Goal: Task Accomplishment & Management: Complete application form

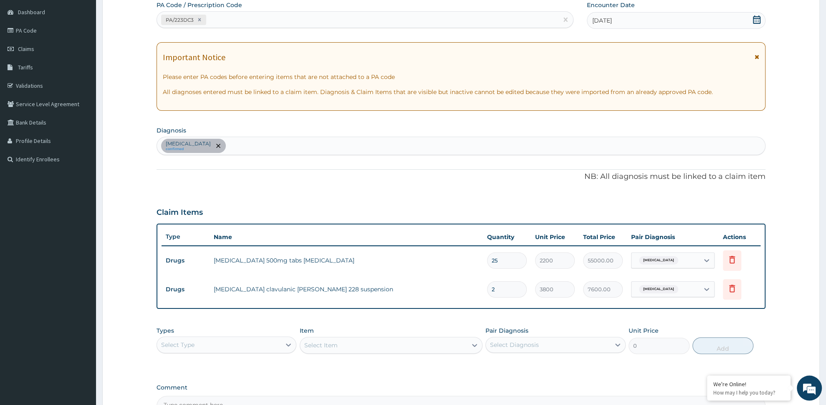
scroll to position [88, 0]
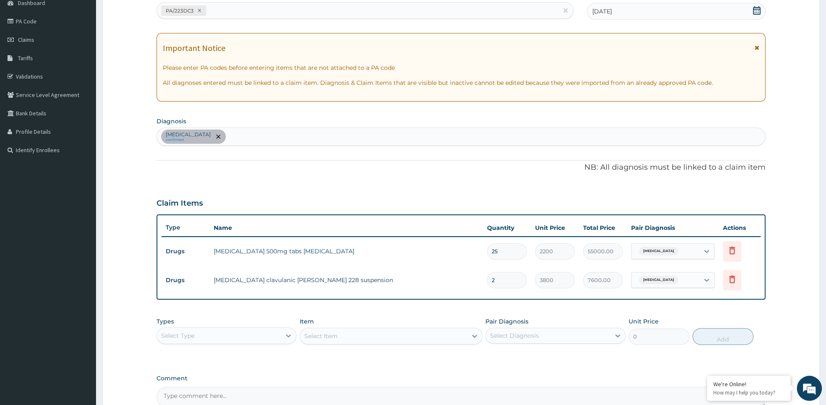
click at [511, 253] on input "25" at bounding box center [507, 251] width 40 height 16
type input "2"
type input "4400.00"
type input "0"
type input "0.00"
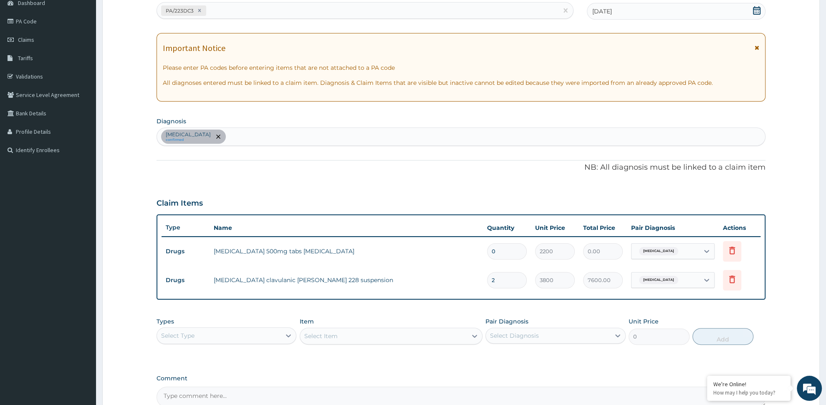
type input "1"
type input "2200.00"
click at [225, 140] on div "Vaginitis confirmed" at bounding box center [461, 137] width 608 height 18
type input "PAIN"
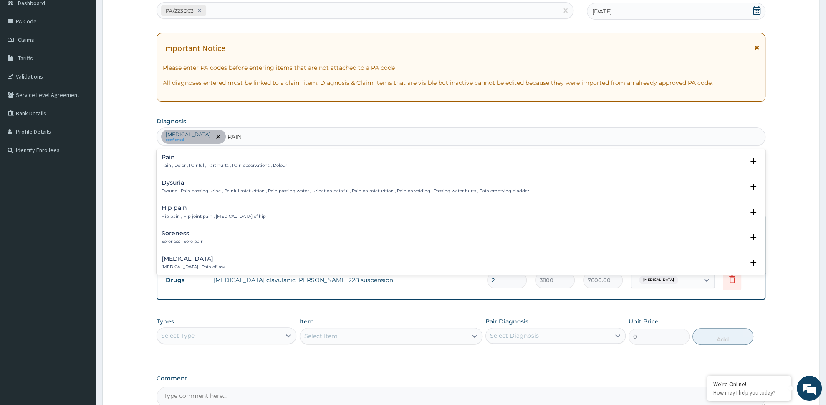
click at [179, 162] on div "Pain Pain , Dolor , Painful , Part hurts , Pain observations , Dolour" at bounding box center [225, 161] width 126 height 15
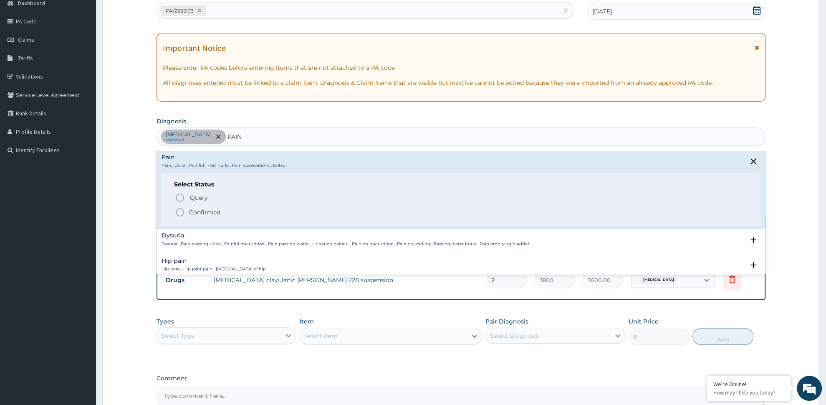
click at [199, 212] on p "Confirmed" at bounding box center [204, 212] width 31 height 8
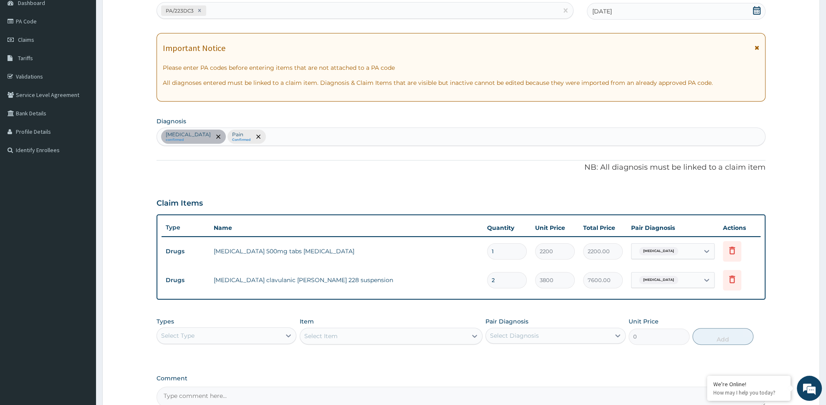
drag, startPoint x: 260, startPoint y: 335, endPoint x: 262, endPoint y: 344, distance: 8.6
click at [261, 338] on div "Select Type" at bounding box center [219, 335] width 124 height 13
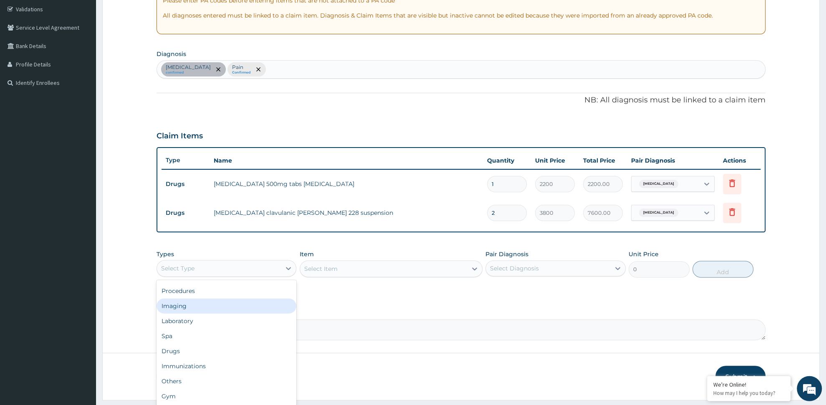
scroll to position [178, 0]
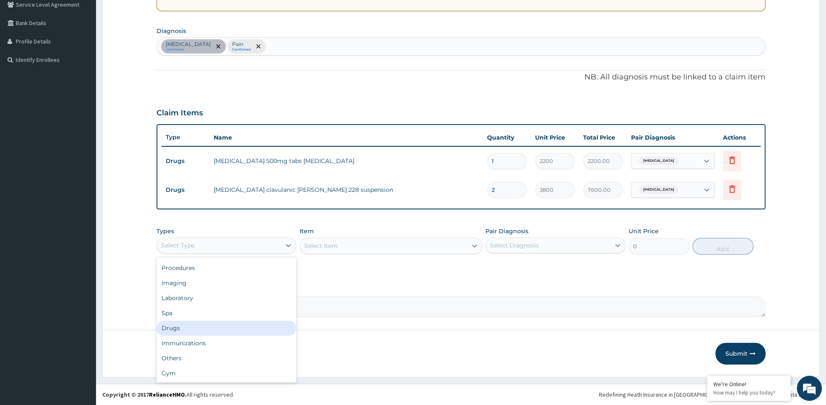
click at [237, 330] on div "Drugs" at bounding box center [227, 327] width 140 height 15
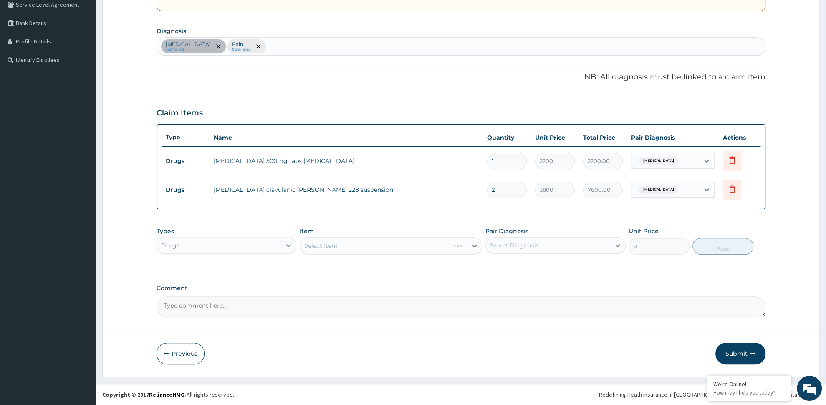
click at [442, 248] on div "Select Item" at bounding box center [391, 245] width 183 height 17
click at [557, 248] on div "Select Diagnosis" at bounding box center [548, 244] width 124 height 13
click at [541, 286] on div "Pain" at bounding box center [556, 283] width 140 height 17
checkbox input "true"
click at [399, 240] on div "Select Item" at bounding box center [391, 245] width 183 height 17
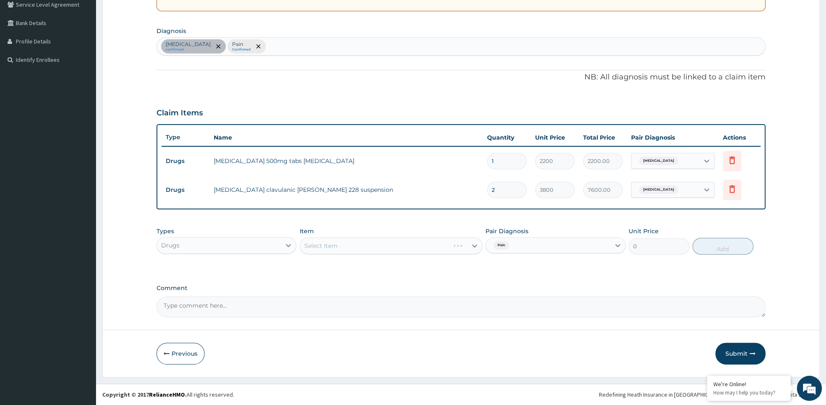
click at [400, 247] on div "Select Item" at bounding box center [391, 245] width 183 height 17
click at [399, 244] on div "Select Item" at bounding box center [391, 245] width 183 height 17
click at [407, 242] on div "Select Item" at bounding box center [383, 245] width 167 height 13
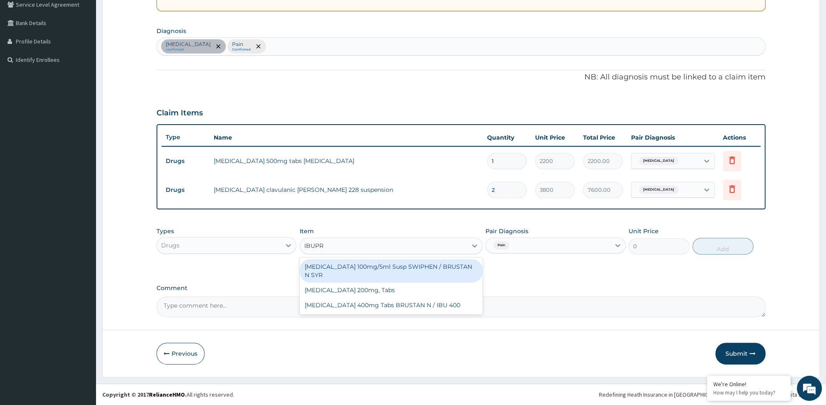
type input "IBUPRO"
click at [438, 267] on div "Ibuprofen 100mg/5ml Susp SWIPHEN / BRUSTAN N SYR" at bounding box center [391, 270] width 183 height 23
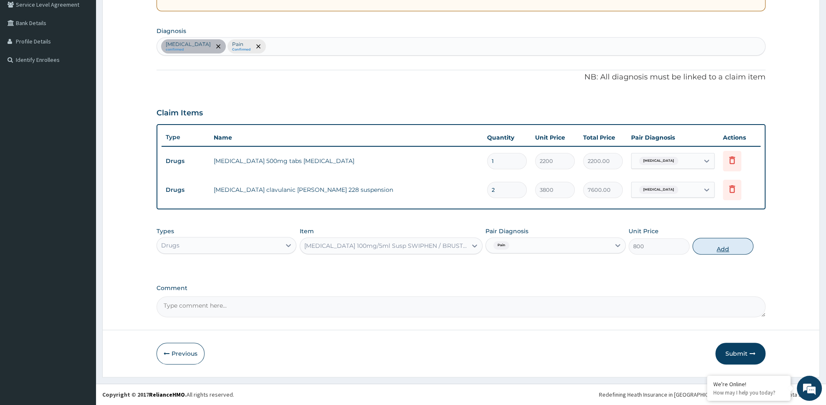
click at [703, 246] on button "Add" at bounding box center [723, 246] width 61 height 17
type input "0"
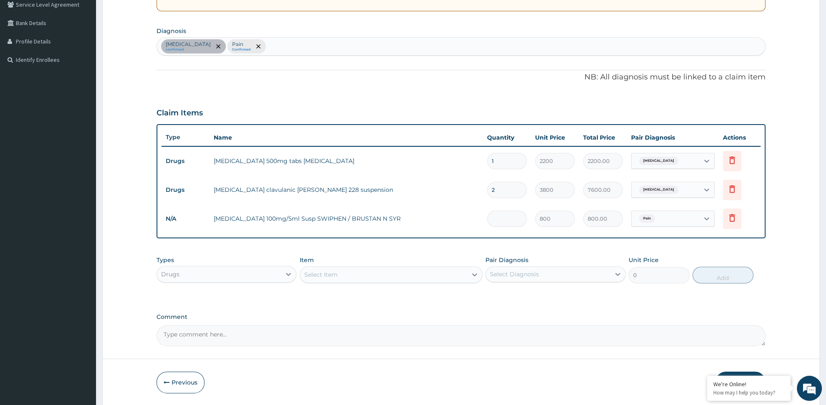
type input "0.00"
type input "2"
type input "1600.00"
type input "2"
click at [195, 280] on div "Drugs" at bounding box center [227, 274] width 140 height 17
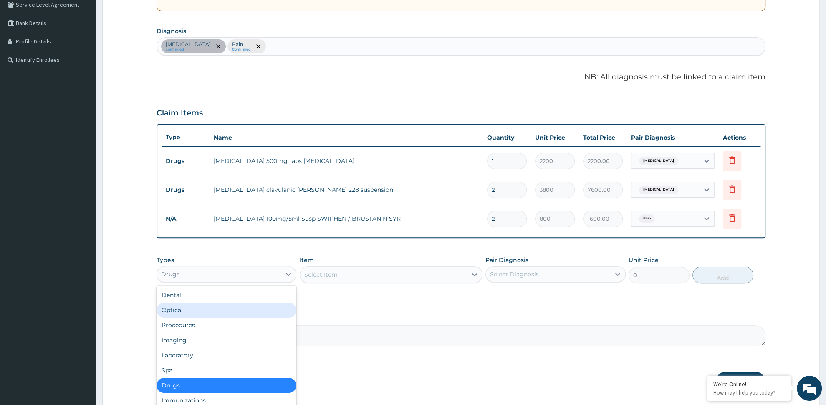
click at [503, 165] on input "1" at bounding box center [507, 161] width 40 height 16
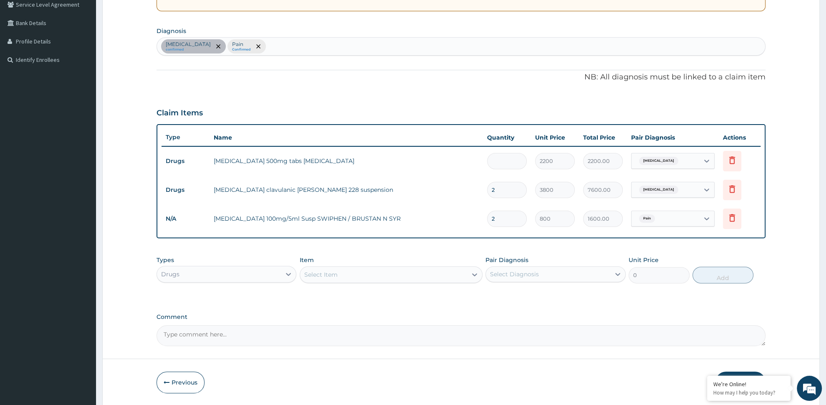
type input "0.00"
type input "3"
type input "6600.00"
type input "3"
click at [255, 43] on div "Vaginitis confirmed Pain Confirmed" at bounding box center [461, 47] width 608 height 18
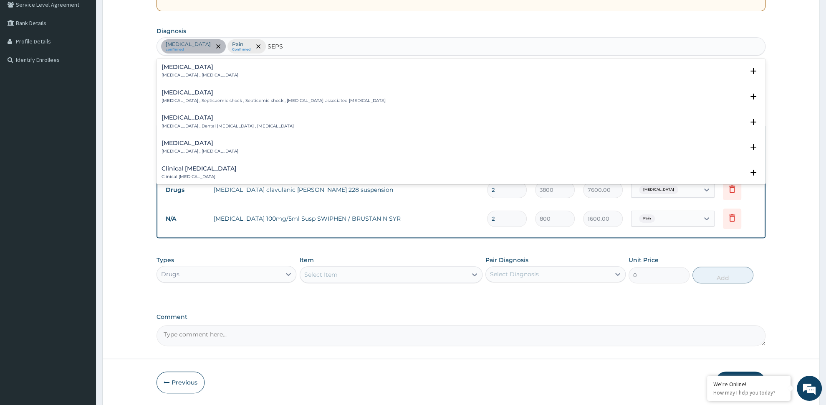
type input "SEPSI"
click at [175, 72] on div "Sepsis Systemic infection , Sepsis" at bounding box center [200, 71] width 77 height 15
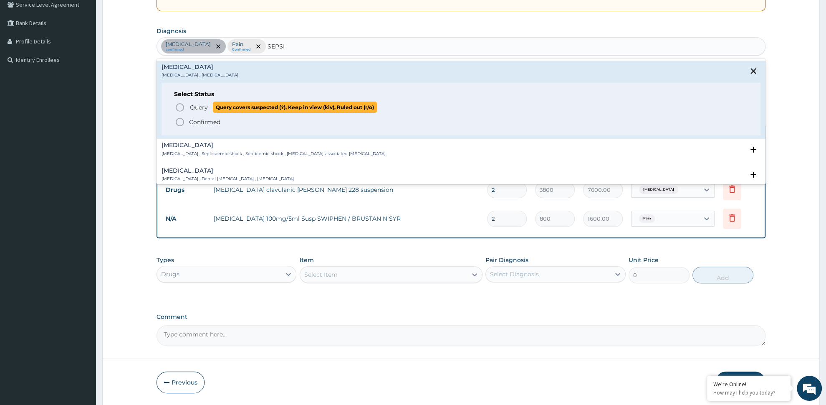
click at [192, 109] on span "Query" at bounding box center [199, 107] width 18 height 8
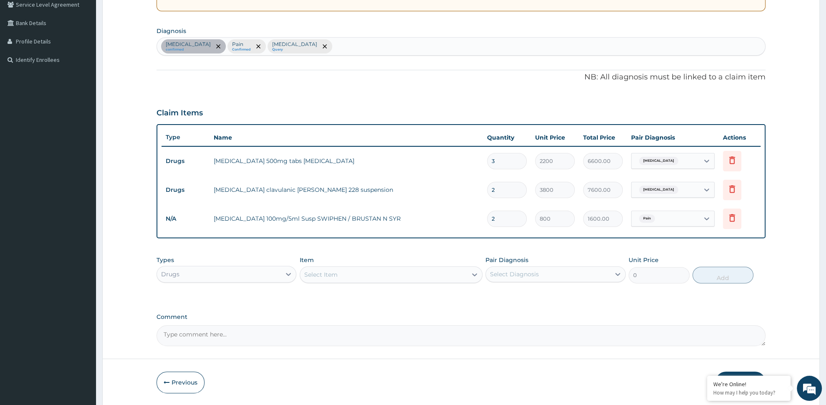
click at [257, 277] on div "Drugs" at bounding box center [219, 273] width 124 height 13
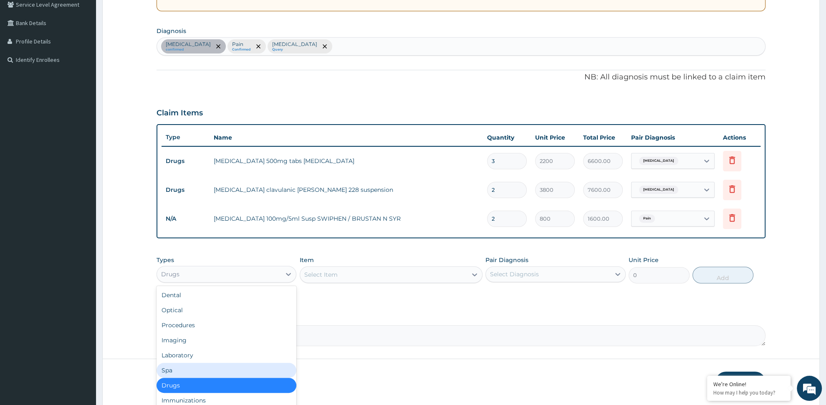
scroll to position [29, 0]
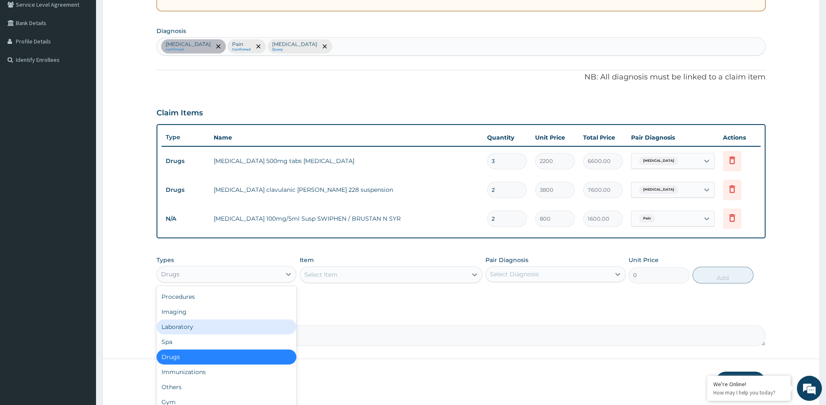
click at [203, 325] on div "Laboratory" at bounding box center [227, 326] width 140 height 15
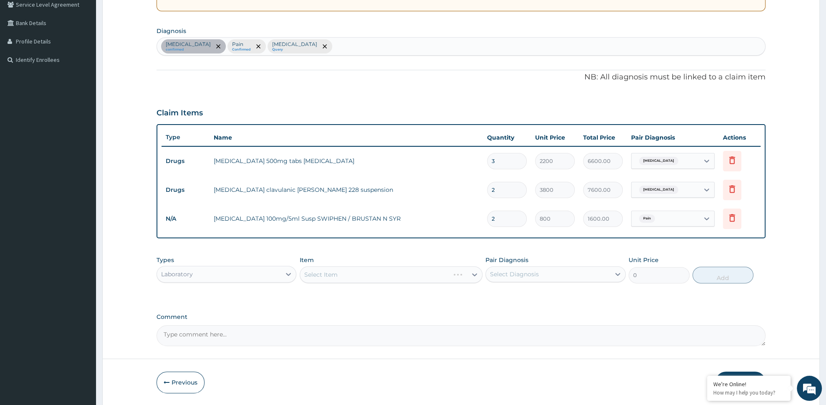
click at [510, 273] on div "Select Diagnosis" at bounding box center [514, 274] width 49 height 8
click at [517, 334] on div "Sepsis" at bounding box center [556, 329] width 140 height 17
checkbox input "true"
click at [395, 278] on div "Select Item" at bounding box center [391, 274] width 183 height 17
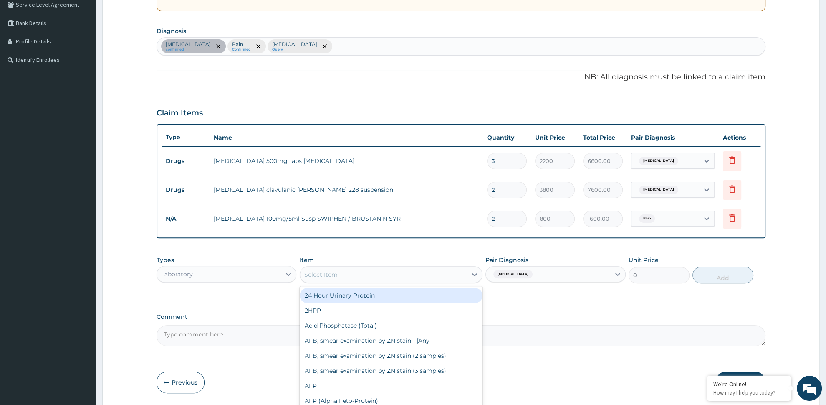
click at [402, 270] on div "Select Item" at bounding box center [383, 274] width 167 height 13
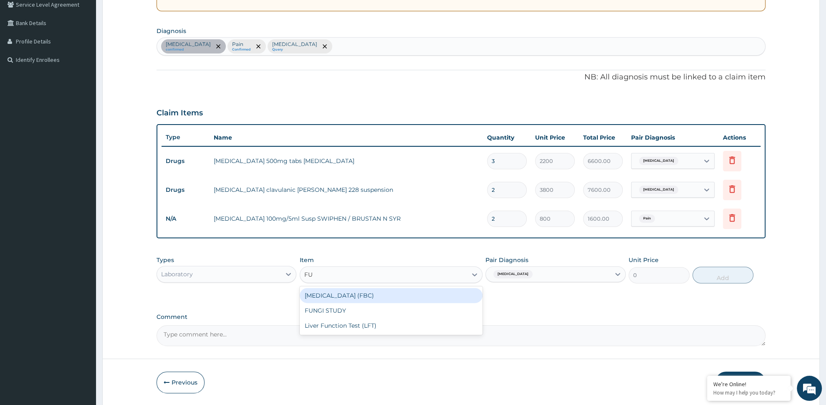
type input "FUL"
drag, startPoint x: 367, startPoint y: 295, endPoint x: 362, endPoint y: 294, distance: 5.4
click at [365, 295] on div "[MEDICAL_DATA] (FBC)" at bounding box center [391, 295] width 183 height 15
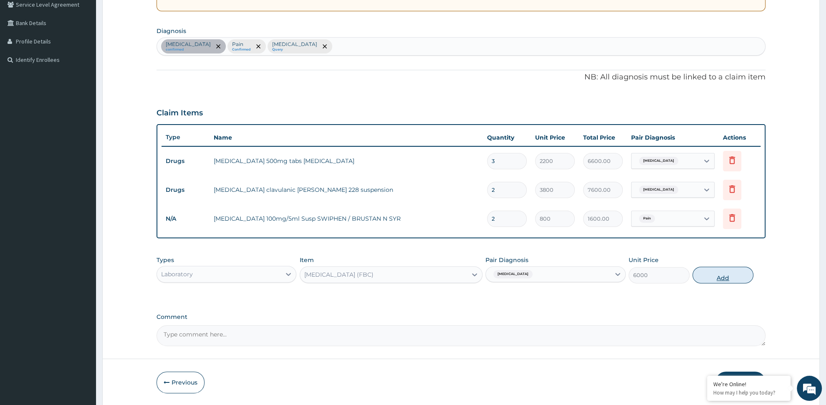
click at [721, 275] on button "Add" at bounding box center [723, 274] width 61 height 17
type input "0"
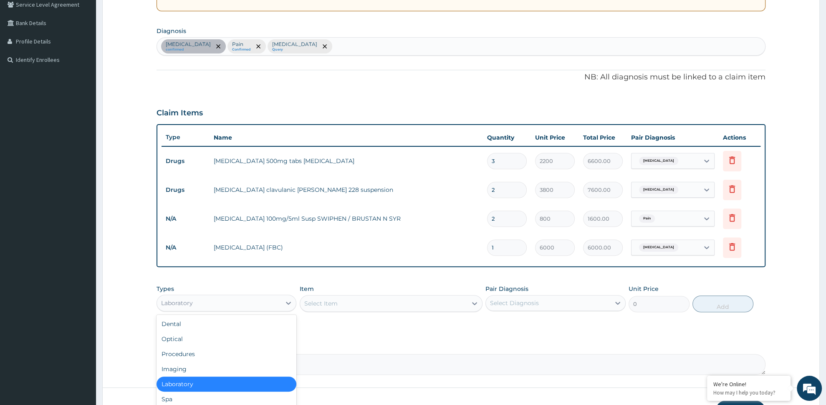
click at [259, 296] on div "Laboratory" at bounding box center [219, 302] width 124 height 13
click at [261, 353] on div "Procedures" at bounding box center [227, 353] width 140 height 15
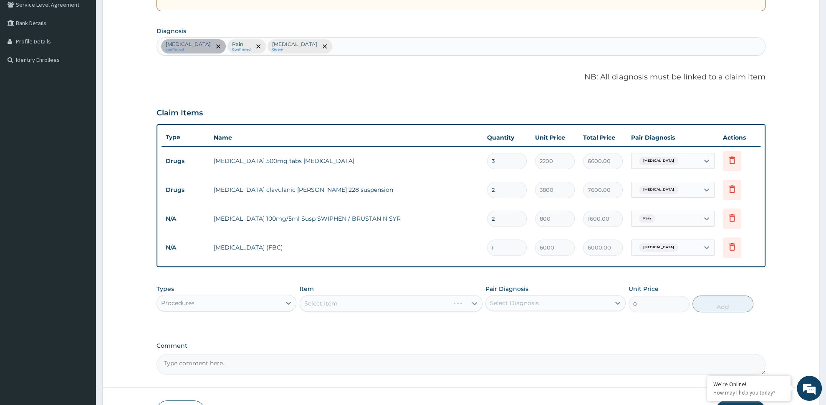
drag, startPoint x: 543, startPoint y: 296, endPoint x: 546, endPoint y: 303, distance: 6.9
click at [543, 297] on div "Select Diagnosis" at bounding box center [548, 302] width 124 height 13
drag, startPoint x: 550, startPoint y: 314, endPoint x: 547, endPoint y: 327, distance: 14.2
click at [550, 315] on div "Vaginitis Pain Sepsis" at bounding box center [556, 341] width 140 height 55
click at [545, 327] on div "Vaginitis" at bounding box center [556, 324] width 140 height 17
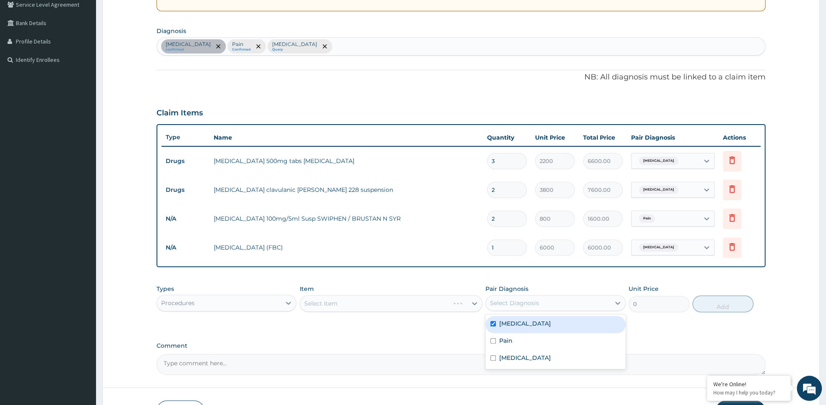
checkbox input "true"
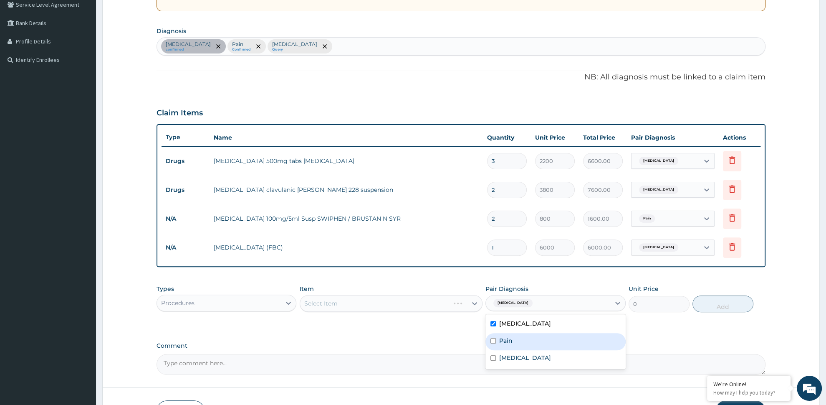
drag, startPoint x: 533, startPoint y: 340, endPoint x: 533, endPoint y: 352, distance: 11.7
click at [533, 345] on div "Pain" at bounding box center [556, 341] width 140 height 17
checkbox input "true"
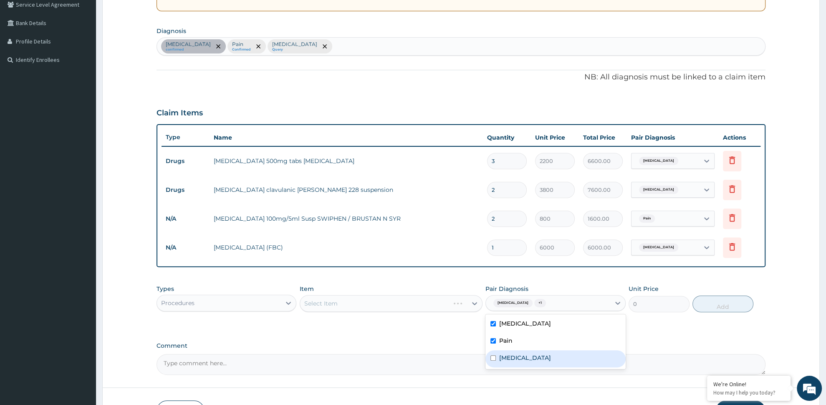
click at [531, 355] on div "[MEDICAL_DATA]" at bounding box center [556, 358] width 140 height 17
checkbox input "true"
click at [398, 309] on div "Select Item" at bounding box center [391, 303] width 183 height 17
click at [400, 305] on div "Select Item" at bounding box center [391, 303] width 183 height 17
click at [403, 307] on div "Select Item" at bounding box center [391, 303] width 183 height 17
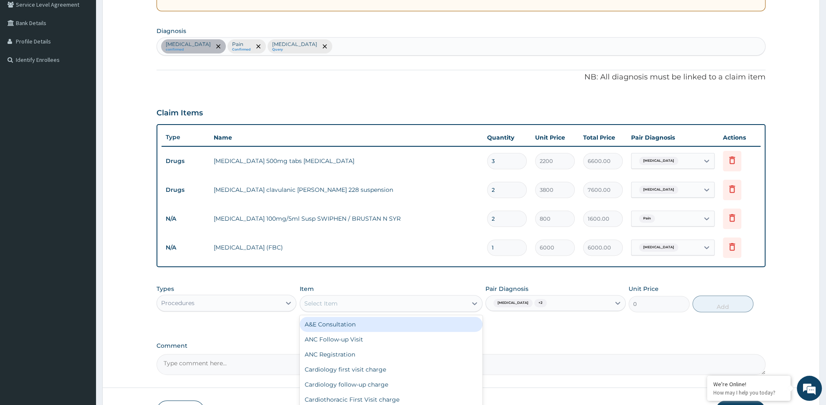
click at [408, 302] on div "Select Item" at bounding box center [383, 302] width 167 height 13
type input "OPD"
click at [401, 326] on div "OPD / GP Consultation" at bounding box center [391, 324] width 183 height 15
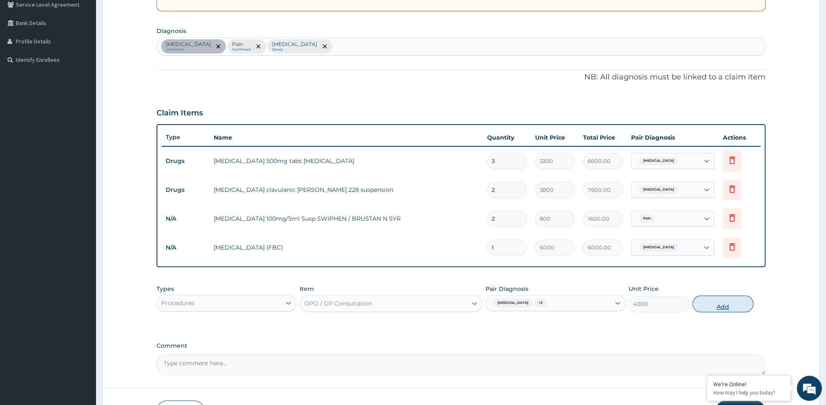
click at [709, 305] on button "Add" at bounding box center [723, 303] width 61 height 17
type input "0"
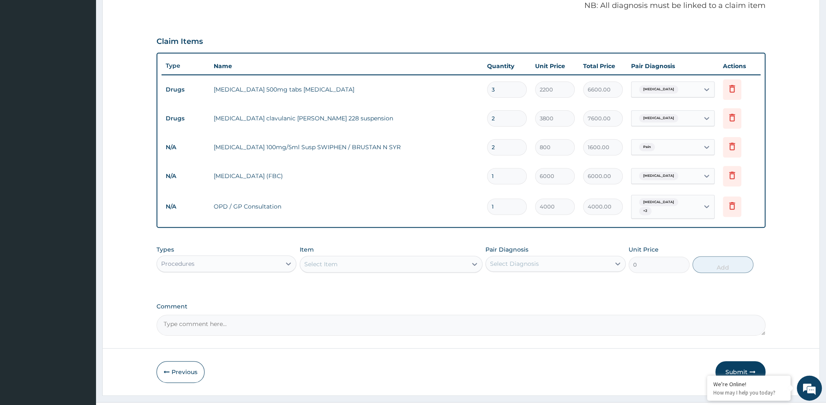
scroll to position [264, 0]
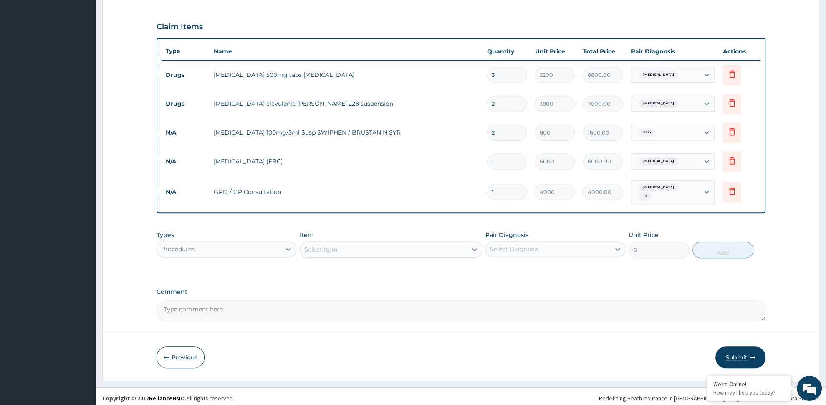
click at [741, 354] on button "Submit" at bounding box center [741, 357] width 50 height 22
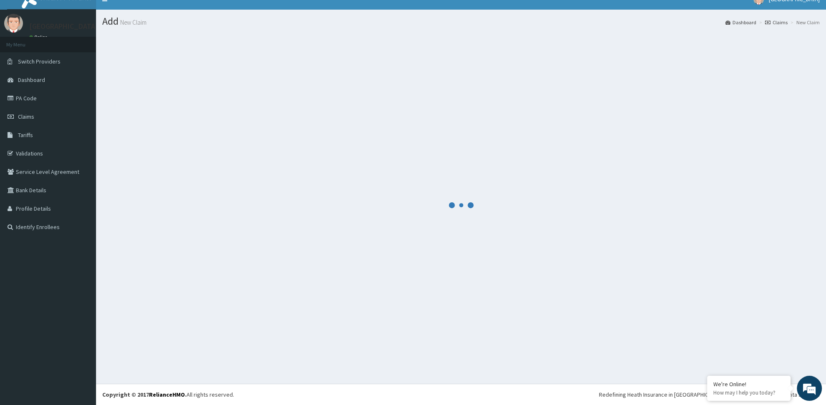
scroll to position [11, 0]
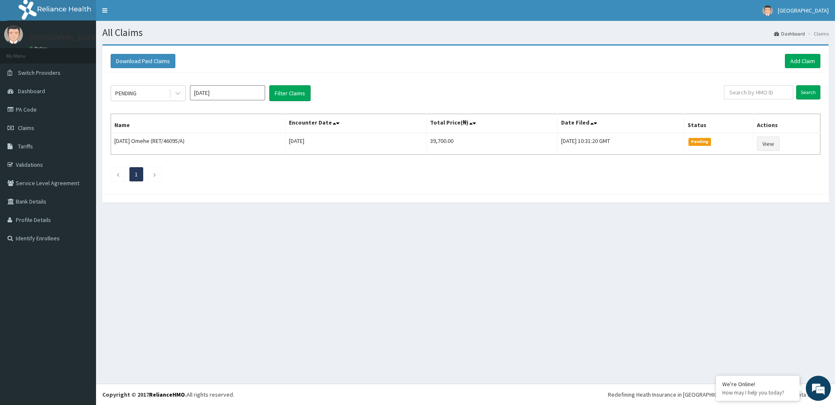
click at [228, 94] on input "Aug 2025" at bounding box center [227, 92] width 75 height 15
click at [235, 142] on div "May" at bounding box center [227, 145] width 17 height 15
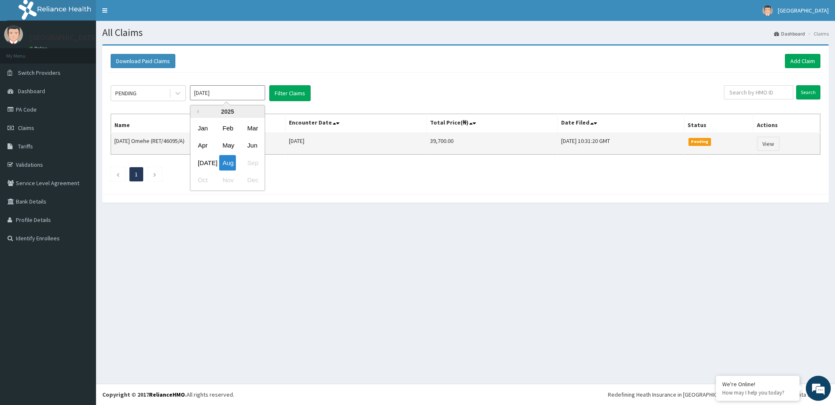
type input "[DATE]"
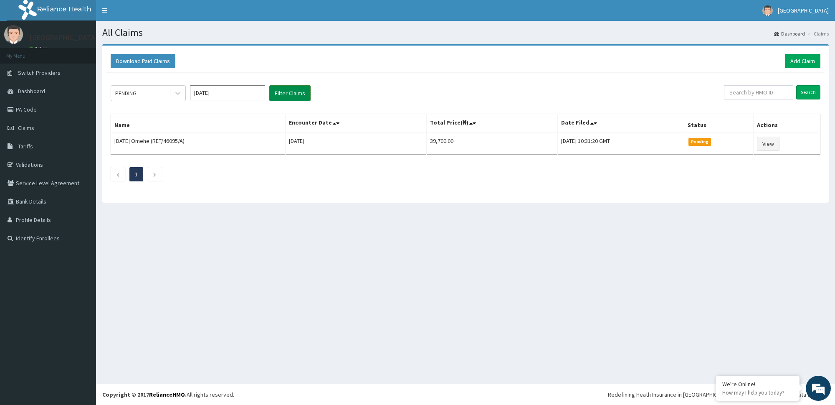
click at [279, 95] on button "Filter Claims" at bounding box center [289, 93] width 41 height 16
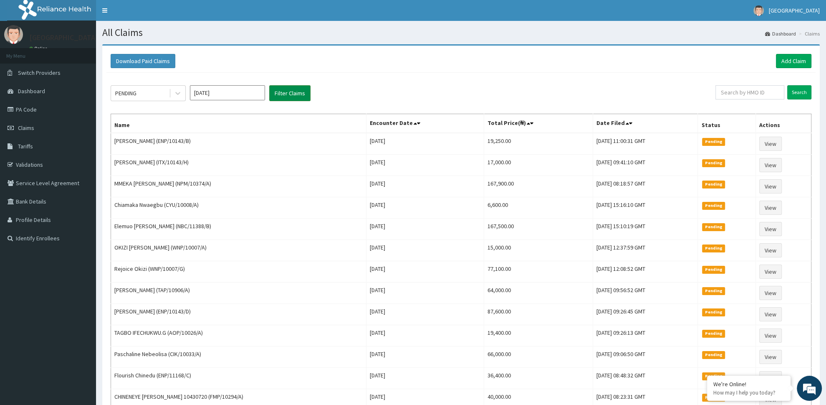
click at [304, 93] on button "Filter Claims" at bounding box center [289, 93] width 41 height 16
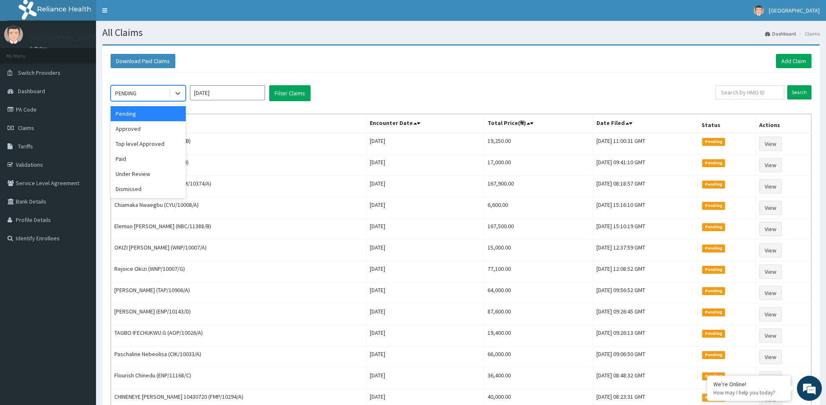
click at [158, 94] on div "PENDING" at bounding box center [140, 92] width 58 height 13
click at [158, 135] on div "Approved" at bounding box center [148, 128] width 75 height 15
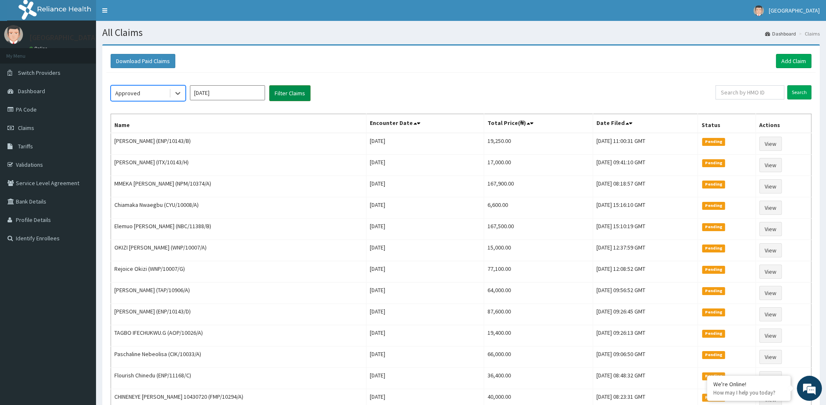
click at [284, 92] on button "Filter Claims" at bounding box center [289, 93] width 41 height 16
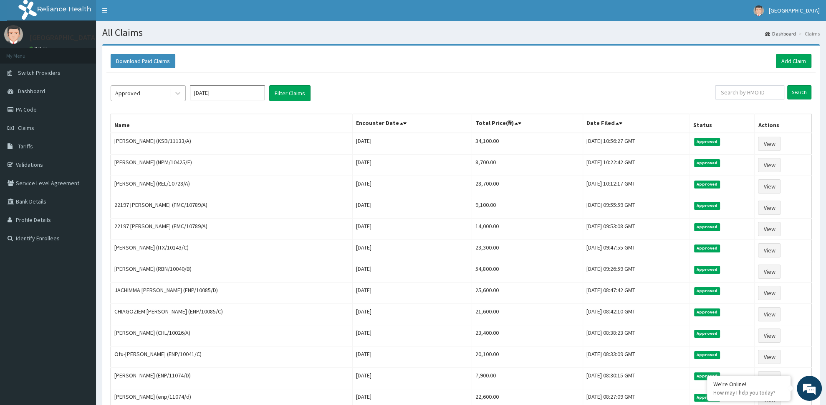
click at [150, 90] on div "Approved" at bounding box center [140, 92] width 58 height 13
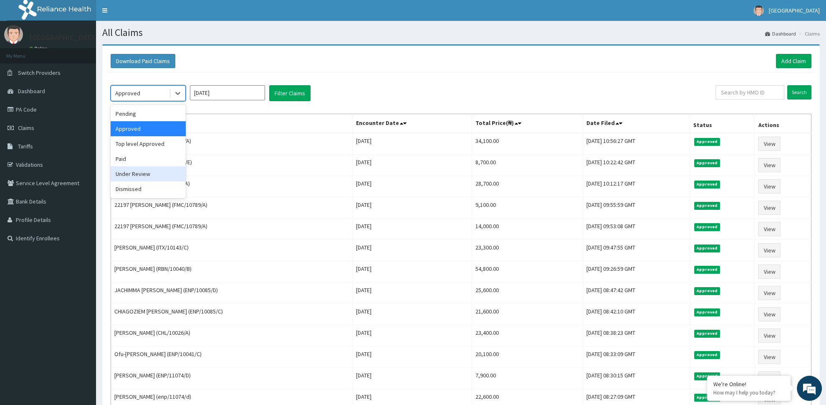
click at [151, 173] on div "Under Review" at bounding box center [148, 173] width 75 height 15
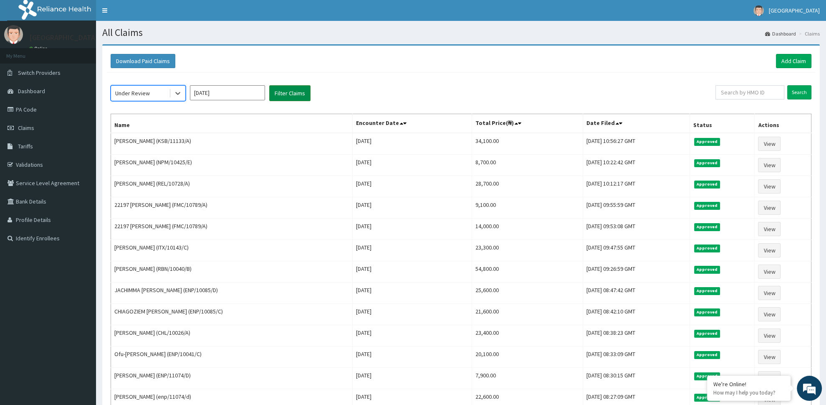
click at [292, 94] on button "Filter Claims" at bounding box center [289, 93] width 41 height 16
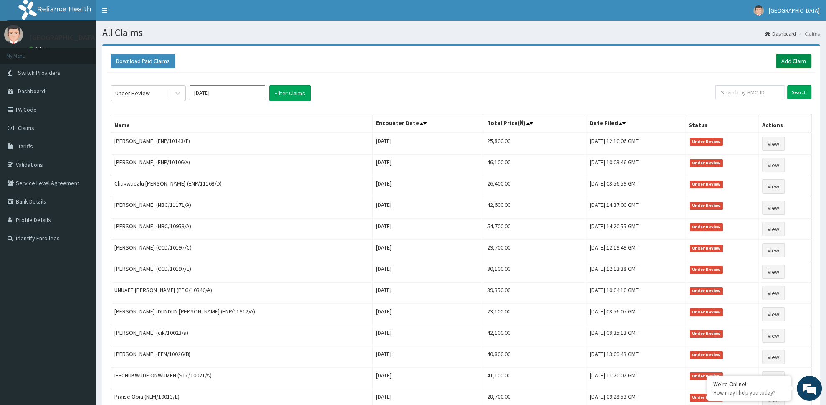
click at [794, 60] on link "Add Claim" at bounding box center [793, 61] width 35 height 14
click at [792, 59] on link "Add Claim" at bounding box center [793, 61] width 35 height 14
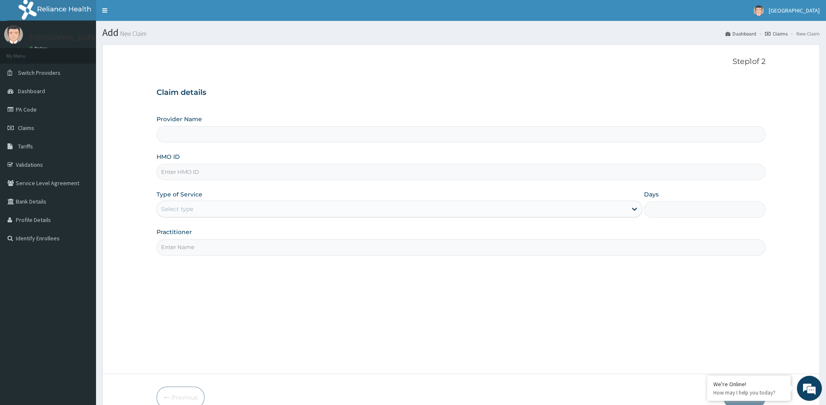
type input "H"
type input "[GEOGRAPHIC_DATA] -ASABA"
type input "HNG/10014/F"
click at [230, 210] on div "Select type" at bounding box center [392, 208] width 470 height 13
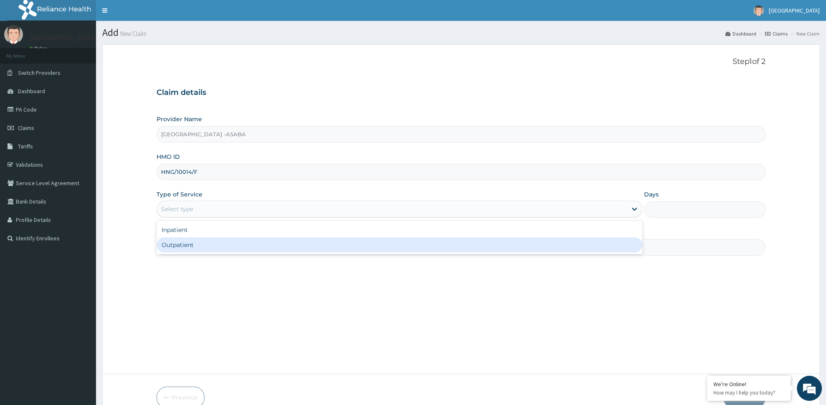
click at [213, 248] on div "Outpatient" at bounding box center [400, 244] width 486 height 15
type input "1"
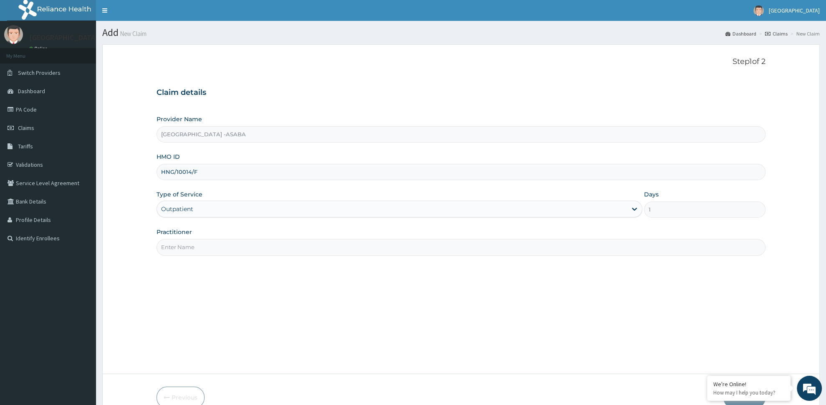
click at [215, 248] on input "Practitioner" at bounding box center [461, 247] width 609 height 16
paste input "[PERSON_NAME]"
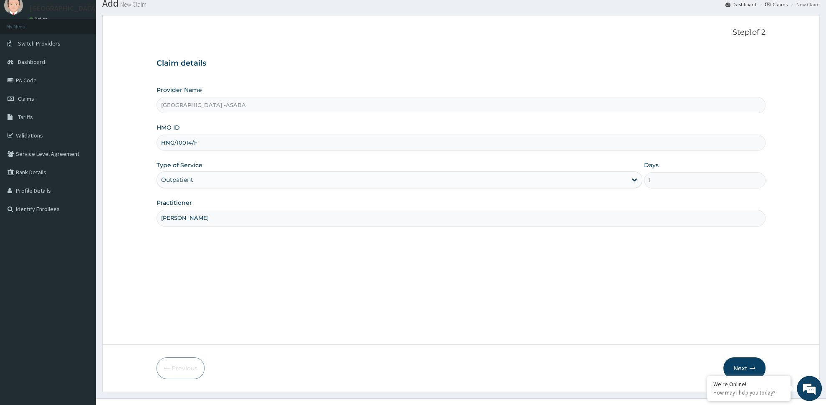
scroll to position [44, 0]
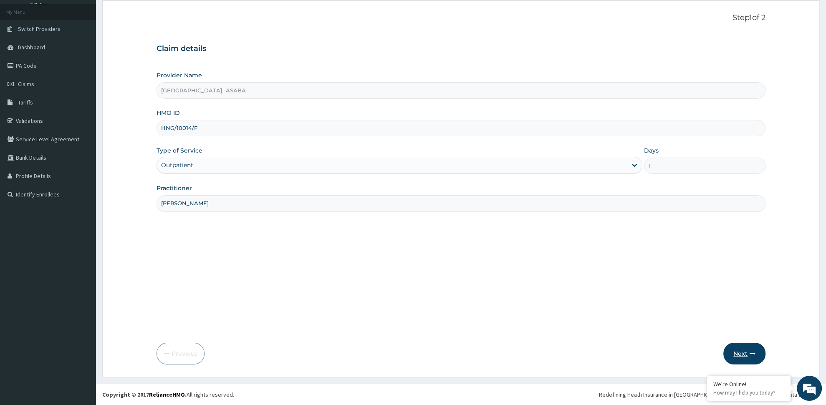
type input "[PERSON_NAME]"
click at [751, 350] on icon "button" at bounding box center [753, 353] width 6 height 6
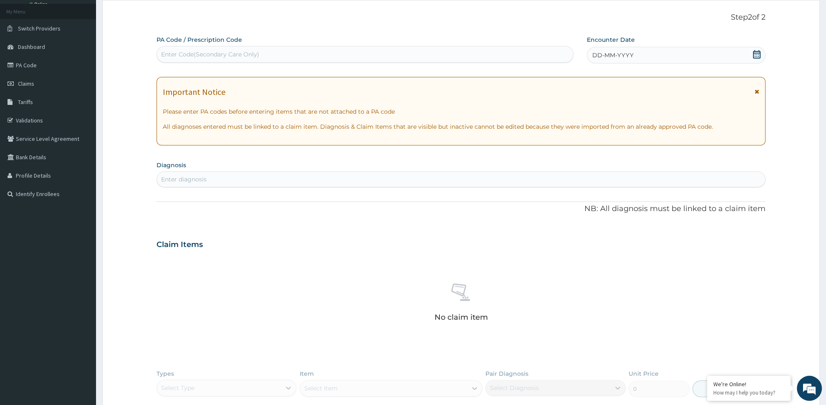
click at [664, 56] on div "DD-MM-YYYY" at bounding box center [676, 55] width 179 height 17
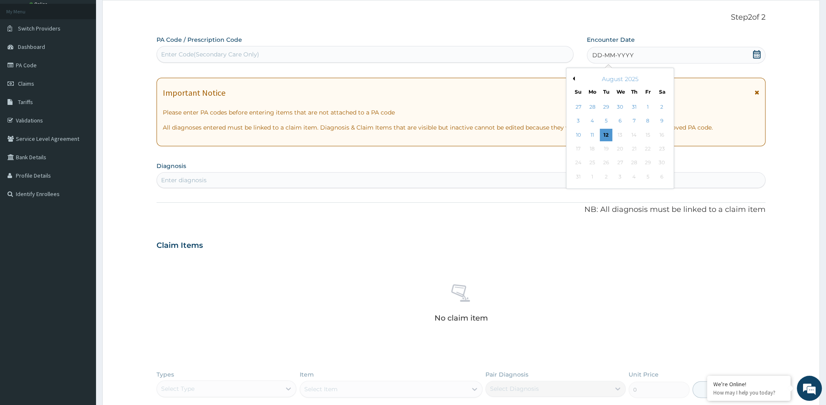
click at [574, 79] on button "Previous Month" at bounding box center [573, 78] width 4 height 4
click at [635, 110] on div "1" at bounding box center [634, 107] width 13 height 13
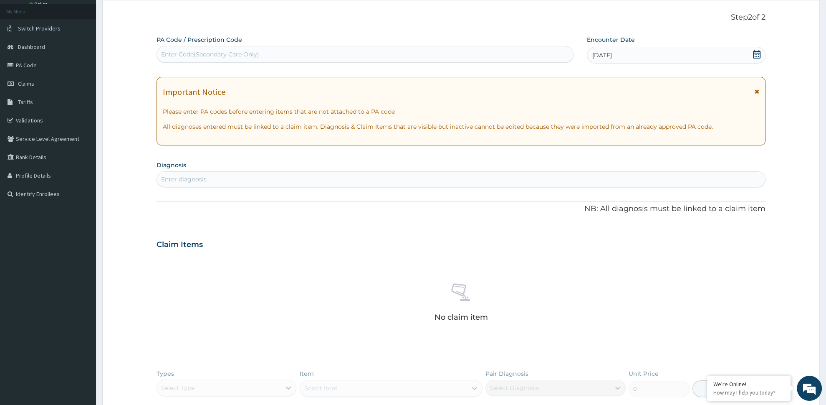
click at [248, 181] on div "Enter diagnosis" at bounding box center [461, 178] width 608 height 13
type input "MALARI"
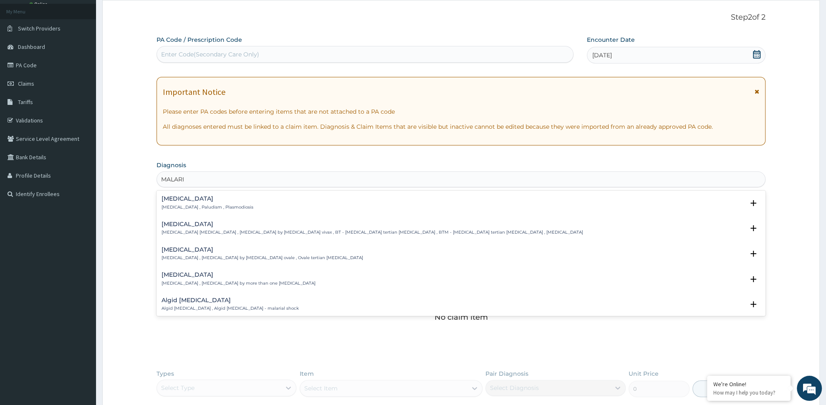
click at [171, 198] on h4 "[MEDICAL_DATA]" at bounding box center [208, 198] width 92 height 6
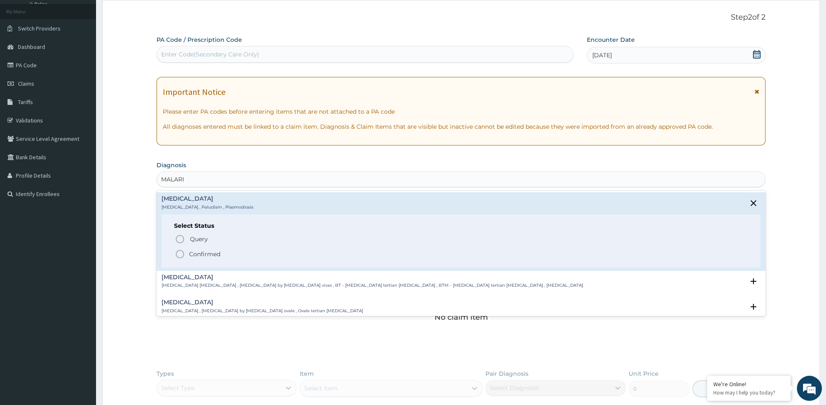
click at [217, 254] on p "Confirmed" at bounding box center [204, 254] width 31 height 8
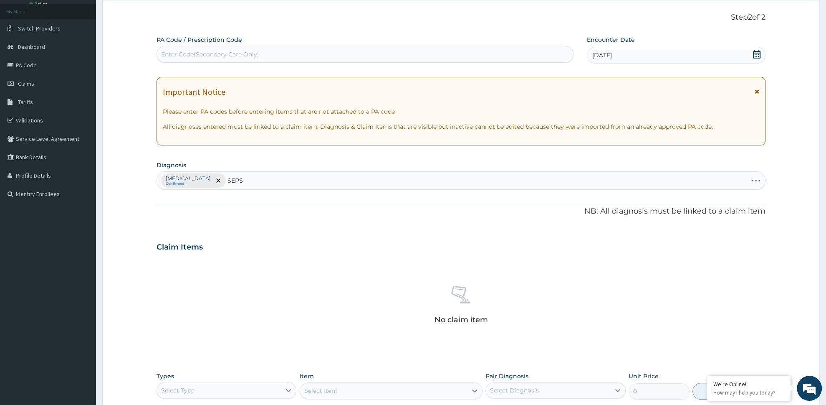
type input "SEPSI"
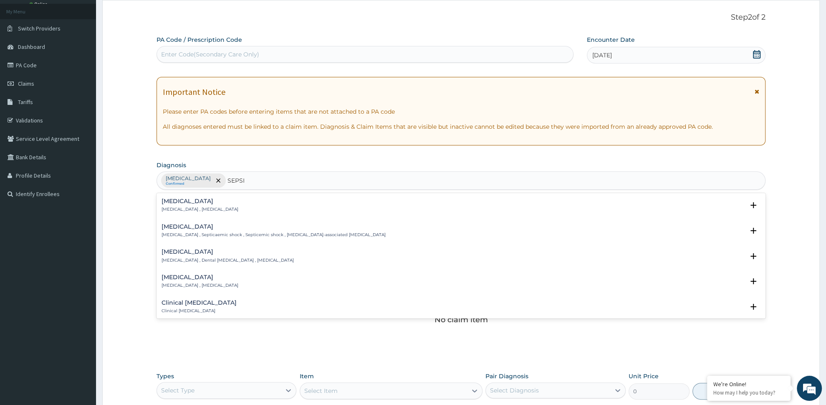
click at [183, 204] on h4 "Sepsis" at bounding box center [200, 201] width 77 height 6
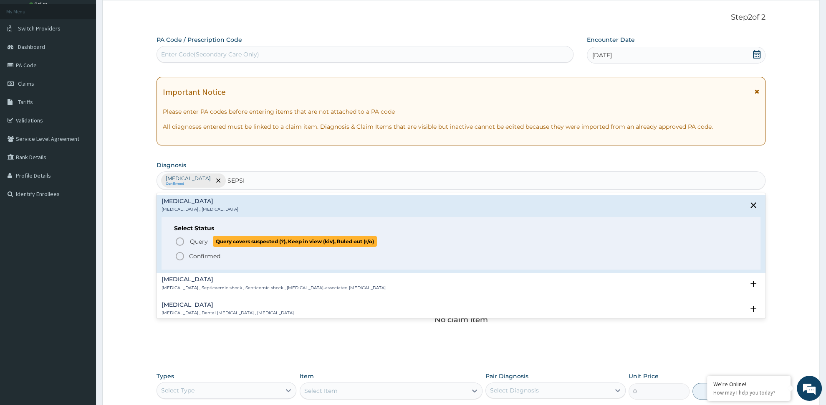
click at [200, 246] on p "Query Query covers suspected (?), Keep in view (kiv), Ruled out (r/o)" at bounding box center [283, 241] width 188 height 11
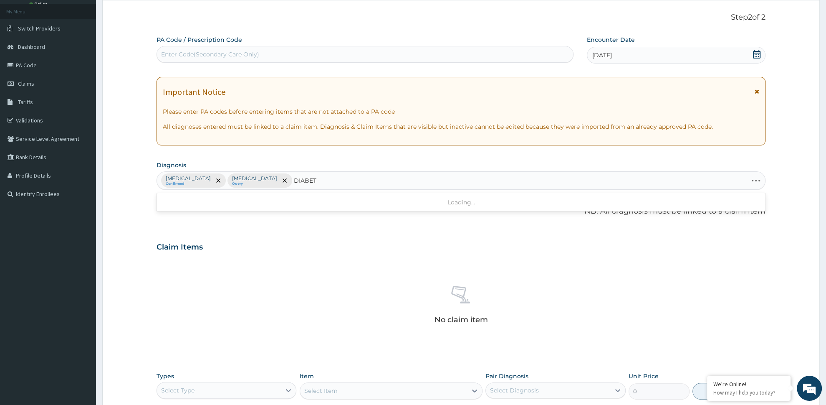
type input "DIABETE"
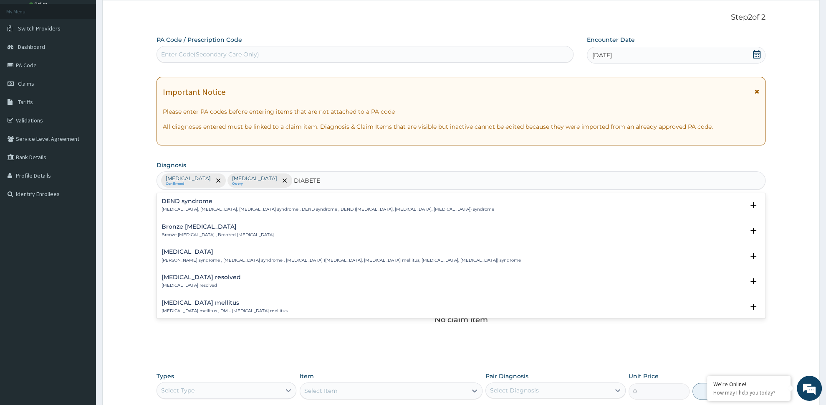
click at [211, 301] on h4 "Diabetes mellitus" at bounding box center [225, 302] width 126 height 6
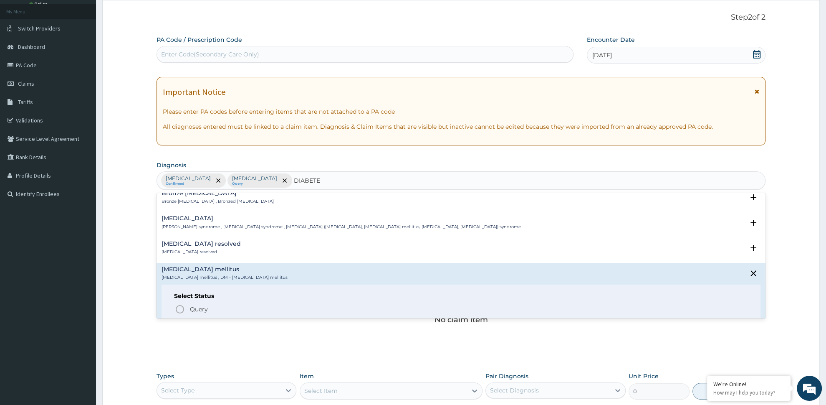
scroll to position [44, 0]
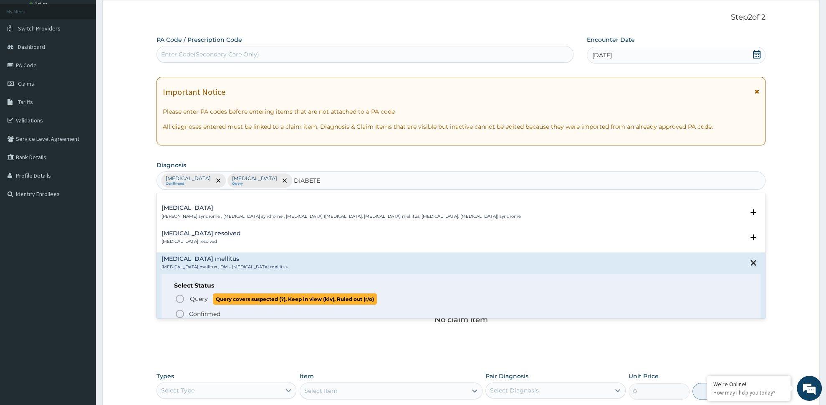
click at [207, 301] on span "Query" at bounding box center [199, 298] width 18 height 8
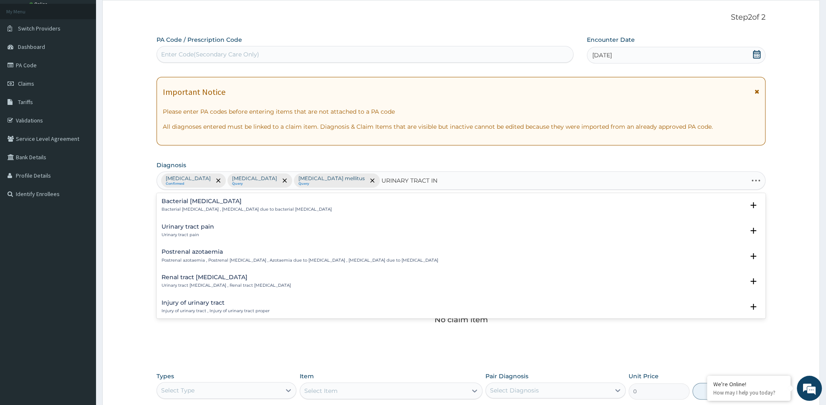
type input "URINARY TRACT INF"
click at [207, 235] on p "Bacterial urinary infection , Bacterial UTI (urinary tract infection)" at bounding box center [225, 235] width 127 height 6
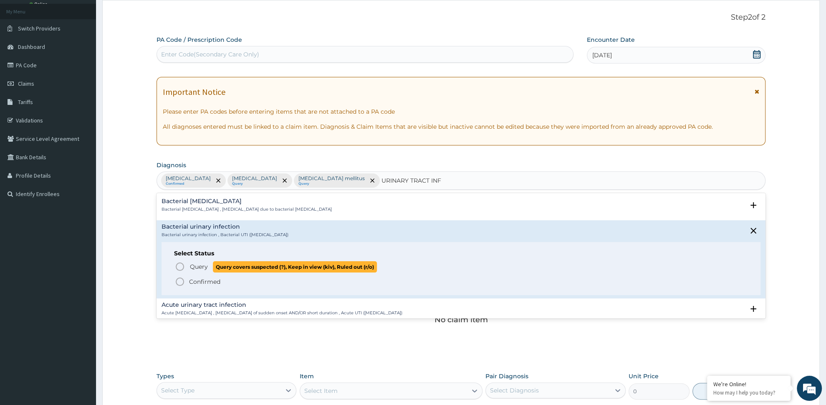
click at [209, 265] on p "Query Query covers suspected (?), Keep in view (kiv), Ruled out (r/o)" at bounding box center [283, 266] width 188 height 11
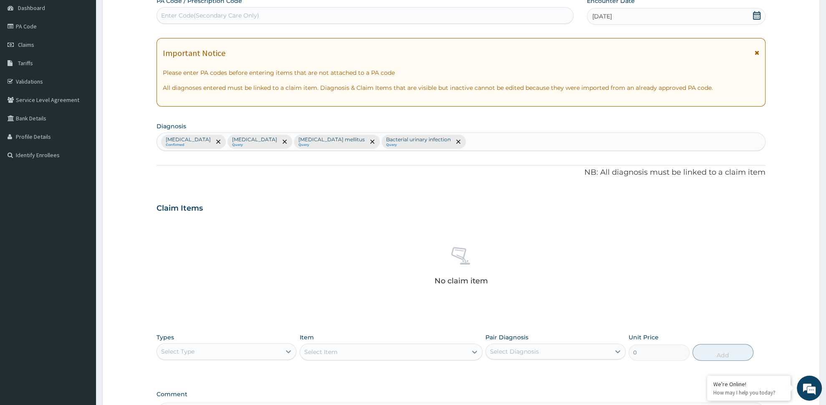
scroll to position [190, 0]
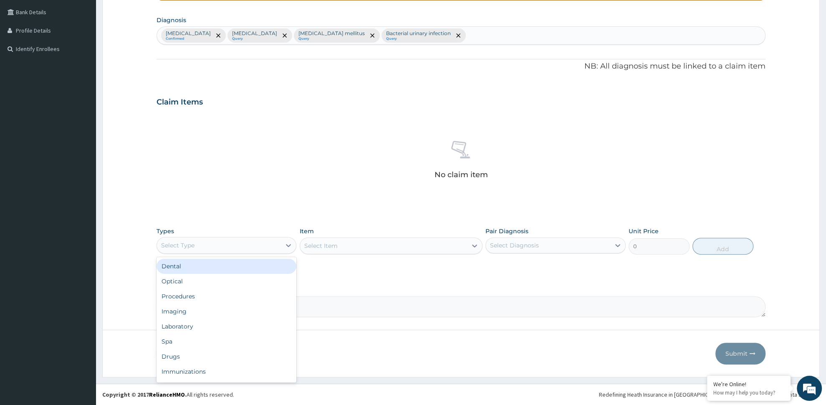
click at [255, 252] on div "Select Type" at bounding box center [227, 245] width 140 height 17
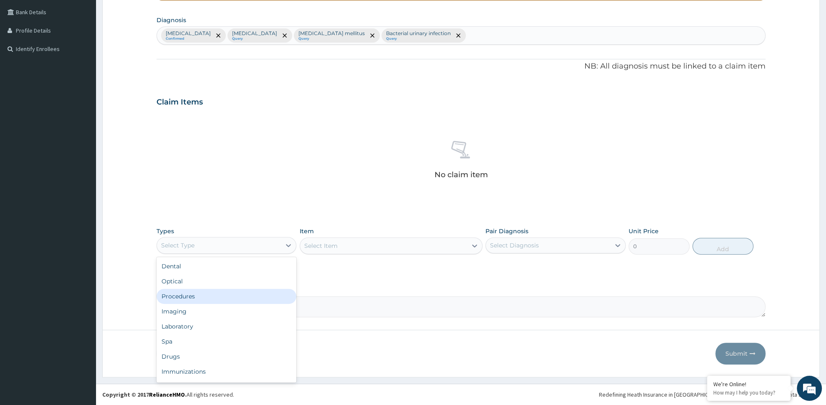
click at [246, 299] on div "Procedures" at bounding box center [227, 296] width 140 height 15
click at [355, 250] on div "Select Item" at bounding box center [391, 245] width 183 height 17
click at [519, 248] on div "Select Diagnosis" at bounding box center [514, 245] width 49 height 8
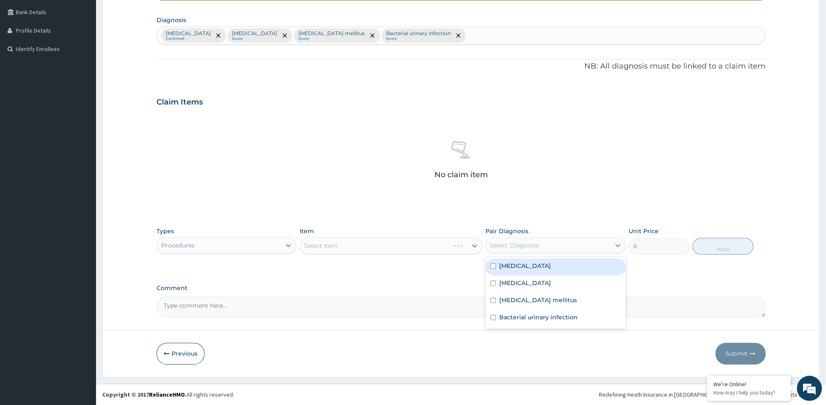
click at [519, 271] on div "Malaria" at bounding box center [556, 266] width 140 height 17
checkbox input "true"
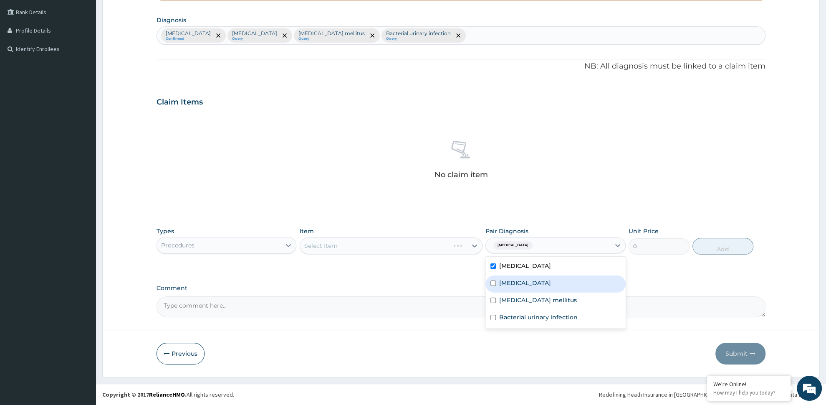
drag, startPoint x: 520, startPoint y: 282, endPoint x: 522, endPoint y: 305, distance: 23.1
click at [521, 287] on div "Sepsis" at bounding box center [556, 283] width 140 height 17
checkbox input "true"
click at [524, 305] on div "Diabetes mellitus" at bounding box center [556, 300] width 140 height 17
checkbox input "true"
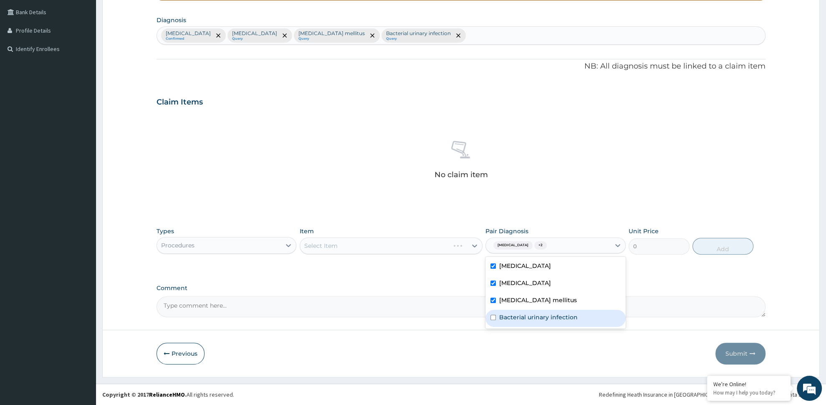
click at [522, 317] on label "Bacterial urinary infection" at bounding box center [538, 317] width 79 height 8
checkbox input "true"
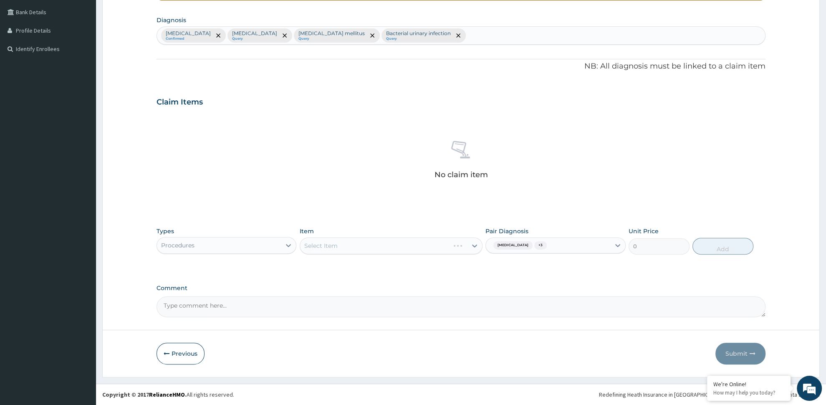
click at [390, 243] on div "Select Item" at bounding box center [391, 245] width 183 height 17
click at [407, 246] on div "Select Item" at bounding box center [383, 245] width 167 height 13
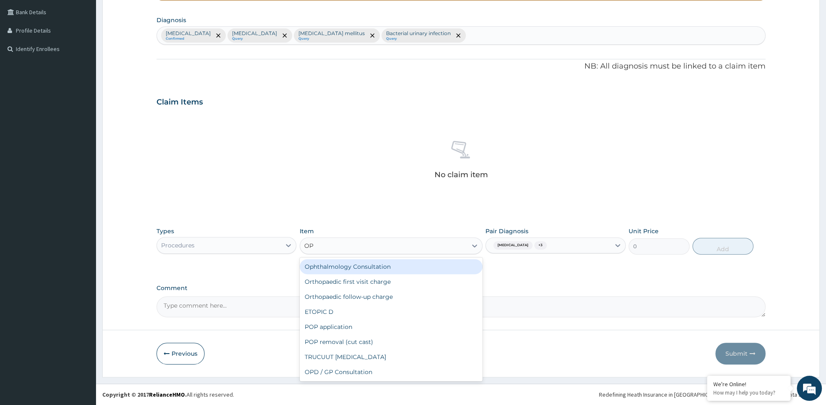
type input "OPD"
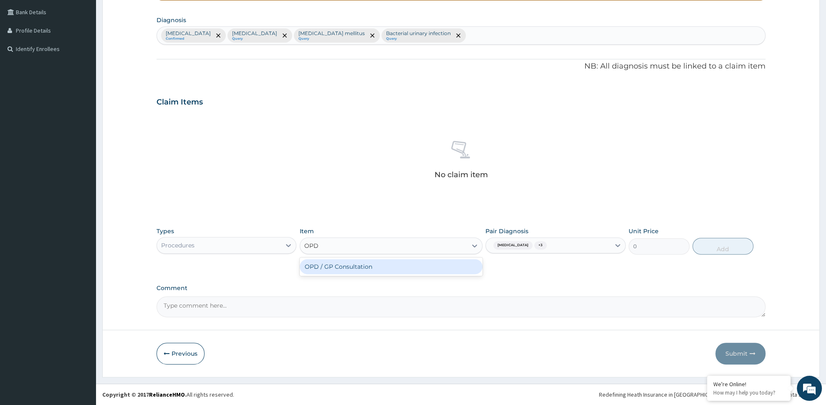
click at [380, 267] on div "OPD / GP Consultation" at bounding box center [391, 266] width 183 height 15
click at [718, 251] on button "Add" at bounding box center [723, 246] width 61 height 17
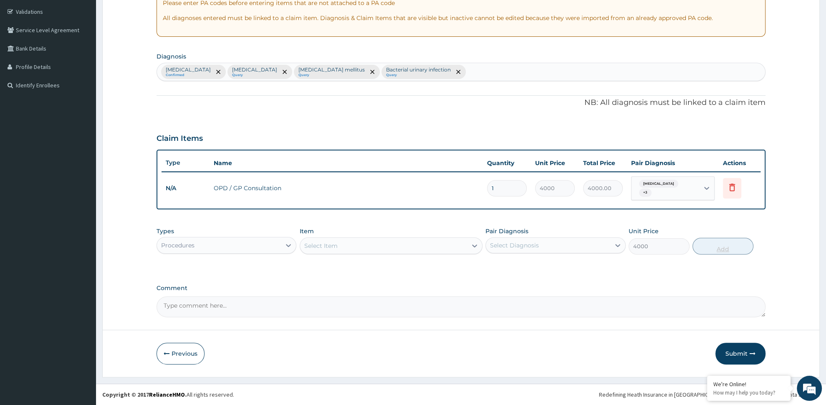
type input "0"
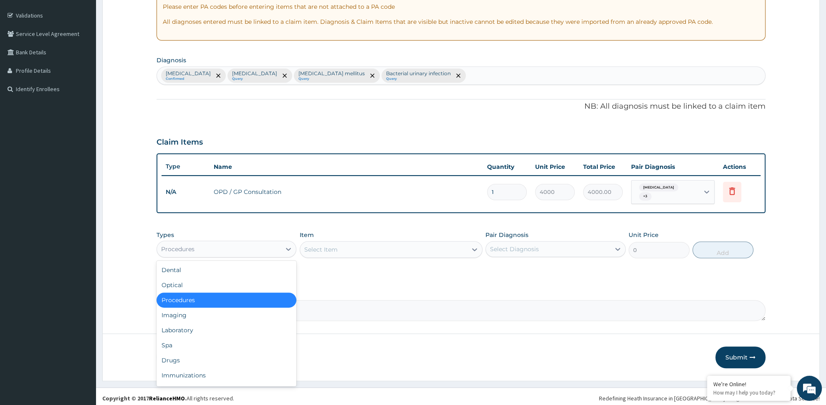
click at [247, 242] on div "Procedures" at bounding box center [219, 248] width 124 height 13
click at [238, 337] on div "Spa" at bounding box center [227, 344] width 140 height 15
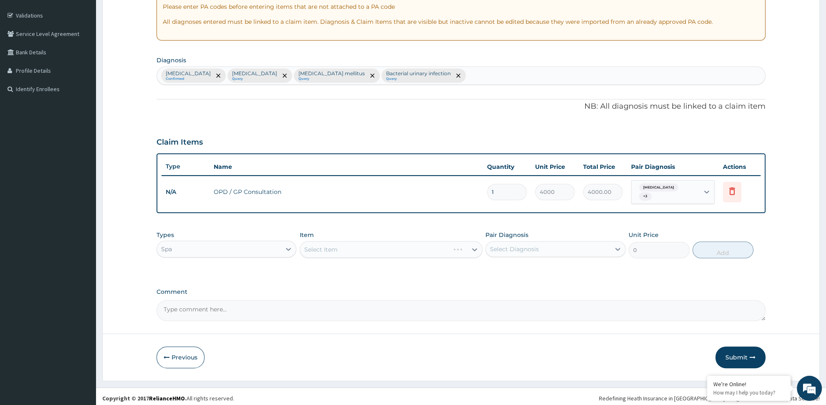
click at [514, 245] on div "Select Diagnosis" at bounding box center [514, 249] width 49 height 8
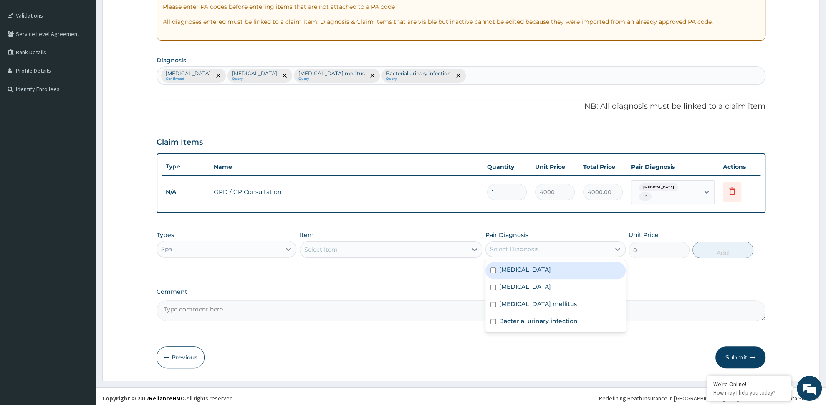
click at [508, 265] on label "Malaria" at bounding box center [525, 269] width 52 height 8
checkbox input "true"
click at [384, 244] on div "Select Item" at bounding box center [383, 249] width 167 height 13
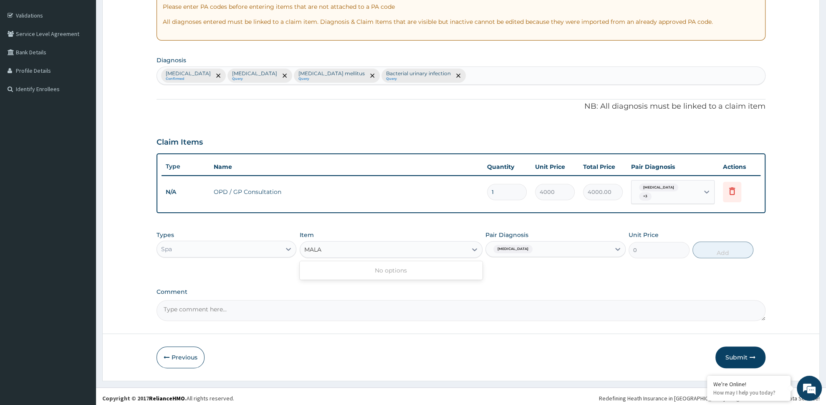
type input "MALA"
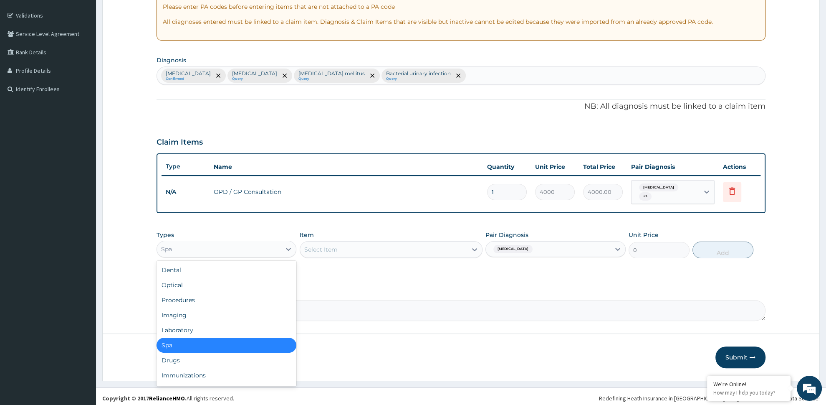
click at [260, 242] on div "Spa" at bounding box center [219, 248] width 124 height 13
click at [225, 328] on div "Laboratory" at bounding box center [227, 329] width 140 height 15
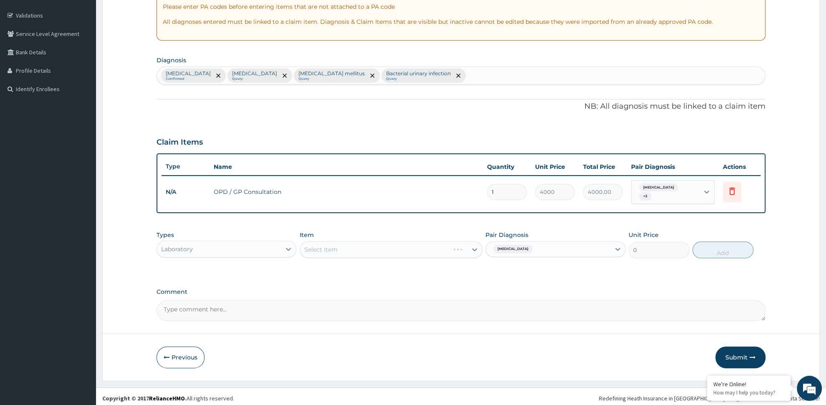
click at [388, 244] on div "Select Item" at bounding box center [391, 249] width 183 height 17
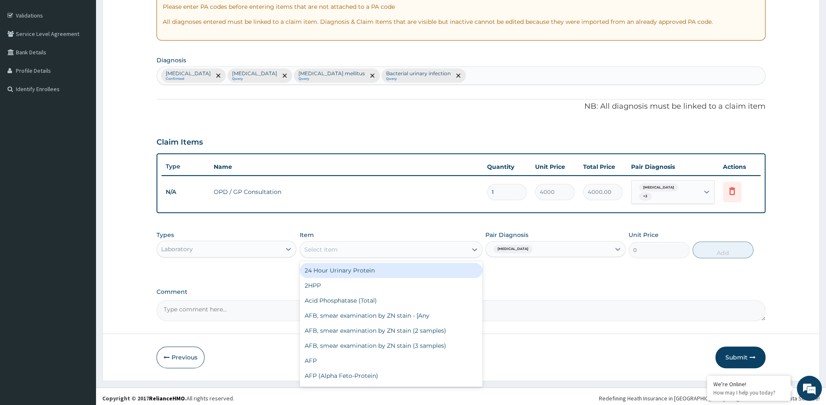
click at [373, 243] on div "Select Item" at bounding box center [383, 249] width 167 height 13
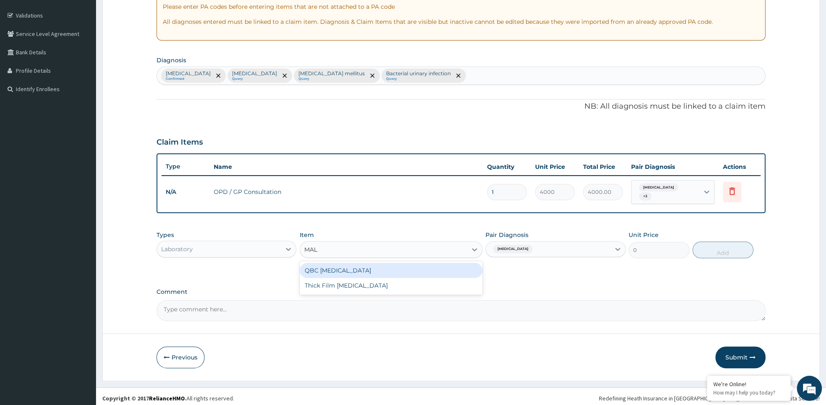
type input "MALA"
click at [368, 266] on div "QBC Malaria" at bounding box center [391, 270] width 183 height 15
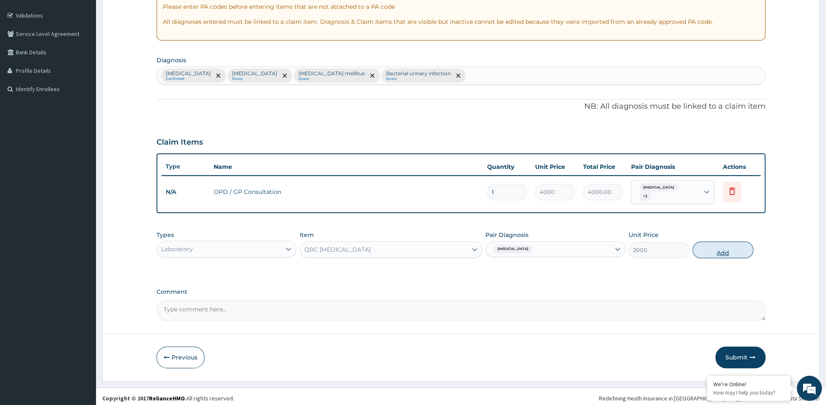
click at [714, 244] on button "Add" at bounding box center [723, 249] width 61 height 17
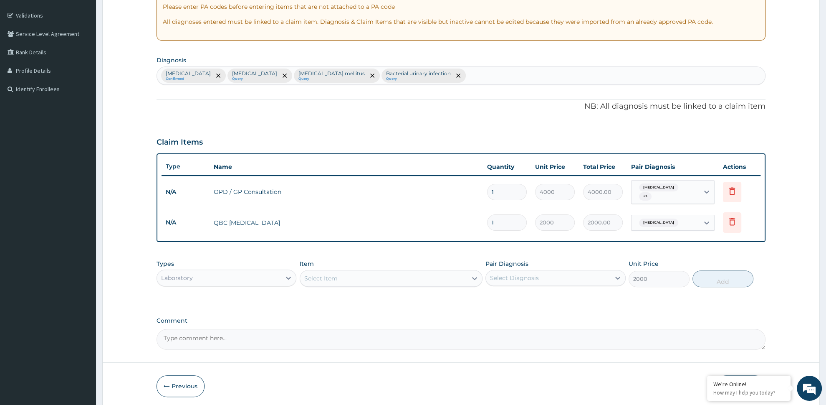
type input "0"
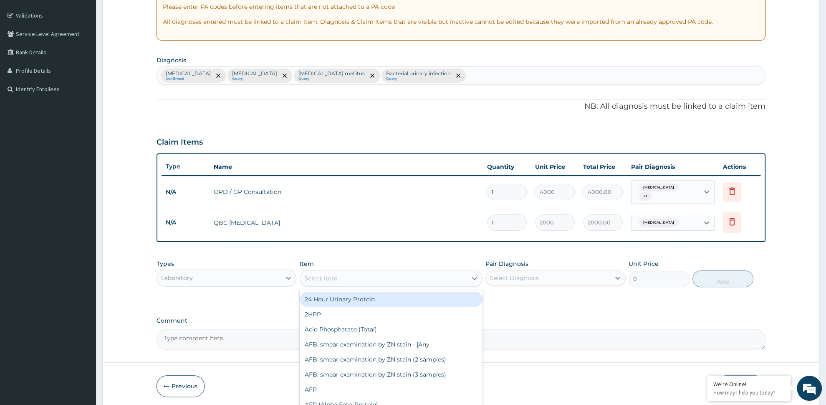
click at [340, 273] on div "Select Item" at bounding box center [383, 277] width 167 height 13
type input "FUL"
click at [339, 291] on div "[MEDICAL_DATA] (FBC)" at bounding box center [391, 298] width 183 height 15
type input "6000"
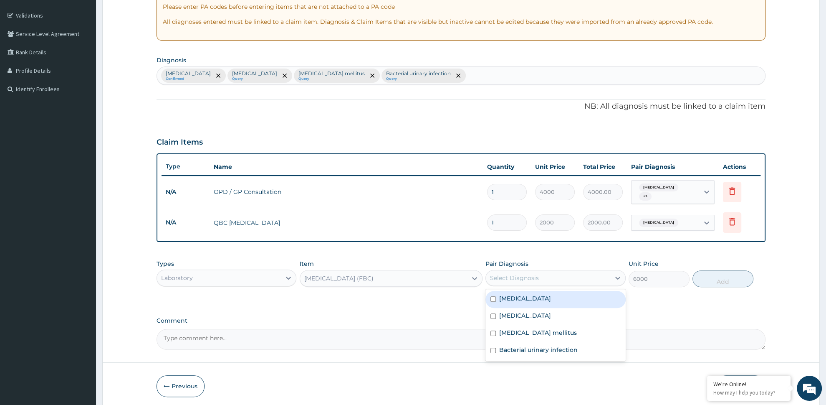
click at [526, 277] on div "Select Diagnosis" at bounding box center [514, 278] width 49 height 8
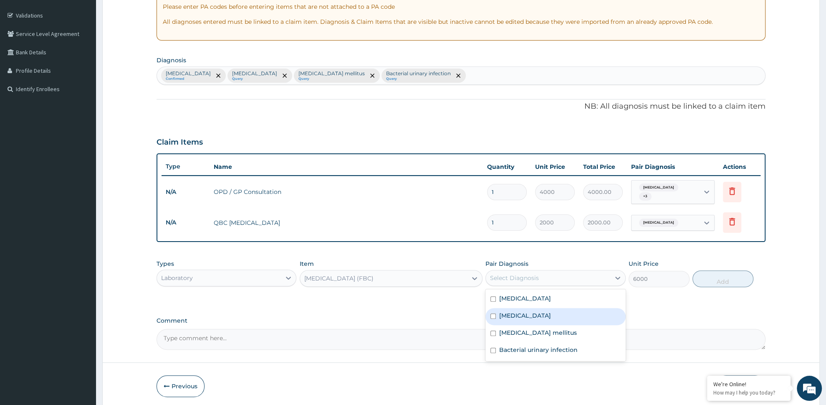
click at [518, 313] on div "[MEDICAL_DATA]" at bounding box center [556, 316] width 140 height 17
checkbox input "true"
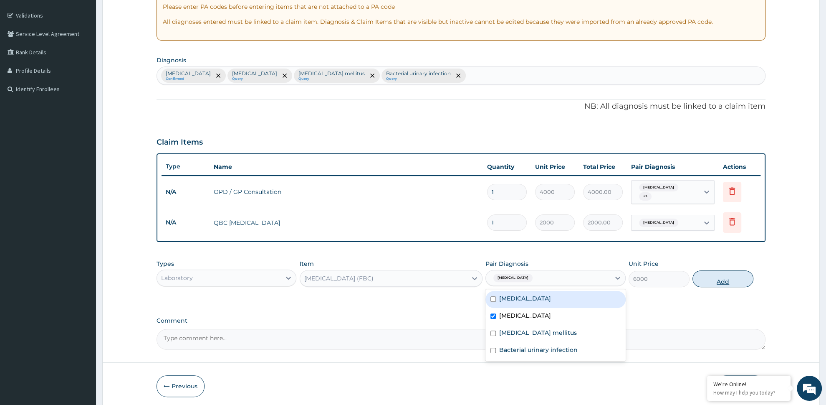
click at [720, 270] on button "Add" at bounding box center [723, 278] width 61 height 17
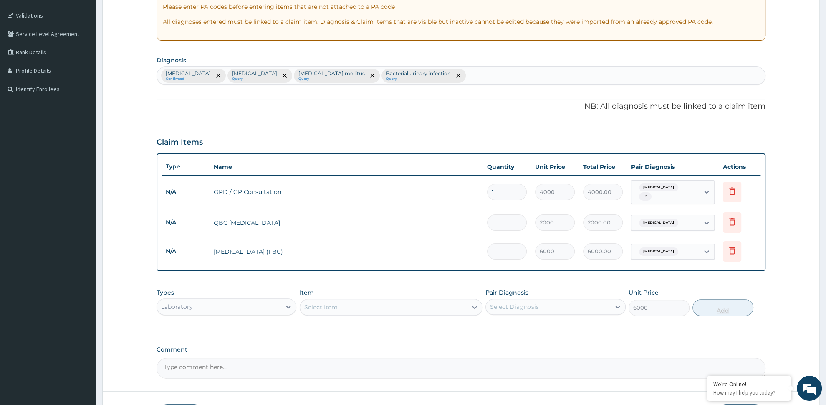
type input "0"
click at [497, 302] on div "Select Diagnosis" at bounding box center [514, 306] width 49 height 8
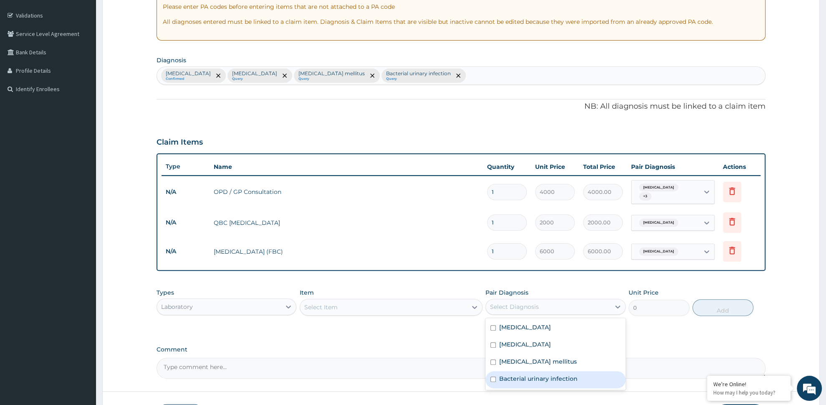
click at [512, 371] on div "Bacterial urinary infection" at bounding box center [556, 379] width 140 height 17
checkbox input "true"
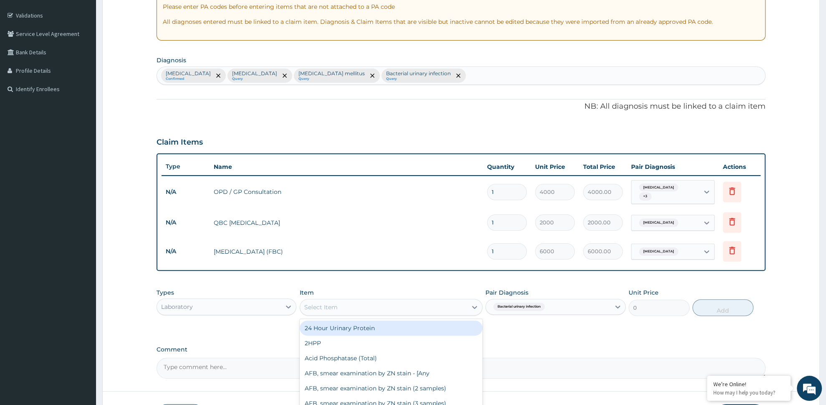
click at [405, 300] on div "Select Item" at bounding box center [383, 306] width 167 height 13
type input "URIN"
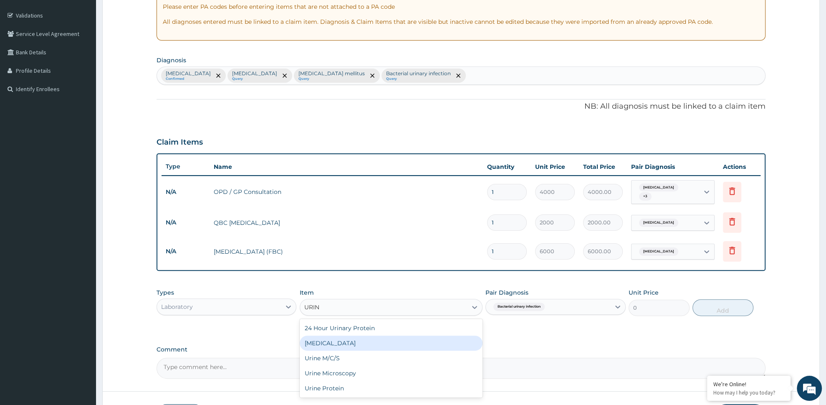
click at [340, 343] on div "[MEDICAL_DATA]" at bounding box center [391, 342] width 183 height 15
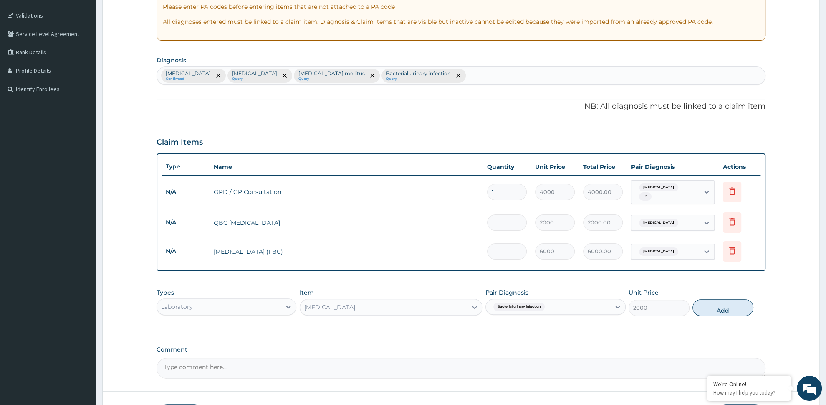
drag, startPoint x: 703, startPoint y: 304, endPoint x: 522, endPoint y: 322, distance: 182.1
click at [704, 304] on button "Add" at bounding box center [723, 307] width 61 height 17
type input "0"
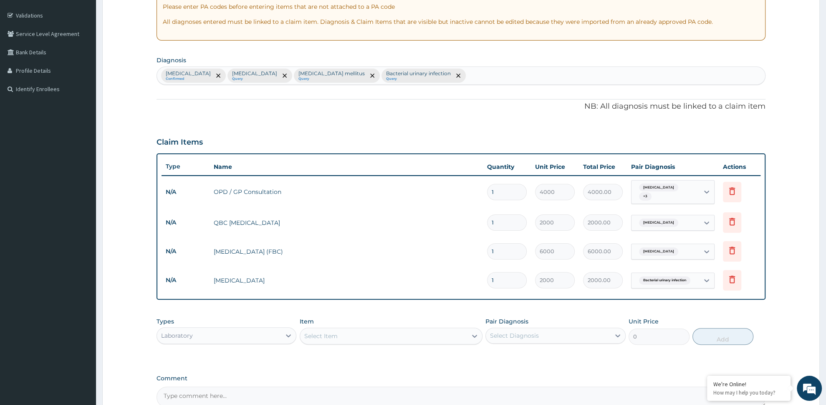
click at [546, 332] on div "Select Diagnosis" at bounding box center [548, 335] width 124 height 13
click at [541, 387] on label "Diabetes mellitus" at bounding box center [538, 390] width 78 height 8
checkbox input "true"
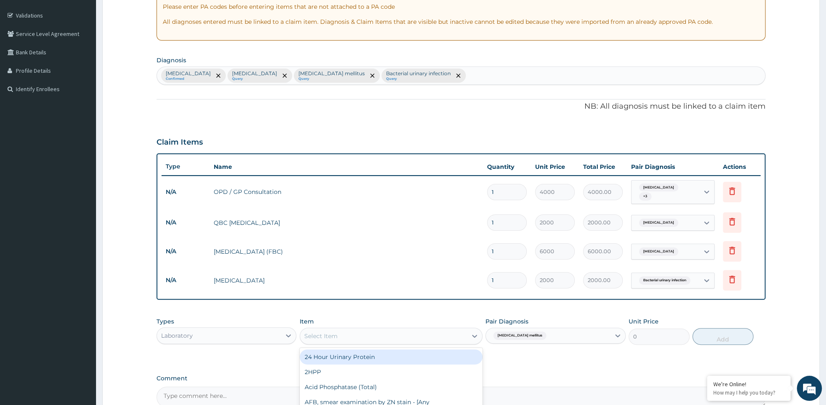
click at [379, 330] on div "Select Item" at bounding box center [383, 335] width 167 height 13
type input "F"
type input "E"
type input "RAND"
click at [382, 352] on div "Glucose (Random)" at bounding box center [391, 356] width 183 height 15
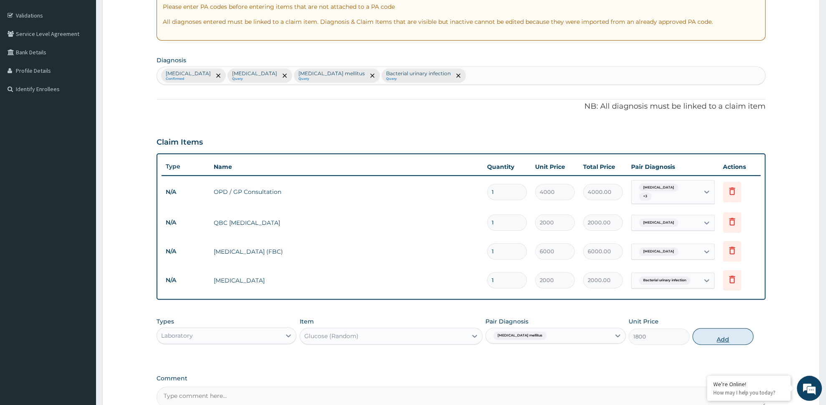
click at [720, 333] on button "Add" at bounding box center [723, 336] width 61 height 17
type input "0"
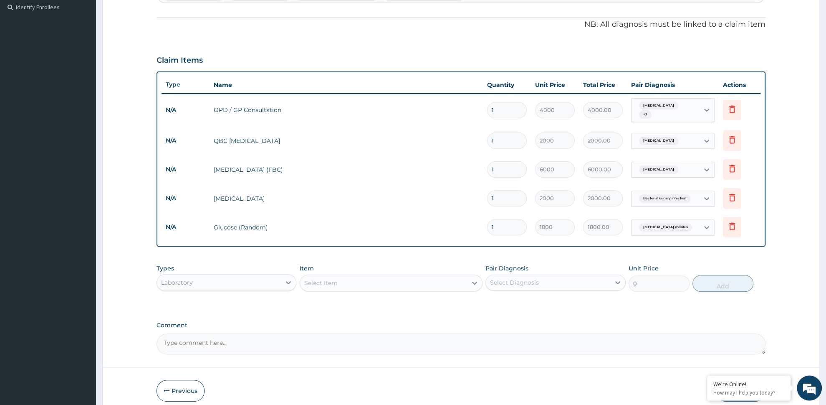
scroll to position [237, 0]
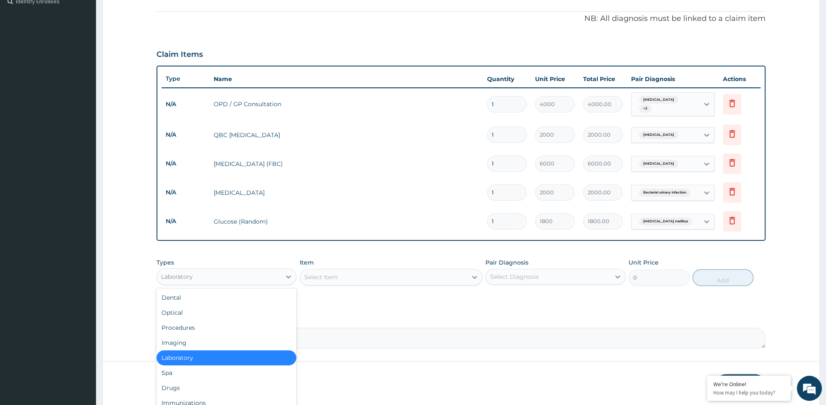
drag, startPoint x: 278, startPoint y: 275, endPoint x: 273, endPoint y: 290, distance: 16.0
click at [278, 278] on div "Laboratory" at bounding box center [219, 276] width 124 height 13
click at [253, 384] on div "Drugs" at bounding box center [227, 387] width 140 height 15
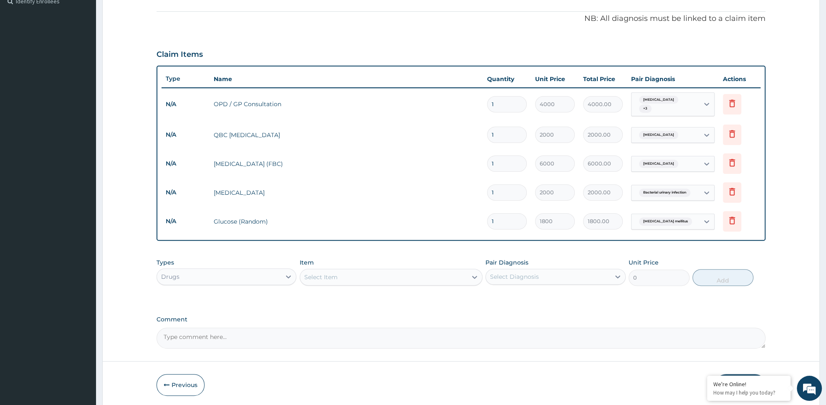
click at [347, 272] on div "Select Item" at bounding box center [383, 276] width 167 height 13
type input "AMITR"
click at [600, 258] on div "Pair Diagnosis Select Diagnosis" at bounding box center [556, 272] width 140 height 28
click at [624, 279] on div at bounding box center [618, 276] width 15 height 15
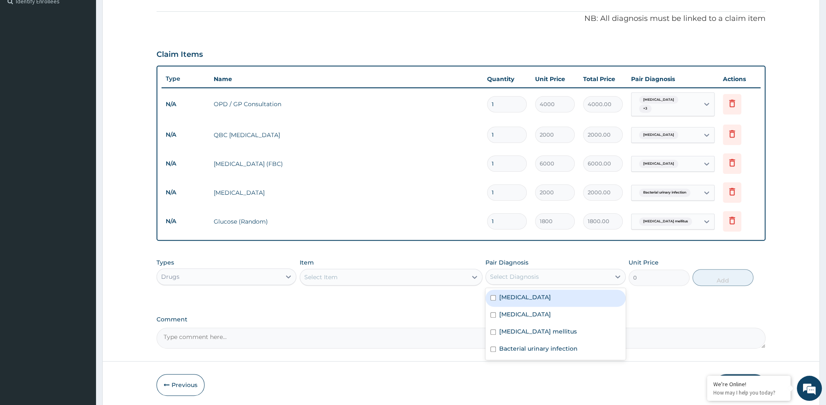
click at [367, 274] on div "Select Item" at bounding box center [383, 276] width 167 height 13
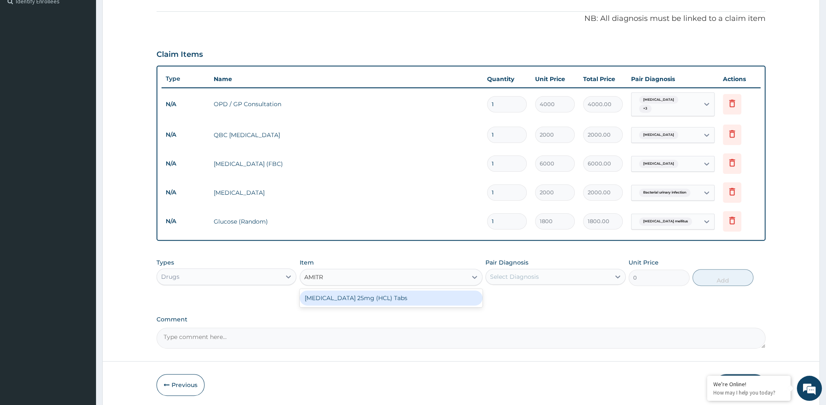
type input "AMITRI"
click at [360, 296] on div "[MEDICAL_DATA] 25mg (HCL) Tabs" at bounding box center [391, 297] width 183 height 15
type input "150"
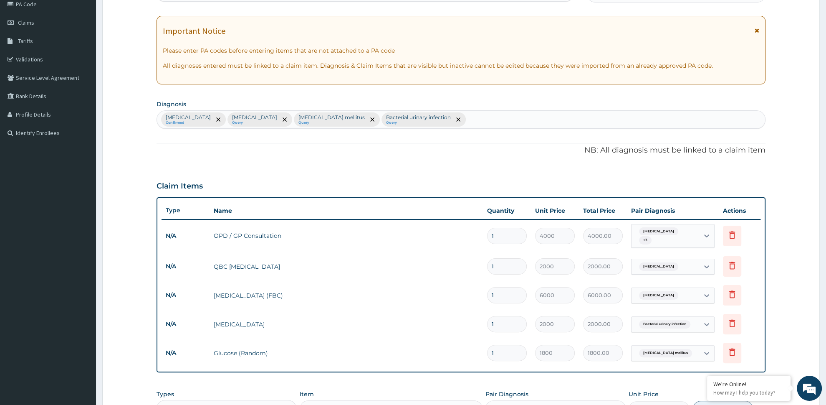
scroll to position [149, 0]
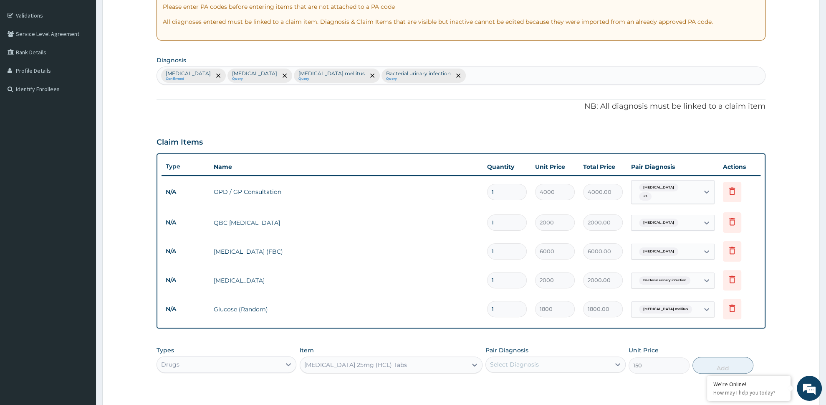
click at [401, 74] on div "Malaria Confirmed Sepsis Query Diabetes mellitus Query Bacterial urinary infect…" at bounding box center [461, 76] width 608 height 18
type input "A"
click at [603, 133] on div "Claim Items" at bounding box center [461, 140] width 609 height 22
click at [406, 77] on div "Malaria Confirmed Sepsis Query Diabetes mellitus Query Bacterial urinary infect…" at bounding box center [461, 76] width 608 height 18
type input "D"
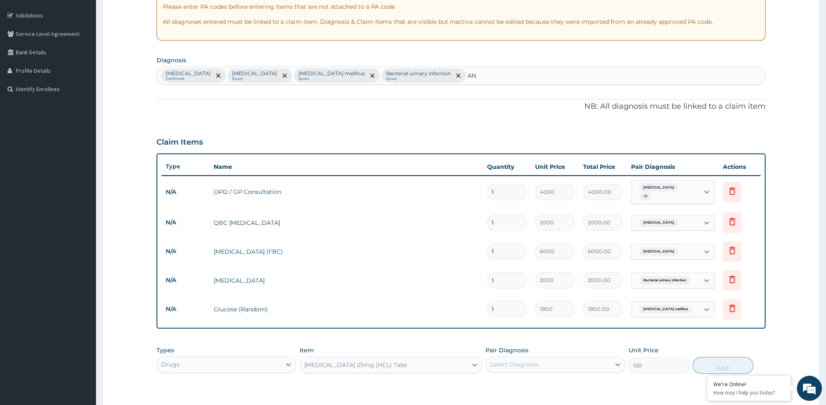
type input "A"
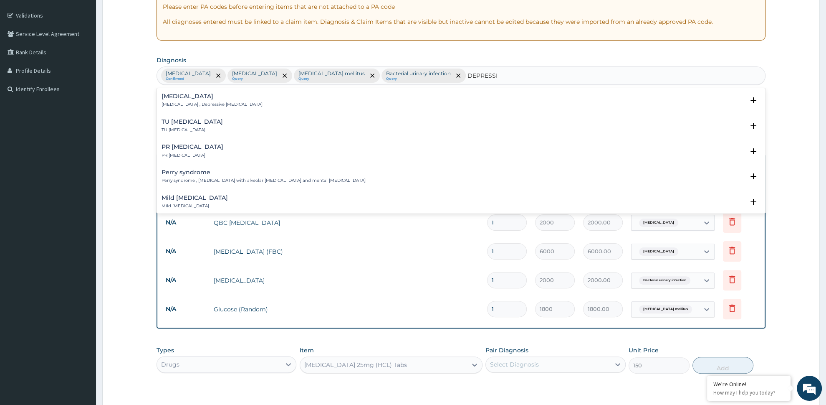
drag, startPoint x: 207, startPoint y: 194, endPoint x: 202, endPoint y: 197, distance: 5.2
click at [205, 195] on div "Mild depression Mild depression Select Status Query Query covers suspected (?),…" at bounding box center [461, 203] width 609 height 25
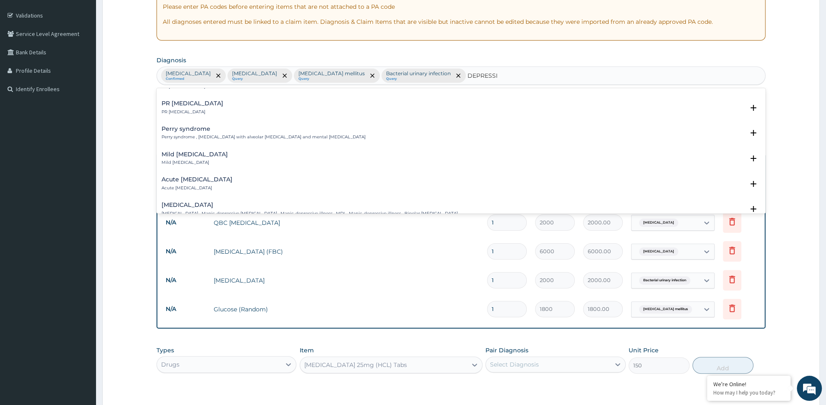
scroll to position [44, 0]
click at [198, 155] on h4 "Mild depression" at bounding box center [195, 154] width 66 height 6
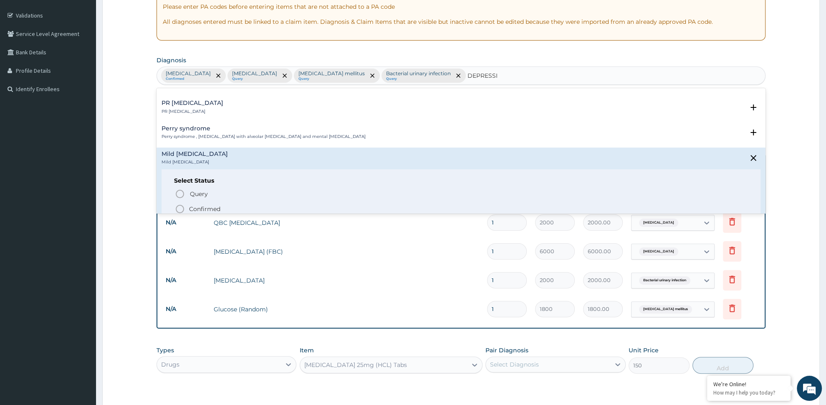
type input "DEPRESSI"
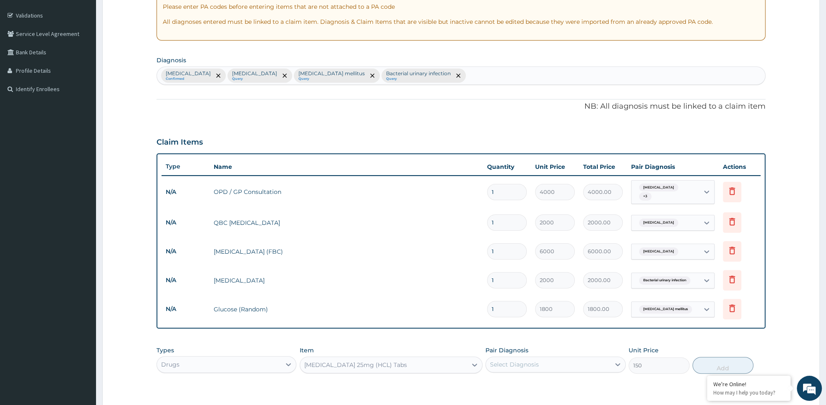
click at [129, 188] on form "Step 2 of 2 PA Code / Prescription Code Enter Code(Secondary Care Only) Encount…" at bounding box center [461, 195] width 718 height 601
click at [396, 74] on div "Malaria Confirmed Sepsis Query Diabetes mellitus Query Bacterial urinary infect…" at bounding box center [461, 76] width 608 height 18
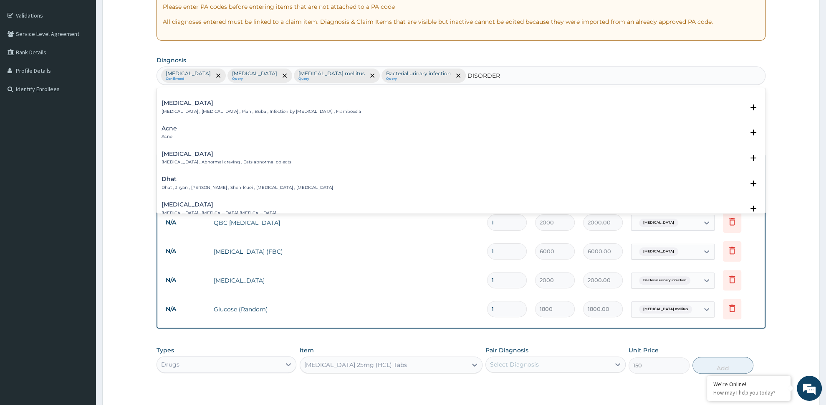
scroll to position [0, 0]
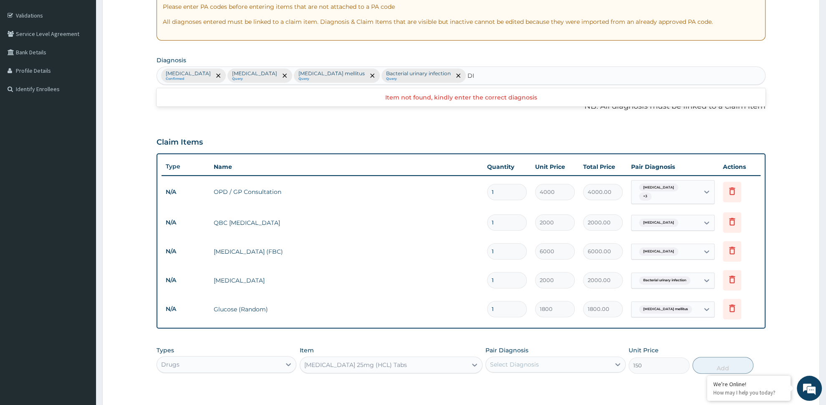
type input "D"
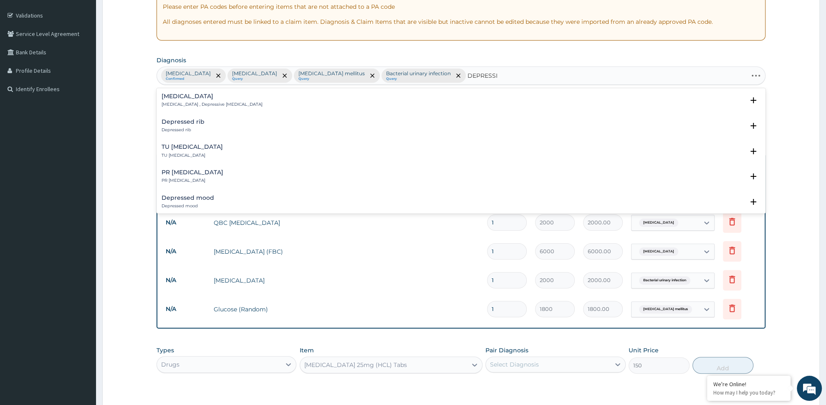
type input "DEPRESSIO"
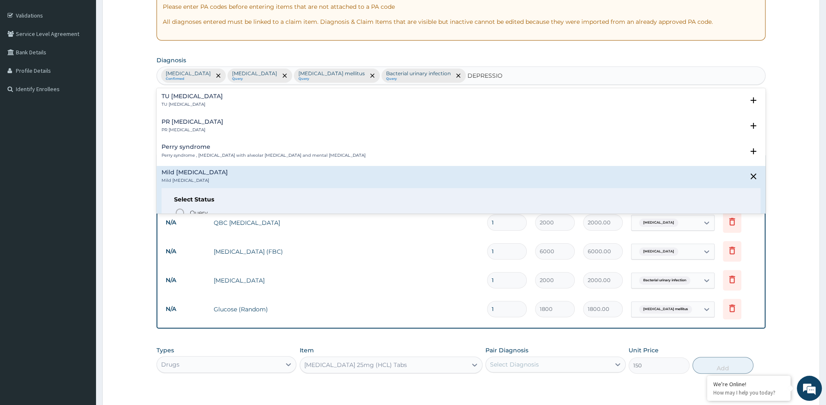
scroll to position [44, 0]
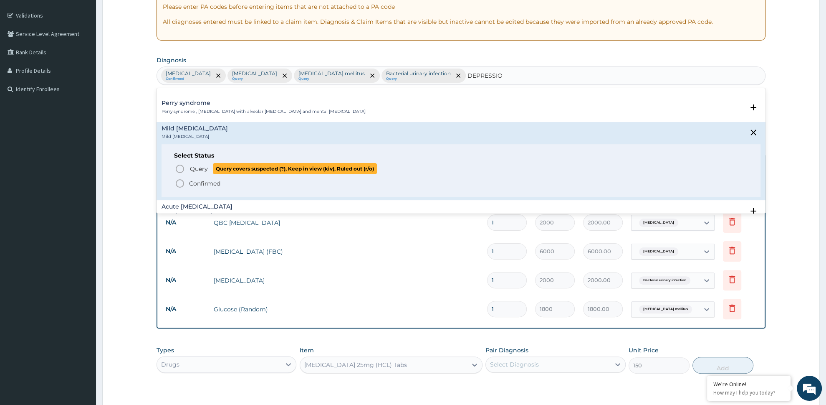
click at [182, 170] on icon "status option query" at bounding box center [180, 169] width 10 height 10
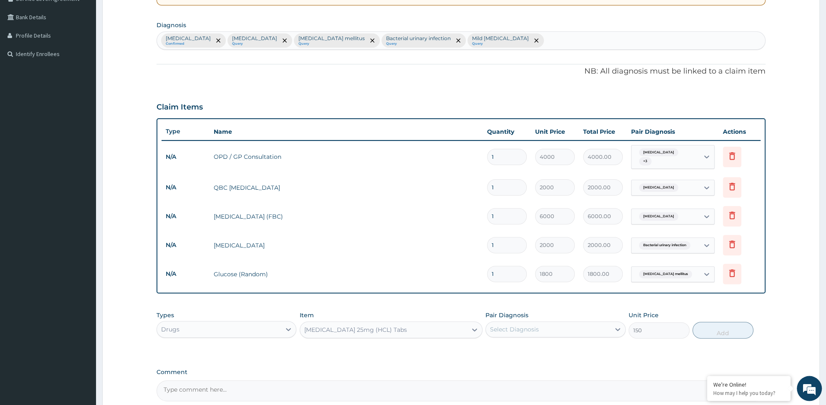
scroll to position [237, 0]
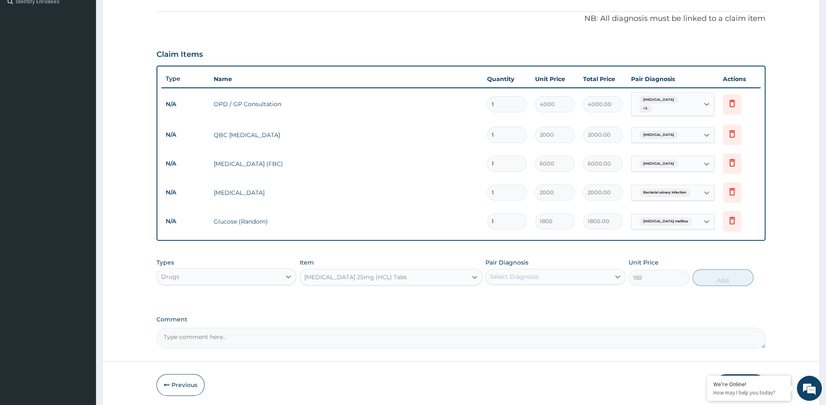
click at [553, 273] on div "Select Diagnosis" at bounding box center [548, 276] width 124 height 13
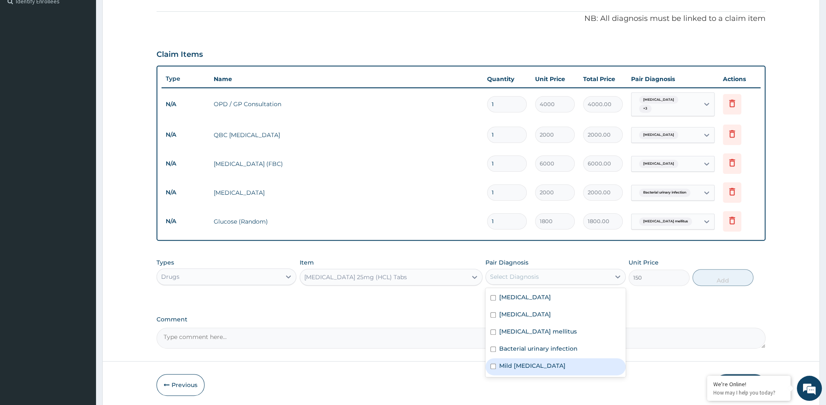
click at [546, 361] on label "Mild depression" at bounding box center [532, 365] width 66 height 8
checkbox input "true"
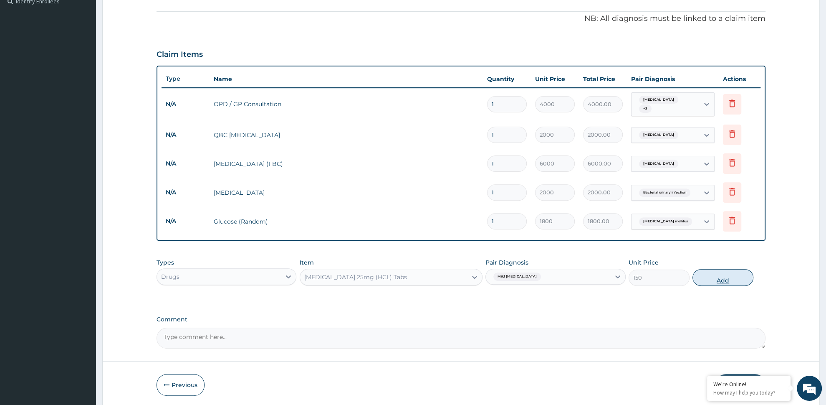
click at [712, 271] on button "Add" at bounding box center [723, 277] width 61 height 17
type input "0"
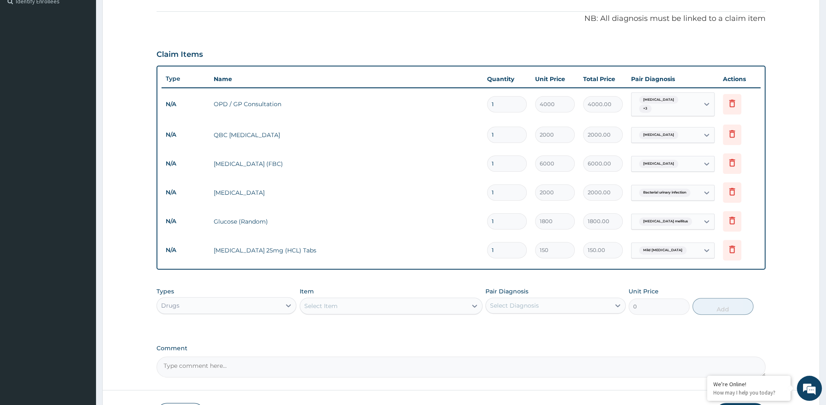
type input "0.00"
type input "4"
type input "600.00"
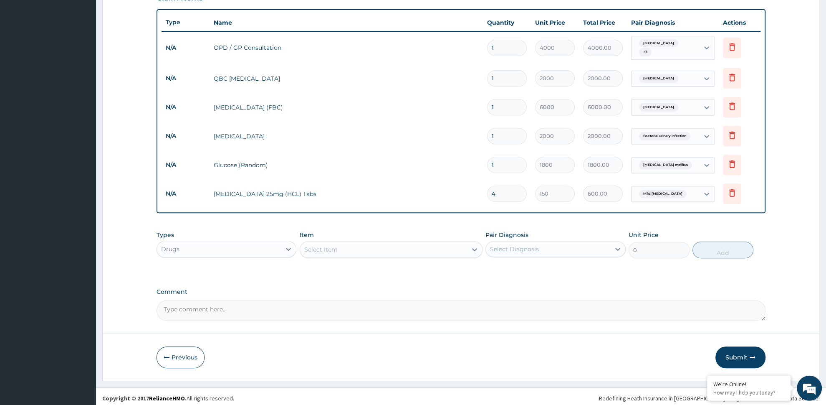
scroll to position [293, 0]
type input "4"
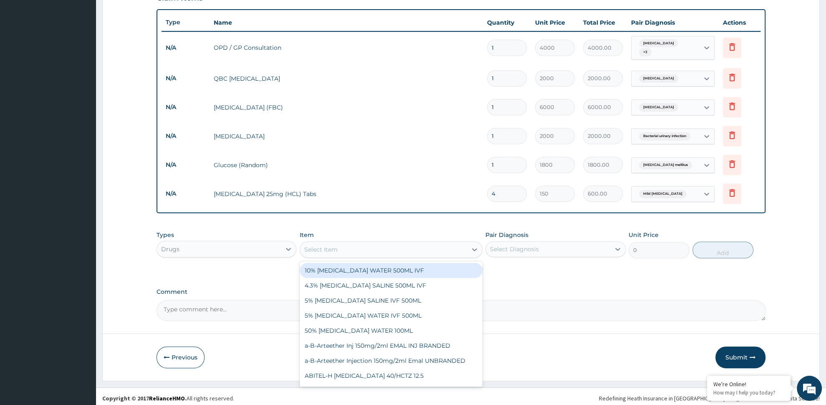
click at [342, 253] on div "Select Item" at bounding box center [391, 249] width 183 height 17
type input "DICL"
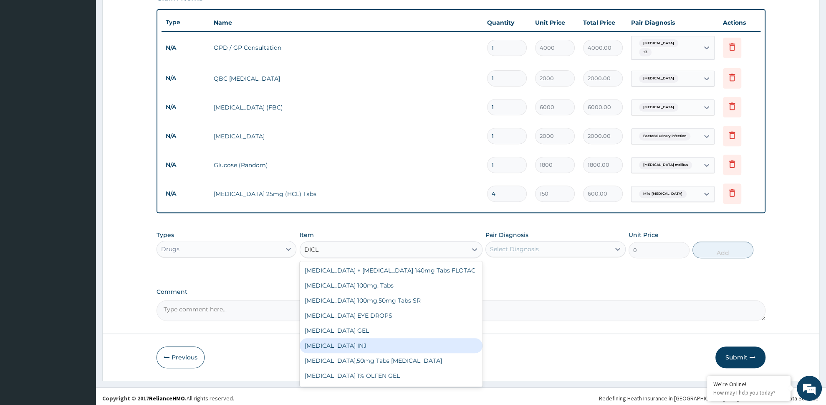
click at [370, 338] on div "DICLOFENAC INJ" at bounding box center [391, 345] width 183 height 15
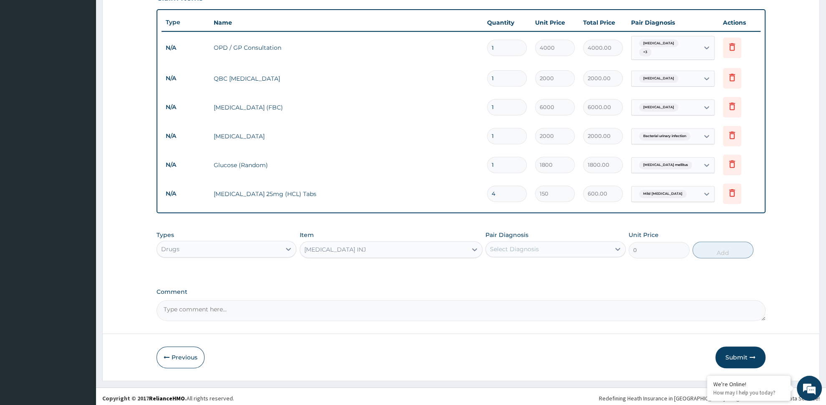
type input "300"
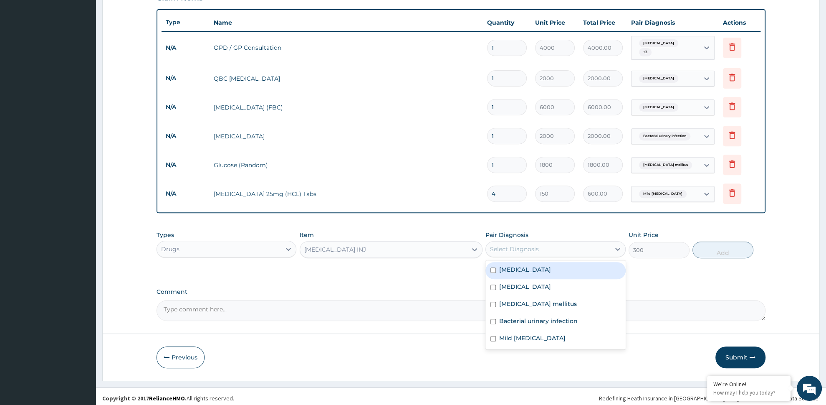
click at [550, 245] on div "Select Diagnosis" at bounding box center [548, 248] width 124 height 13
click at [526, 265] on div "Malaria" at bounding box center [556, 270] width 140 height 17
checkbox input "true"
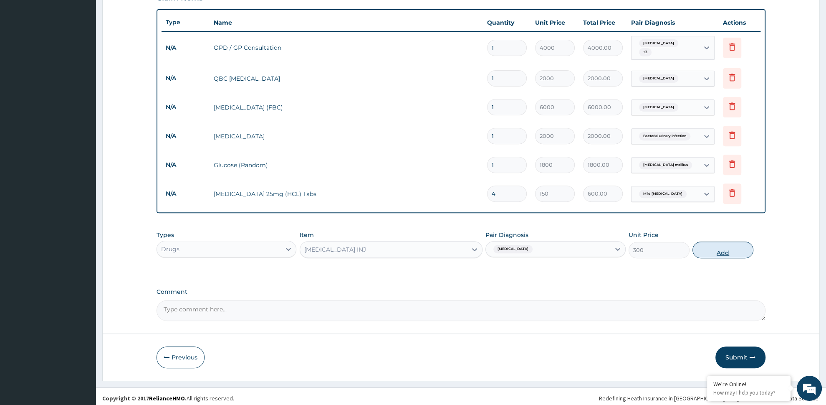
click at [712, 246] on button "Add" at bounding box center [723, 249] width 61 height 17
type input "0"
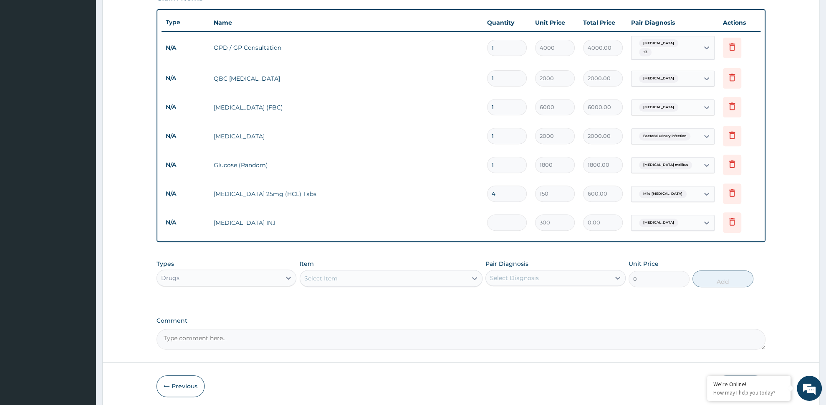
type input "0.00"
type input "3"
type input "900.00"
type input "3"
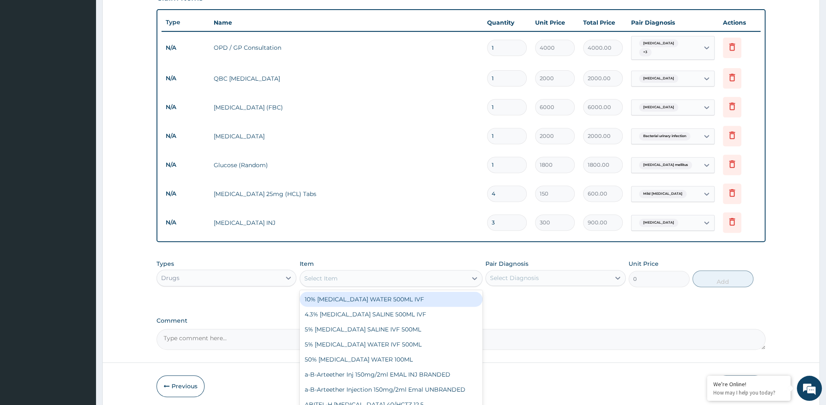
click at [323, 274] on div "Select Item" at bounding box center [320, 278] width 33 height 8
type input "EAS"
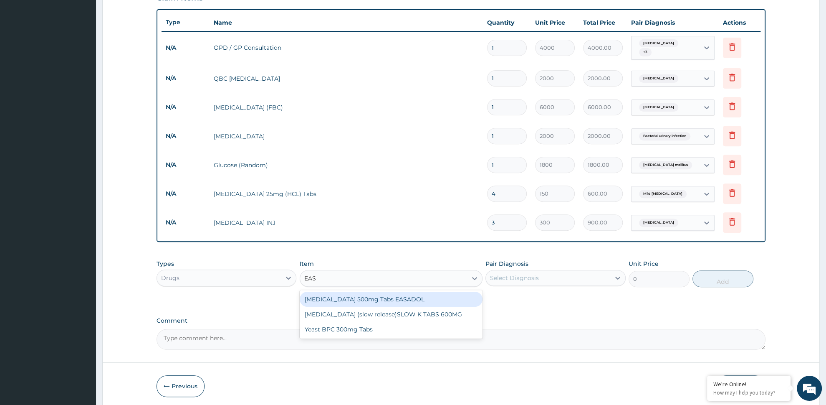
click at [366, 296] on div "Paracetamol 500mg Tabs EASADOL" at bounding box center [391, 298] width 183 height 15
type input "20"
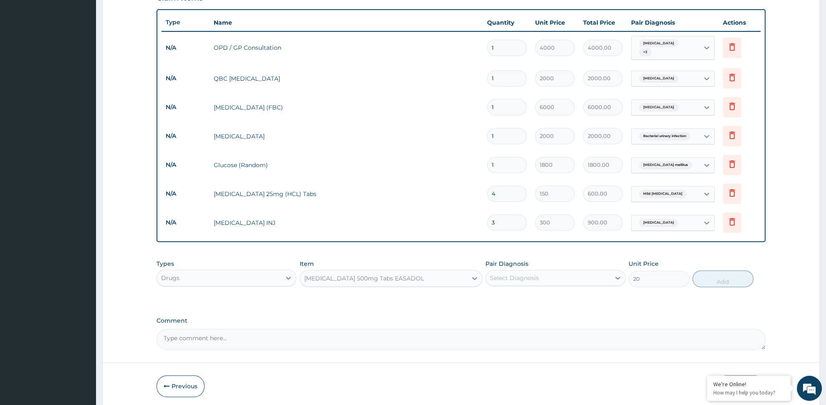
click at [580, 271] on div "Select Diagnosis" at bounding box center [548, 277] width 124 height 13
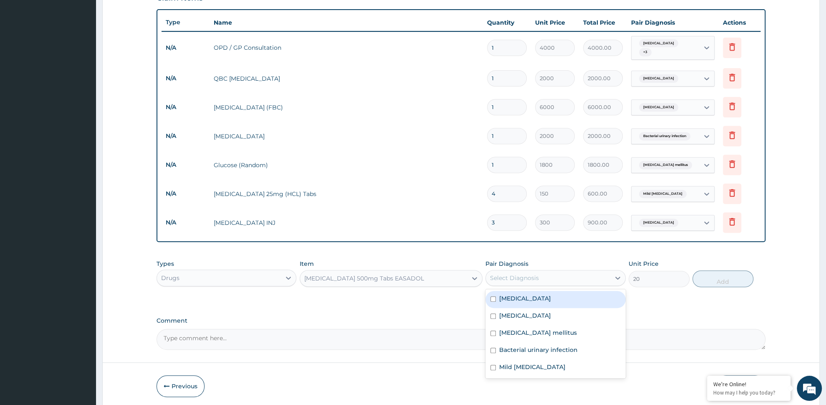
click at [527, 298] on div "[MEDICAL_DATA]" at bounding box center [556, 299] width 140 height 17
checkbox input "true"
click at [722, 279] on button "Add" at bounding box center [723, 278] width 61 height 17
type input "0"
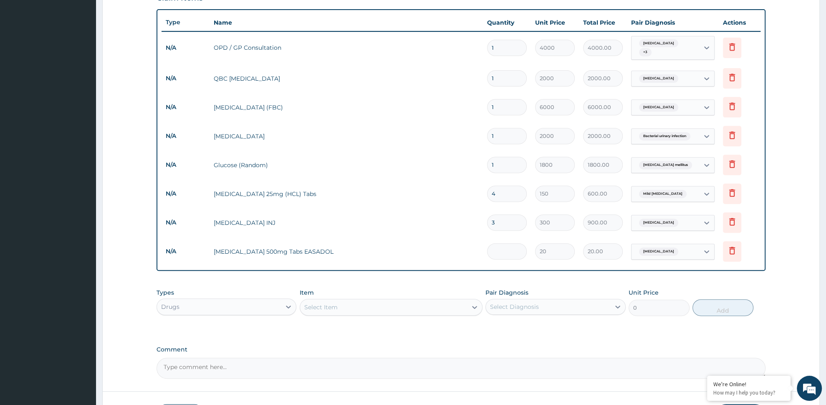
type input "0.00"
type input "2"
type input "40.00"
type input "20"
type input "400.00"
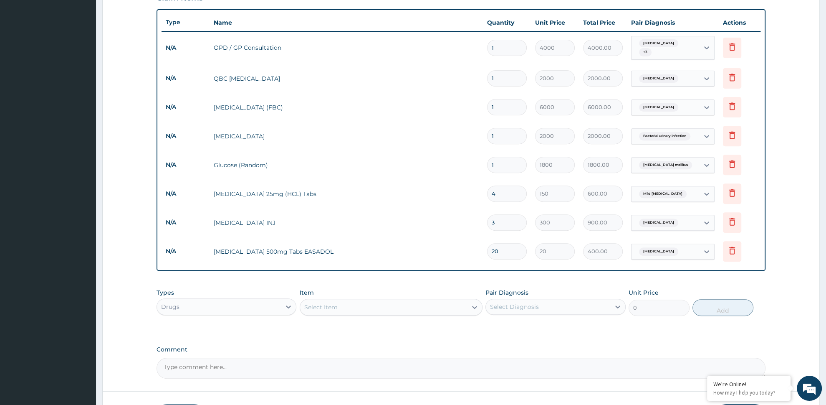
type input "20"
click at [353, 303] on div "Select Item" at bounding box center [383, 306] width 167 height 13
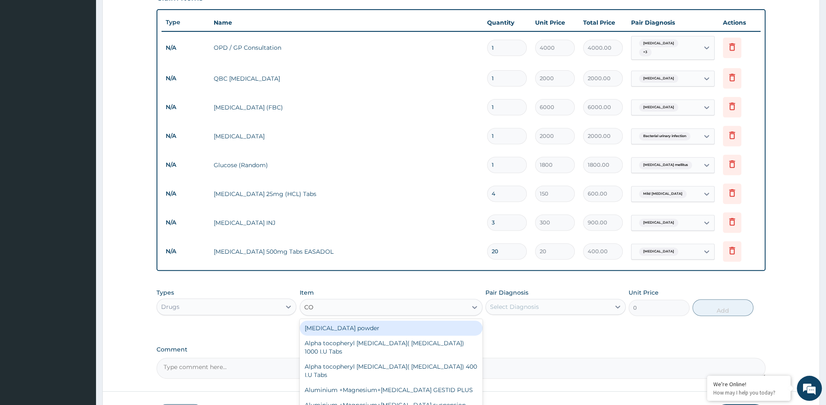
type input "COA"
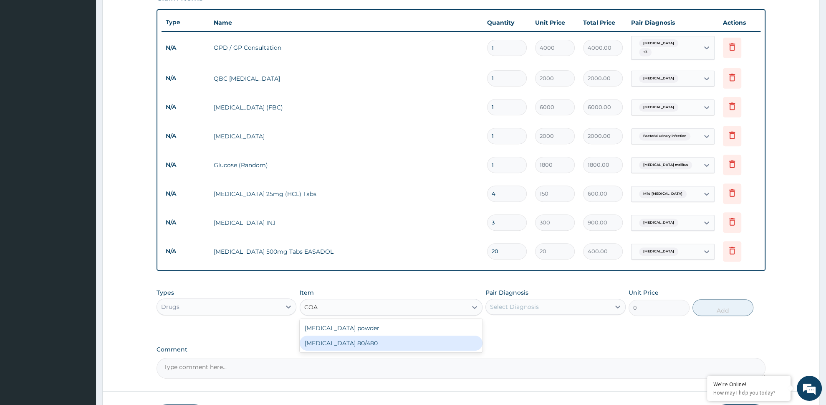
click at [362, 336] on div "COARTEM 80/480" at bounding box center [391, 342] width 183 height 15
type input "4500"
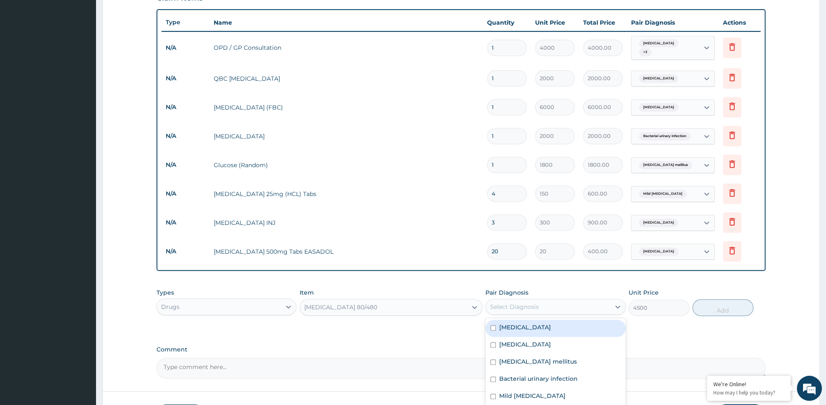
click at [527, 305] on div "Select Diagnosis" at bounding box center [514, 306] width 49 height 8
click at [513, 319] on div "Malaria" at bounding box center [556, 327] width 140 height 17
checkbox input "true"
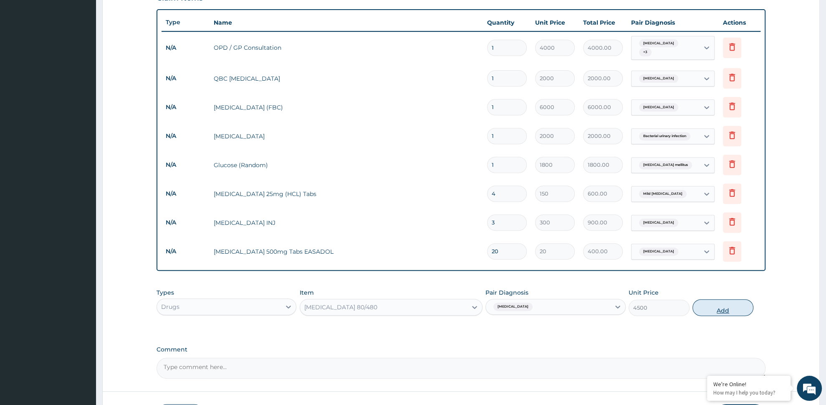
click at [724, 308] on button "Add" at bounding box center [723, 307] width 61 height 17
type input "0"
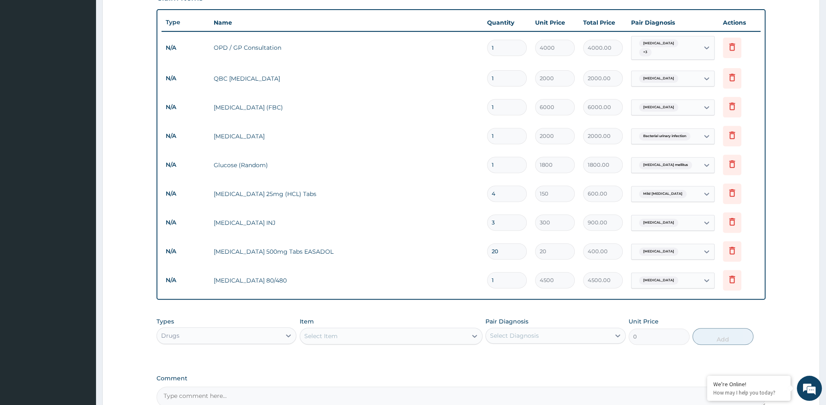
click at [372, 334] on div "Select Item" at bounding box center [383, 335] width 167 height 13
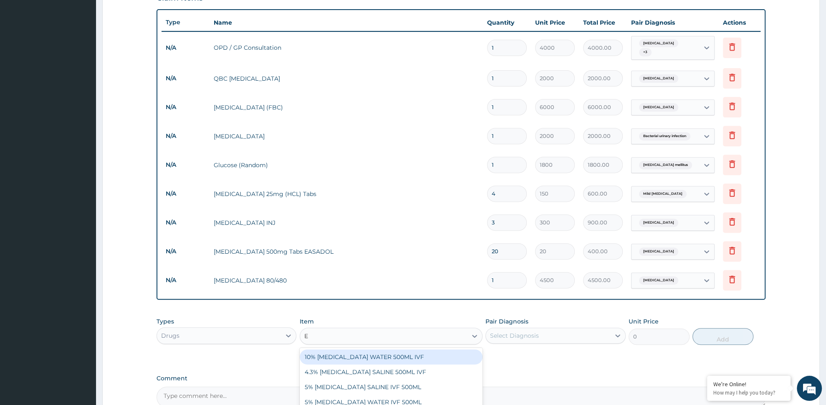
type input "EM"
click at [394, 357] on div "a-B-Arteether Inj 150mg/2ml EMAL INJ BRANDED" at bounding box center [391, 356] width 183 height 15
type input "2000"
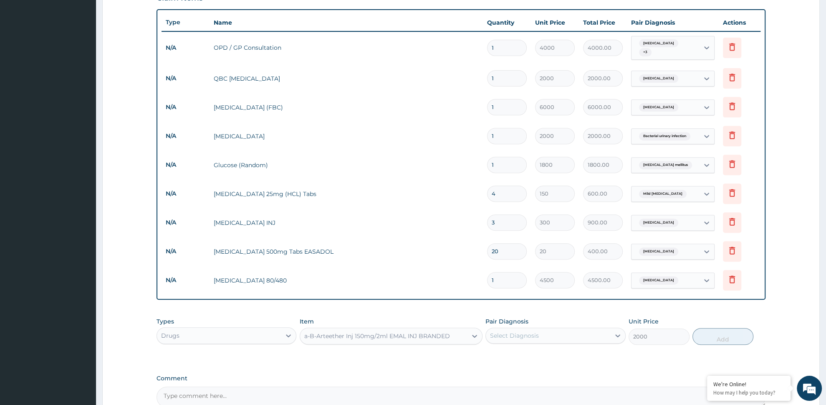
click at [536, 329] on div "Select Diagnosis" at bounding box center [548, 335] width 124 height 13
click at [537, 353] on div "Malaria" at bounding box center [556, 356] width 140 height 17
checkbox input "true"
click at [706, 336] on button "Add" at bounding box center [723, 336] width 61 height 17
type input "0"
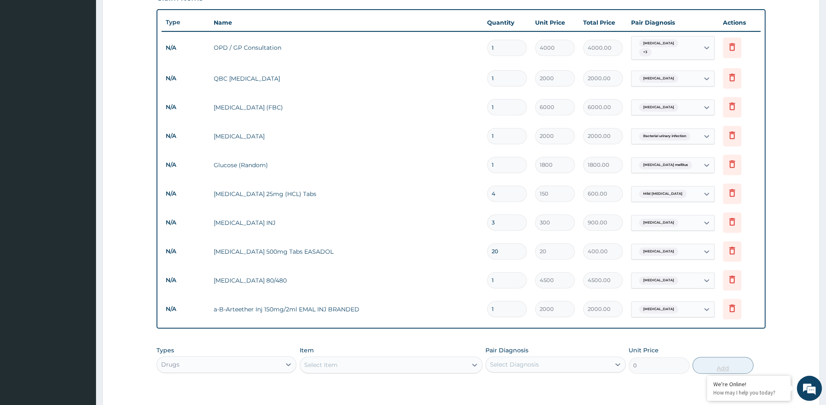
type input "0.00"
type input "3"
type input "6000.00"
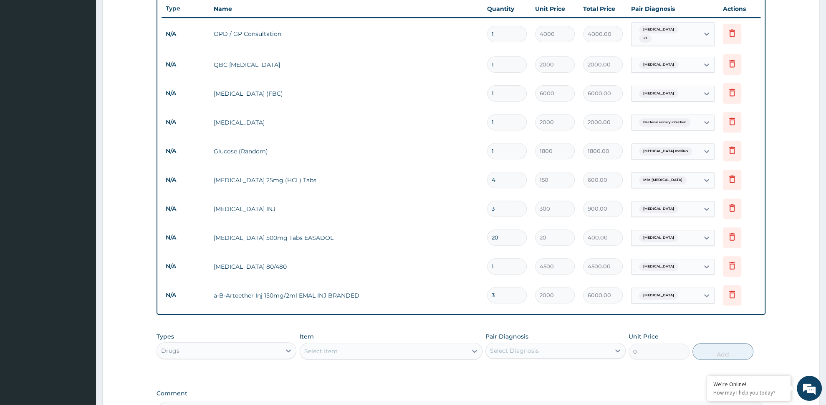
scroll to position [408, 0]
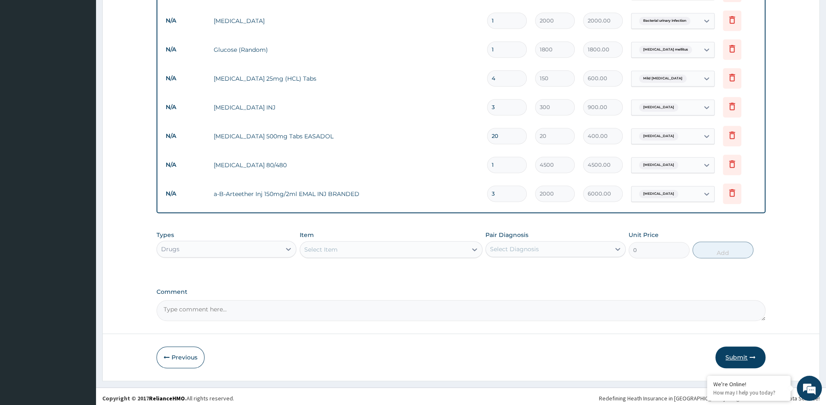
type input "3"
click at [731, 355] on button "Submit" at bounding box center [741, 357] width 50 height 22
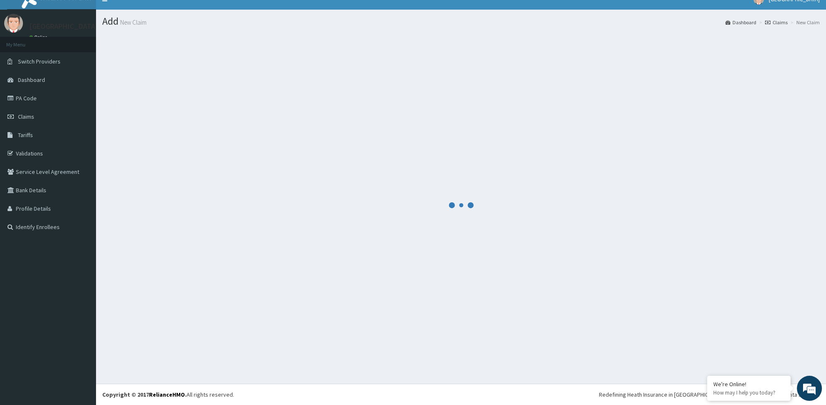
scroll to position [11, 0]
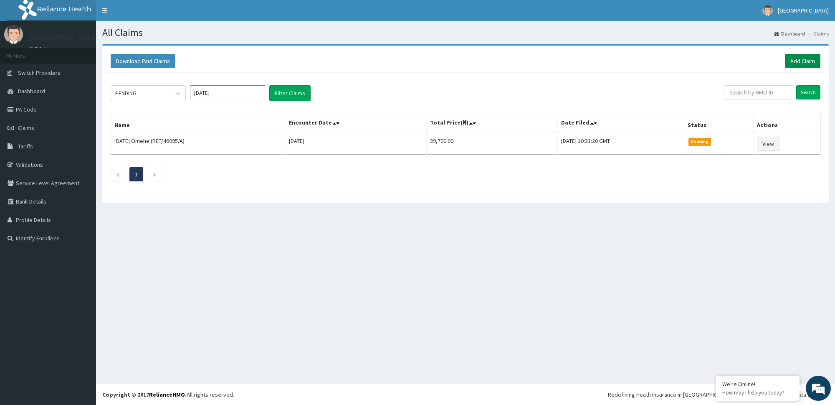
click at [809, 62] on link "Add Claim" at bounding box center [802, 61] width 35 height 14
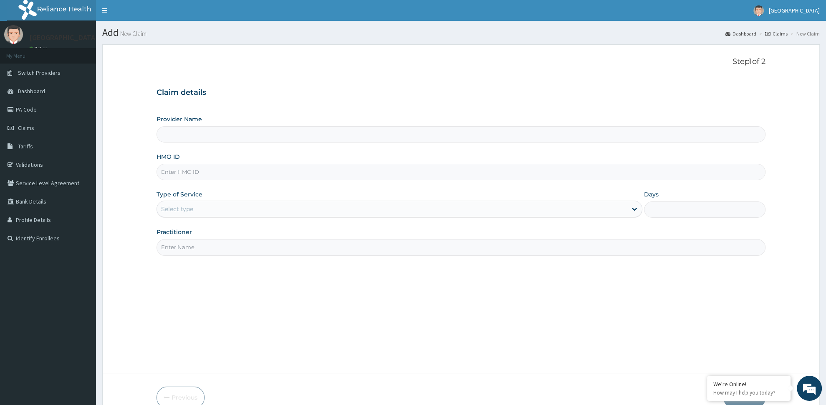
type input "[GEOGRAPHIC_DATA] -ASABA"
type input "HNG/10014/F"
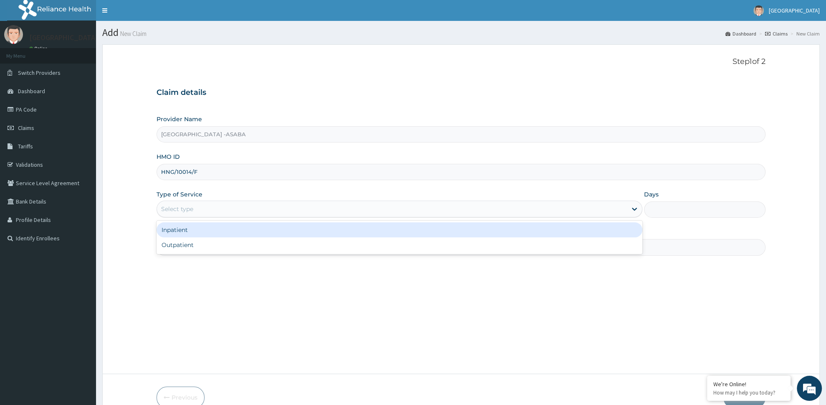
click at [190, 210] on div "Select type" at bounding box center [177, 209] width 32 height 8
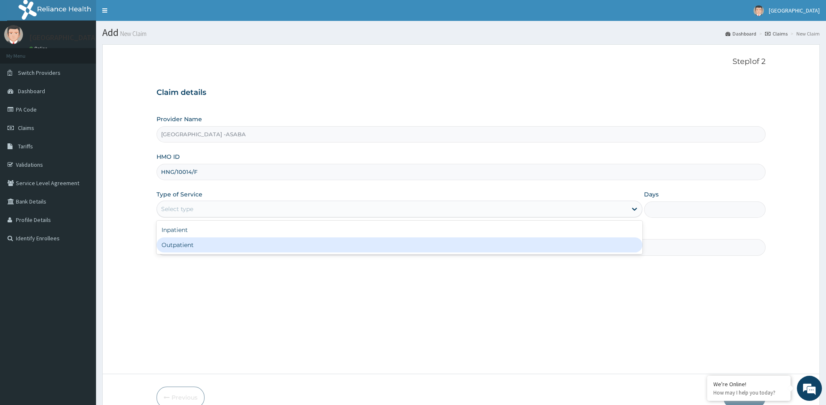
click at [205, 246] on div "Outpatient" at bounding box center [400, 244] width 486 height 15
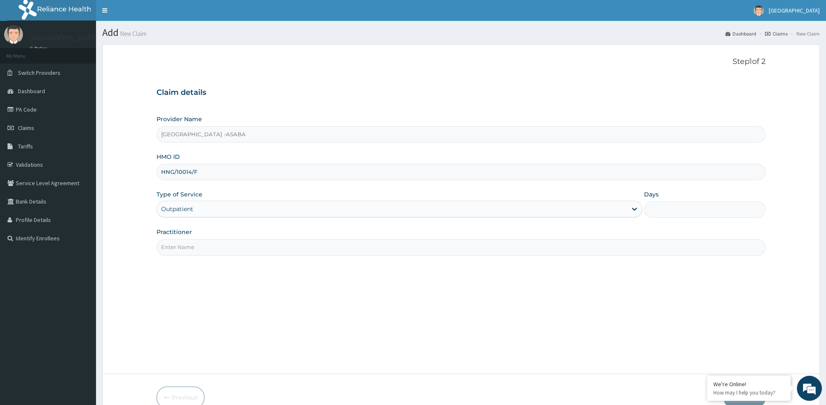
type input "1"
drag, startPoint x: 203, startPoint y: 247, endPoint x: 205, endPoint y: 263, distance: 16.4
click at [203, 248] on input "Practitioner" at bounding box center [461, 247] width 609 height 16
paste input "[PERSON_NAME]"
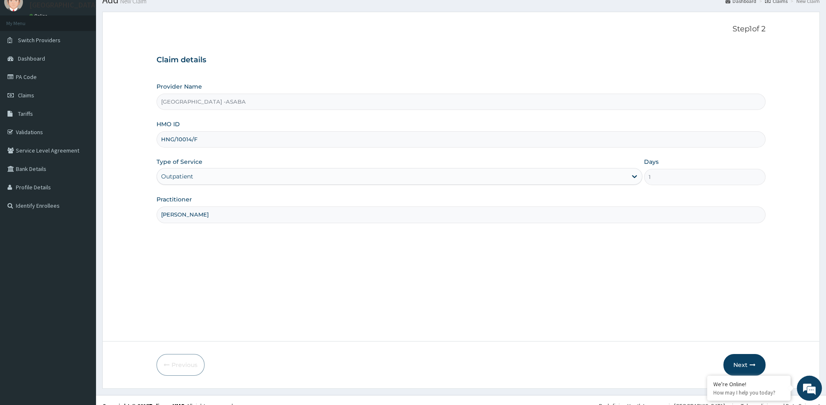
scroll to position [44, 0]
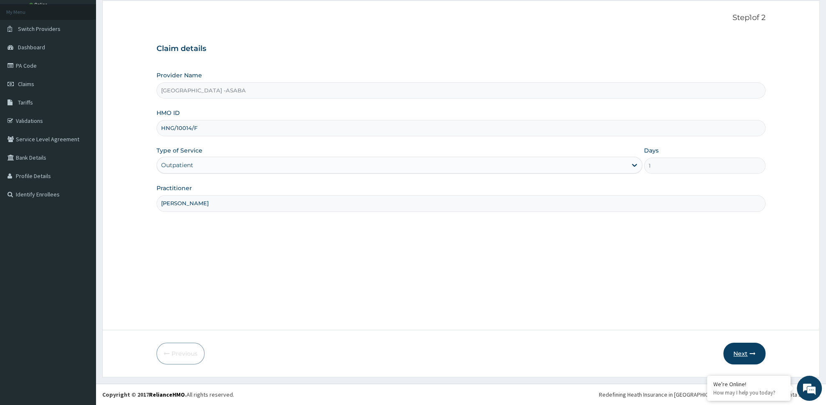
type input "[PERSON_NAME]"
click at [758, 351] on button "Next" at bounding box center [745, 353] width 42 height 22
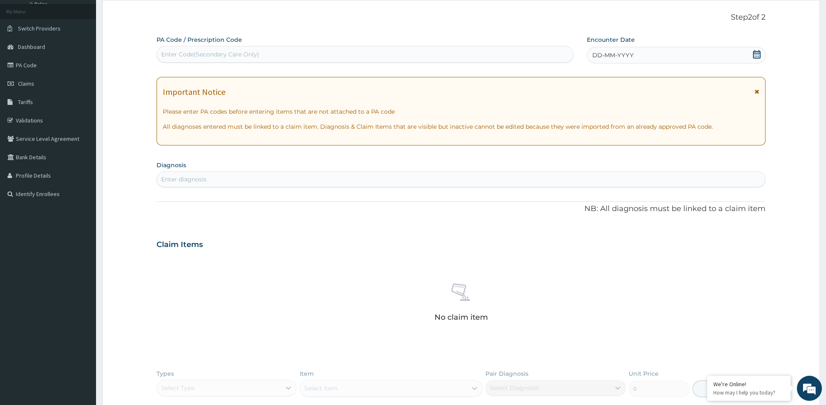
click at [230, 186] on div "Enter diagnosis" at bounding box center [461, 178] width 608 height 13
type input "MALAR"
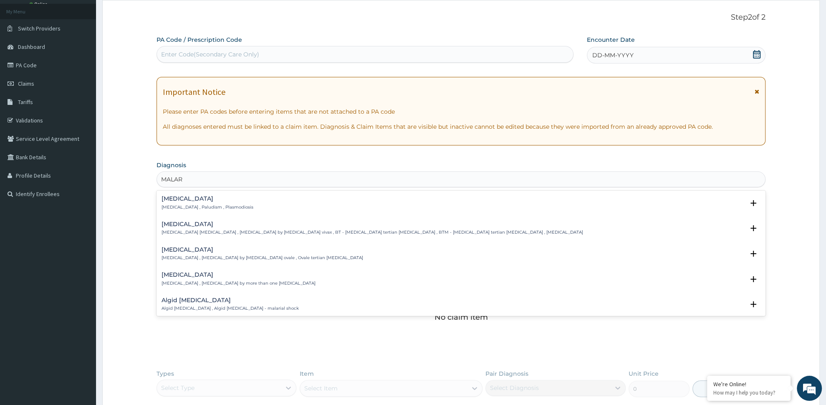
click at [182, 205] on p "[MEDICAL_DATA] , Paludism , Plasmodiosis" at bounding box center [208, 207] width 92 height 6
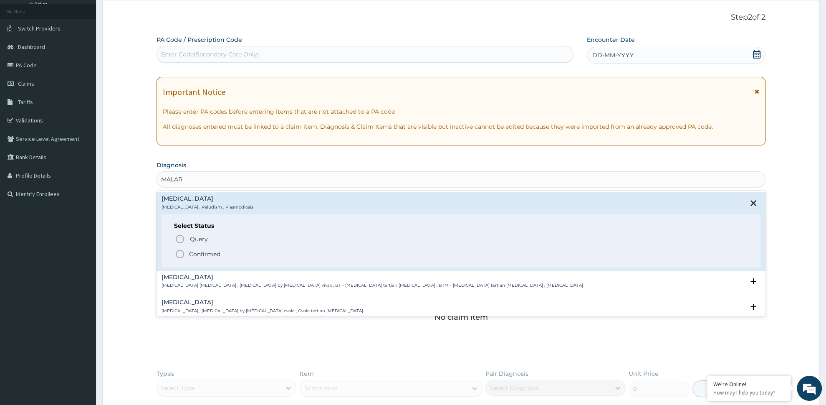
click at [192, 249] on span "Confirmed" at bounding box center [461, 254] width 573 height 10
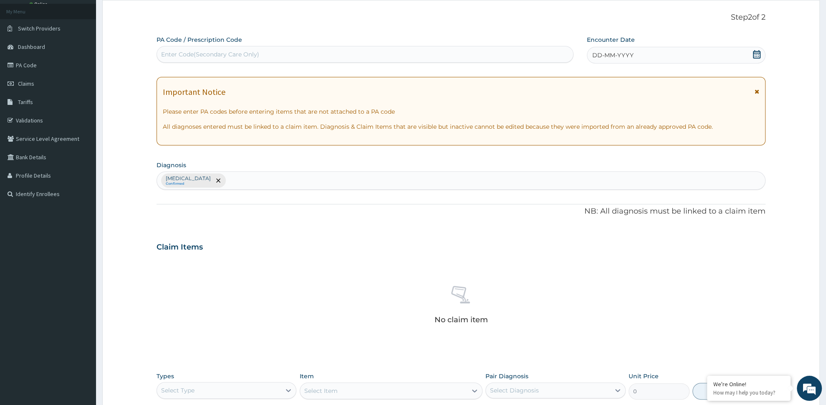
click at [633, 58] on span "DD-MM-YYYY" at bounding box center [613, 55] width 41 height 8
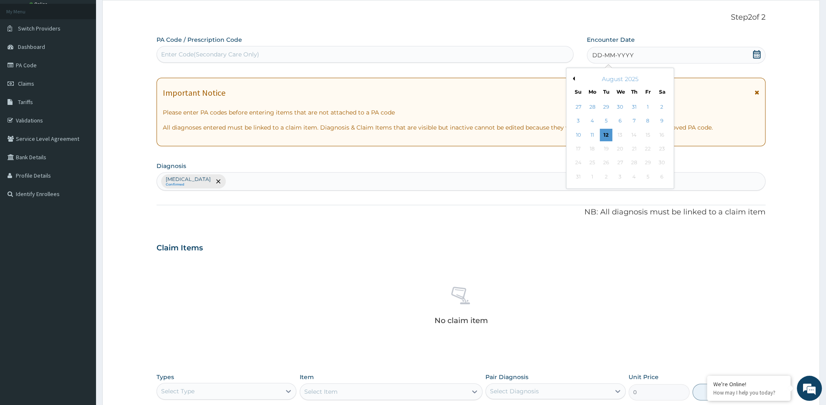
click at [573, 78] on button "Previous Month" at bounding box center [573, 78] width 4 height 4
click at [572, 79] on button "Previous Month" at bounding box center [573, 78] width 4 height 4
click at [575, 80] on div "[DATE]" at bounding box center [620, 79] width 101 height 8
click at [573, 79] on button "Previous Month" at bounding box center [573, 78] width 4 height 4
click at [631, 108] on div "1" at bounding box center [634, 107] width 13 height 13
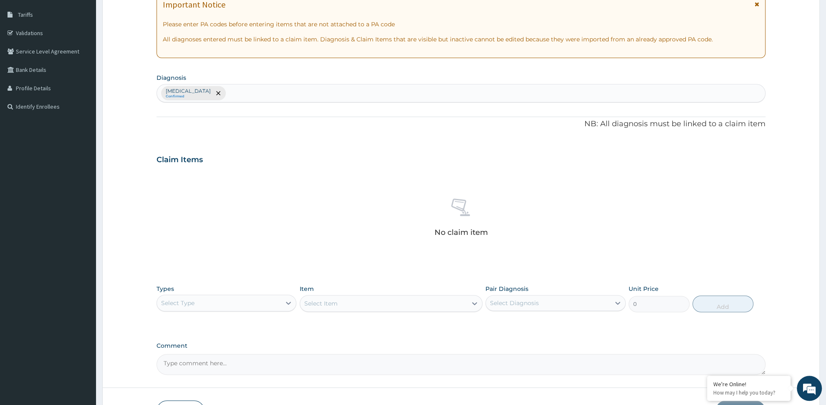
scroll to position [132, 0]
click at [193, 309] on div "Select Type" at bounding box center [219, 302] width 124 height 13
click at [198, 355] on div "Procedures" at bounding box center [227, 353] width 140 height 15
click at [520, 302] on div "Select Diagnosis" at bounding box center [514, 302] width 49 height 8
click at [521, 330] on div "Malaria" at bounding box center [556, 323] width 140 height 17
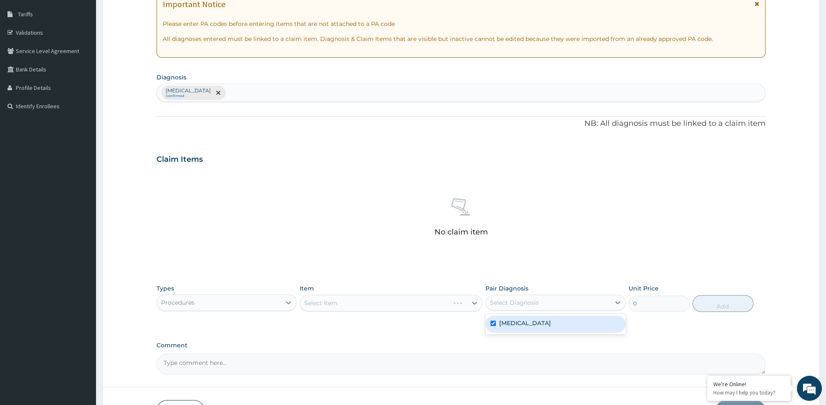
checkbox input "true"
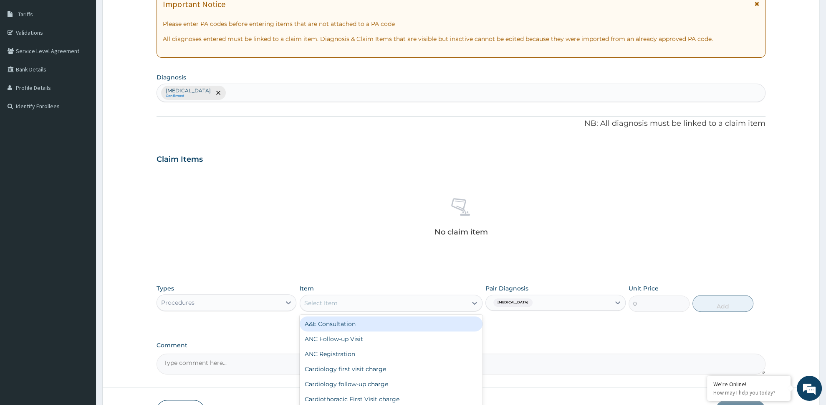
click at [393, 304] on div "Select Item" at bounding box center [383, 302] width 167 height 13
type input "REG"
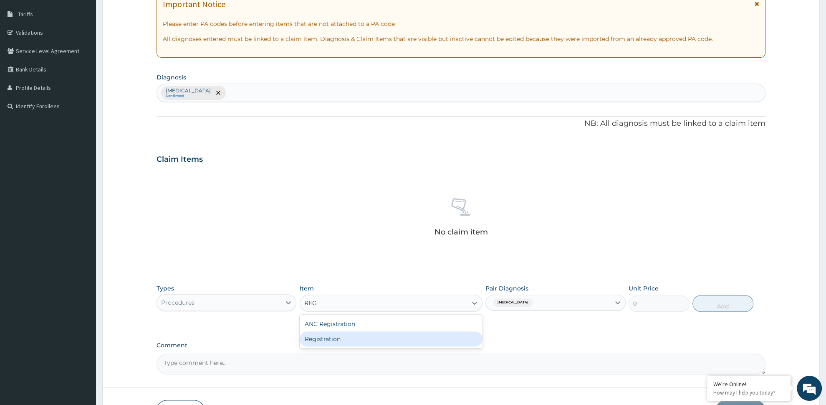
click at [388, 339] on div "Registration" at bounding box center [391, 338] width 183 height 15
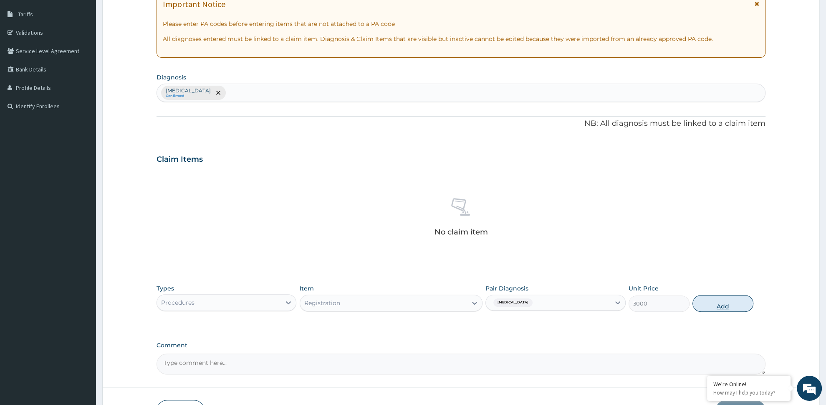
click at [716, 307] on button "Add" at bounding box center [723, 303] width 61 height 17
type input "0"
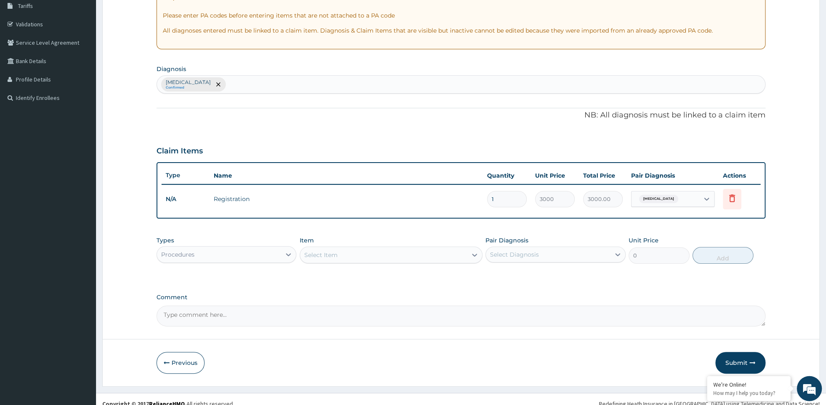
scroll to position [149, 0]
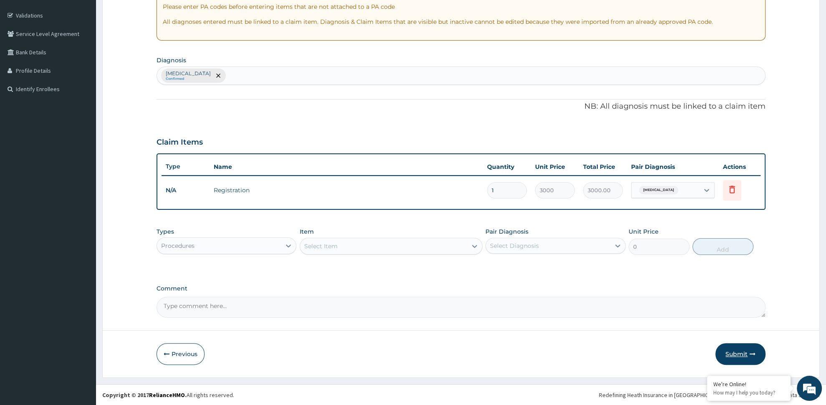
click at [730, 352] on button "Submit" at bounding box center [741, 354] width 50 height 22
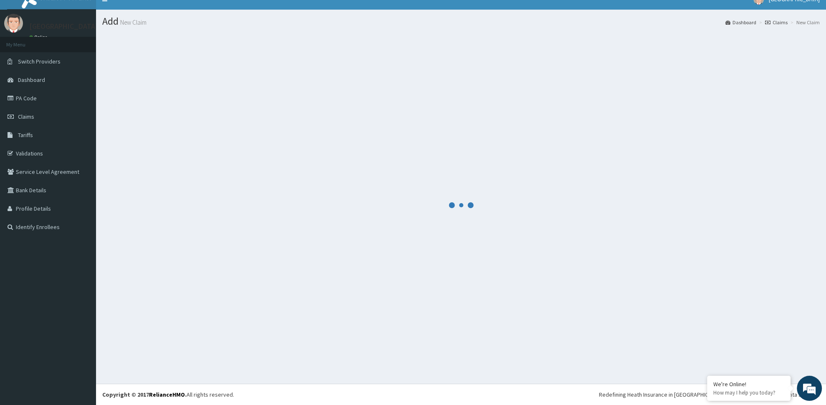
scroll to position [11, 0]
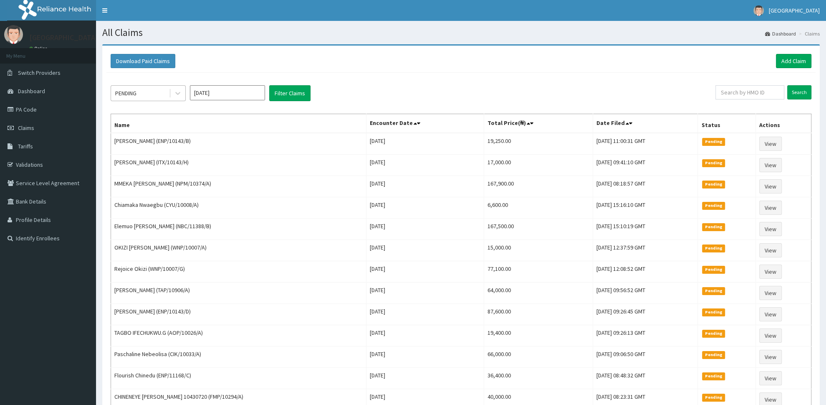
click at [169, 95] on div "PENDING" at bounding box center [140, 92] width 58 height 13
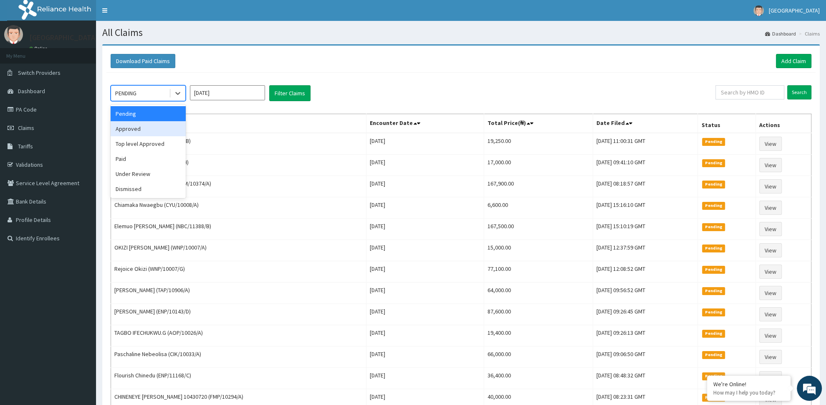
click at [164, 132] on div "Approved" at bounding box center [148, 128] width 75 height 15
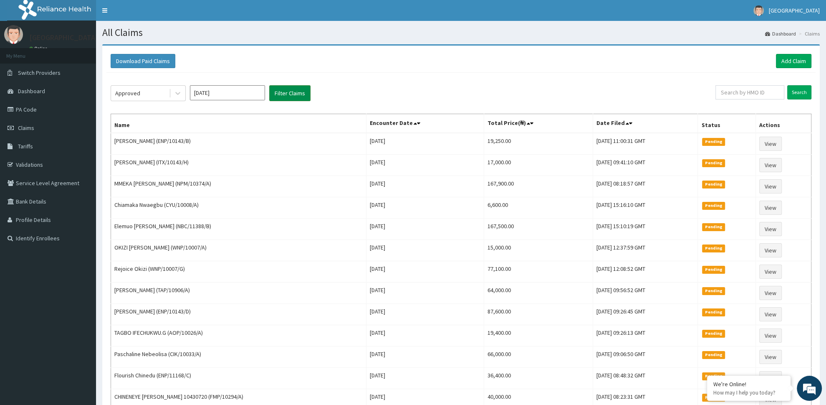
click at [283, 98] on button "Filter Claims" at bounding box center [289, 93] width 41 height 16
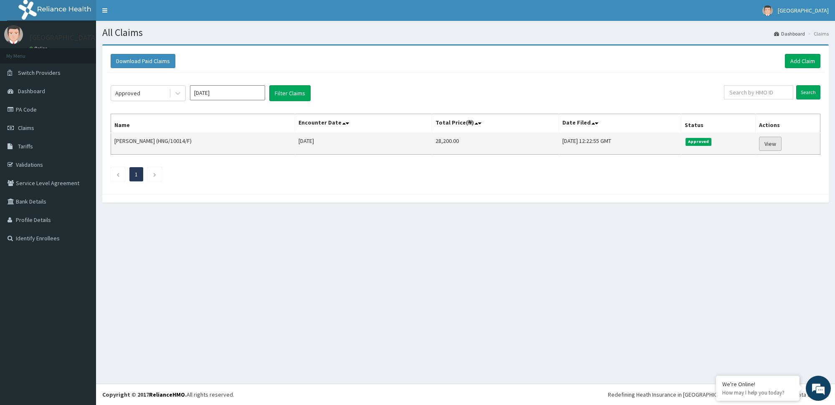
click at [774, 140] on link "View" at bounding box center [770, 144] width 23 height 14
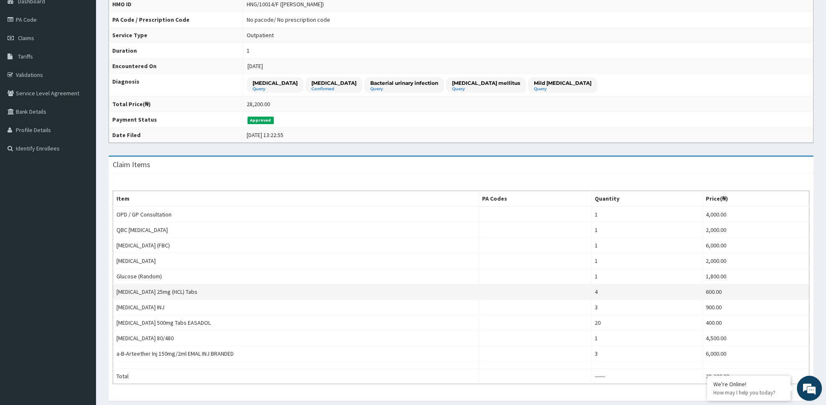
scroll to position [44, 0]
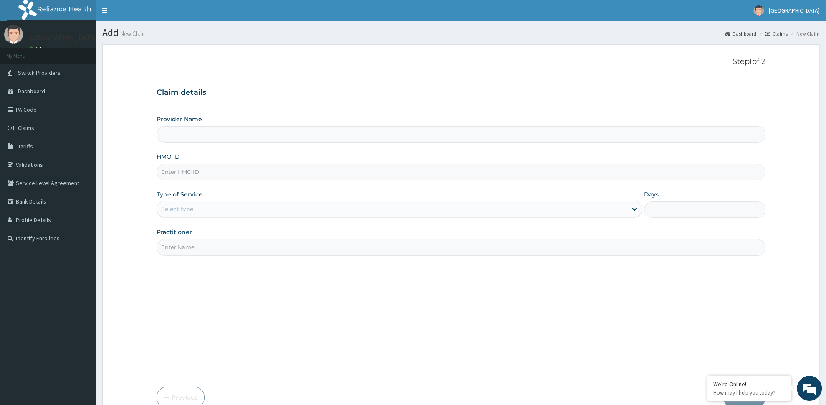
type input "[GEOGRAPHIC_DATA] -ASABA"
type input "SWF/10169/E"
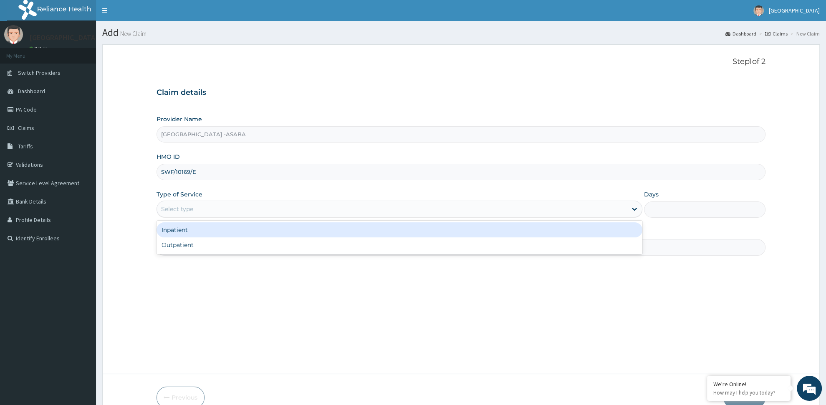
click at [218, 212] on div "Select type" at bounding box center [392, 208] width 470 height 13
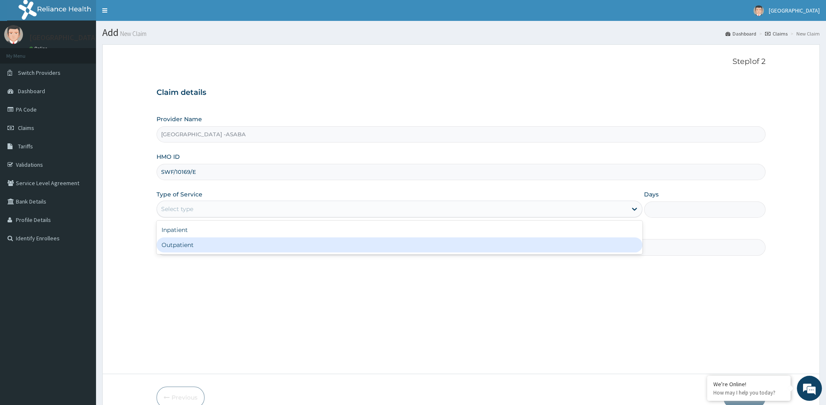
click at [230, 250] on div "Outpatient" at bounding box center [400, 244] width 486 height 15
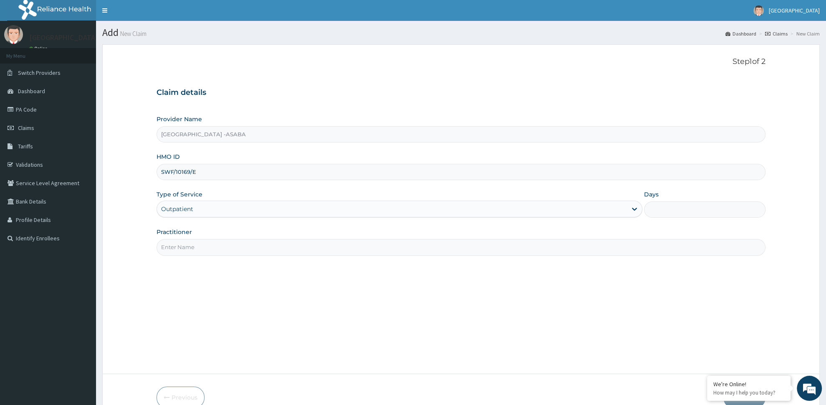
type input "1"
click at [229, 253] on input "Practitioner" at bounding box center [461, 247] width 609 height 16
paste input "[PERSON_NAME]"
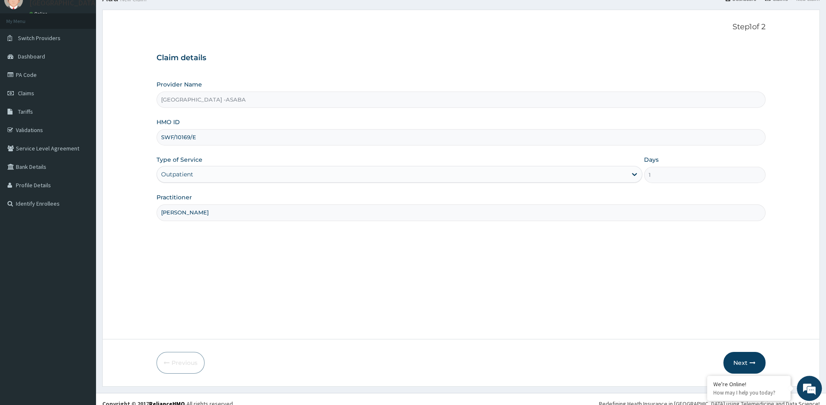
scroll to position [44, 0]
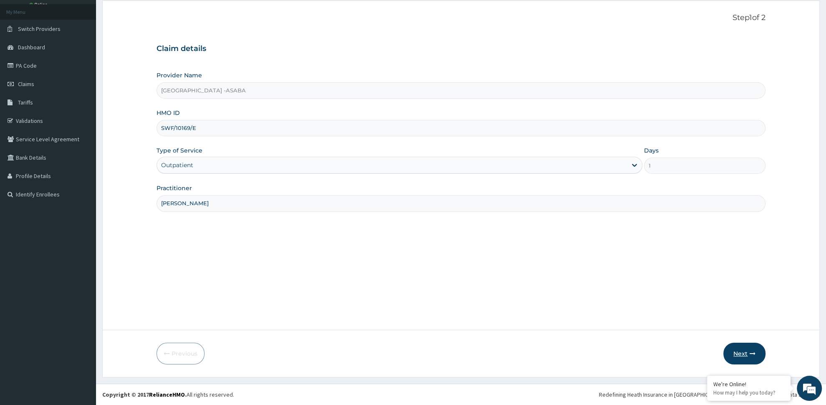
type input "[PERSON_NAME]"
click at [742, 351] on button "Next" at bounding box center [745, 353] width 42 height 22
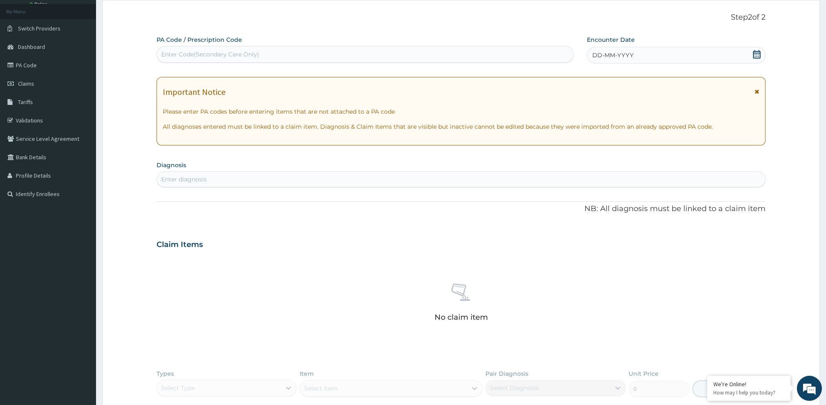
click at [263, 55] on div "Enter Code(Secondary Care Only)" at bounding box center [365, 54] width 416 height 13
type input "PA/AC5529"
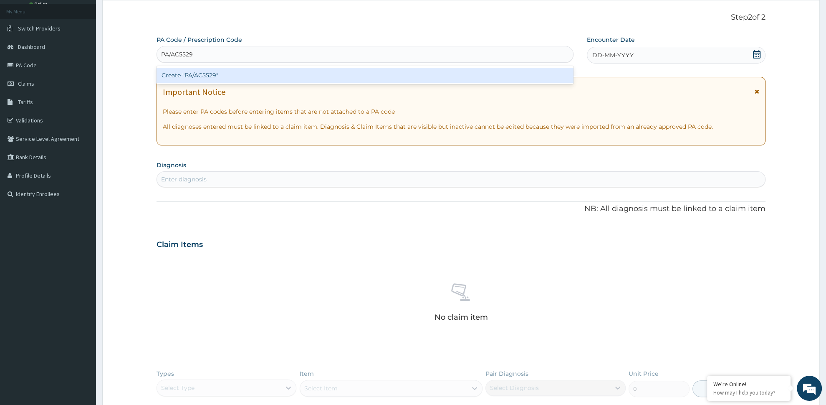
click at [186, 73] on div "Create "PA/AC5529"" at bounding box center [365, 75] width 417 height 15
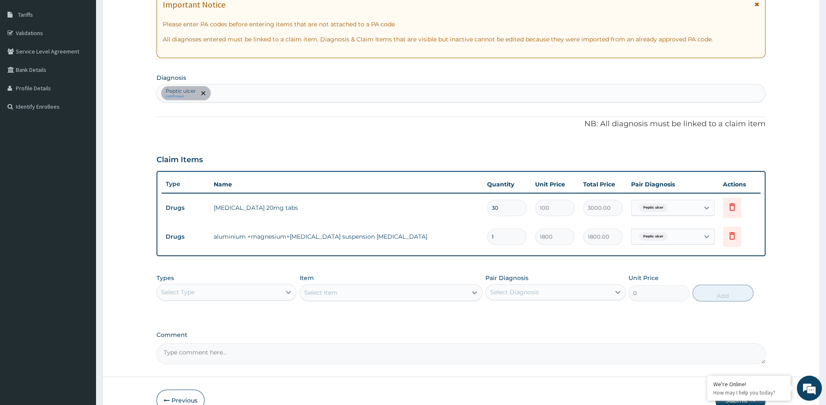
scroll to position [132, 0]
click at [223, 92] on div "[MEDICAL_DATA] confirmed" at bounding box center [461, 93] width 608 height 18
type input "MALARI"
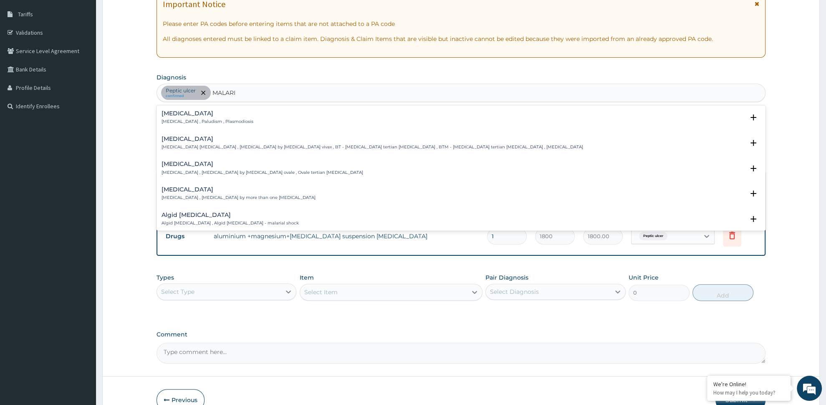
click at [194, 114] on h4 "[MEDICAL_DATA]" at bounding box center [208, 113] width 92 height 6
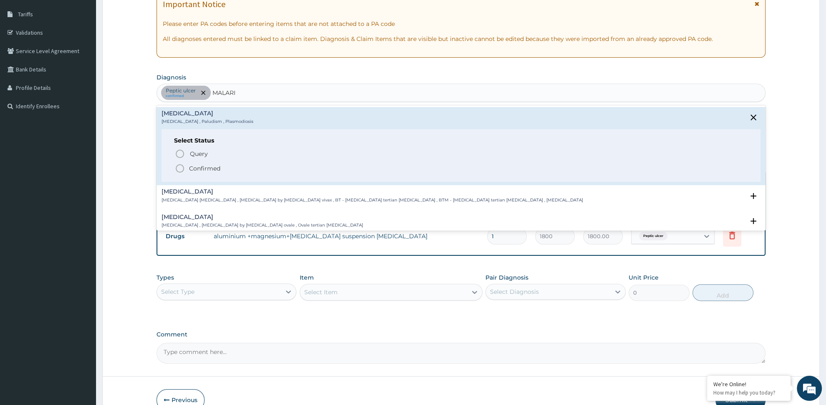
click at [188, 167] on span "Confirmed" at bounding box center [461, 168] width 573 height 10
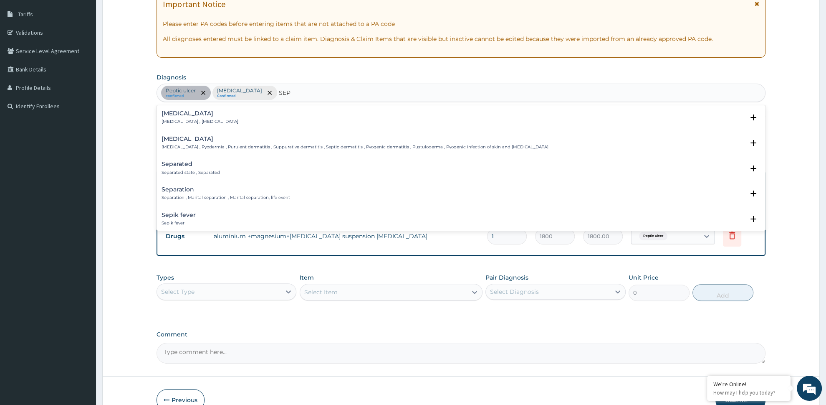
type input "SEPS"
click at [213, 115] on h4 "[MEDICAL_DATA]" at bounding box center [200, 113] width 77 height 6
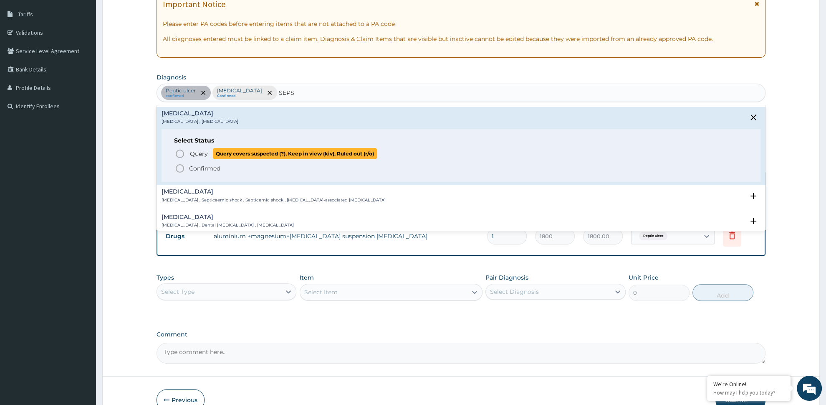
click at [211, 157] on p "Query Query covers suspected (?), Keep in view (kiv), Ruled out (r/o)" at bounding box center [283, 153] width 188 height 11
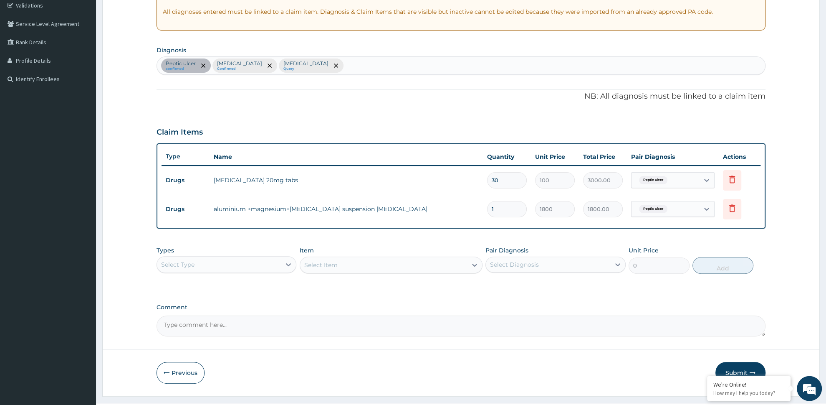
scroll to position [178, 0]
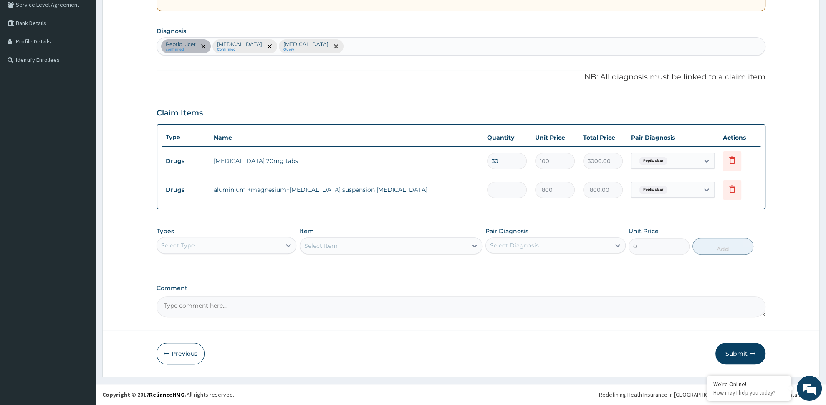
drag, startPoint x: 227, startPoint y: 243, endPoint x: 231, endPoint y: 246, distance: 5.0
click at [227, 243] on div "Select Type" at bounding box center [219, 244] width 124 height 13
click at [238, 294] on div "Procedures" at bounding box center [227, 296] width 140 height 15
click at [505, 243] on div "Select Diagnosis" at bounding box center [514, 245] width 49 height 8
click at [509, 267] on label "Peptic ulcer" at bounding box center [517, 265] width 36 height 8
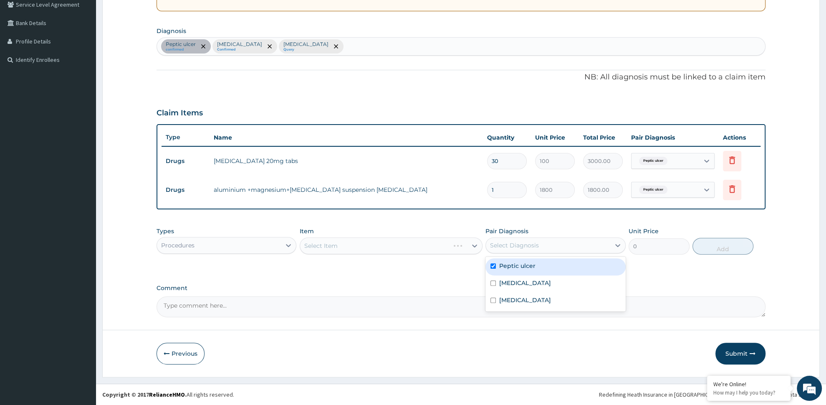
checkbox input "true"
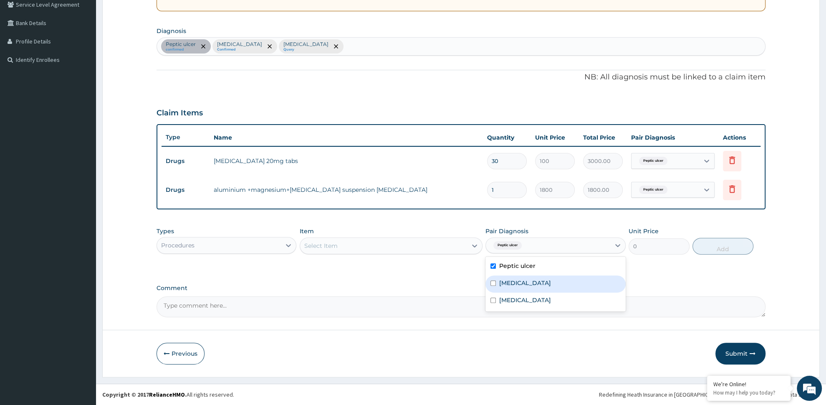
click at [506, 279] on label "Malaria" at bounding box center [525, 283] width 52 height 8
checkbox input "true"
click at [507, 304] on div "Sepsis" at bounding box center [556, 300] width 140 height 17
checkbox input "true"
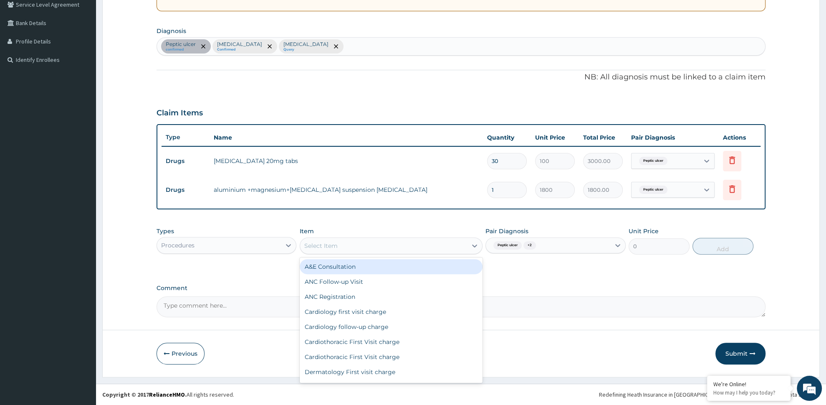
click at [389, 246] on div "Select Item" at bounding box center [383, 245] width 167 height 13
type input "OPD"
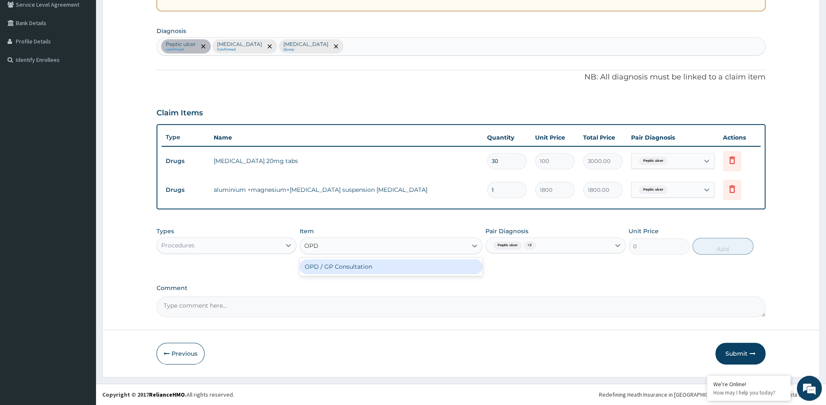
click at [357, 266] on div "OPD / GP Consultation" at bounding box center [391, 266] width 183 height 15
click at [719, 252] on button "Add" at bounding box center [723, 246] width 61 height 17
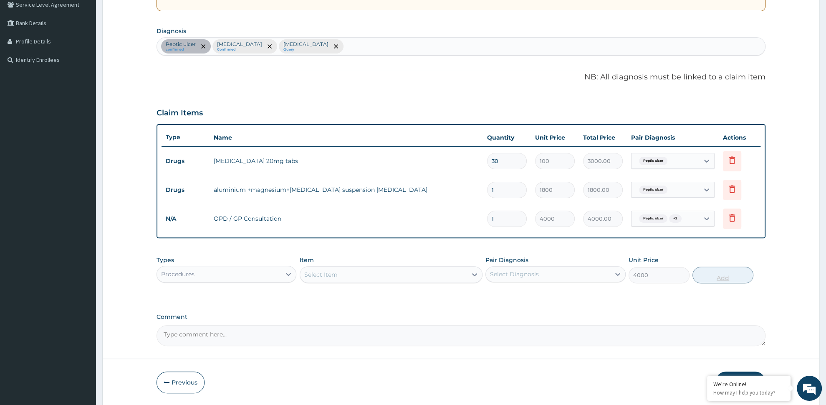
type input "0"
click at [248, 282] on div "Types Procedures" at bounding box center [227, 270] width 140 height 28
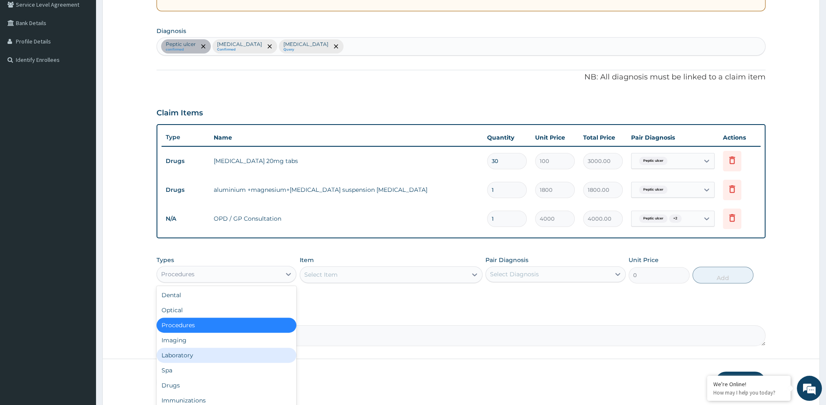
click at [229, 357] on div "Laboratory" at bounding box center [227, 354] width 140 height 15
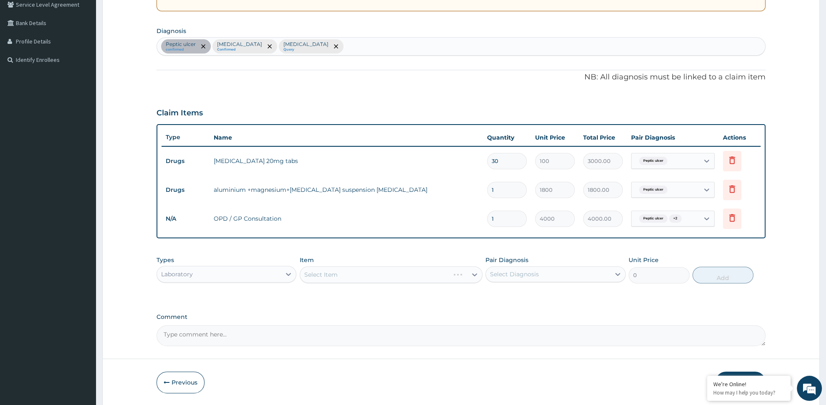
click at [528, 279] on div "Select Diagnosis" at bounding box center [548, 273] width 124 height 13
click at [534, 309] on div "[MEDICAL_DATA]" at bounding box center [556, 312] width 140 height 17
checkbox input "true"
click at [378, 278] on div "Select Item" at bounding box center [383, 274] width 167 height 13
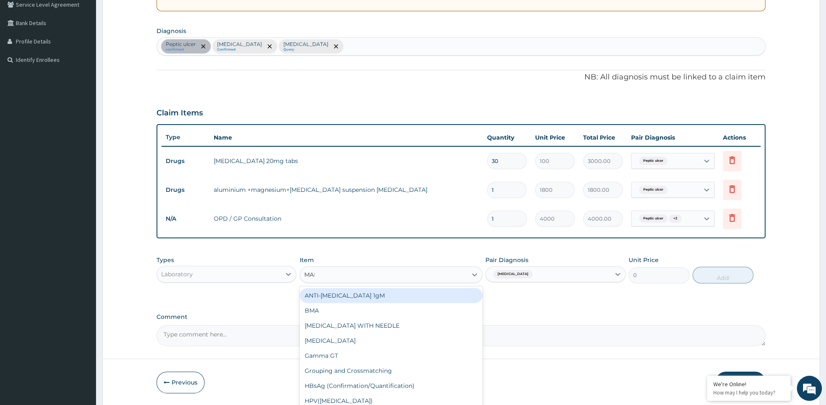
type input "MALA"
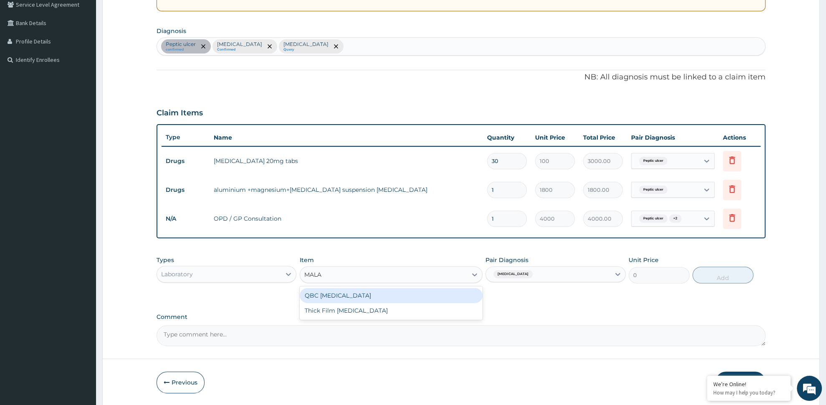
click at [308, 296] on div "QBC [MEDICAL_DATA]" at bounding box center [391, 295] width 183 height 15
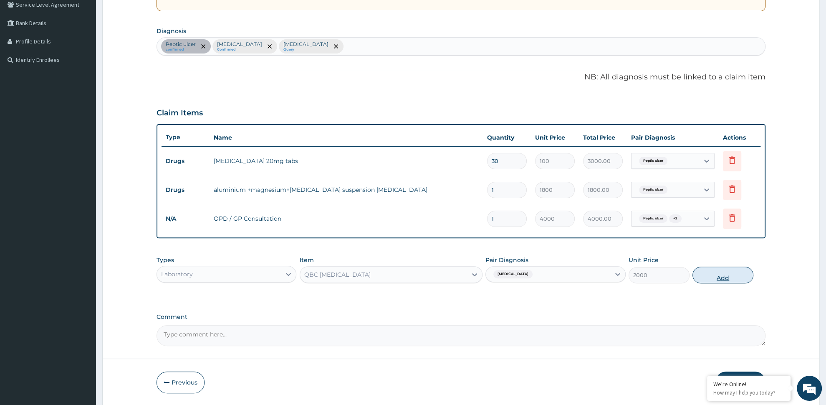
click at [717, 282] on button "Add" at bounding box center [723, 274] width 61 height 17
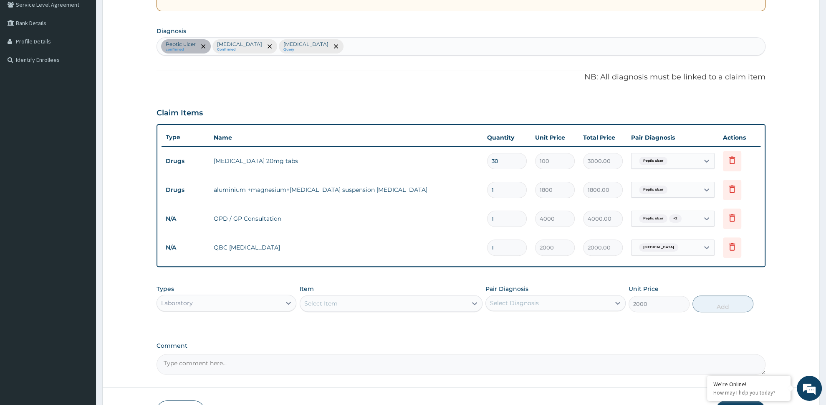
type input "0"
click at [514, 303] on div "Select Diagnosis" at bounding box center [514, 303] width 49 height 8
click at [524, 355] on div "[MEDICAL_DATA]" at bounding box center [556, 358] width 140 height 17
checkbox input "true"
drag, startPoint x: 396, startPoint y: 303, endPoint x: 390, endPoint y: 298, distance: 7.8
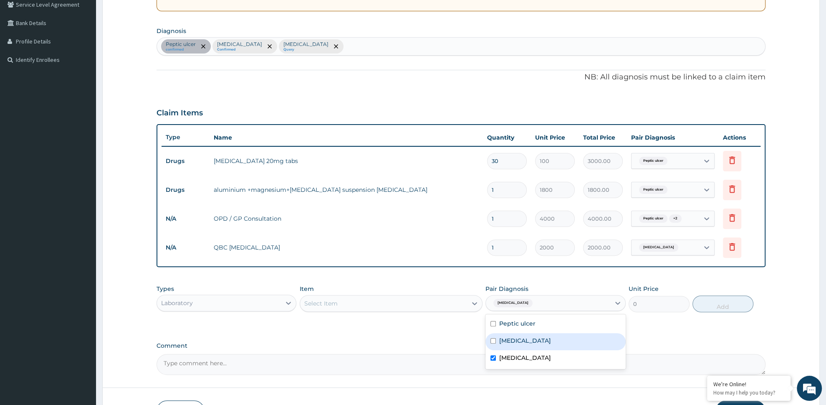
click at [396, 303] on div "Select Item" at bounding box center [383, 302] width 167 height 13
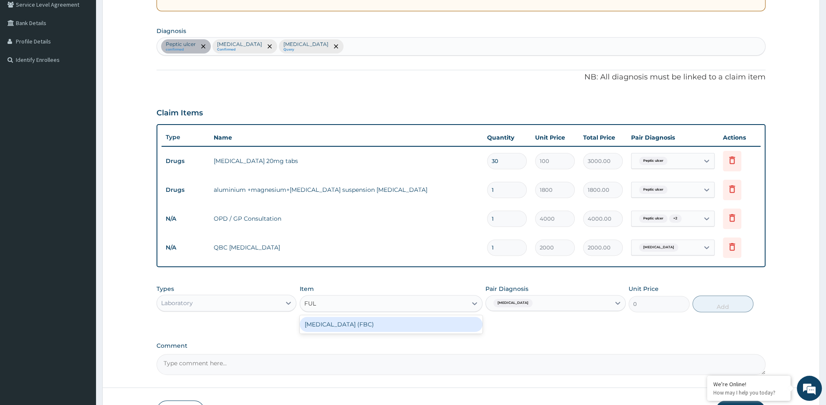
type input "FULL"
click at [336, 325] on div "Full Blood Count (FBC)" at bounding box center [391, 324] width 183 height 15
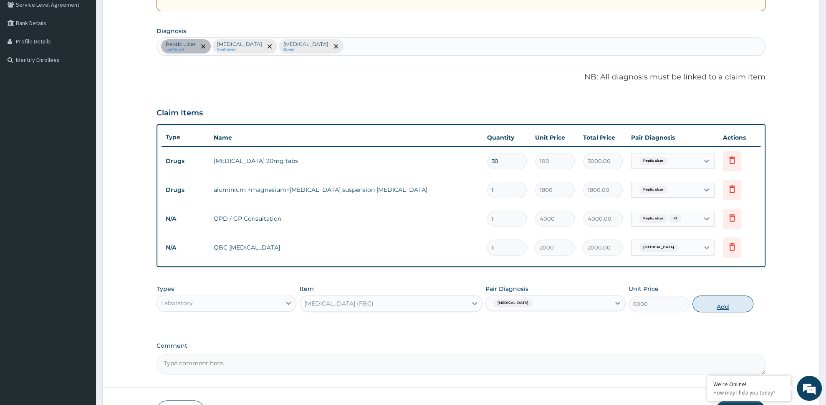
click at [724, 306] on button "Add" at bounding box center [723, 303] width 61 height 17
type input "0"
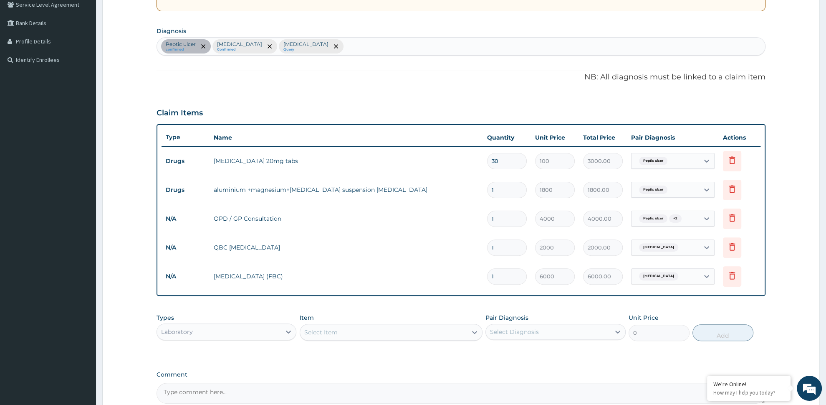
click at [250, 327] on div "Laboratory" at bounding box center [219, 331] width 124 height 13
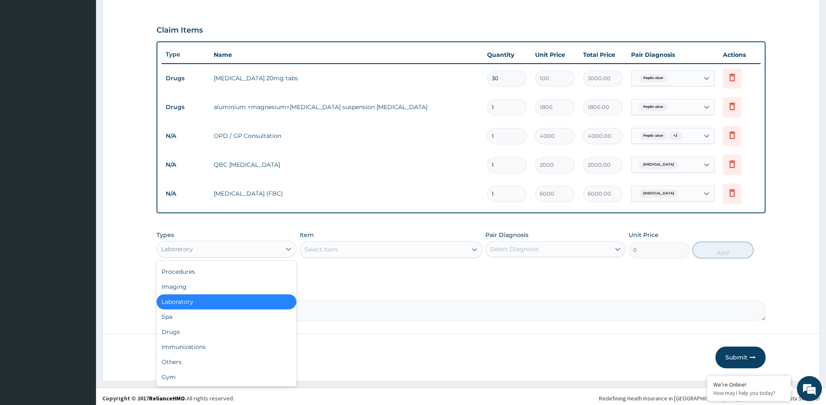
scroll to position [264, 0]
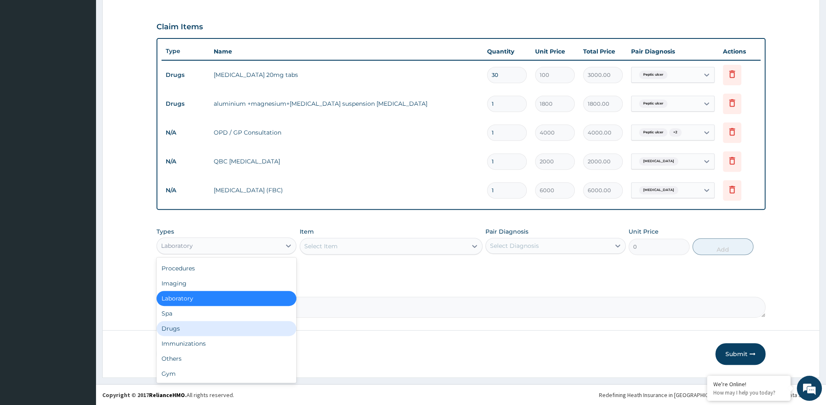
click at [196, 326] on div "Drugs" at bounding box center [227, 328] width 140 height 15
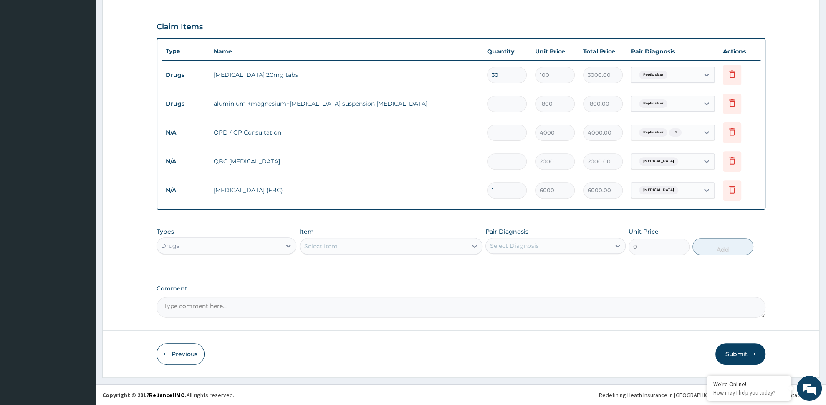
click at [348, 243] on div "Select Item" at bounding box center [383, 245] width 167 height 13
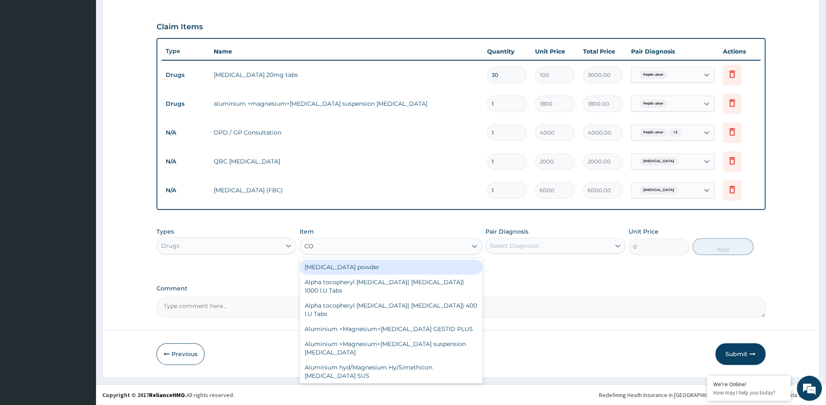
type input "COA"
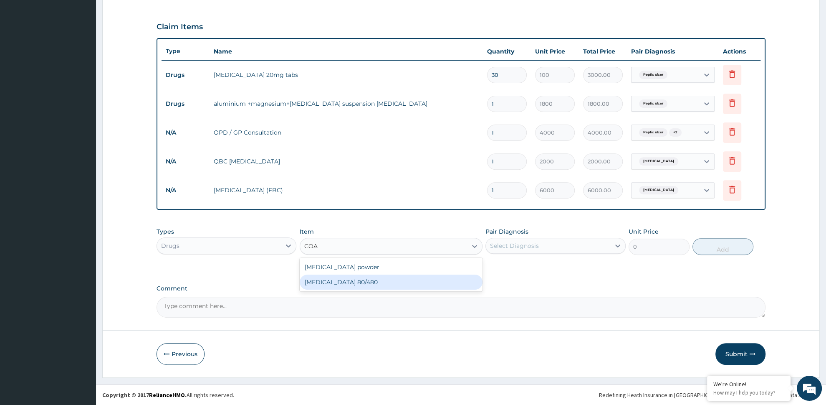
click at [349, 282] on div "COARTEM 80/480" at bounding box center [391, 281] width 183 height 15
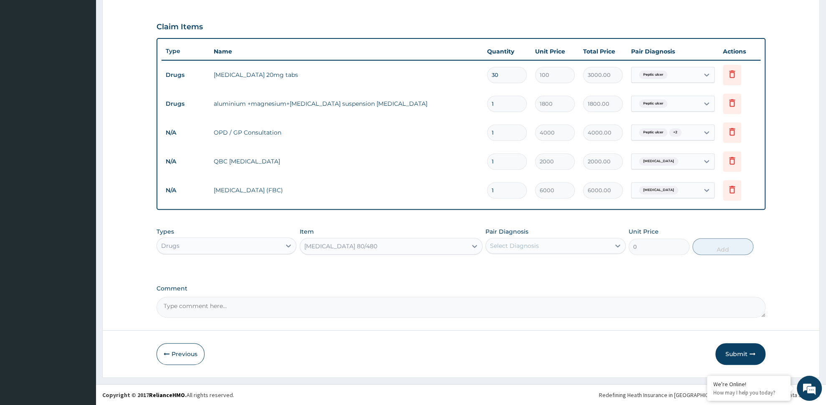
type input "4500"
click at [528, 244] on div "Select Diagnosis" at bounding box center [514, 245] width 49 height 8
click at [526, 284] on div "Malaria" at bounding box center [556, 284] width 140 height 17
checkbox input "true"
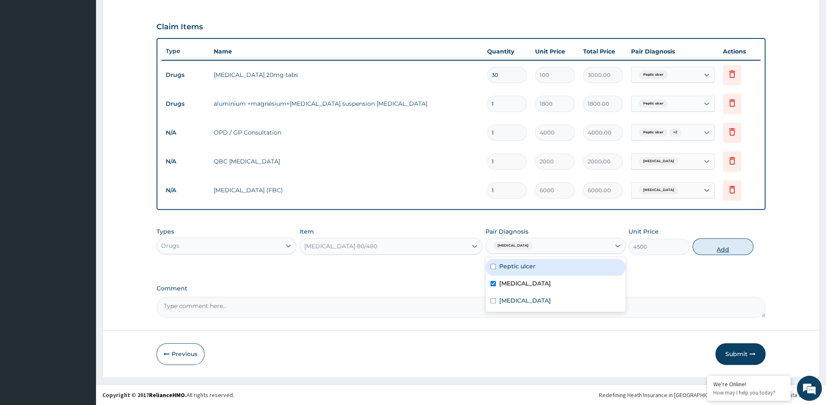
click at [726, 250] on button "Add" at bounding box center [723, 246] width 61 height 17
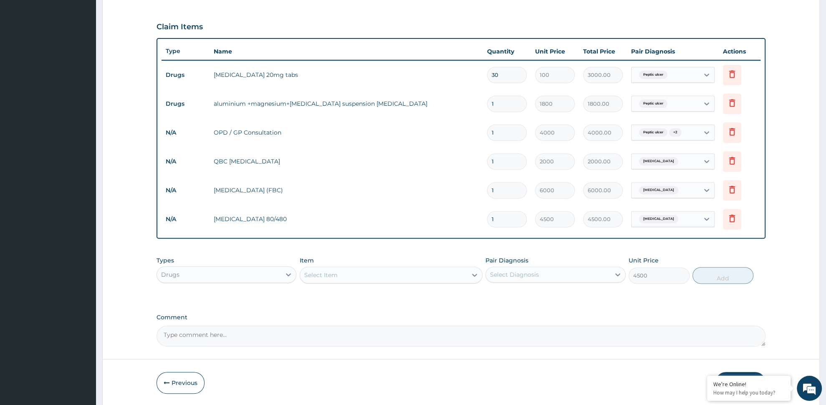
type input "0"
click at [321, 273] on div "Select Item" at bounding box center [320, 275] width 33 height 8
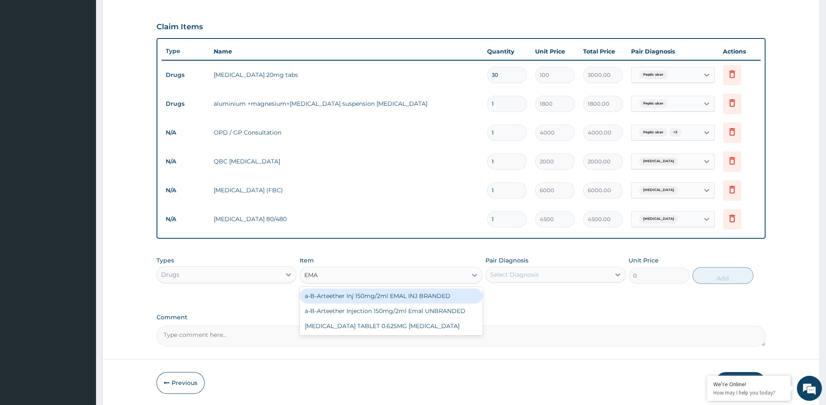
type input "EMAL"
click at [338, 294] on div "a-B-Arteether Inj 150mg/2ml EMAL INJ BRANDED" at bounding box center [391, 295] width 183 height 15
type input "2000"
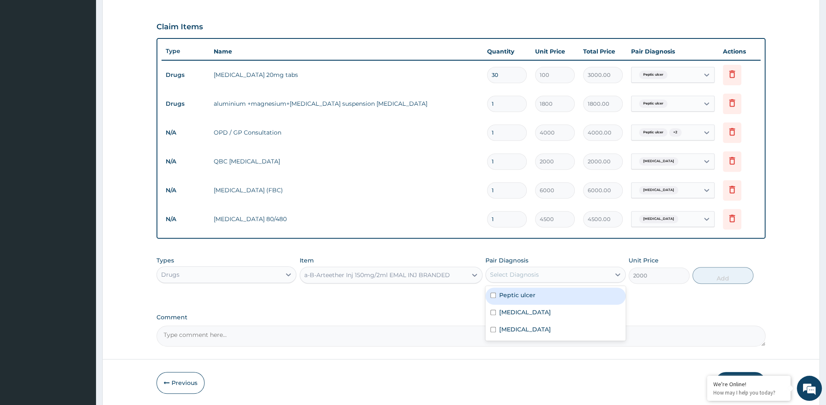
click at [562, 273] on div "Select Diagnosis" at bounding box center [548, 274] width 124 height 13
click at [561, 307] on div "Malaria" at bounding box center [556, 312] width 140 height 17
checkbox input "true"
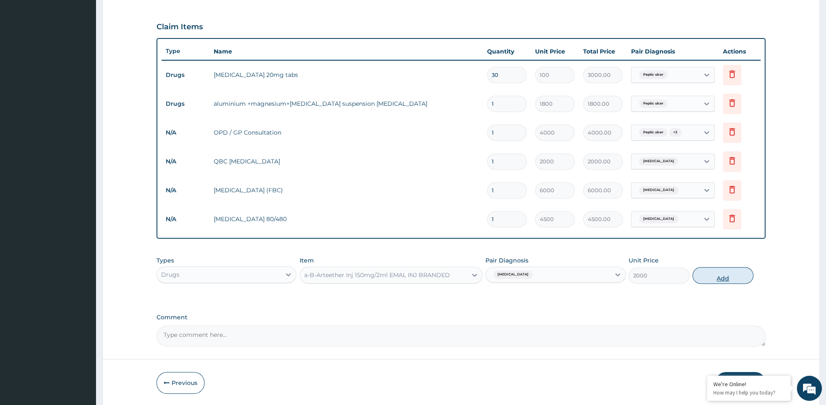
click at [709, 278] on button "Add" at bounding box center [723, 275] width 61 height 17
type input "0"
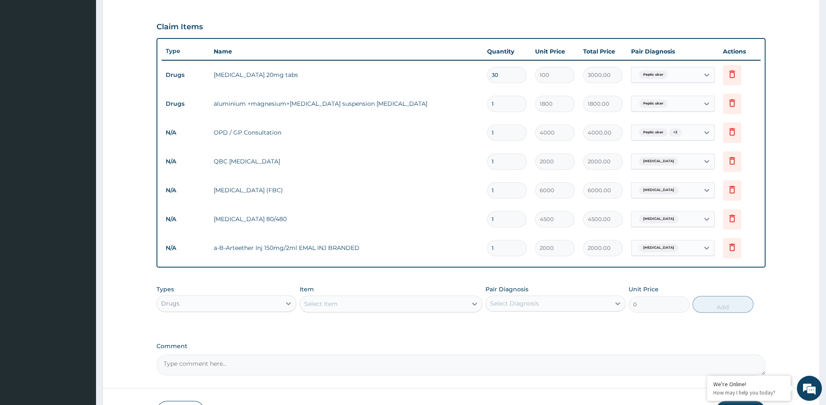
type input "0.00"
type input "3"
type input "6000.00"
type input "3"
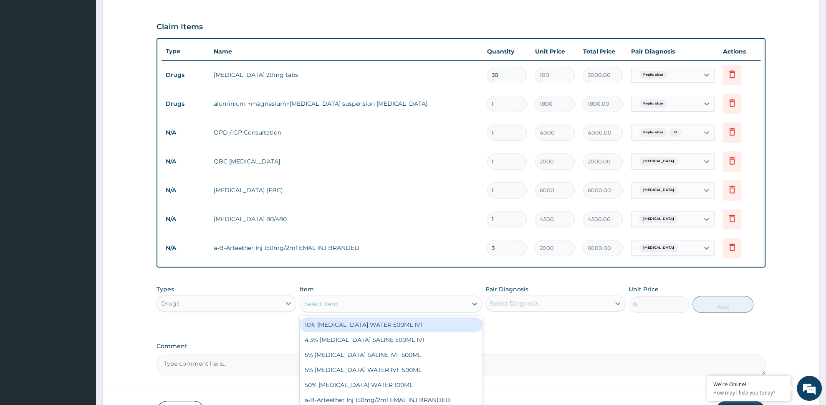
click at [368, 303] on div "Select Item" at bounding box center [383, 303] width 167 height 13
type input "EAS"
click at [354, 325] on div "Paracetamol 500mg Tabs EASADOL" at bounding box center [391, 324] width 183 height 15
type input "20"
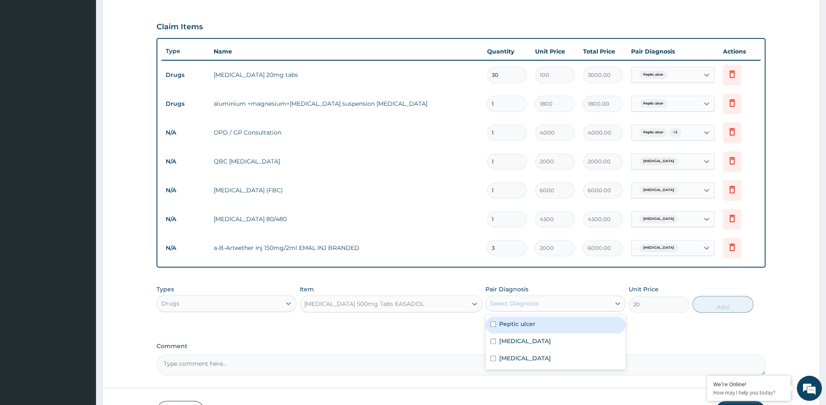
click at [527, 301] on div "Select Diagnosis" at bounding box center [514, 303] width 49 height 8
click at [524, 303] on div "Select Diagnosis" at bounding box center [514, 303] width 49 height 8
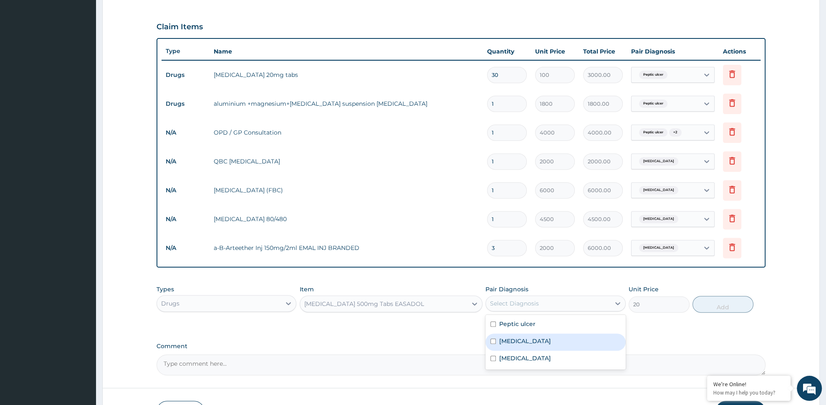
click at [524, 342] on div "Malaria" at bounding box center [556, 341] width 140 height 17
checkbox input "true"
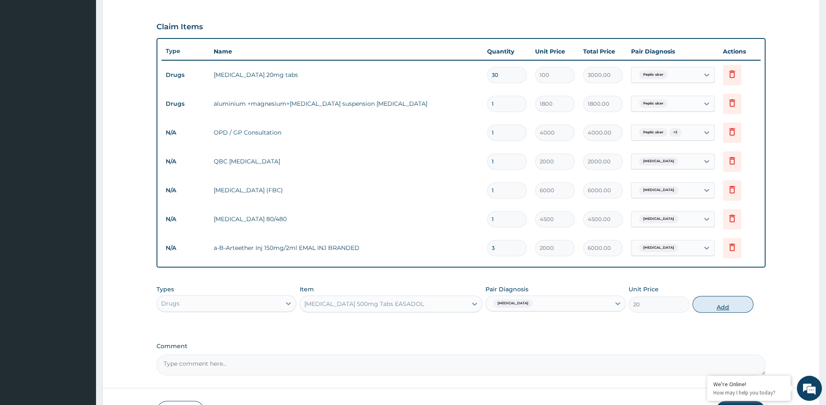
click at [710, 309] on button "Add" at bounding box center [723, 304] width 61 height 17
type input "0"
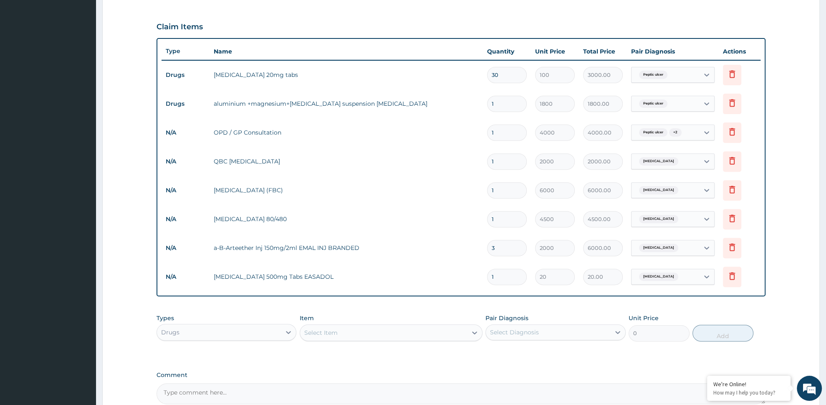
type input "0.00"
type input "2"
type input "40.00"
type input "20"
type input "400.00"
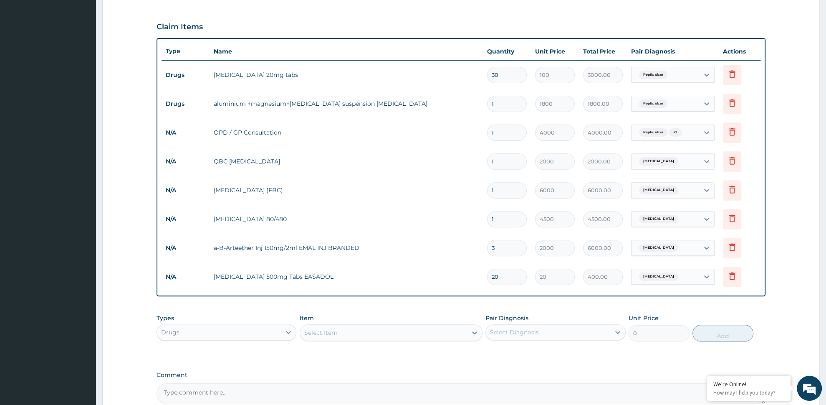
scroll to position [351, 0]
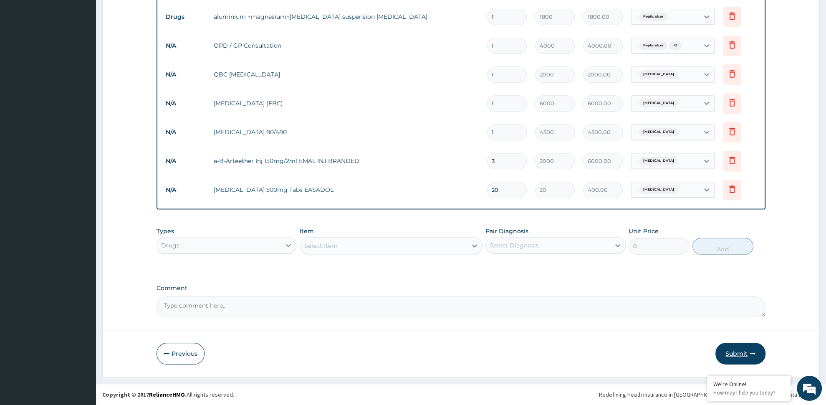
type input "20"
drag, startPoint x: 737, startPoint y: 353, endPoint x: 737, endPoint y: 265, distance: 88.1
click at [738, 355] on button "Submit" at bounding box center [741, 353] width 50 height 22
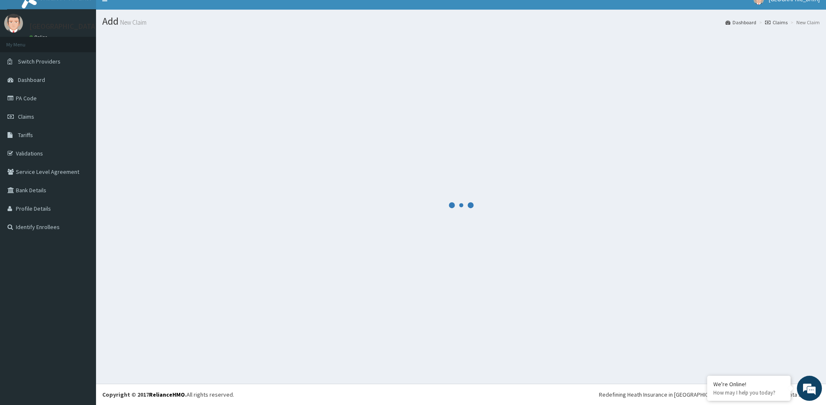
scroll to position [11, 0]
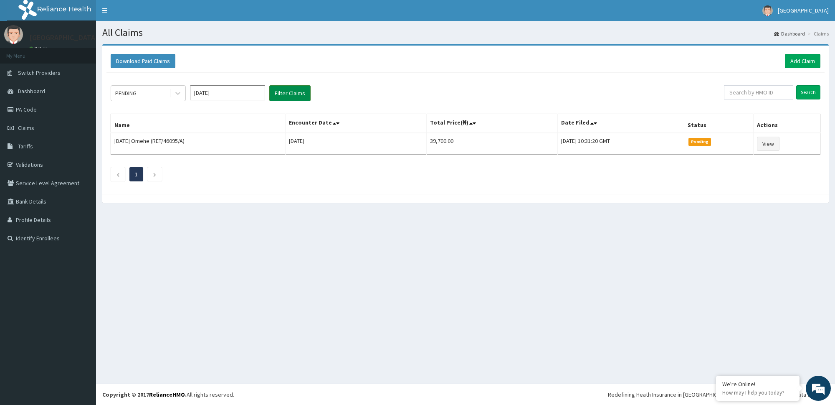
click at [278, 89] on button "Filter Claims" at bounding box center [289, 93] width 41 height 16
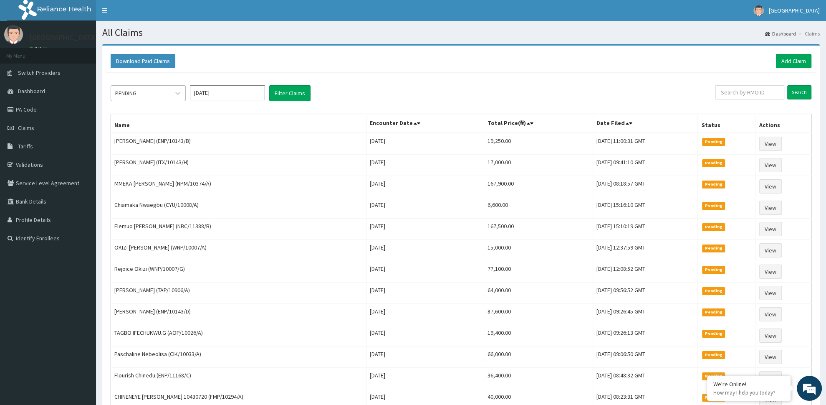
click at [165, 92] on div "PENDING" at bounding box center [140, 92] width 58 height 13
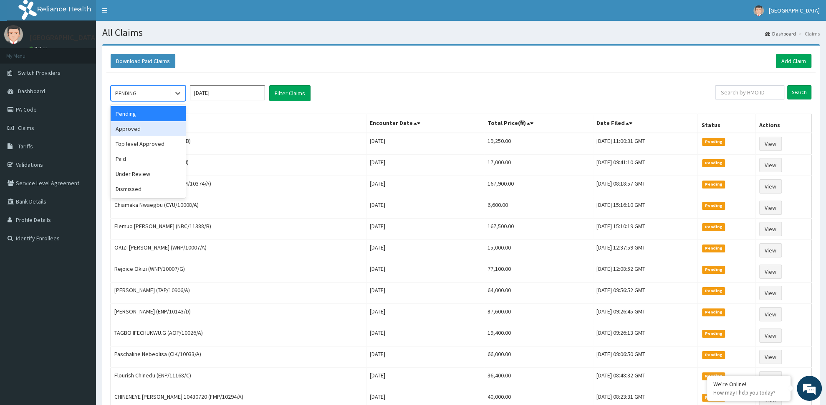
click at [159, 132] on div "Approved" at bounding box center [148, 128] width 75 height 15
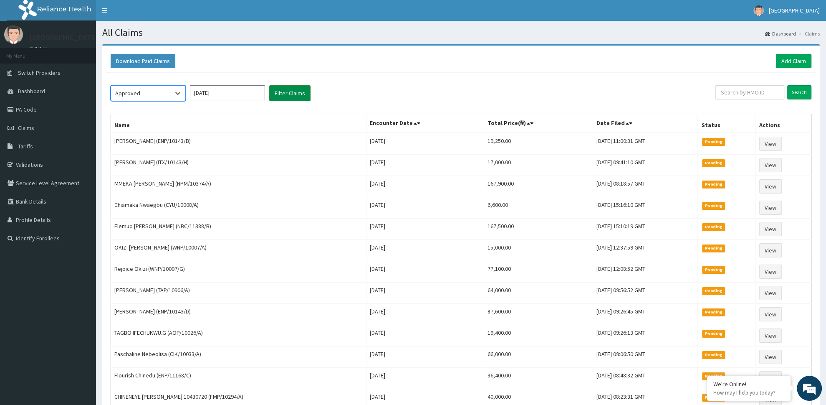
click at [292, 90] on button "Filter Claims" at bounding box center [289, 93] width 41 height 16
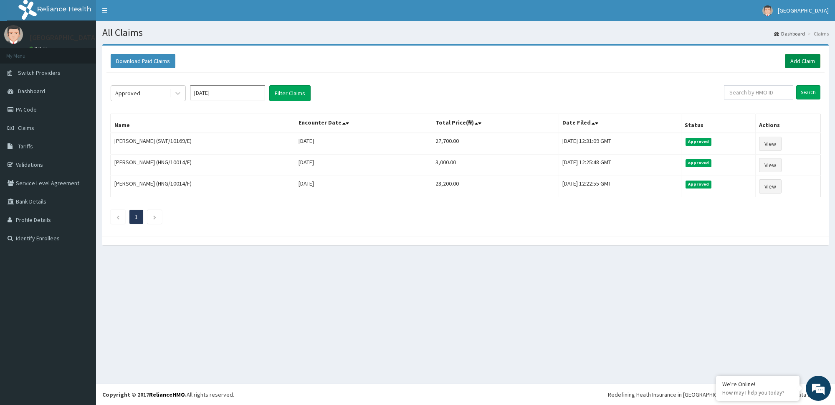
click at [797, 61] on link "Add Claim" at bounding box center [802, 61] width 35 height 14
click at [808, 63] on link "Add Claim" at bounding box center [802, 61] width 35 height 14
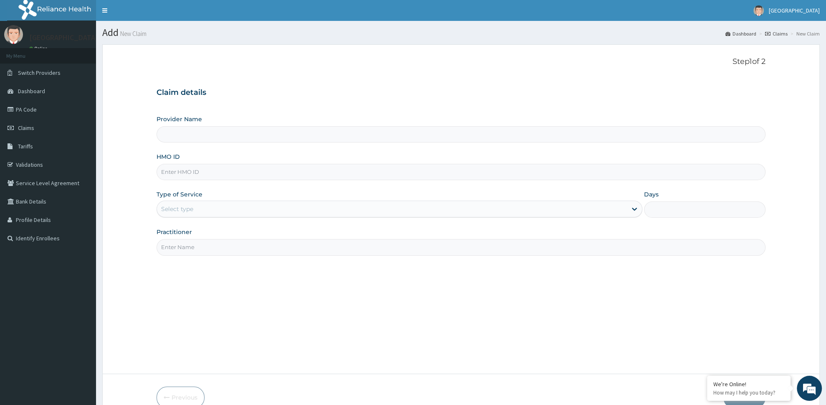
type input "St Lukes Hospital -ASABA"
type input "NPM/10425/A"
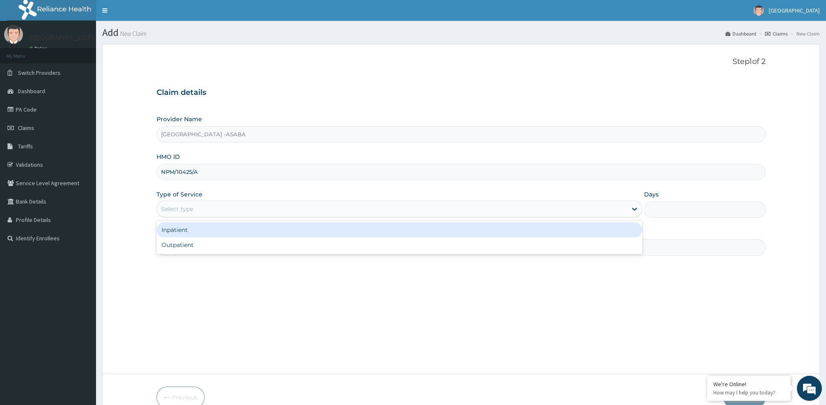
click at [282, 213] on div "Select type" at bounding box center [392, 208] width 470 height 13
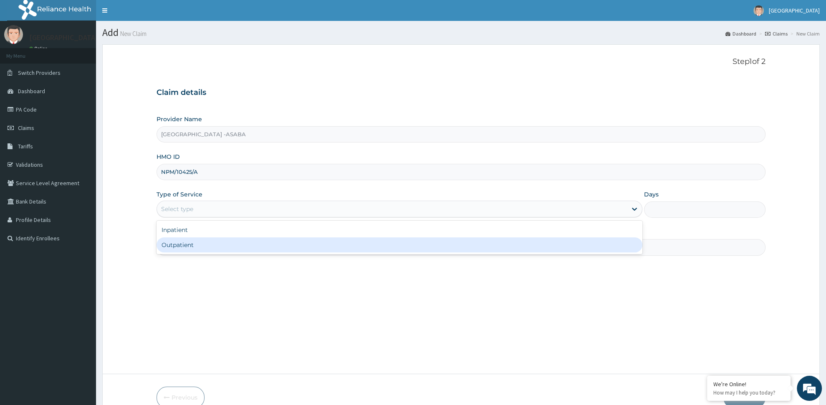
click at [275, 241] on div "Outpatient" at bounding box center [400, 244] width 486 height 15
type input "1"
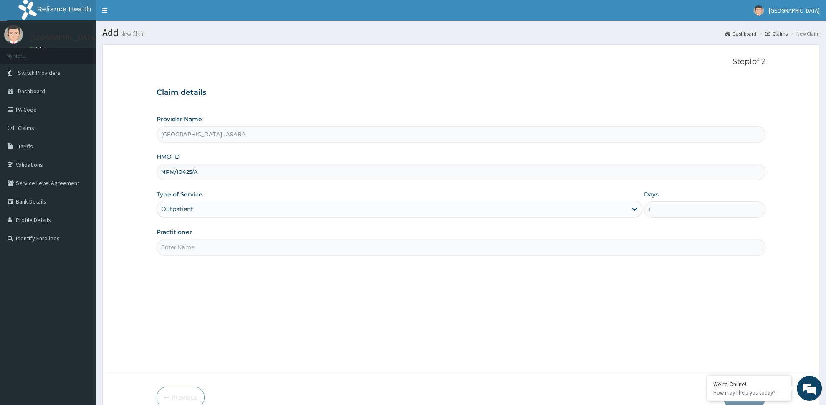
click at [275, 241] on input "Practitioner" at bounding box center [461, 247] width 609 height 16
paste input "[PERSON_NAME]"
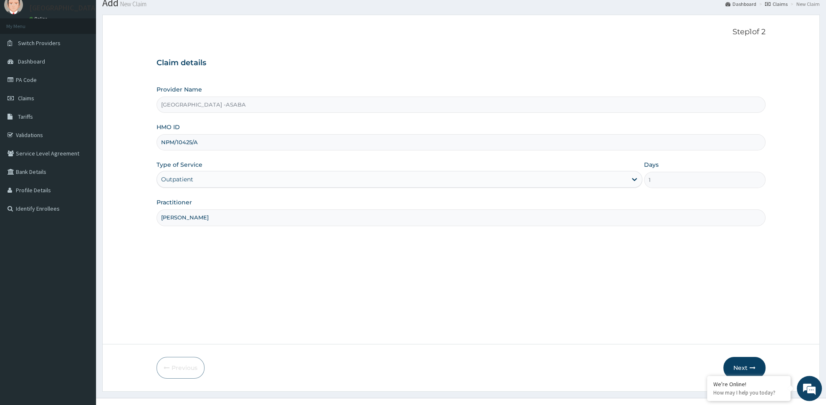
scroll to position [44, 0]
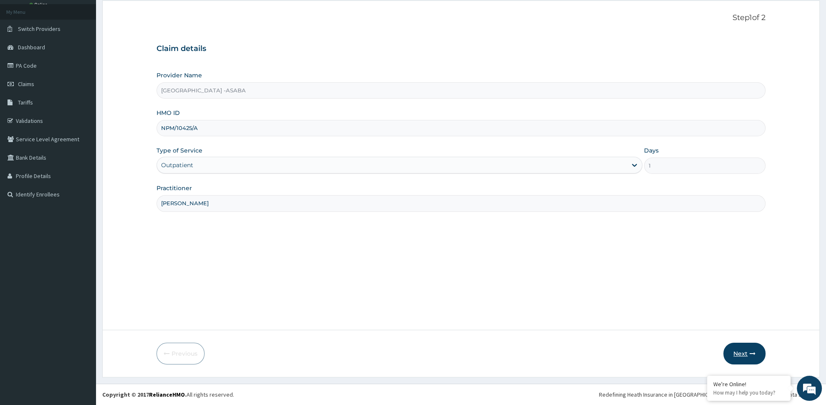
type input "DR CHIBUIKE"
click at [743, 357] on button "Next" at bounding box center [745, 353] width 42 height 22
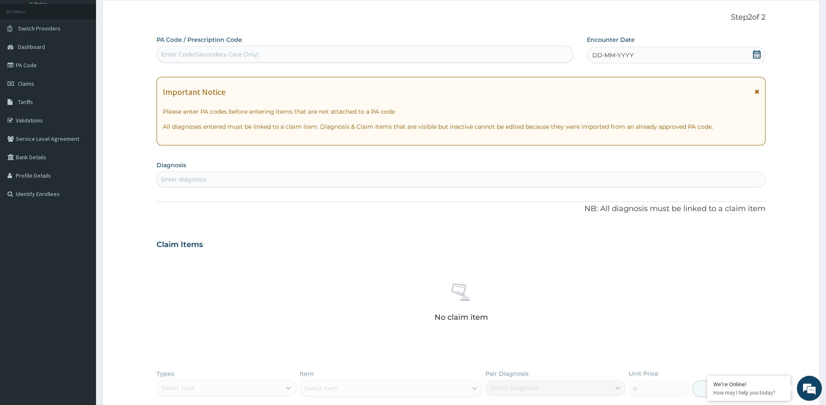
click at [246, 59] on div "Enter Code(Secondary Care Only)" at bounding box center [365, 54] width 416 height 13
type input "PA/3A2AB4"
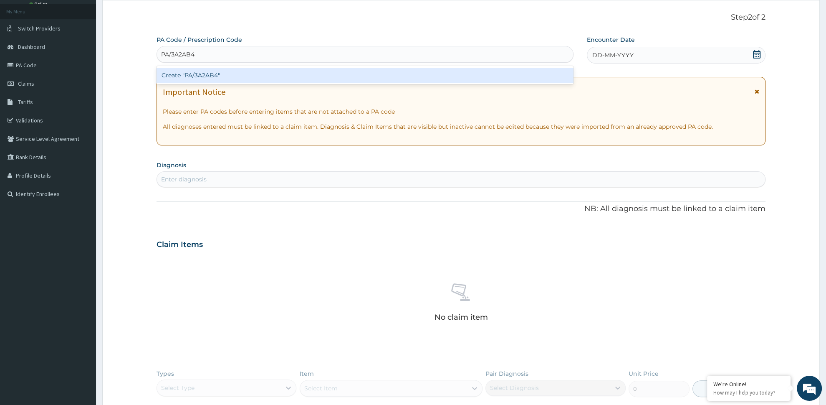
click at [177, 75] on div "Create "PA/3A2AB4"" at bounding box center [365, 75] width 417 height 15
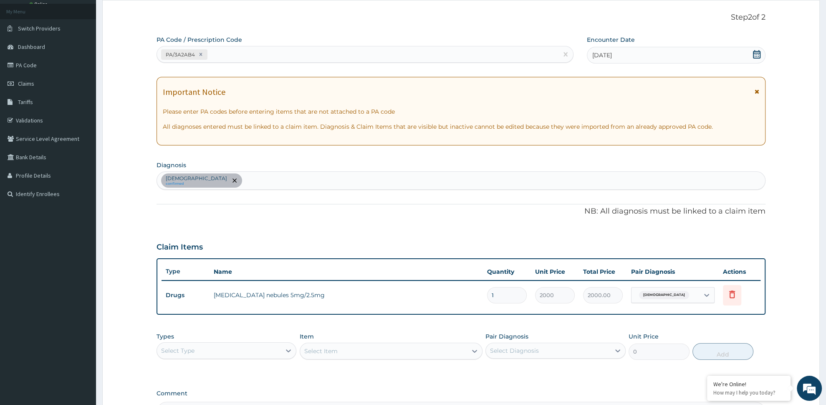
click at [214, 184] on div "Asthma confirmed" at bounding box center [461, 181] width 608 height 18
type input "malarIA"
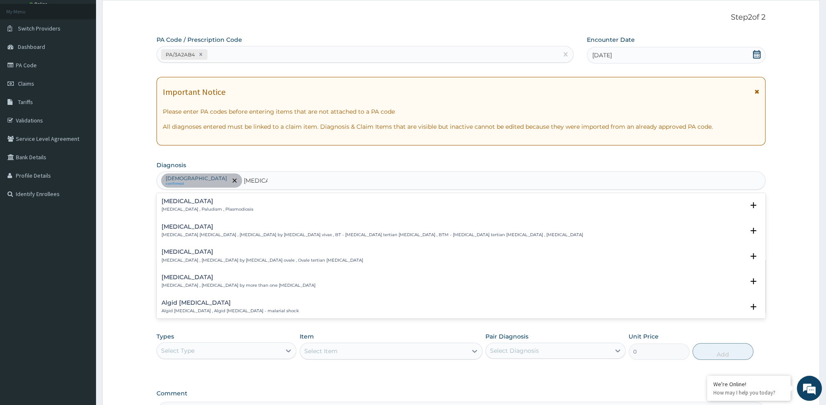
click at [206, 204] on h4 "Malaria" at bounding box center [208, 201] width 92 height 6
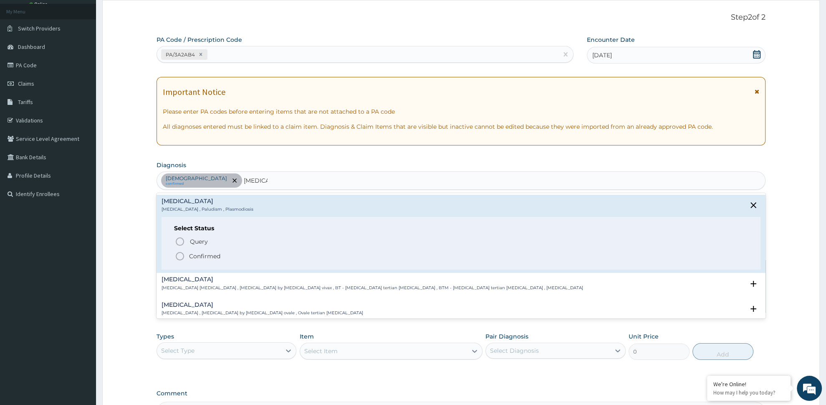
click at [207, 255] on p "Confirmed" at bounding box center [204, 256] width 31 height 8
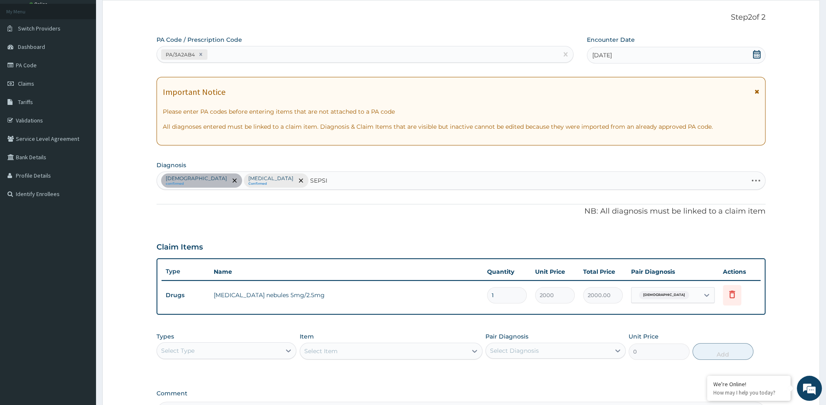
type input "SEPSIS"
click at [310, 181] on input "SEPSIS" at bounding box center [321, 180] width 22 height 8
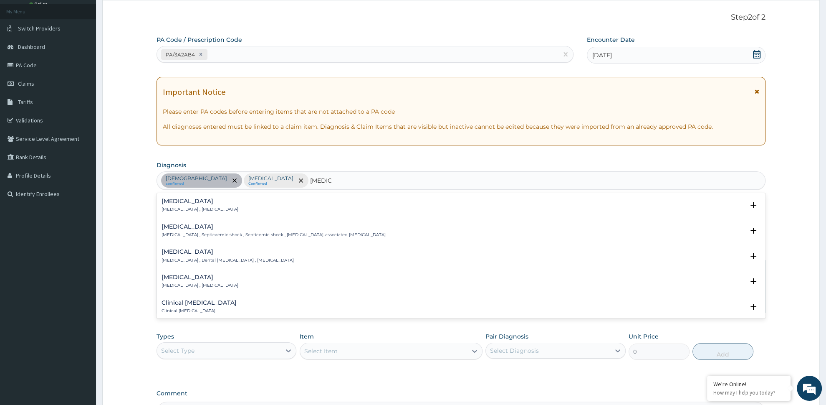
click at [194, 204] on h4 "Sepsis" at bounding box center [200, 201] width 77 height 6
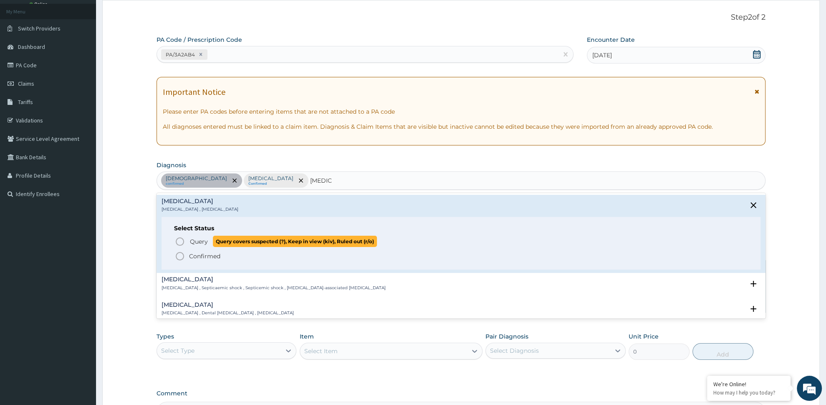
click at [206, 242] on span "Query" at bounding box center [199, 241] width 18 height 8
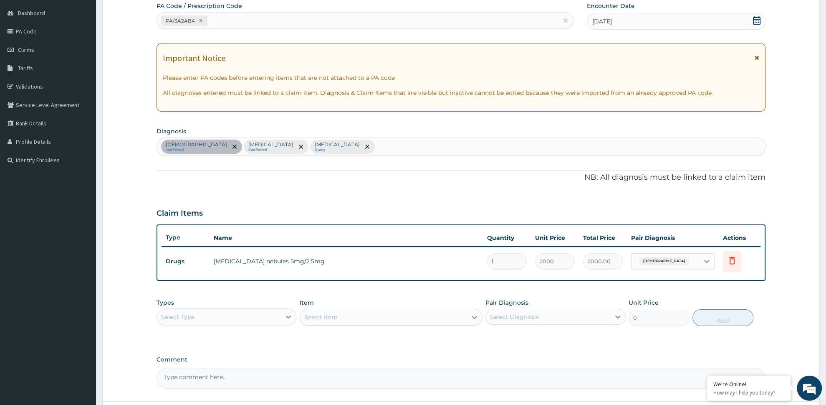
scroll to position [88, 0]
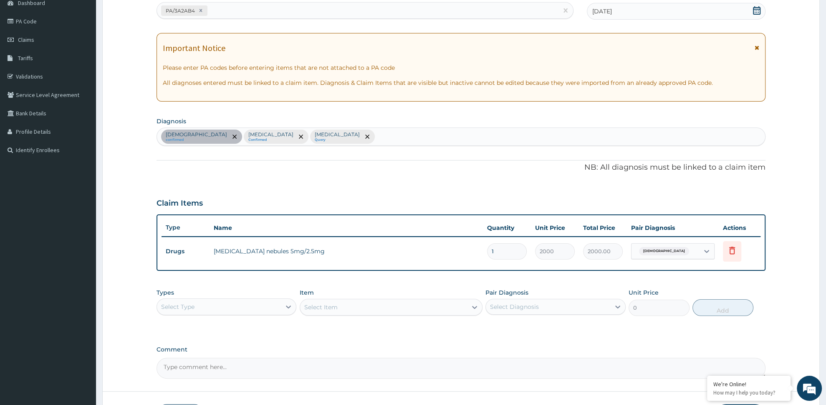
click at [262, 313] on div "Select Type" at bounding box center [227, 306] width 140 height 17
click at [248, 355] on div "Procedures" at bounding box center [227, 357] width 140 height 15
click at [542, 308] on div "Select Diagnosis" at bounding box center [548, 306] width 124 height 13
drag, startPoint x: 542, startPoint y: 329, endPoint x: 544, endPoint y: 337, distance: 7.7
click at [543, 330] on div "Asthma" at bounding box center [556, 327] width 140 height 17
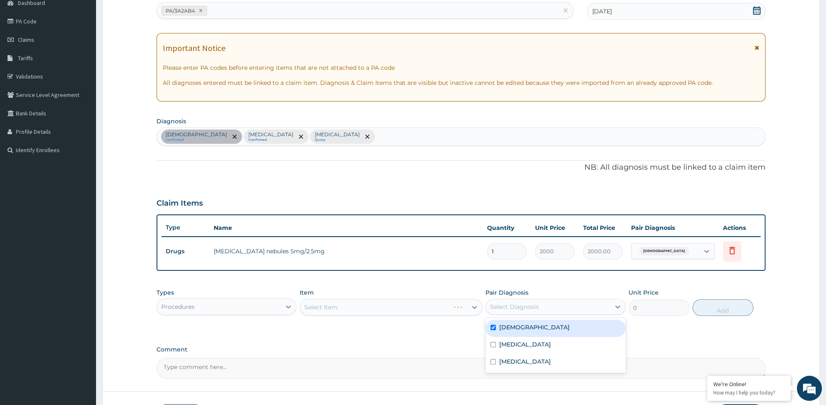
checkbox input "true"
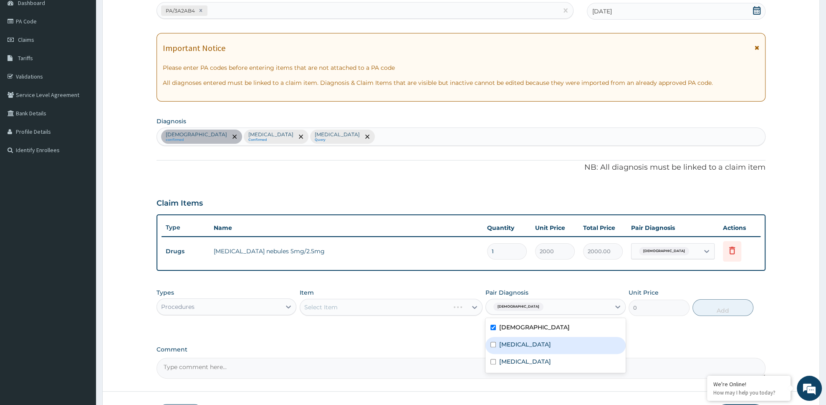
drag, startPoint x: 542, startPoint y: 340, endPoint x: 542, endPoint y: 346, distance: 6.3
click at [542, 342] on div "Malaria" at bounding box center [556, 345] width 140 height 17
checkbox input "true"
click at [542, 356] on div "Sepsis" at bounding box center [556, 362] width 140 height 17
checkbox input "true"
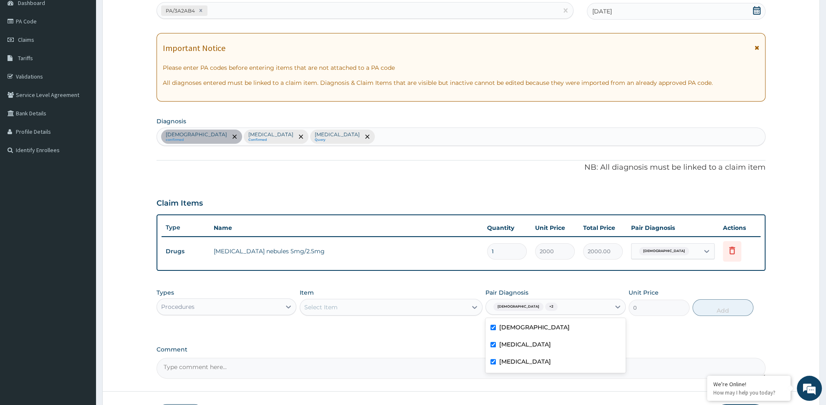
click at [397, 306] on div "Select Item" at bounding box center [383, 306] width 167 height 13
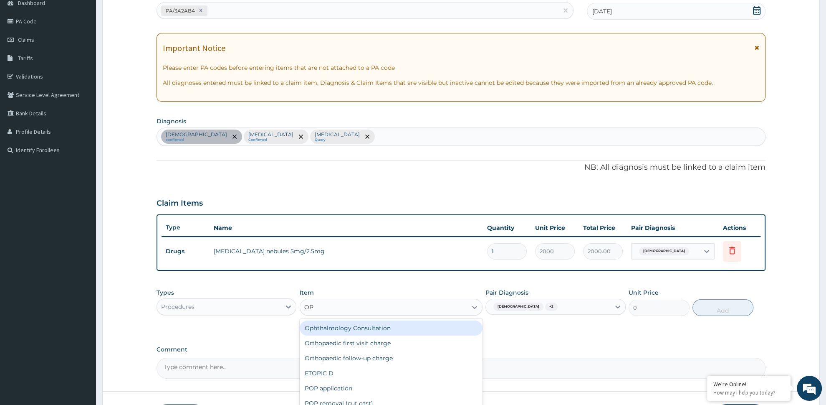
scroll to position [0, 0]
type input "OPD"
click at [368, 330] on div "OPD / GP Consultation" at bounding box center [391, 327] width 183 height 15
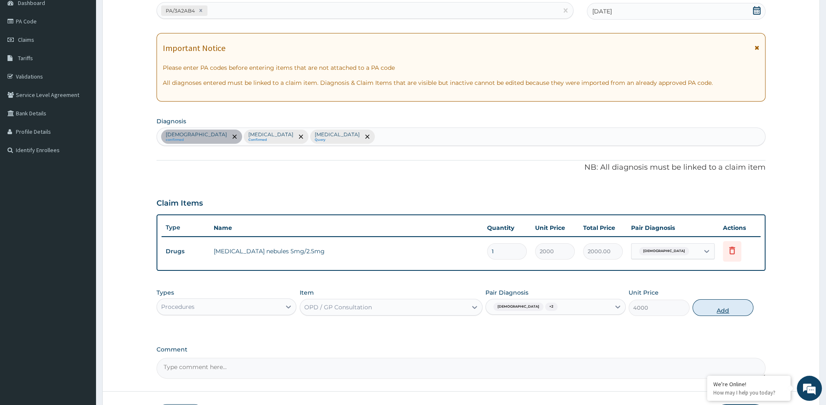
click at [739, 309] on button "Add" at bounding box center [723, 307] width 61 height 17
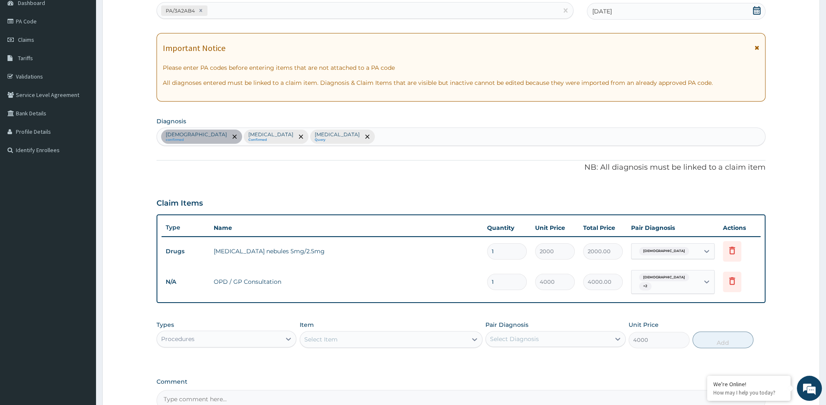
type input "0"
click at [258, 335] on div "Procedures" at bounding box center [219, 338] width 124 height 13
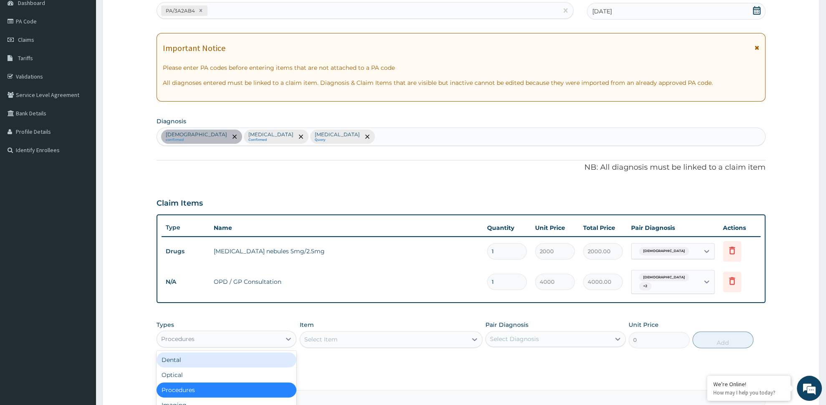
scroll to position [29, 0]
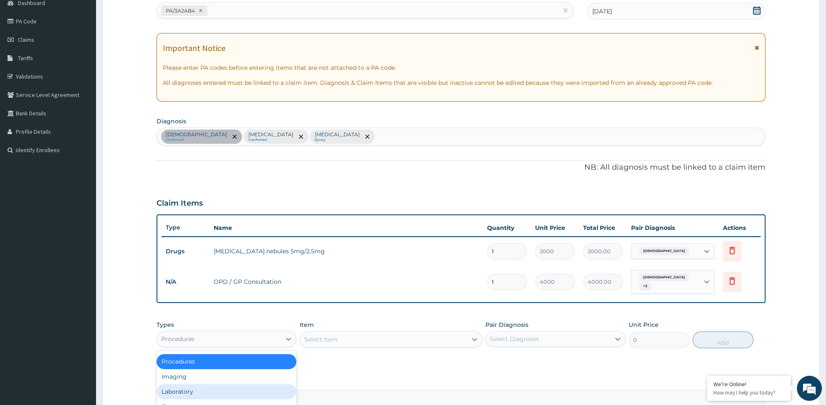
click at [219, 386] on div "Laboratory" at bounding box center [227, 391] width 140 height 15
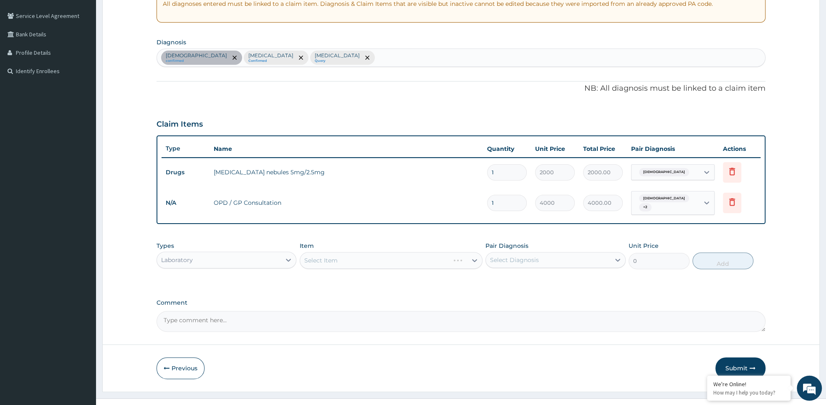
scroll to position [178, 0]
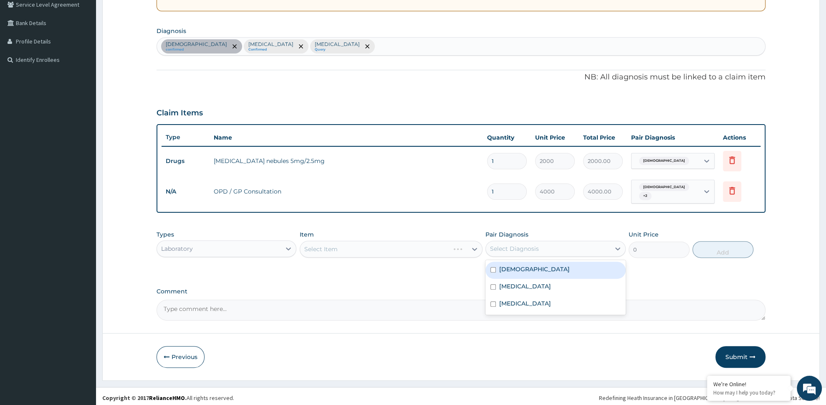
click at [501, 248] on div "Select Diagnosis" at bounding box center [514, 248] width 49 height 8
click at [523, 289] on div "Malaria" at bounding box center [556, 287] width 140 height 17
checkbox input "true"
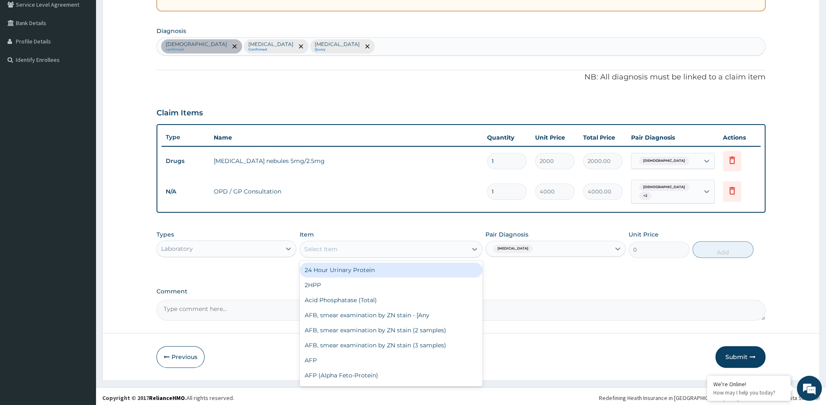
click at [380, 246] on div "Select Item" at bounding box center [383, 248] width 167 height 13
type input "MAL"
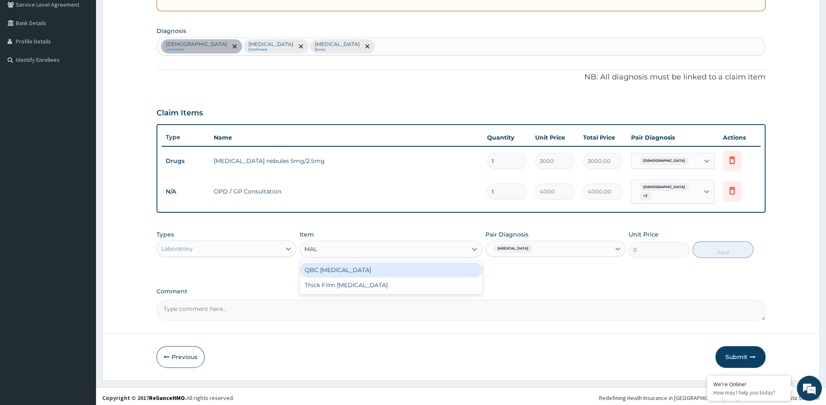
drag, startPoint x: 362, startPoint y: 266, endPoint x: 401, endPoint y: 269, distance: 38.9
click at [362, 267] on div "QBC Malaria" at bounding box center [391, 269] width 183 height 15
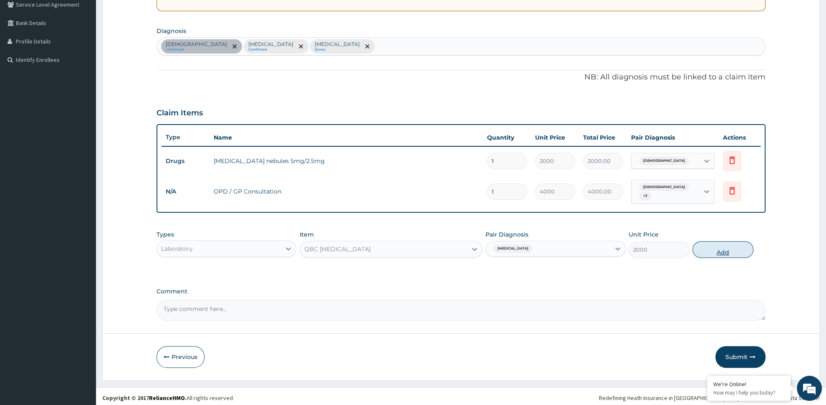
click at [711, 246] on button "Add" at bounding box center [723, 249] width 61 height 17
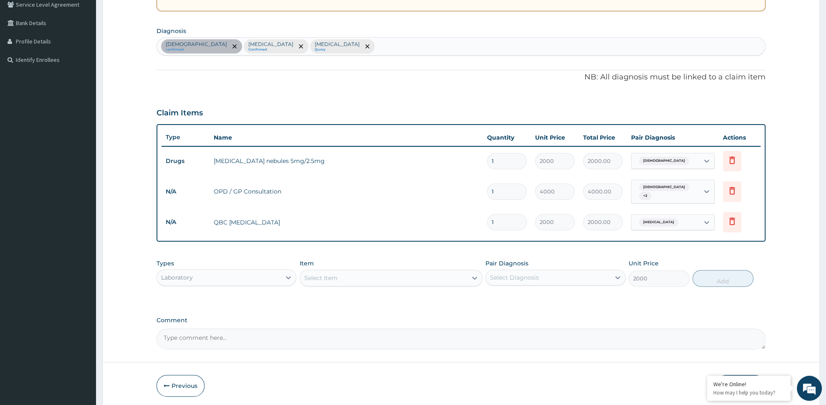
type input "0"
click at [332, 276] on div "Select Item" at bounding box center [320, 278] width 33 height 8
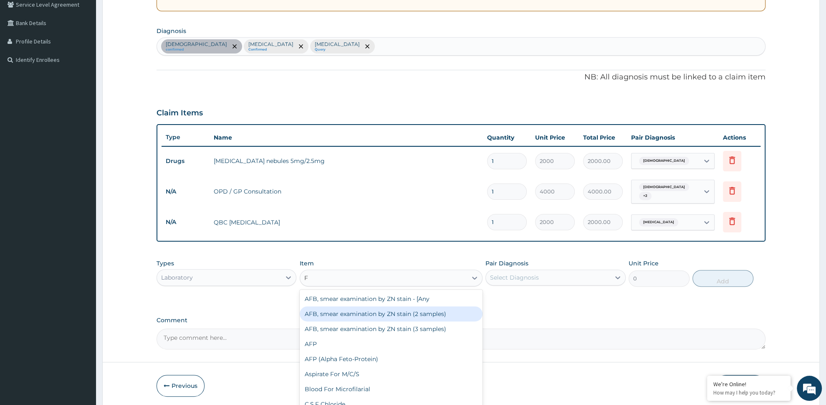
type input "FU"
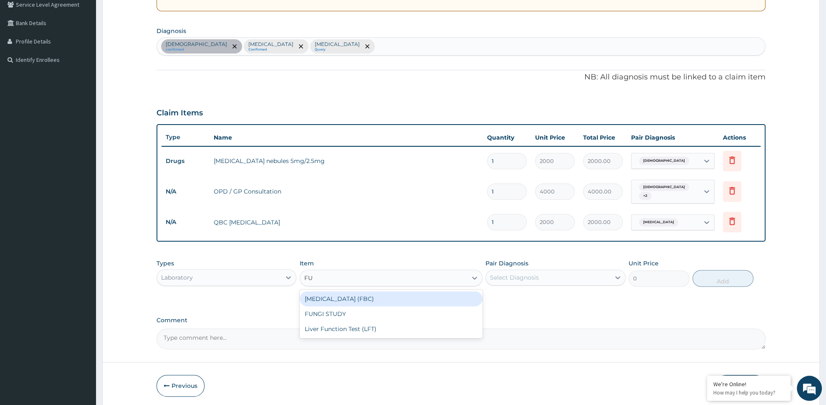
click at [369, 292] on div "Full Blood Count (FBC)" at bounding box center [391, 298] width 183 height 15
type input "6000"
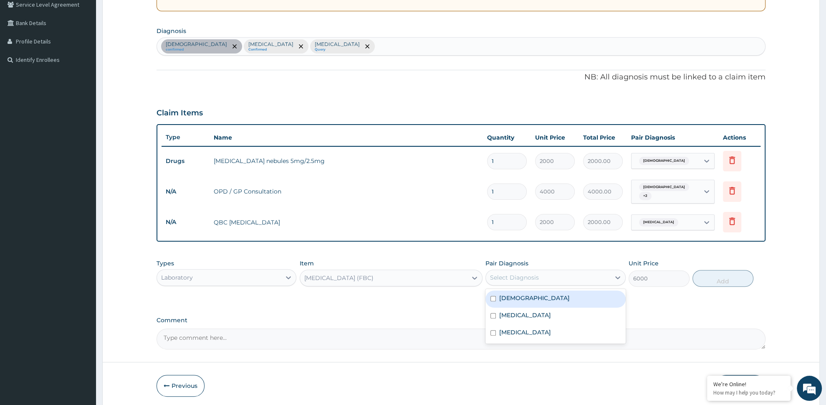
click at [545, 274] on div "Select Diagnosis" at bounding box center [548, 277] width 124 height 13
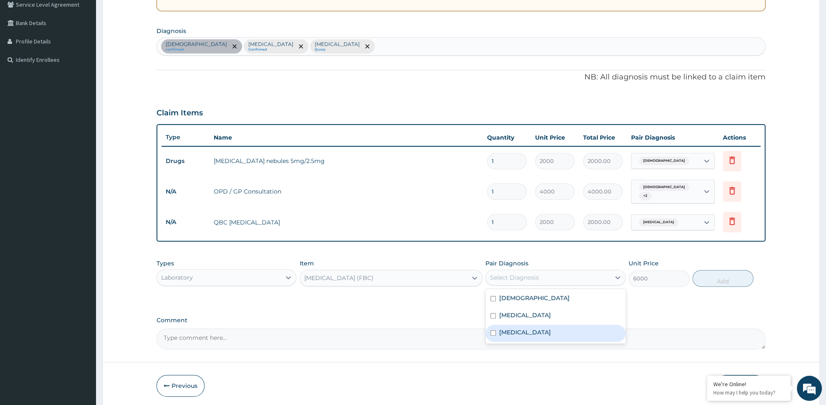
click at [537, 334] on div "Sepsis" at bounding box center [556, 332] width 140 height 17
checkbox input "true"
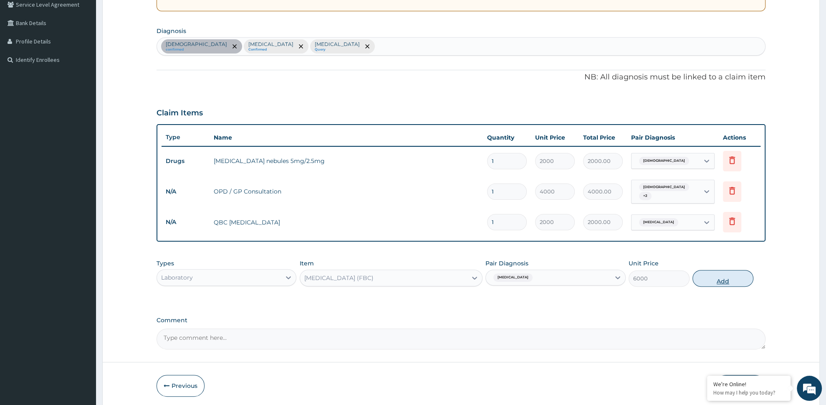
click at [751, 271] on button "Add" at bounding box center [723, 278] width 61 height 17
type input "0"
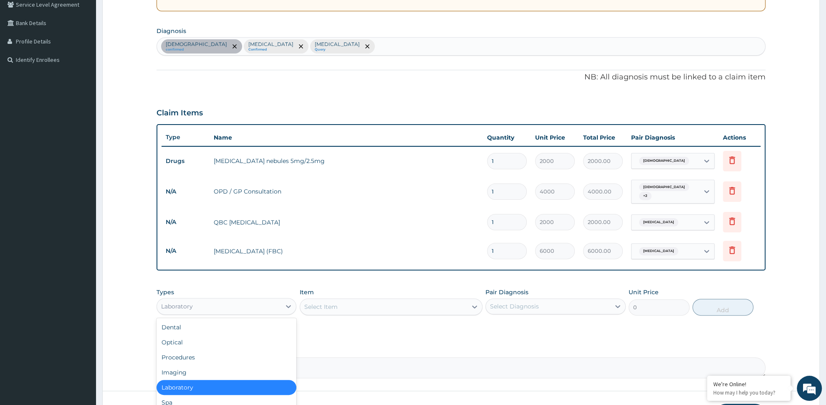
click at [215, 301] on div "Laboratory" at bounding box center [219, 305] width 124 height 13
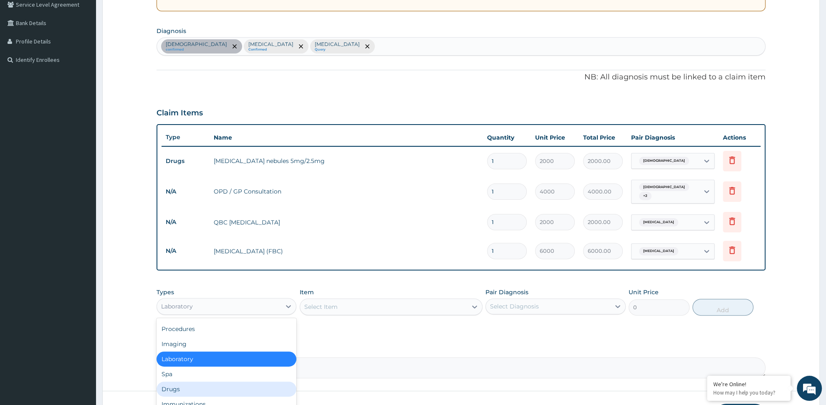
click at [204, 383] on div "Drugs" at bounding box center [227, 388] width 140 height 15
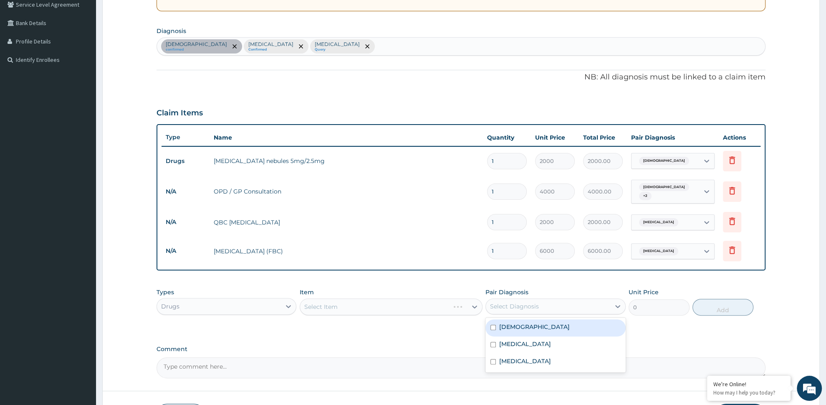
click at [529, 304] on div "Select Diagnosis" at bounding box center [514, 306] width 49 height 8
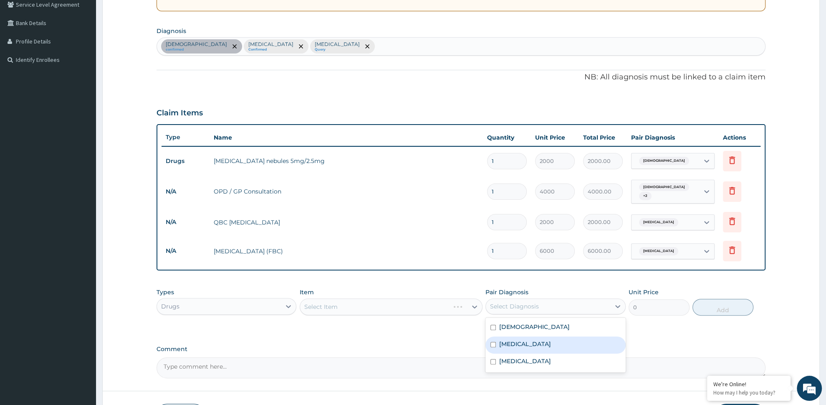
click at [527, 338] on div "Malaria" at bounding box center [556, 344] width 140 height 17
checkbox input "true"
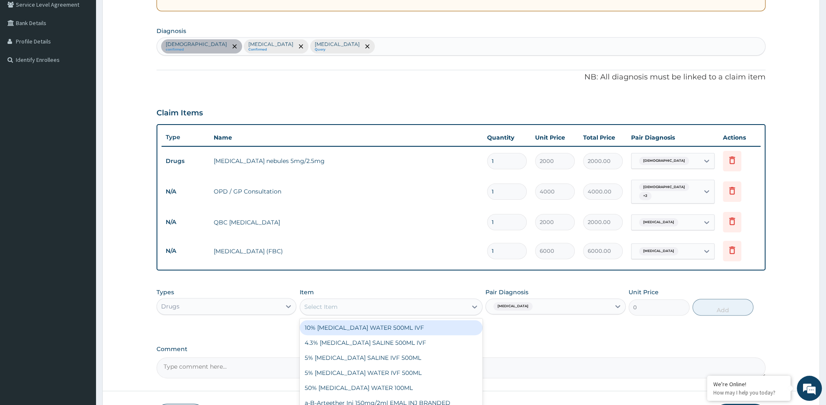
click at [344, 300] on div "Select Item" at bounding box center [383, 306] width 167 height 13
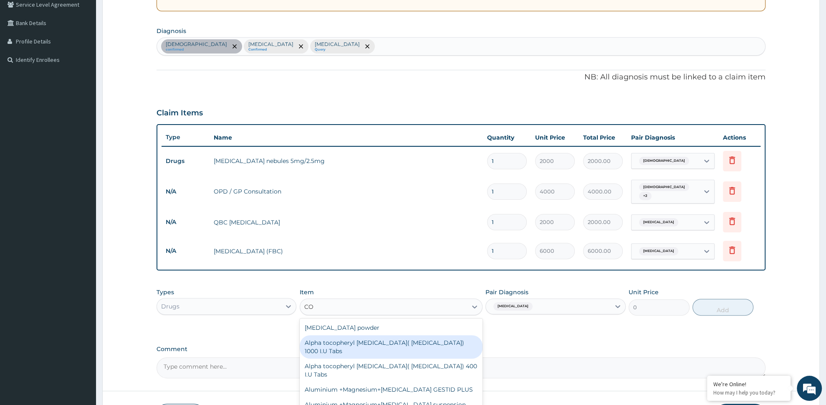
type input "COA"
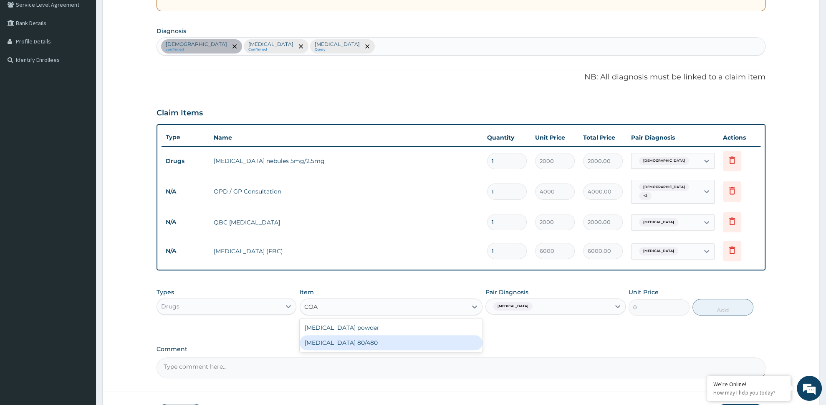
click at [362, 339] on div "COARTEM 80/480" at bounding box center [391, 342] width 183 height 15
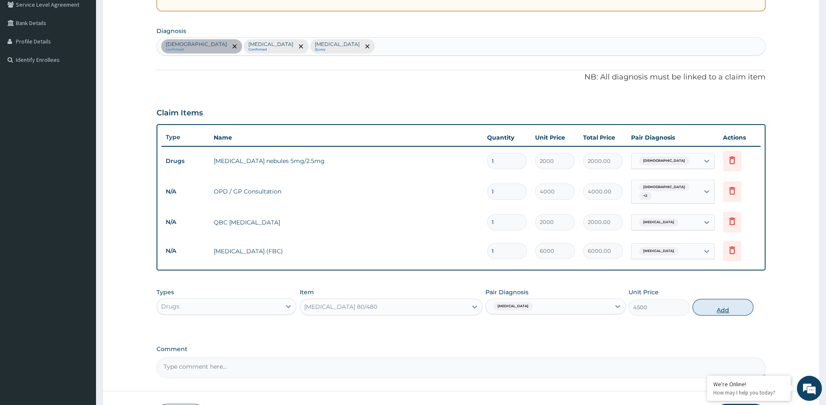
click at [722, 303] on button "Add" at bounding box center [723, 307] width 61 height 17
type input "0"
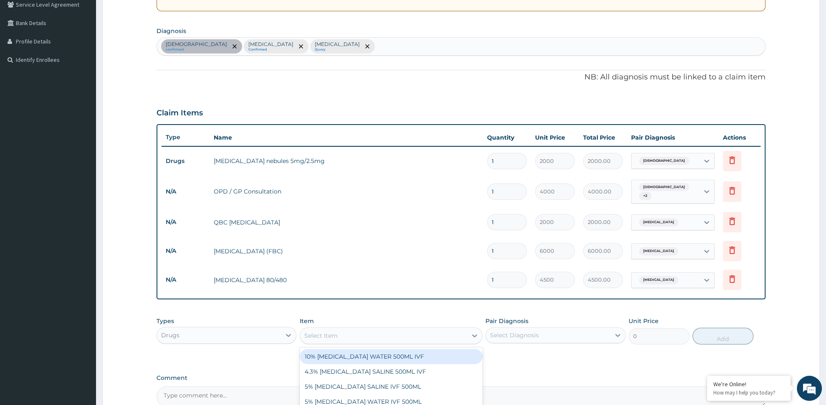
click at [371, 336] on div "Select Item" at bounding box center [383, 335] width 167 height 13
type input "EAS"
click at [337, 353] on div "Paracetamol 500mg Tabs EASADOL" at bounding box center [391, 356] width 183 height 15
type input "20"
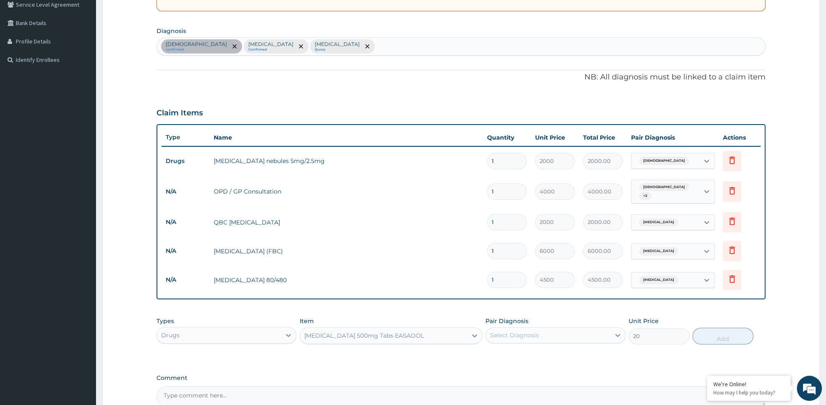
click at [560, 331] on div "Select Diagnosis" at bounding box center [548, 334] width 124 height 13
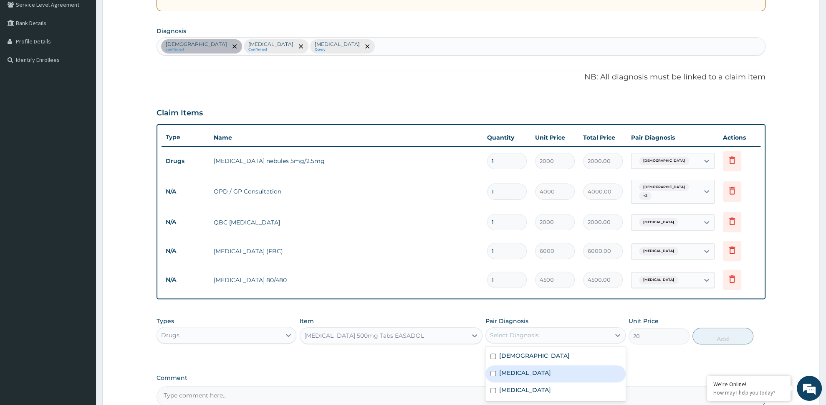
click at [557, 371] on div "Malaria" at bounding box center [556, 373] width 140 height 17
checkbox input "true"
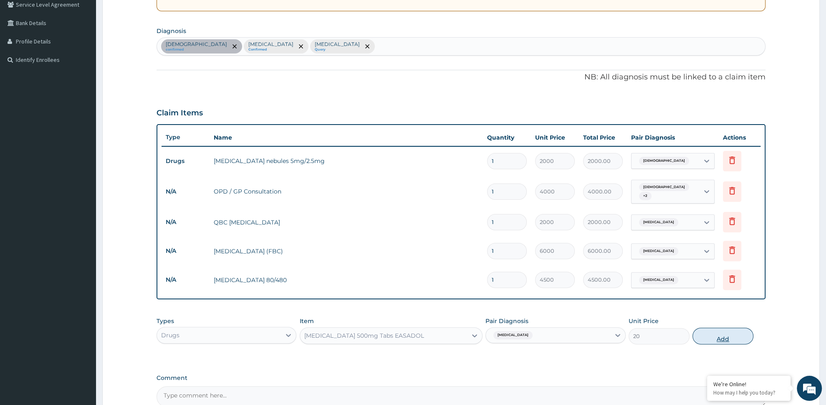
click at [722, 332] on button "Add" at bounding box center [723, 335] width 61 height 17
type input "0"
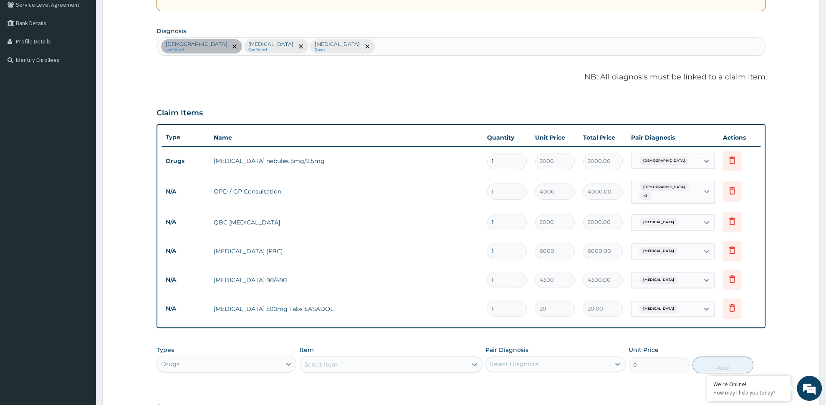
type input "0.00"
type input "2"
type input "40.00"
type input "20"
type input "400.00"
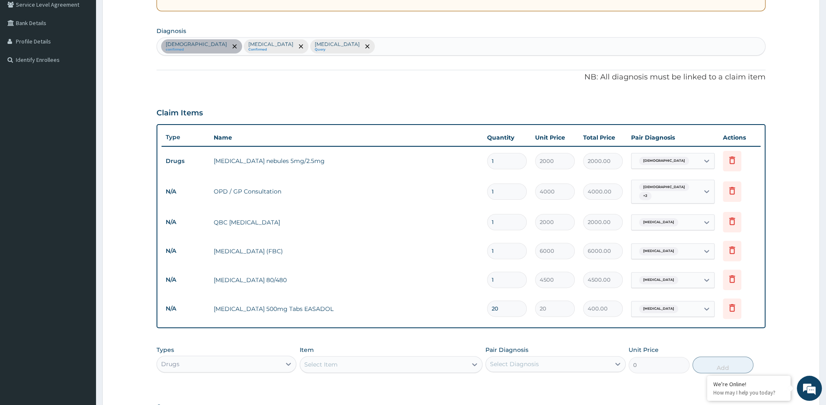
type input "20"
click at [304, 46] on div "Asthma confirmed Malaria Confirmed Sepsis Query" at bounding box center [461, 47] width 608 height 18
type input "DRY COUGH"
click at [215, 84] on div "Dry cough Dry cough , Unproductive cough , Non-productive cough Select Status Q…" at bounding box center [461, 73] width 609 height 25
click at [218, 73] on p "Dry cough , Unproductive cough , Non-productive cough" at bounding box center [224, 75] width 124 height 6
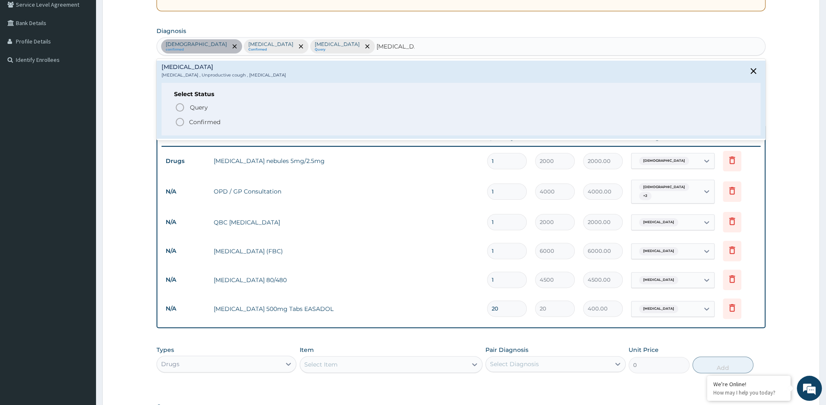
click at [229, 124] on span "Confirmed" at bounding box center [461, 122] width 573 height 10
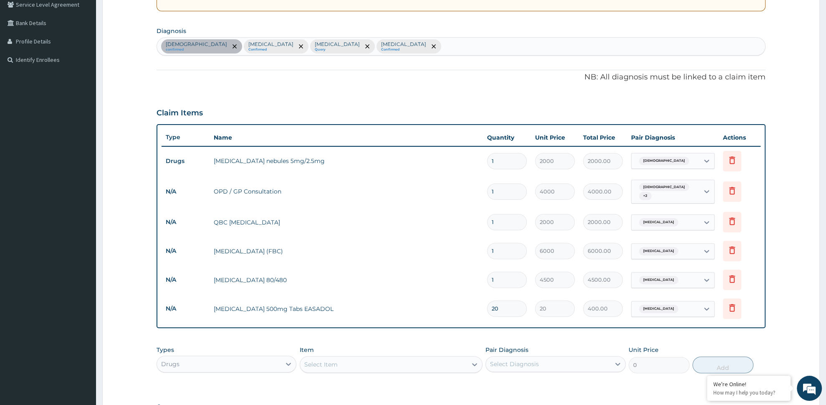
click at [381, 361] on div "Select Item" at bounding box center [383, 363] width 167 height 13
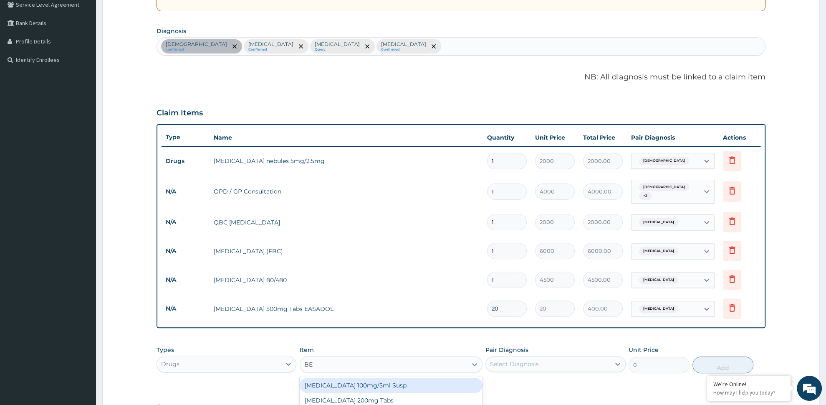
type input "BEN"
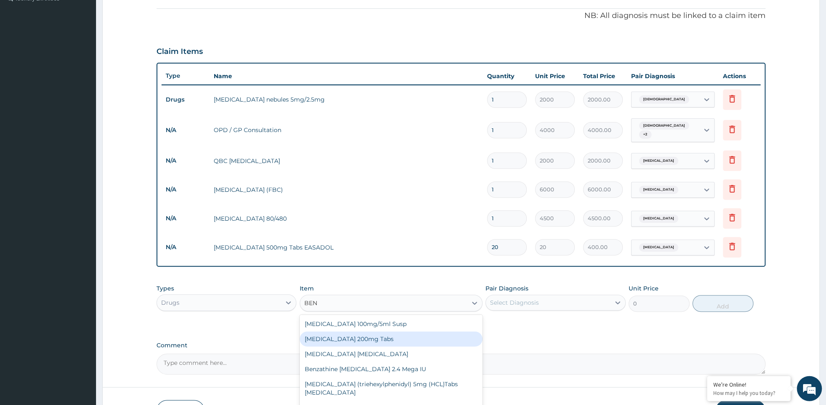
scroll to position [266, 0]
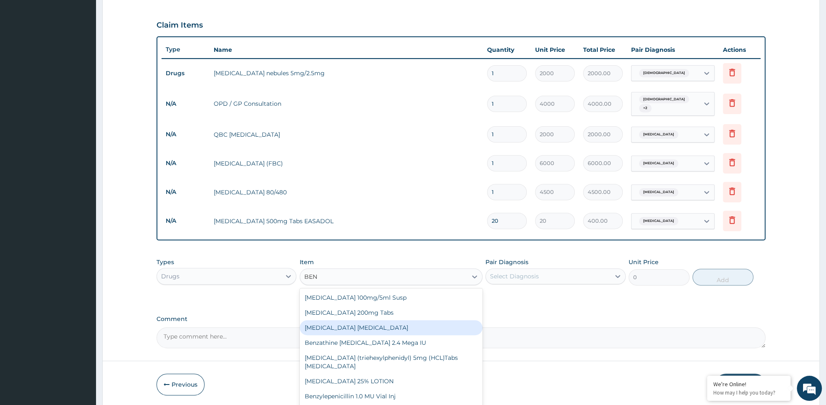
click at [350, 326] on div "BENYLIN DRY COUGH" at bounding box center [391, 327] width 183 height 15
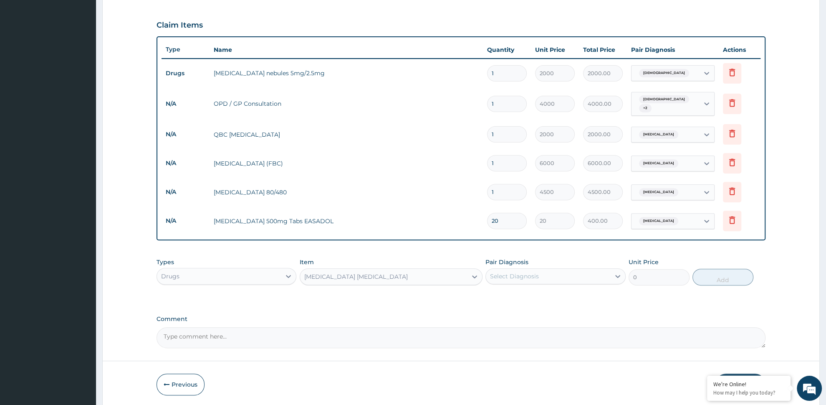
type input "4800"
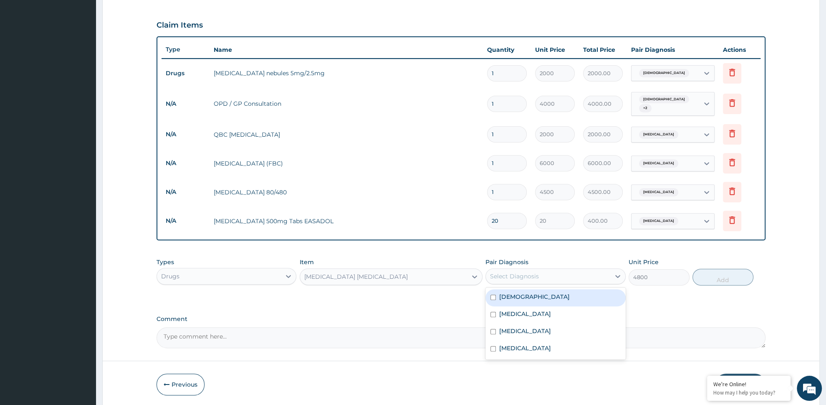
click at [527, 273] on div "Select Diagnosis" at bounding box center [514, 276] width 49 height 8
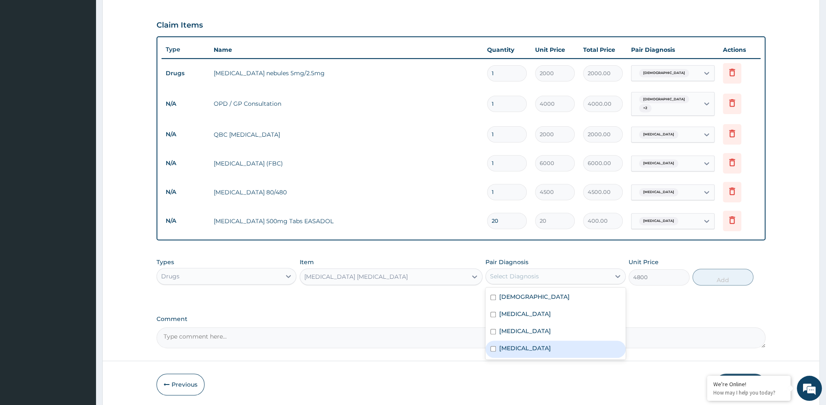
click at [532, 343] on div "Dry cough" at bounding box center [556, 348] width 140 height 17
checkbox input "true"
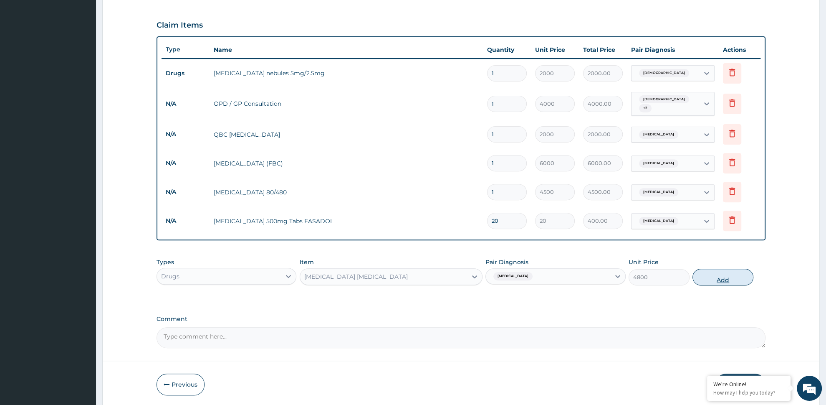
click at [711, 276] on button "Add" at bounding box center [723, 277] width 61 height 17
type input "0"
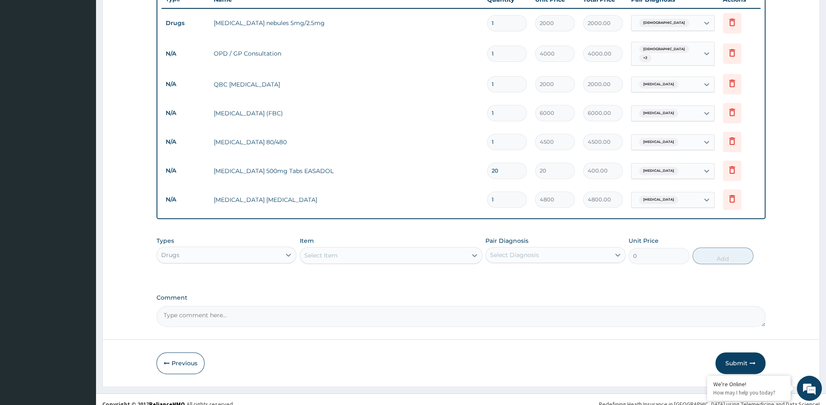
scroll to position [322, 0]
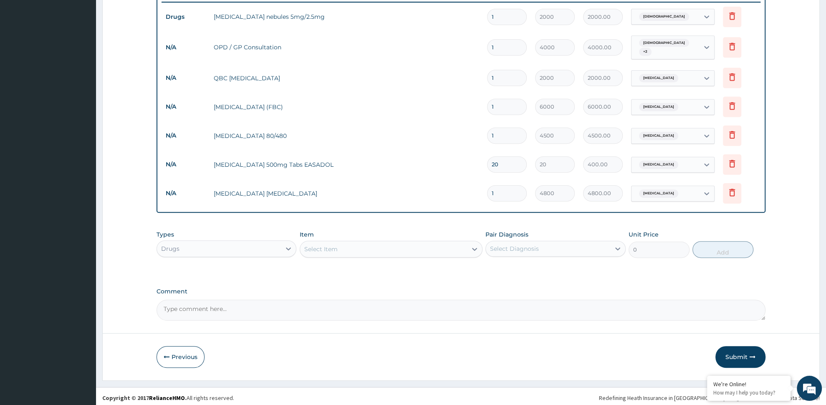
drag, startPoint x: 733, startPoint y: 350, endPoint x: 681, endPoint y: 330, distance: 56.3
click at [733, 350] on button "Submit" at bounding box center [741, 357] width 50 height 22
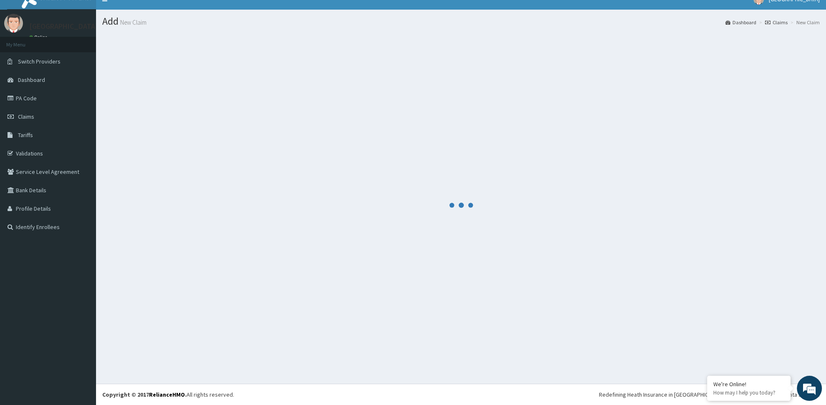
scroll to position [11, 0]
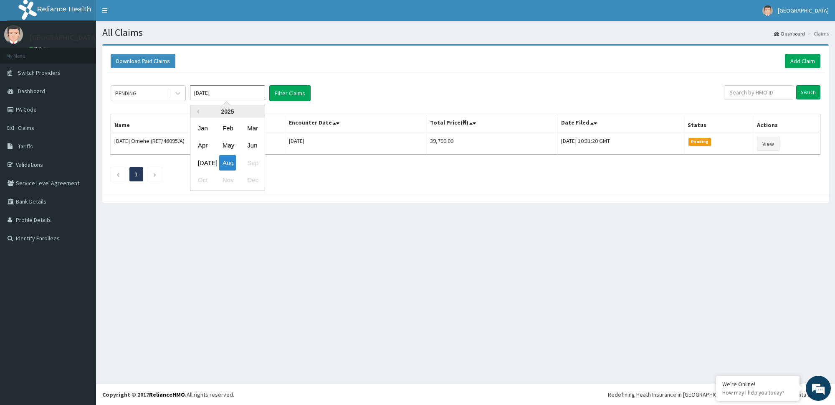
click at [205, 94] on input "[DATE]" at bounding box center [227, 92] width 75 height 15
click at [223, 144] on div "May" at bounding box center [227, 145] width 17 height 15
type input "[DATE]"
click at [300, 91] on button "Filter Claims" at bounding box center [289, 93] width 41 height 16
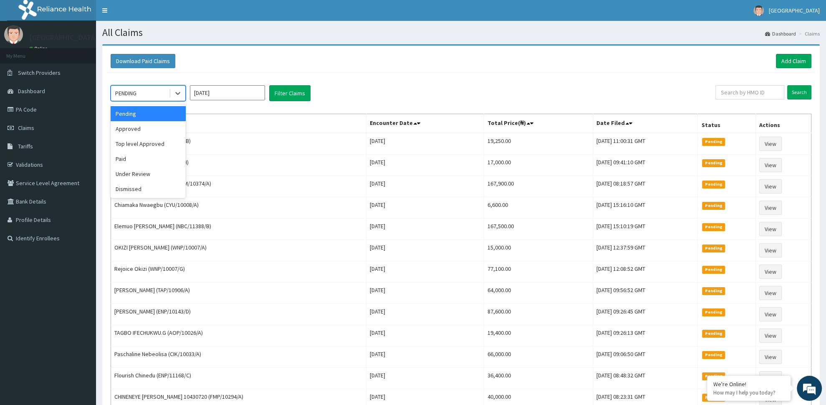
click at [167, 94] on div "PENDING" at bounding box center [140, 92] width 58 height 13
click at [159, 134] on div "Approved" at bounding box center [148, 128] width 75 height 15
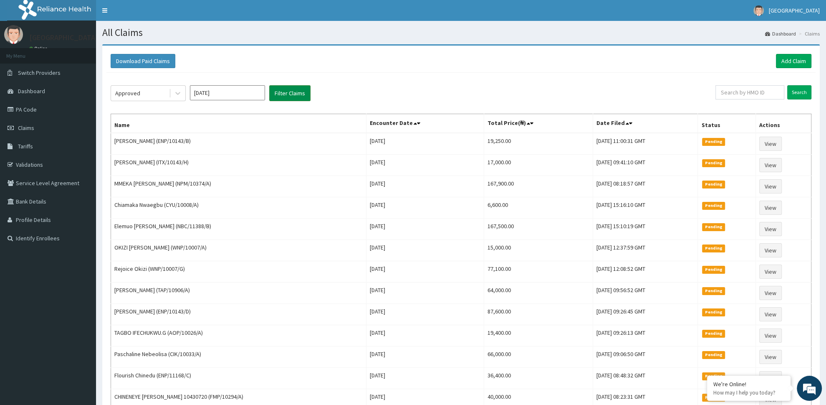
click at [294, 91] on button "Filter Claims" at bounding box center [289, 93] width 41 height 16
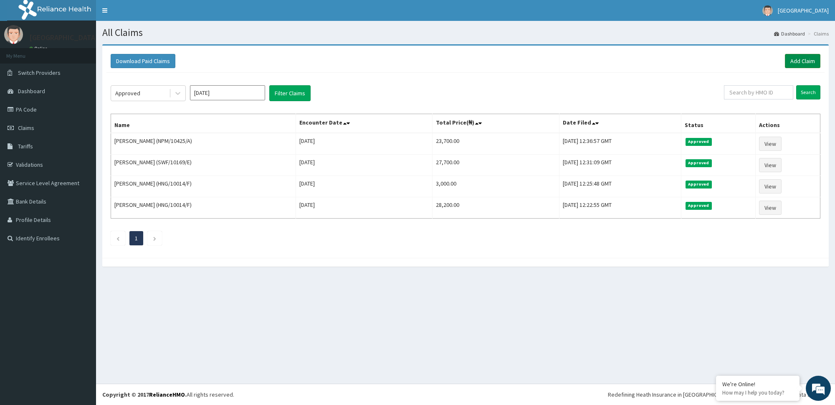
click at [806, 63] on link "Add Claim" at bounding box center [802, 61] width 35 height 14
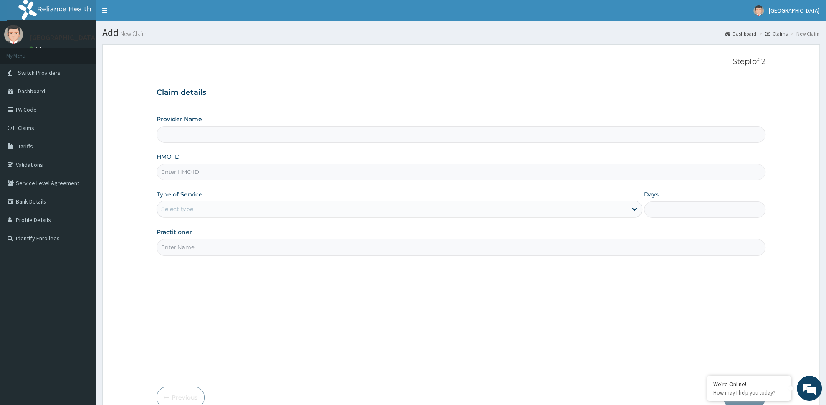
type input "[GEOGRAPHIC_DATA] -ASABA"
type input "PPG/10332/A"
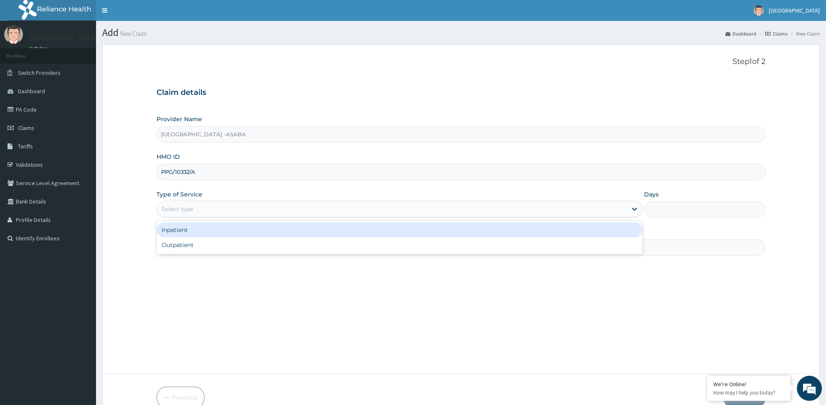
click at [188, 206] on div "Select type" at bounding box center [177, 209] width 32 height 8
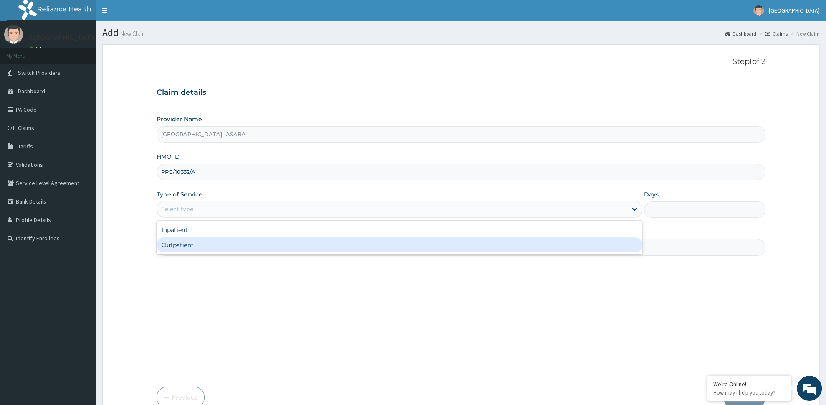
click at [200, 252] on div "Outpatient" at bounding box center [400, 244] width 486 height 15
type input "1"
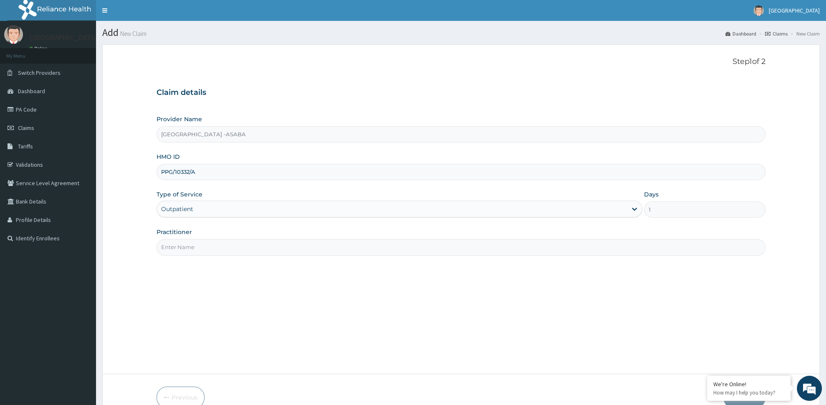
click at [215, 253] on input "Practitioner" at bounding box center [461, 247] width 609 height 16
paste input "[PERSON_NAME]"
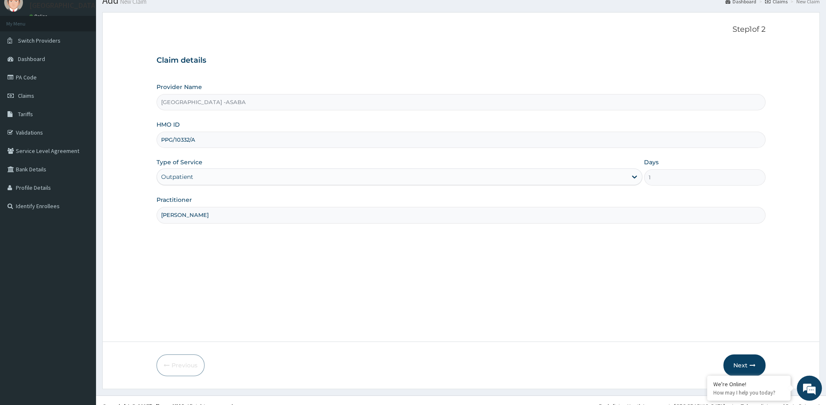
scroll to position [44, 0]
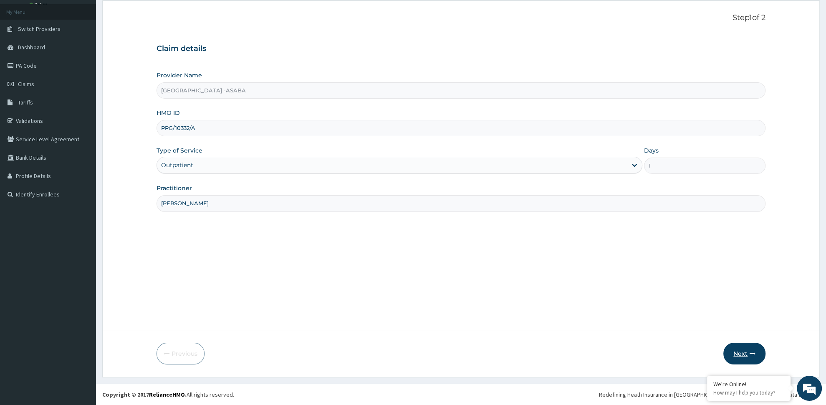
type input "DR CHIBUIKE"
click at [743, 349] on button "Next" at bounding box center [745, 353] width 42 height 22
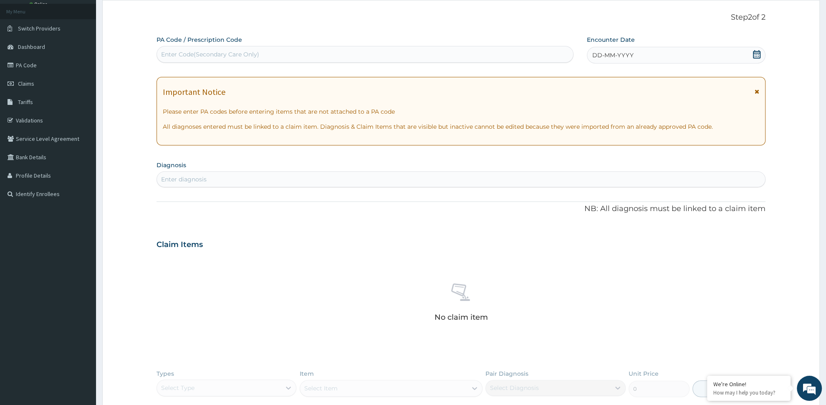
click at [285, 61] on div "Enter Code(Secondary Care Only)" at bounding box center [365, 54] width 416 height 13
type input "PA/36C855"
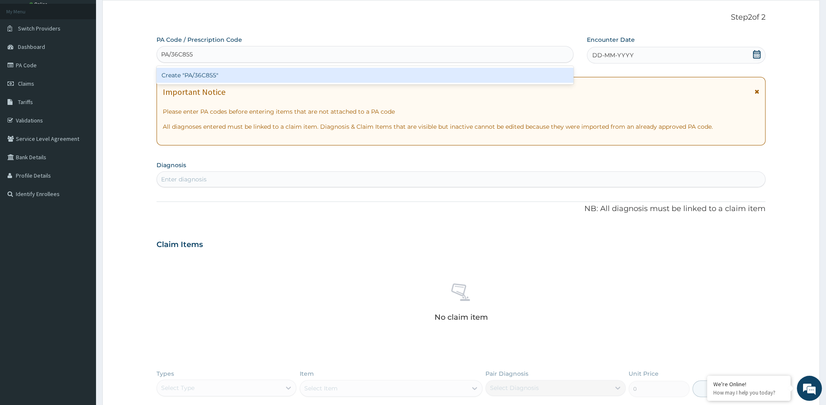
click at [225, 75] on div "Create "PA/36C855"" at bounding box center [365, 75] width 417 height 15
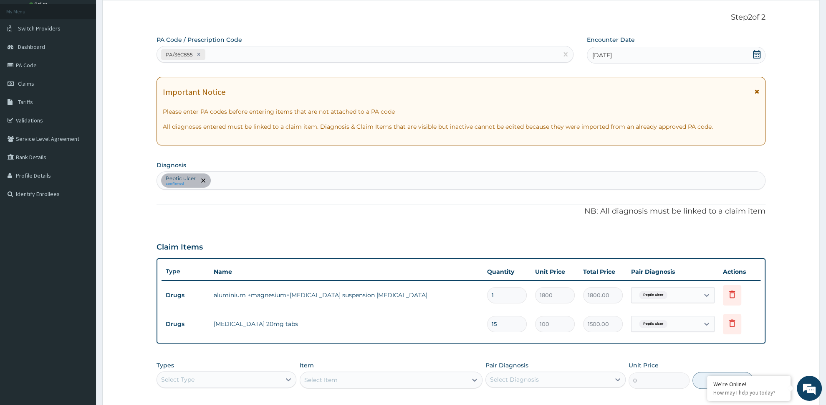
click at [217, 183] on div "Peptic ulcer confirmed" at bounding box center [461, 181] width 608 height 18
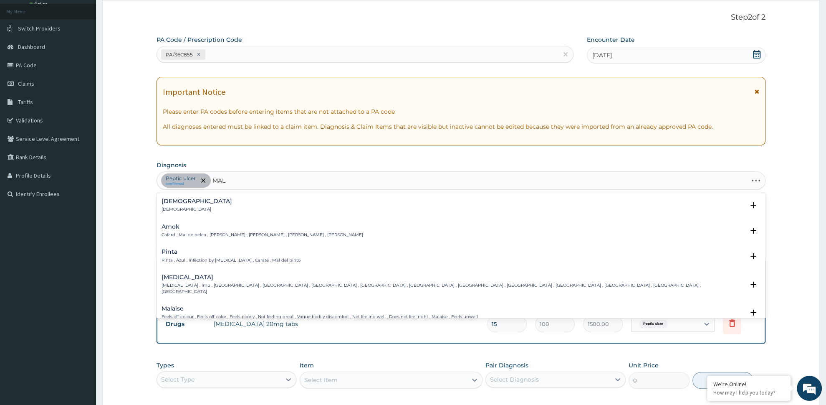
type input "MALA"
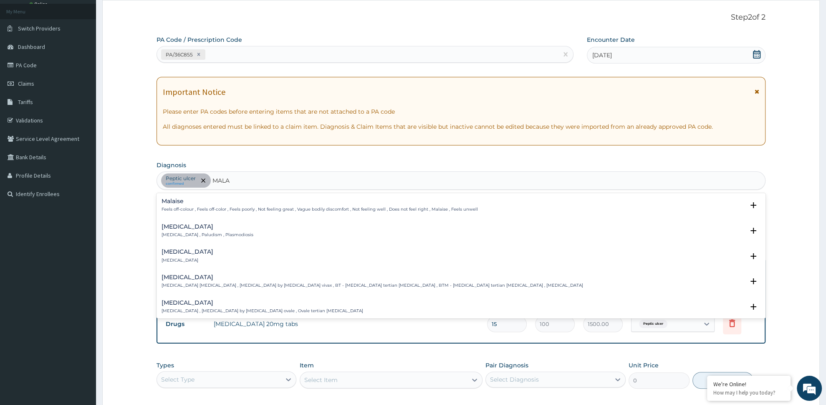
click at [182, 229] on h4 "Malaria" at bounding box center [208, 226] width 92 height 6
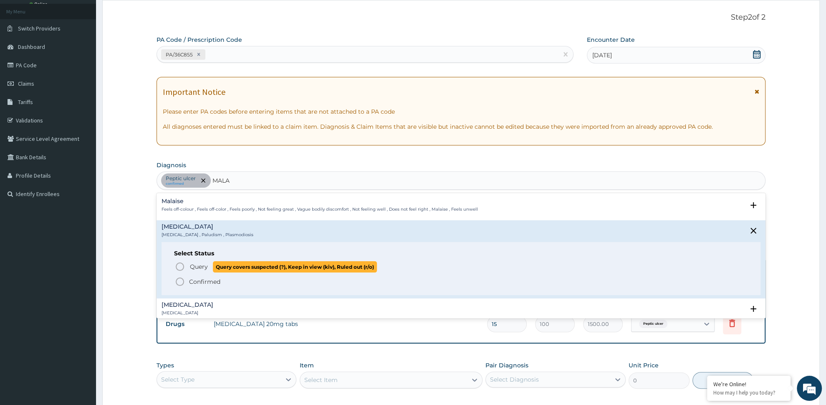
click at [197, 272] on p "Query Query covers suspected (?), Keep in view (kiv), Ruled out (r/o)" at bounding box center [283, 266] width 188 height 11
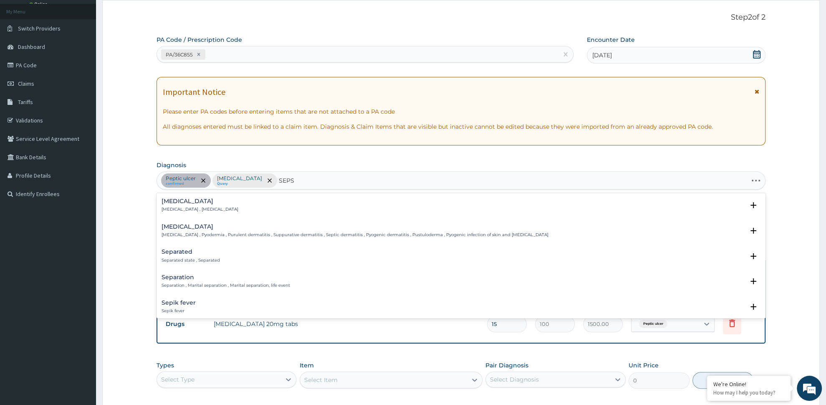
type input "SEPSI"
click at [213, 210] on div "Sepsis Systemic infection , Sepsis" at bounding box center [200, 205] width 77 height 15
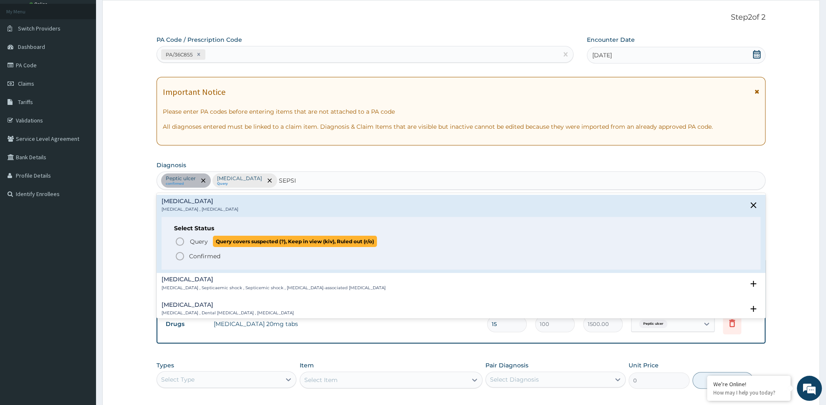
click at [210, 242] on p "Query Query covers suspected (?), Keep in view (kiv), Ruled out (r/o)" at bounding box center [283, 241] width 188 height 11
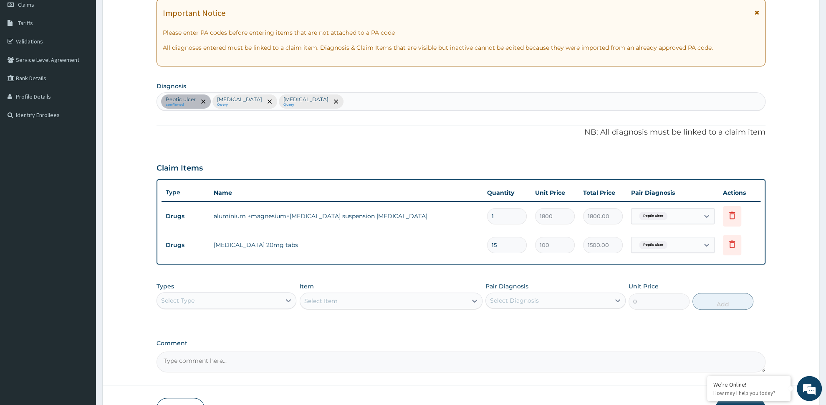
scroll to position [132, 0]
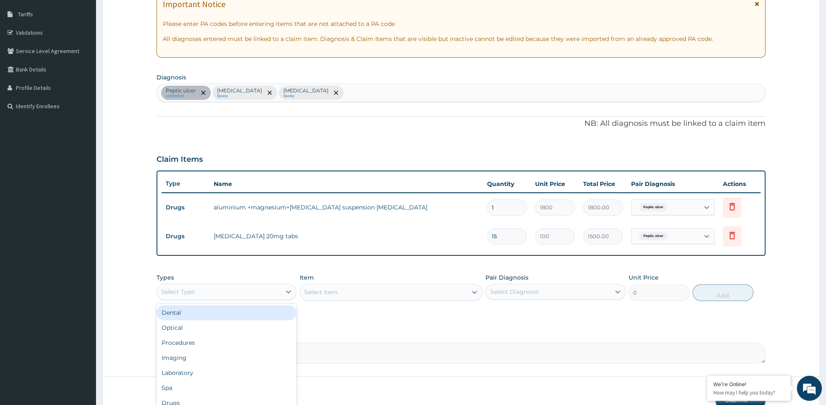
click at [249, 283] on div "Select Type" at bounding box center [227, 291] width 140 height 17
click at [229, 340] on div "Procedures" at bounding box center [227, 342] width 140 height 15
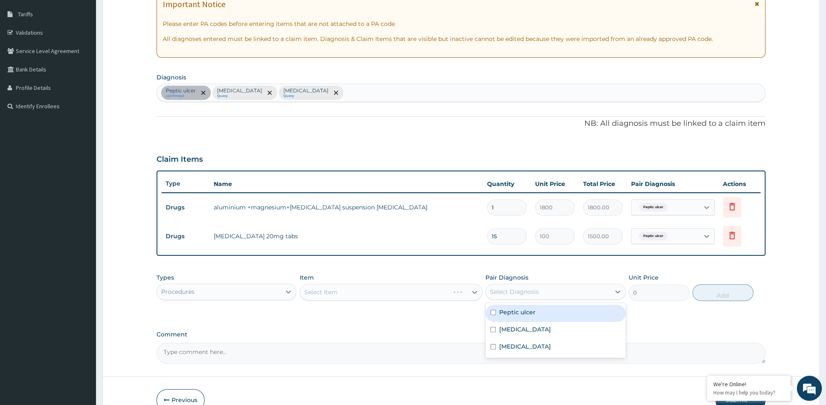
click at [553, 295] on div "Select Diagnosis" at bounding box center [548, 291] width 124 height 13
click at [546, 309] on div "Peptic ulcer" at bounding box center [556, 312] width 140 height 17
checkbox input "true"
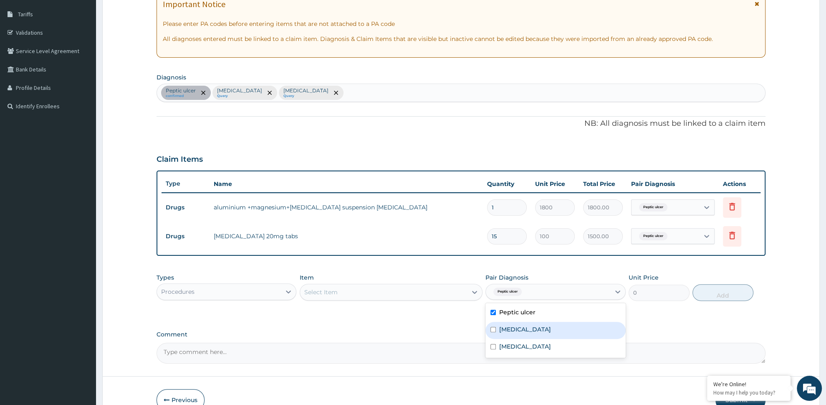
click at [543, 326] on div "Malaria" at bounding box center [556, 330] width 140 height 17
checkbox input "true"
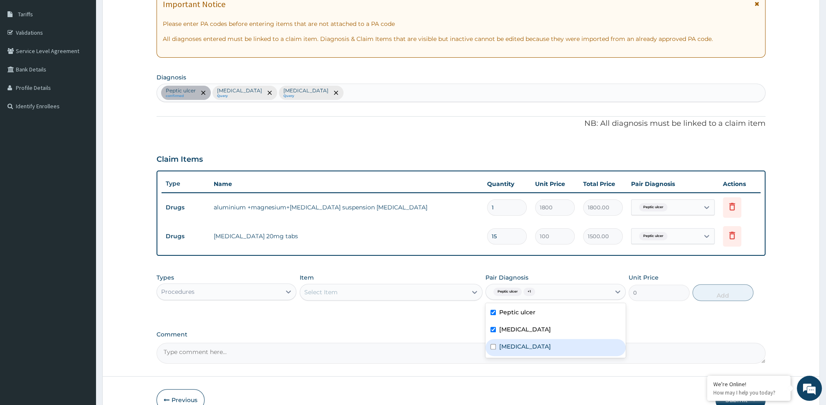
click at [543, 349] on div "Sepsis" at bounding box center [556, 347] width 140 height 17
checkbox input "true"
click at [422, 294] on div "Select Item" at bounding box center [383, 291] width 167 height 13
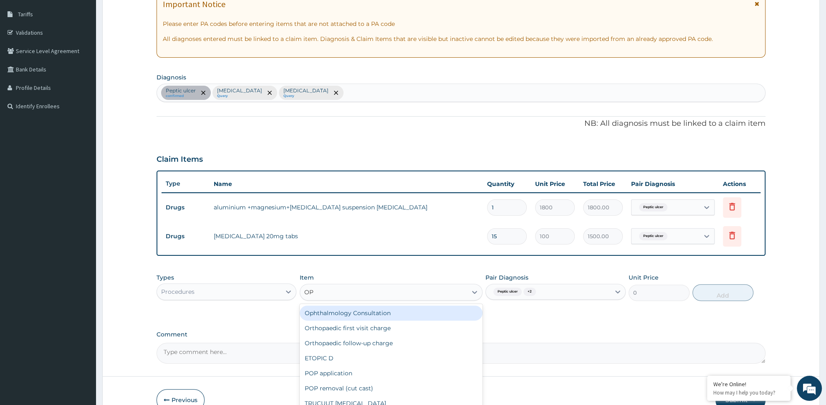
type input "OPD"
click at [405, 310] on div "OPD / GP Consultation" at bounding box center [391, 312] width 183 height 15
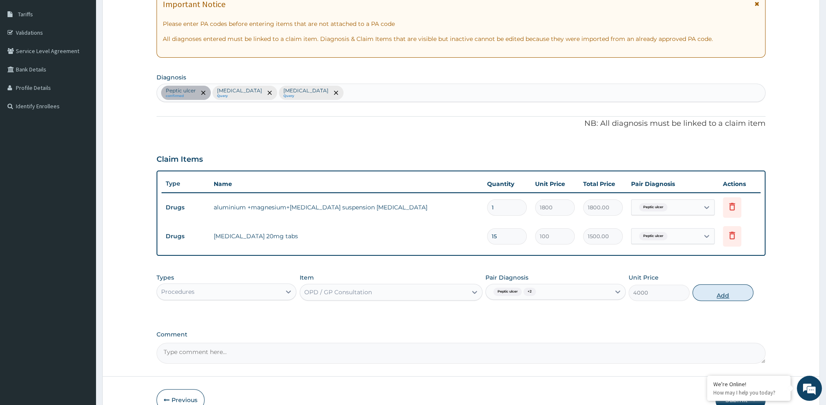
click at [704, 298] on button "Add" at bounding box center [723, 292] width 61 height 17
type input "0"
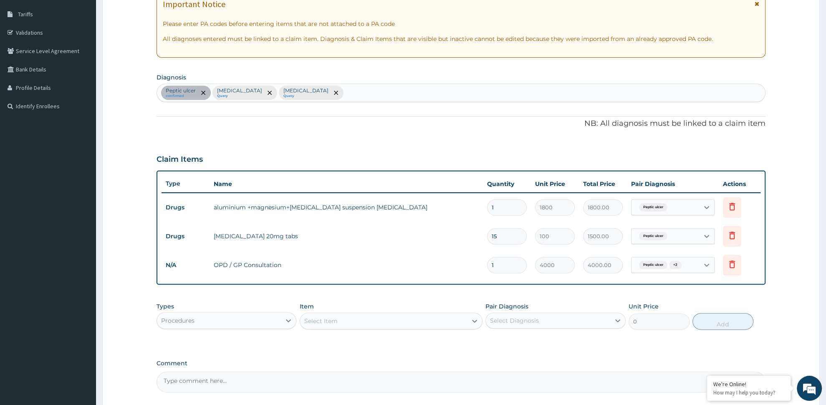
click at [499, 322] on div "Select Diagnosis" at bounding box center [514, 320] width 49 height 8
click at [501, 340] on label "Peptic ulcer" at bounding box center [517, 341] width 36 height 8
checkbox input "true"
drag, startPoint x: 501, startPoint y: 355, endPoint x: 505, endPoint y: 365, distance: 11.4
click at [502, 359] on label "Malaria" at bounding box center [525, 358] width 52 height 8
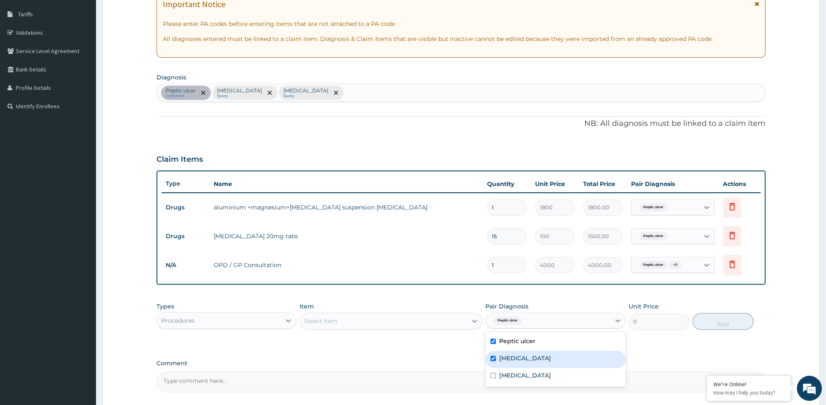
checkbox input "true"
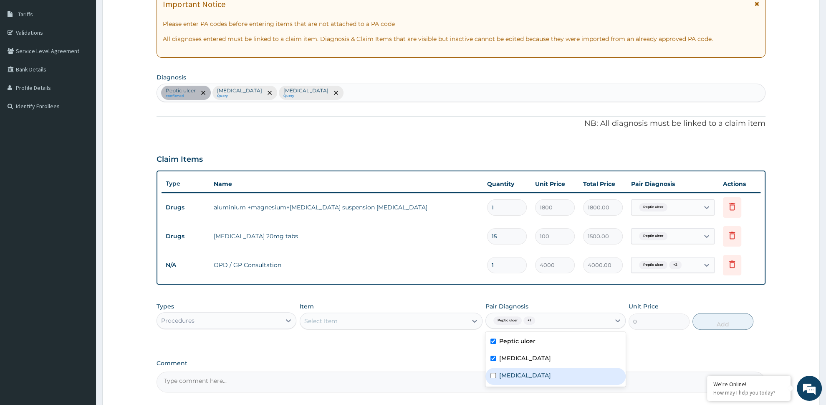
click at [507, 370] on div "Sepsis" at bounding box center [556, 375] width 140 height 17
checkbox input "true"
click at [415, 322] on div "Select Item" at bounding box center [383, 320] width 167 height 13
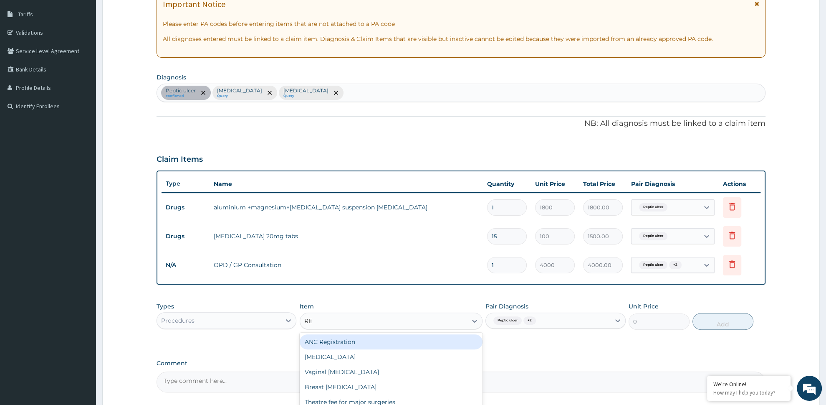
type input "REG"
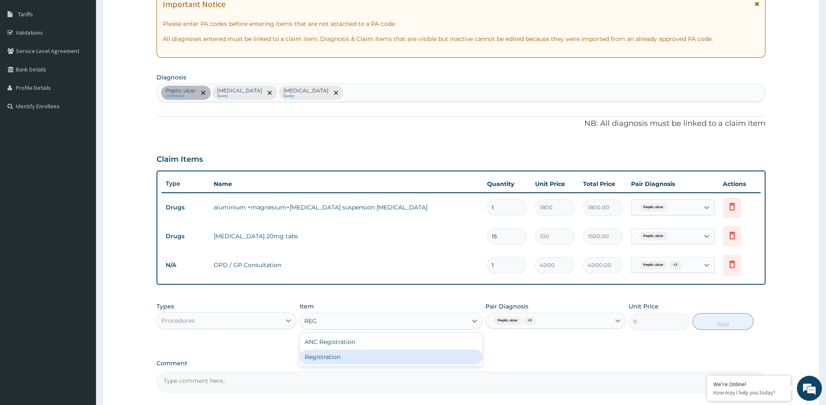
click at [380, 357] on div "Registration" at bounding box center [391, 356] width 183 height 15
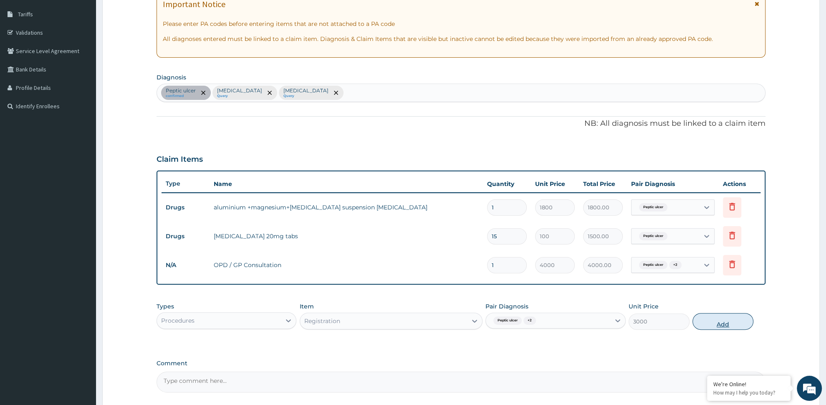
click at [727, 319] on button "Add" at bounding box center [723, 321] width 61 height 17
type input "0"
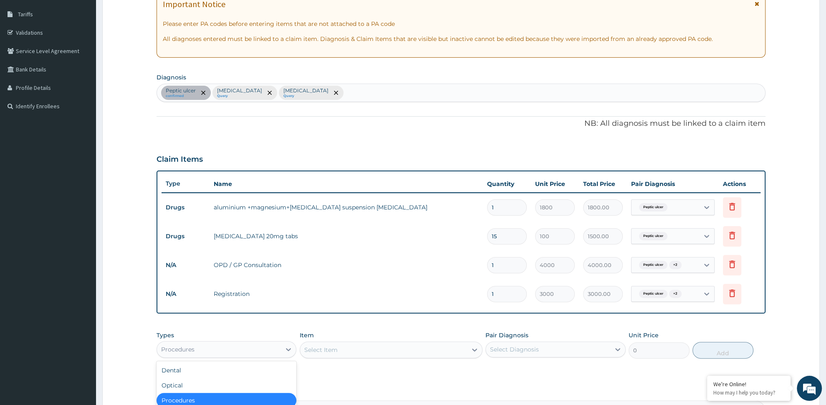
click at [249, 349] on div "Procedures" at bounding box center [219, 348] width 124 height 13
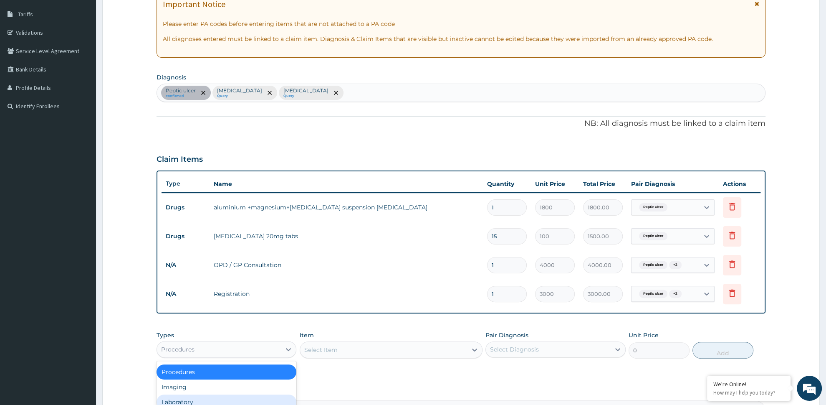
click at [215, 399] on div "Laboratory" at bounding box center [227, 401] width 140 height 15
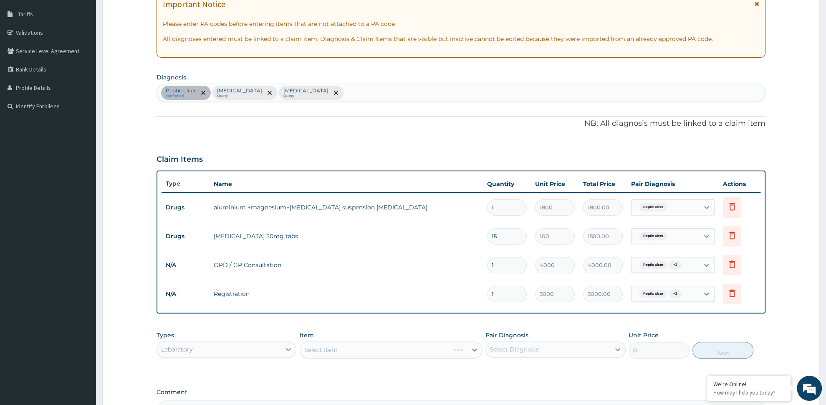
scroll to position [202, 0]
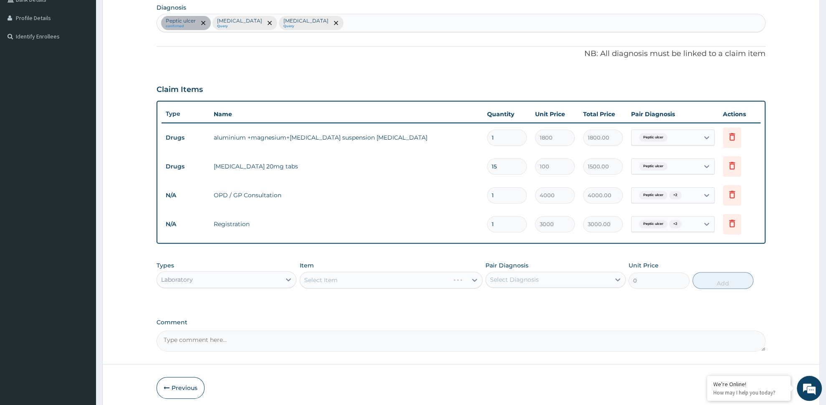
click at [378, 273] on div "Select Item" at bounding box center [391, 279] width 183 height 17
click at [536, 280] on div "Select Diagnosis" at bounding box center [514, 279] width 49 height 8
click at [553, 316] on div "Malaria" at bounding box center [556, 317] width 140 height 17
checkbox input "true"
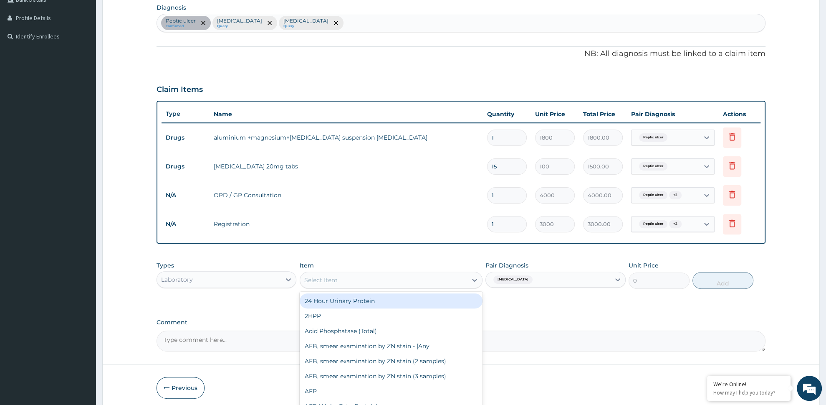
click at [408, 284] on div "Select Item" at bounding box center [383, 279] width 167 height 13
type input "MAL"
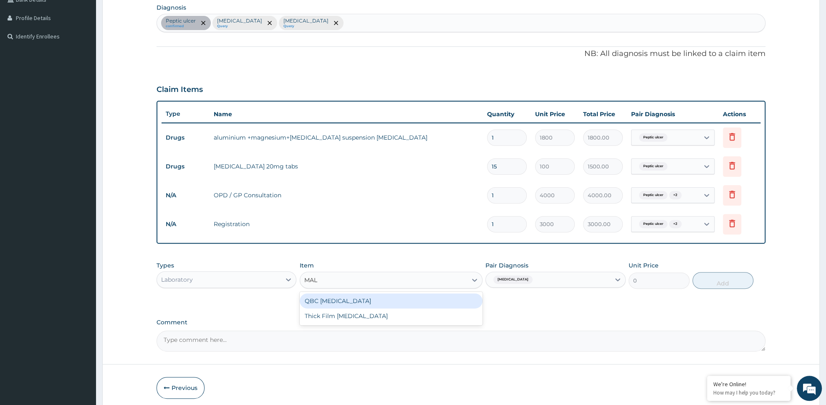
click at [396, 294] on div "QBC Malaria" at bounding box center [391, 300] width 183 height 15
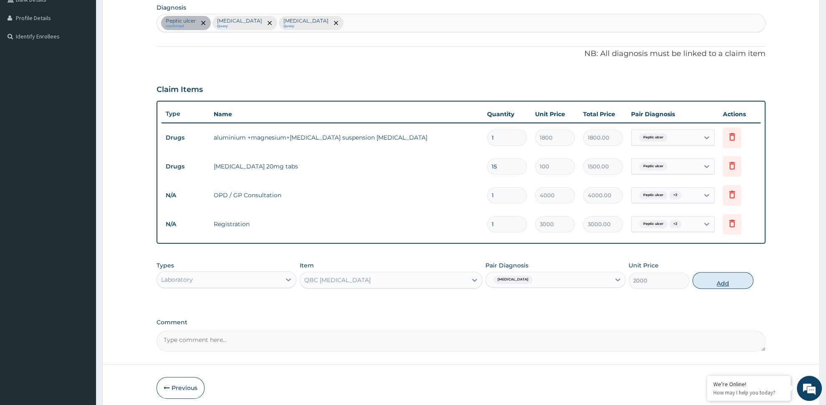
click at [721, 281] on button "Add" at bounding box center [723, 280] width 61 height 17
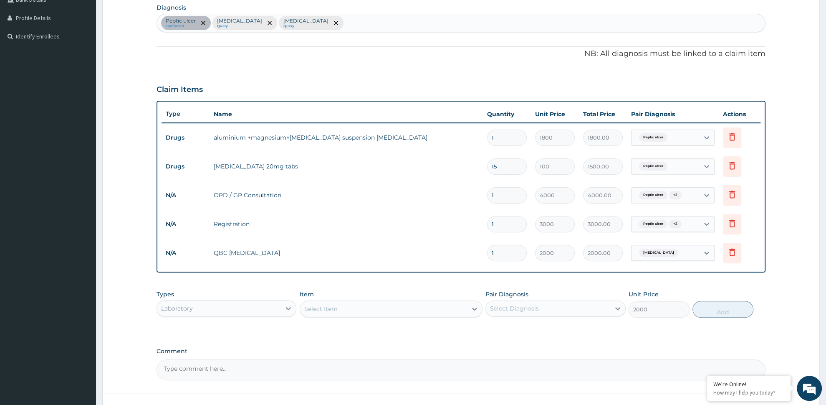
type input "0"
click at [524, 306] on div "Select Diagnosis" at bounding box center [514, 308] width 49 height 8
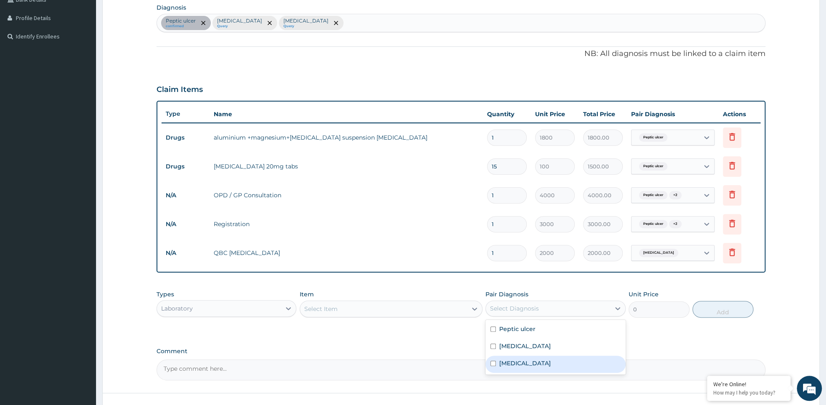
click at [526, 367] on div "Sepsis" at bounding box center [556, 363] width 140 height 17
checkbox input "true"
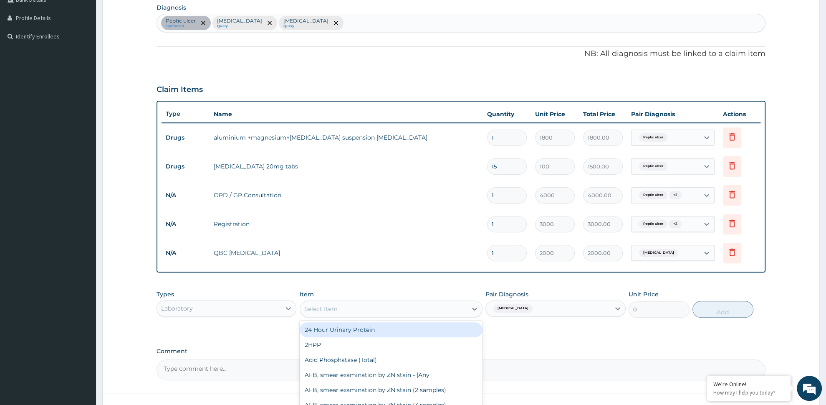
click at [374, 307] on div "Select Item" at bounding box center [383, 308] width 167 height 13
type input "FUL"
click at [387, 330] on div "Full Blood Count (FBC)" at bounding box center [391, 329] width 183 height 15
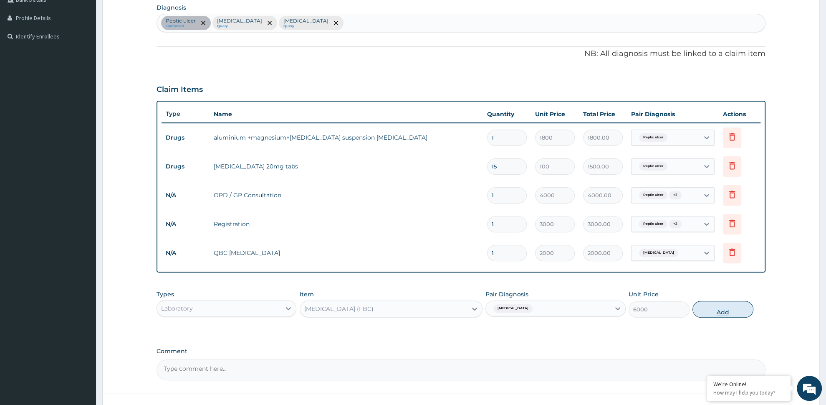
click at [722, 313] on button "Add" at bounding box center [723, 309] width 61 height 17
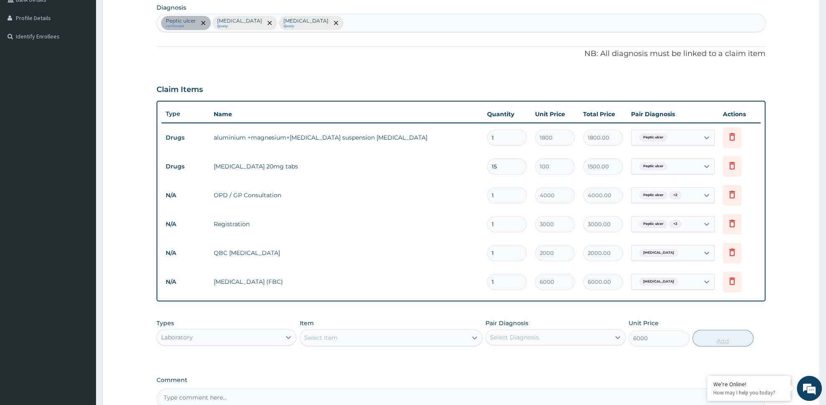
type input "0"
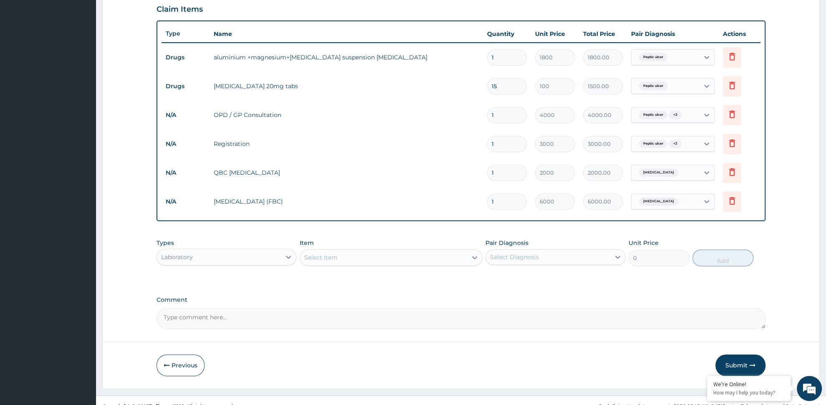
scroll to position [293, 0]
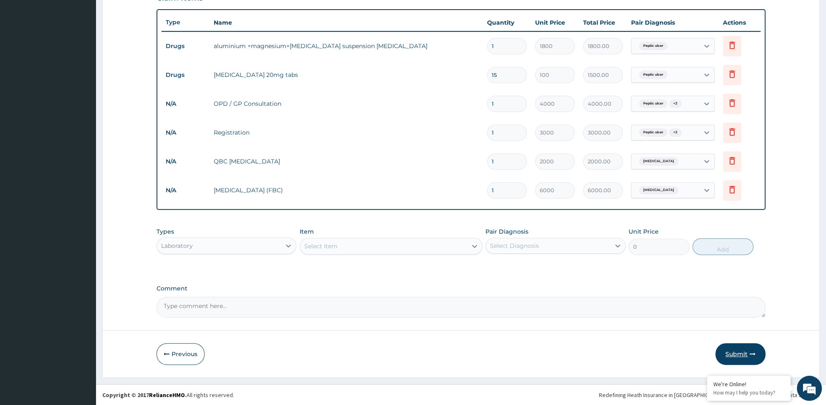
click at [749, 356] on button "Submit" at bounding box center [741, 354] width 50 height 22
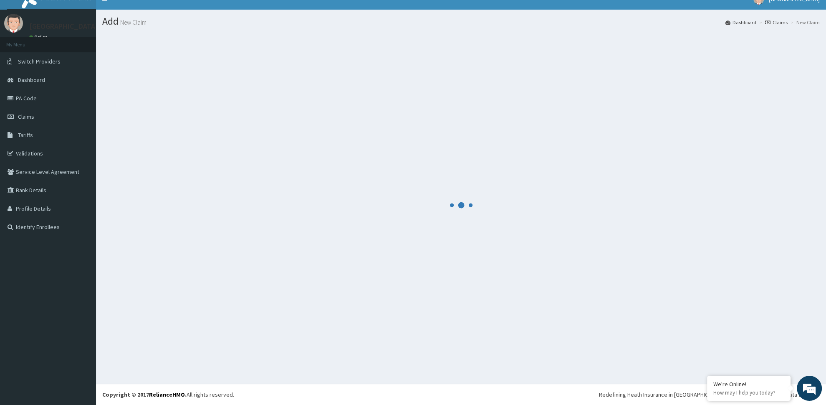
scroll to position [11, 0]
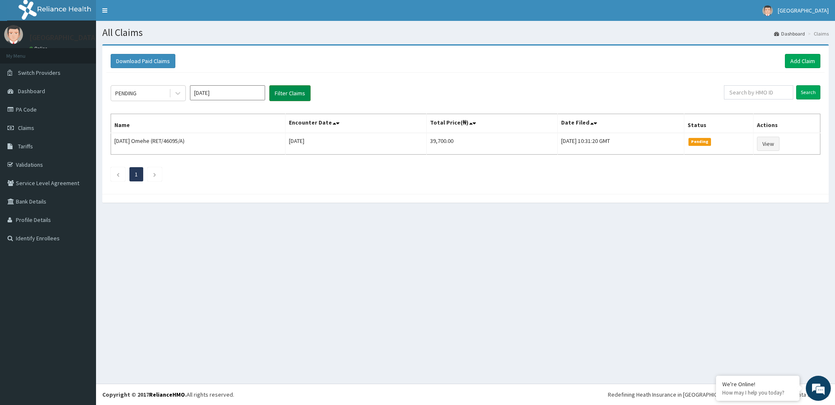
drag, startPoint x: 0, startPoint y: 0, endPoint x: 293, endPoint y: 96, distance: 307.9
click at [293, 96] on button "Filter Claims" at bounding box center [289, 93] width 41 height 16
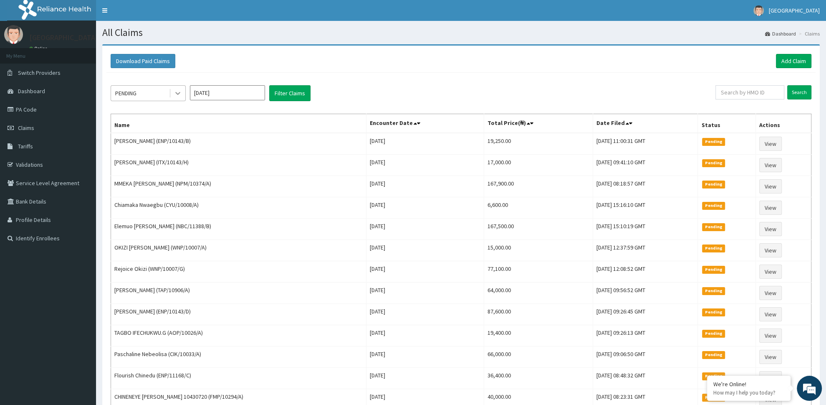
click at [177, 94] on icon at bounding box center [177, 93] width 5 height 3
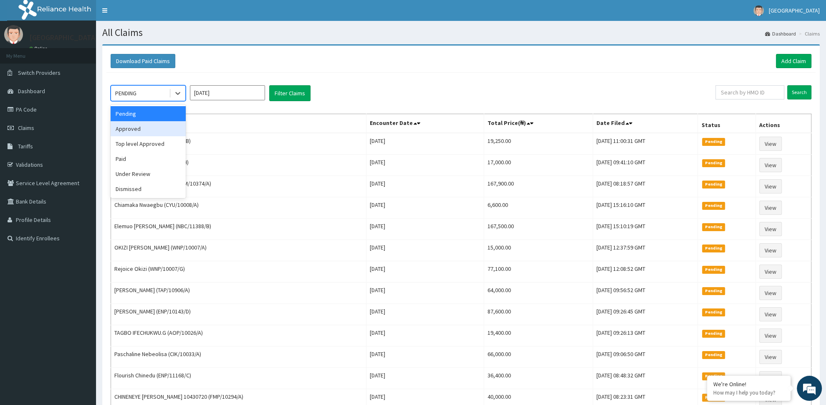
click at [169, 129] on div "Approved" at bounding box center [148, 128] width 75 height 15
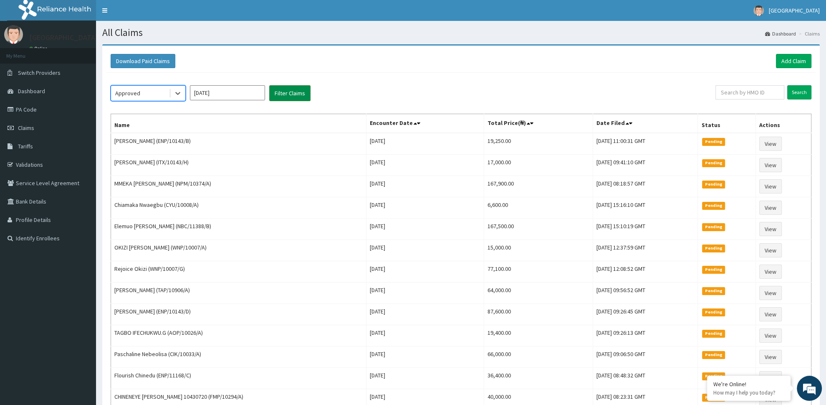
click at [296, 93] on button "Filter Claims" at bounding box center [289, 93] width 41 height 16
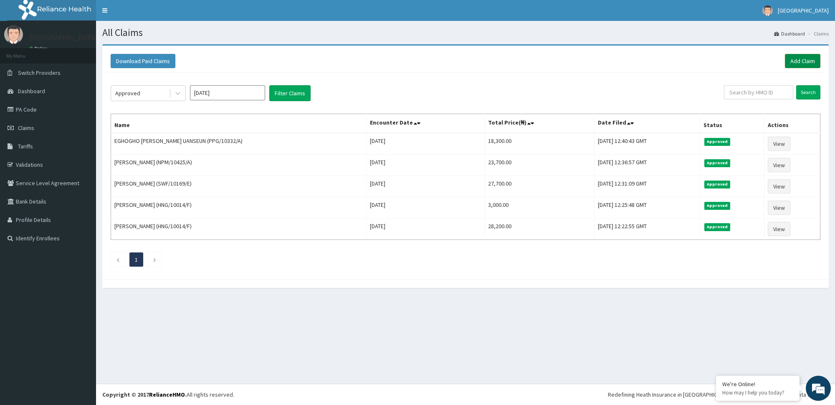
click at [803, 64] on link "Add Claim" at bounding box center [802, 61] width 35 height 14
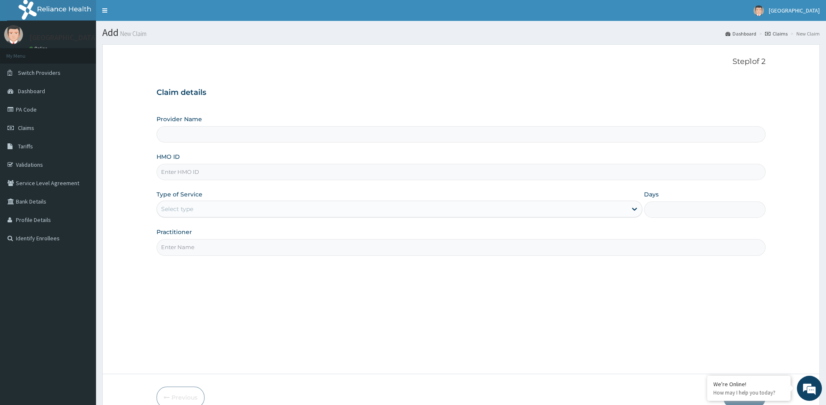
type input "[GEOGRAPHIC_DATA] -ASABA"
click at [253, 180] on input "HMO ID" at bounding box center [461, 172] width 609 height 16
type input "RET/45980/A"
drag, startPoint x: 228, startPoint y: 202, endPoint x: 223, endPoint y: 219, distance: 18.4
click at [226, 208] on div "Select type" at bounding box center [400, 208] width 486 height 17
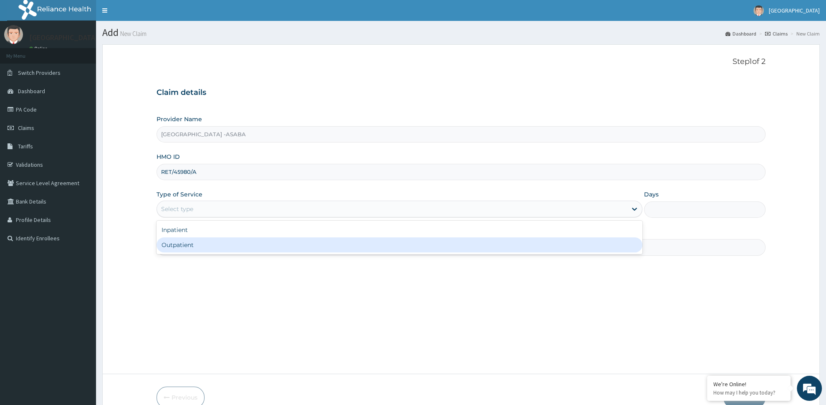
click at [202, 249] on div "Outpatient" at bounding box center [400, 244] width 486 height 15
type input "1"
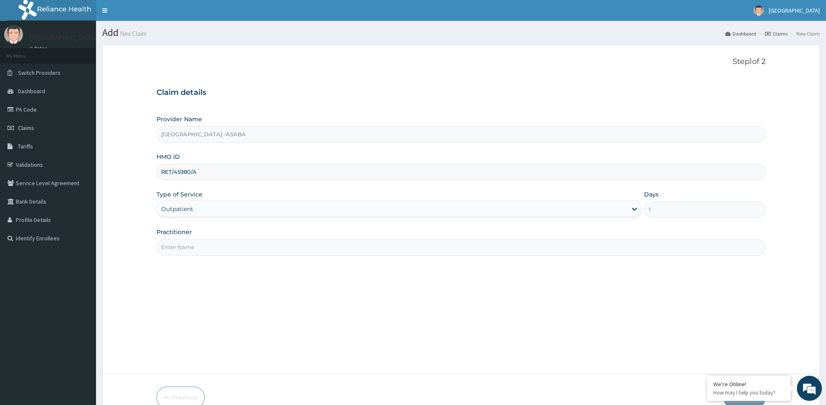
click at [204, 247] on input "Practitioner" at bounding box center [461, 247] width 609 height 16
paste input "[PERSON_NAME]"
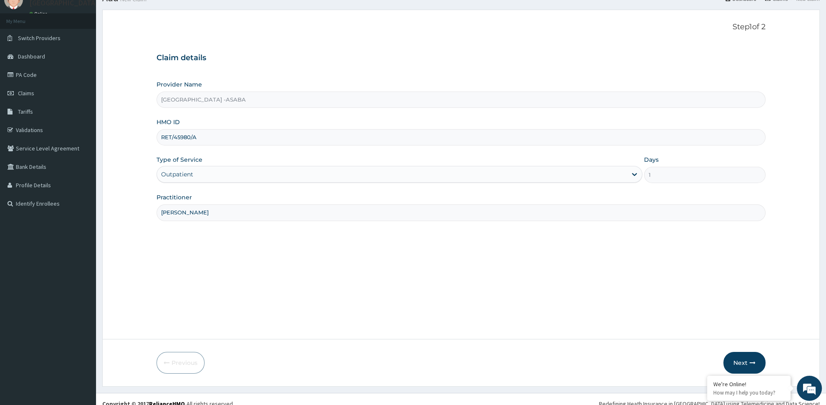
scroll to position [44, 0]
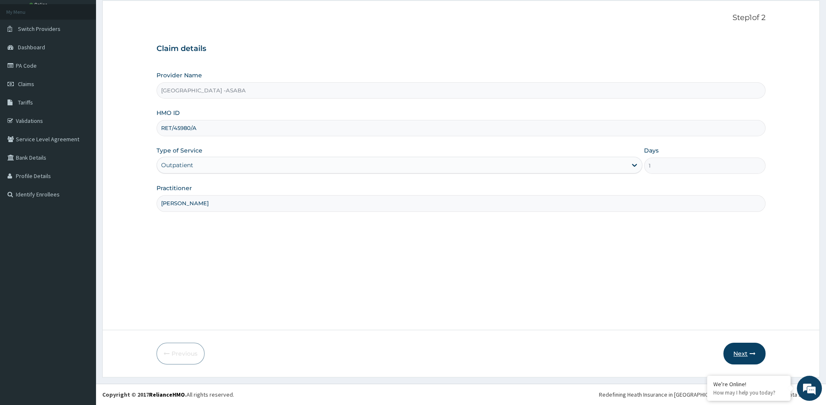
type input "[PERSON_NAME]"
click at [743, 347] on button "Next" at bounding box center [745, 353] width 42 height 22
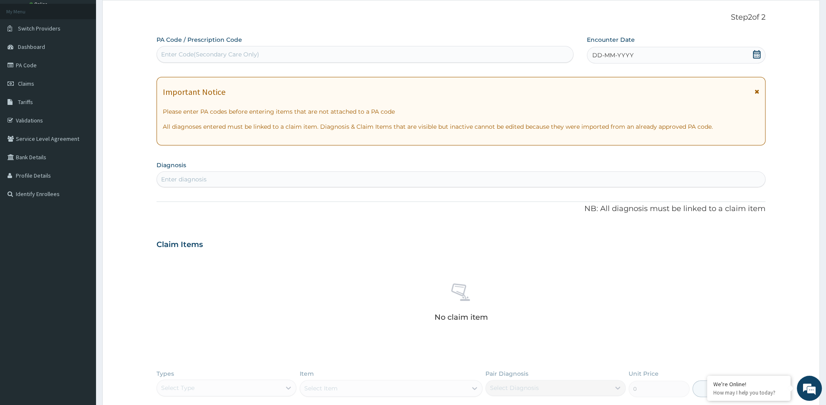
click at [242, 53] on div "Enter Code(Secondary Care Only)" at bounding box center [210, 54] width 98 height 8
type input "PA/BCC80C"
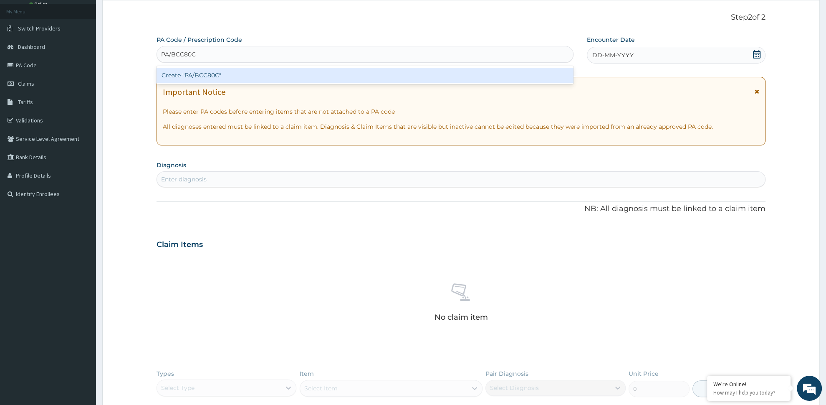
click at [227, 73] on div "Create "PA/BCC80C"" at bounding box center [365, 75] width 417 height 15
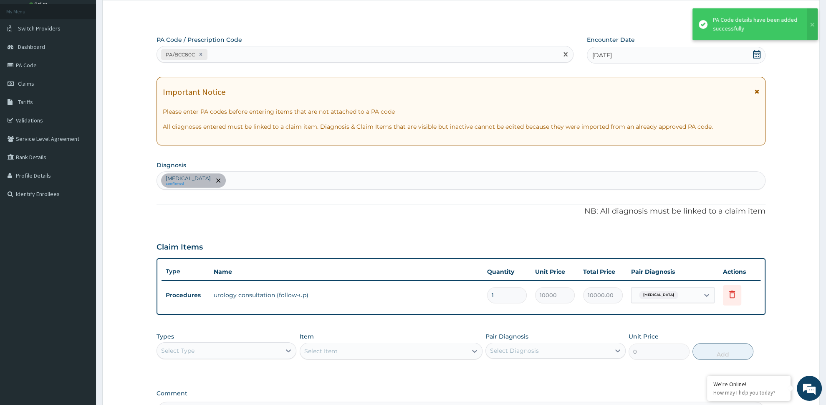
click at [225, 56] on div "PA/BCC80C" at bounding box center [357, 55] width 401 height 14
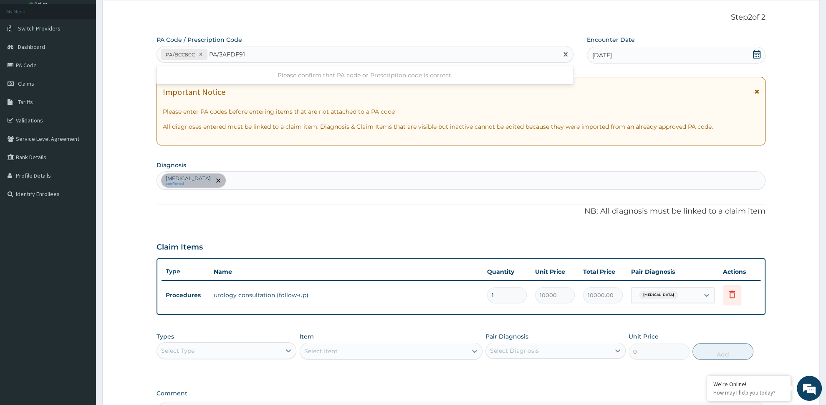
click at [238, 56] on input "PA/3AFDF91" at bounding box center [227, 54] width 36 height 8
type input "PA/3AFD91"
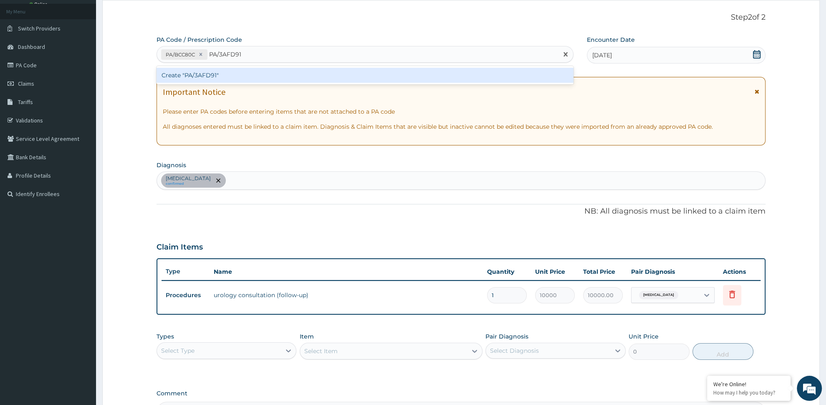
click at [202, 75] on div "Create "PA/3AFD91"" at bounding box center [365, 75] width 417 height 15
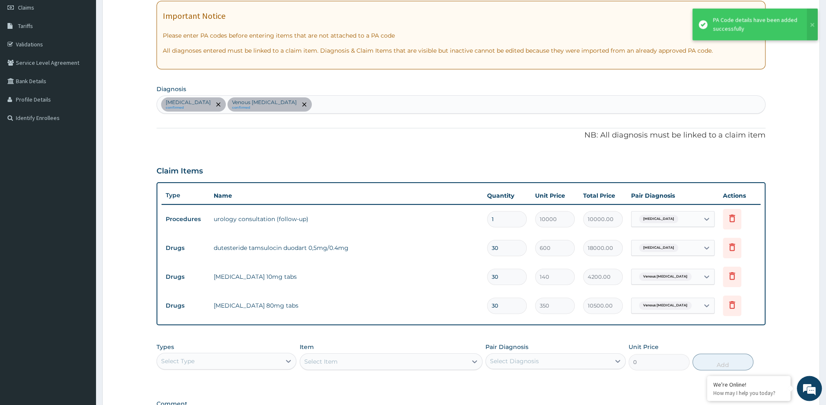
scroll to position [132, 0]
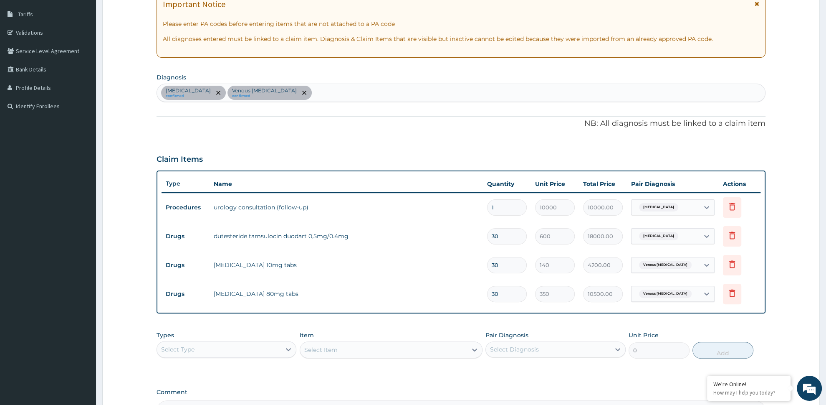
click at [251, 348] on div "Select Type" at bounding box center [219, 348] width 124 height 13
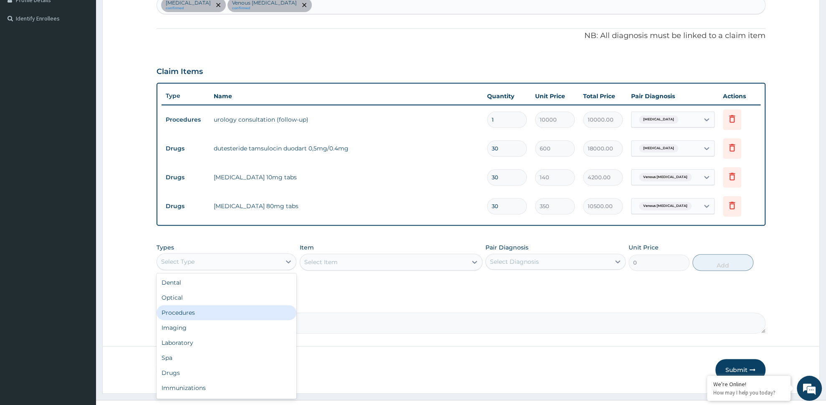
click at [198, 308] on div "Procedures" at bounding box center [227, 312] width 140 height 15
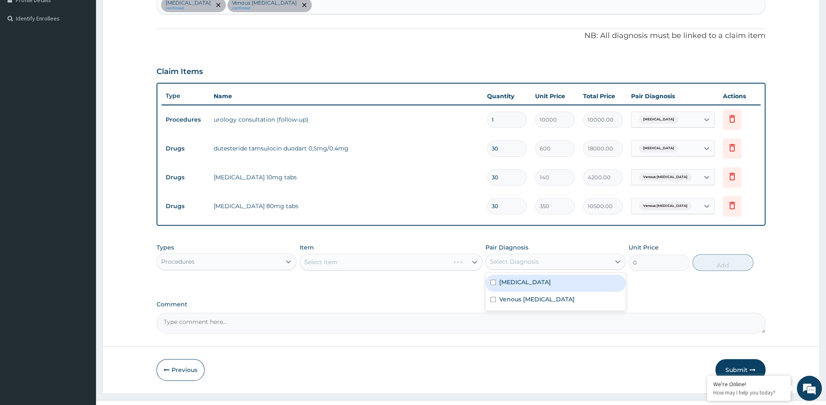
drag, startPoint x: 531, startPoint y: 263, endPoint x: 532, endPoint y: 269, distance: 5.9
click at [530, 265] on div "Select Diagnosis" at bounding box center [514, 261] width 49 height 8
drag, startPoint x: 531, startPoint y: 275, endPoint x: 530, endPoint y: 291, distance: 16.3
click at [529, 300] on label "Venous hypertension" at bounding box center [537, 299] width 76 height 8
checkbox input "true"
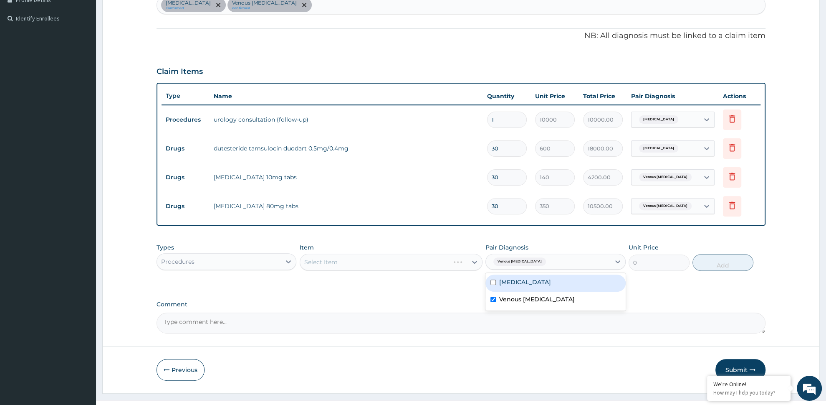
click at [522, 283] on label "Benign prostatic hyperplasia" at bounding box center [525, 282] width 52 height 8
checkbox input "true"
click at [415, 260] on div "Select Item" at bounding box center [391, 261] width 183 height 17
click at [413, 261] on div "Select Item" at bounding box center [391, 261] width 183 height 17
click at [405, 266] on div "Select Item" at bounding box center [391, 261] width 183 height 17
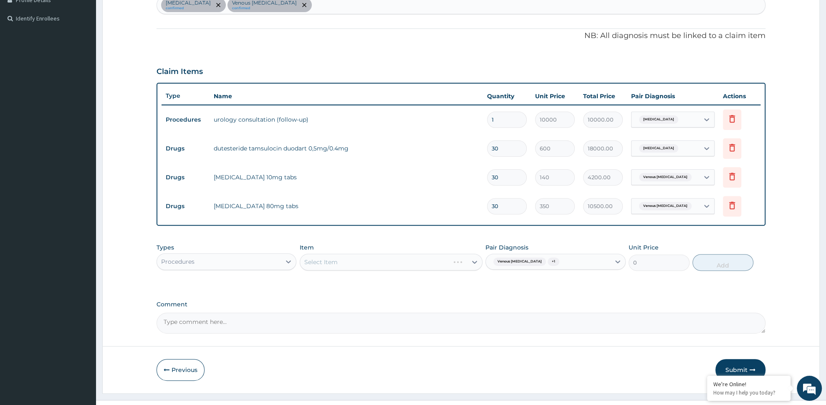
click at [355, 261] on div "Select Item" at bounding box center [391, 261] width 183 height 17
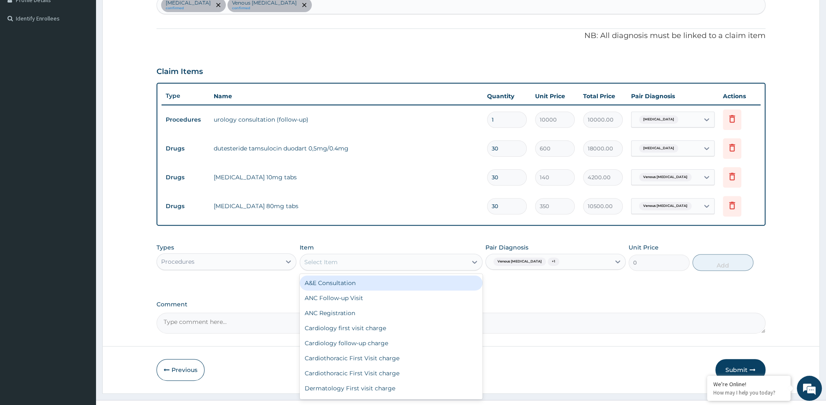
click at [357, 257] on div "Select Item" at bounding box center [383, 261] width 167 height 13
type input "OPD"
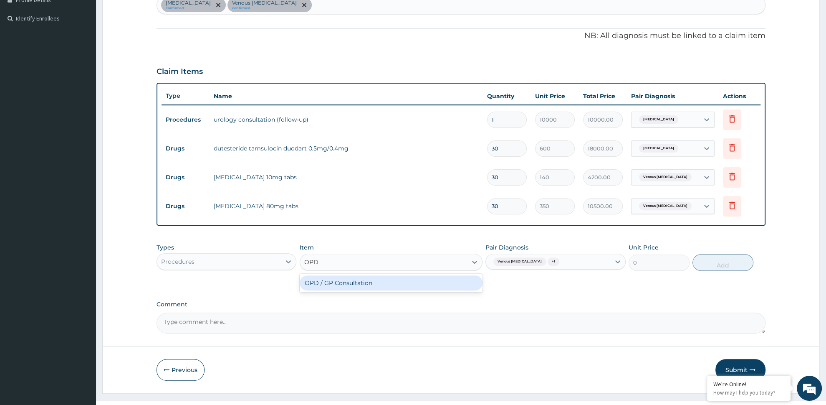
click at [421, 286] on div "OPD / GP Consultation" at bounding box center [391, 282] width 183 height 15
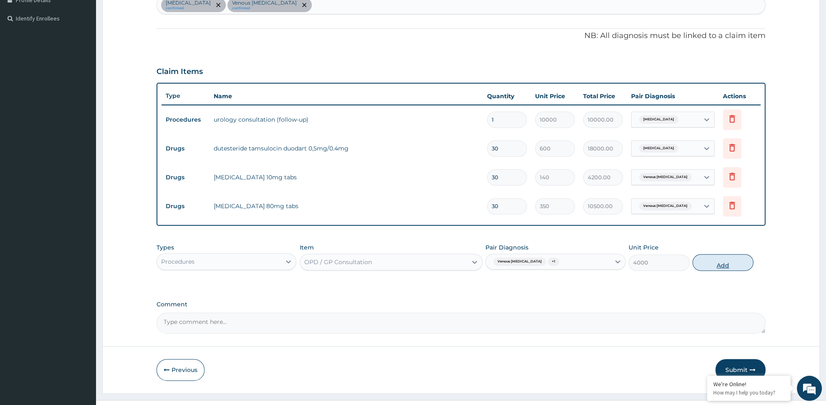
click at [719, 265] on button "Add" at bounding box center [723, 262] width 61 height 17
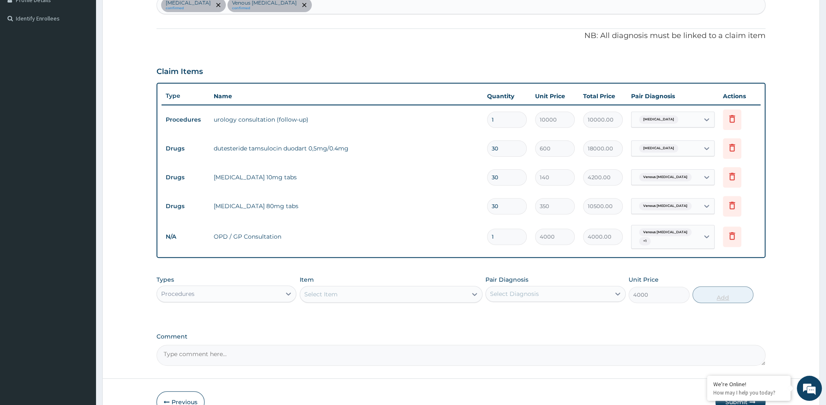
type input "0"
click at [244, 292] on div "Procedures" at bounding box center [219, 293] width 124 height 13
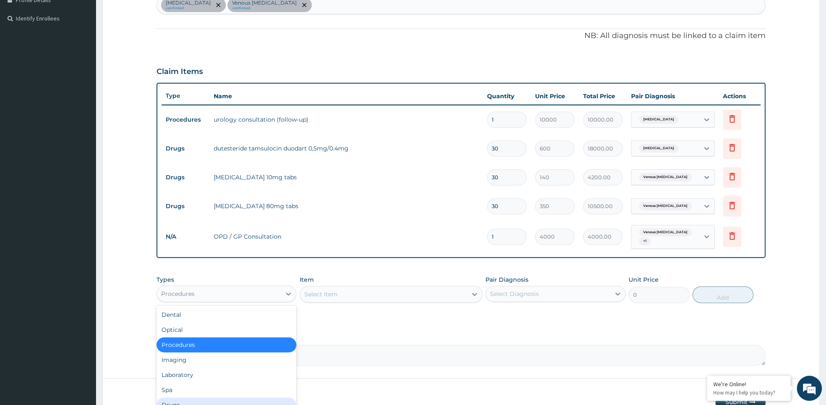
click at [238, 403] on div "Drugs" at bounding box center [227, 404] width 140 height 15
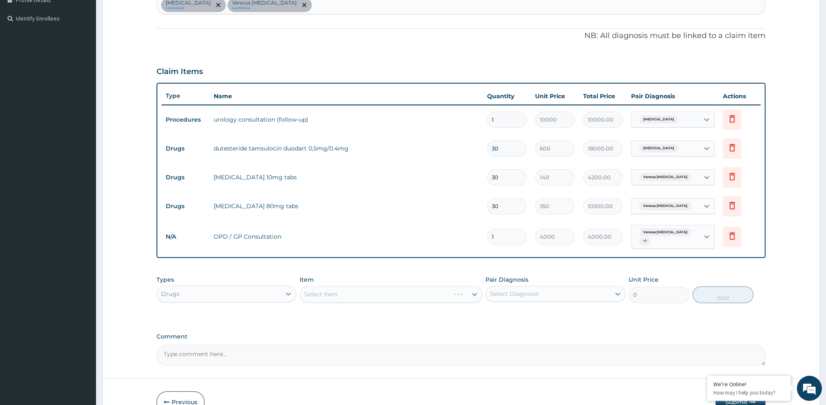
click at [400, 294] on div "Select Item" at bounding box center [391, 294] width 183 height 17
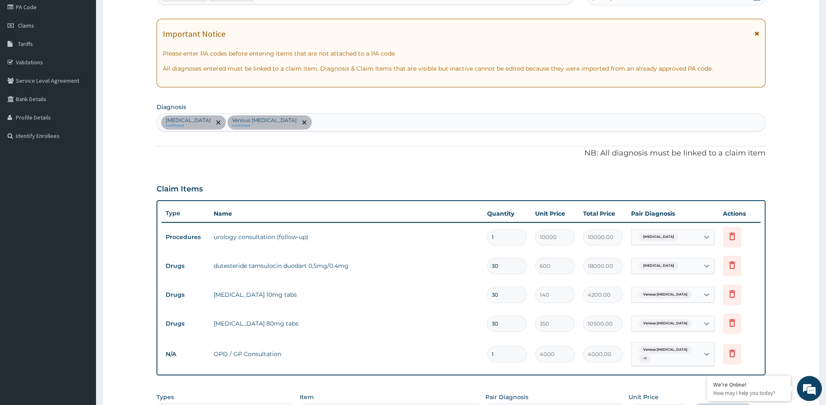
scroll to position [88, 0]
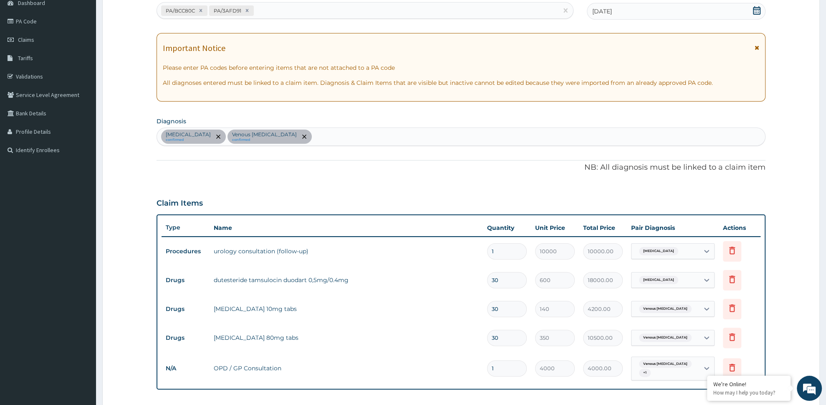
click at [355, 140] on div "Benign prostatic hyperplasia confirmed Venous hypertension confirmed" at bounding box center [461, 137] width 608 height 18
type input "S"
type input "D"
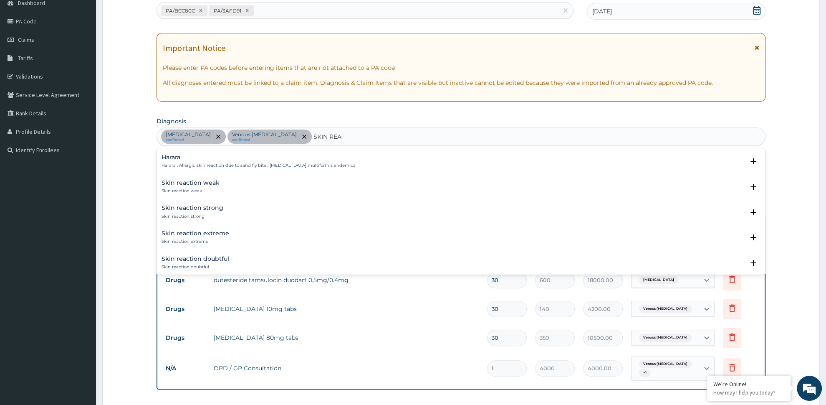
type input "SKIN REACT"
click at [194, 183] on h4 "Skin reaction weak" at bounding box center [191, 183] width 58 height 6
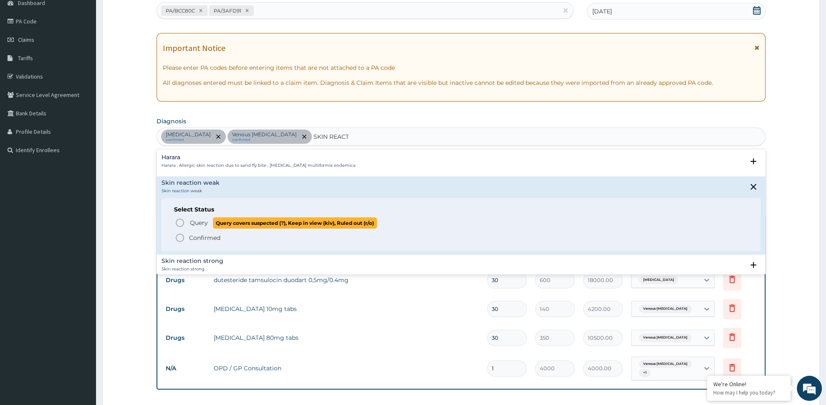
click at [209, 226] on p "Query Query covers suspected (?), Keep in view (kiv), Ruled out (r/o)" at bounding box center [283, 222] width 188 height 11
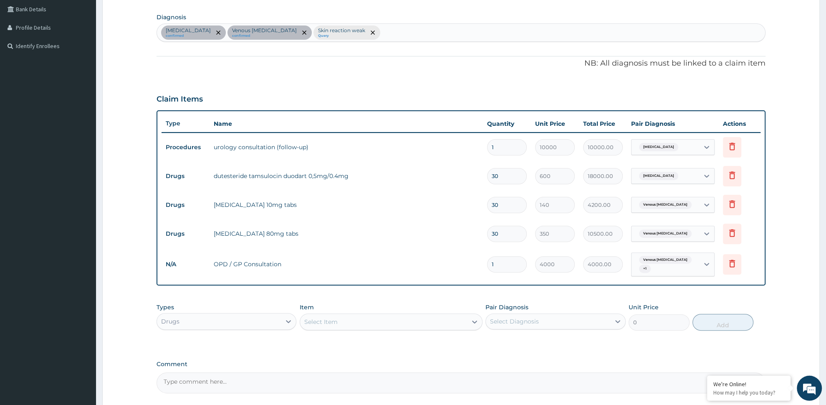
scroll to position [220, 0]
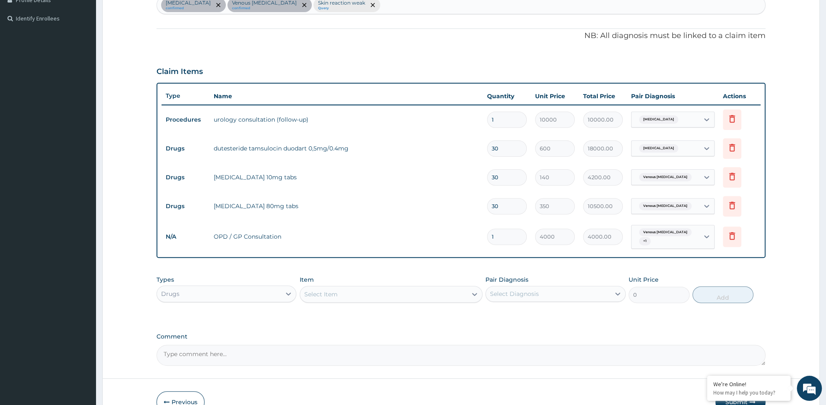
click at [344, 300] on div "Select Item" at bounding box center [383, 293] width 167 height 13
type input "FUNBA"
click at [450, 319] on div "Clotrimazole 1% {FUNBACT A CREAM}" at bounding box center [391, 314] width 183 height 15
type input "1200"
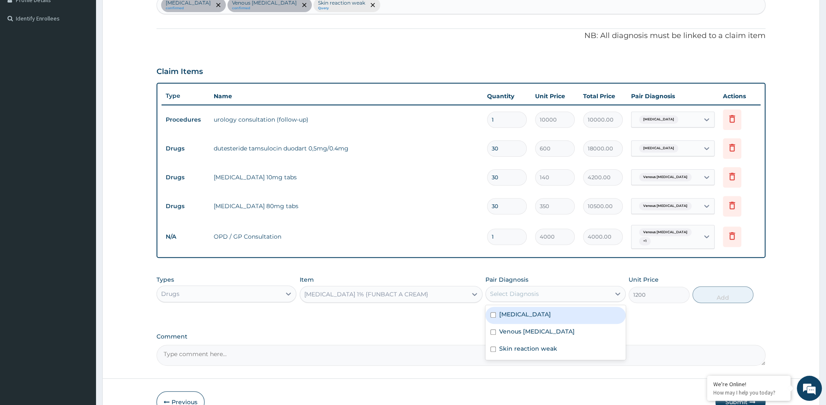
click at [558, 299] on div "Select Diagnosis" at bounding box center [548, 293] width 124 height 13
click at [529, 330] on label "Venous hypertension" at bounding box center [537, 331] width 76 height 8
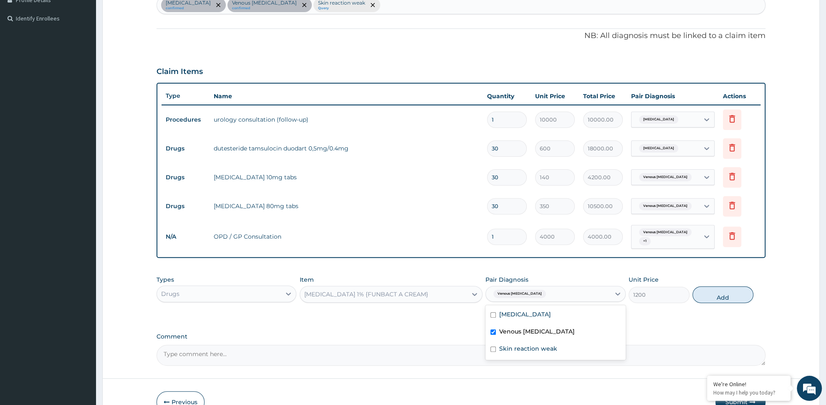
drag, startPoint x: 528, startPoint y: 332, endPoint x: 517, endPoint y: 348, distance: 19.2
click at [527, 332] on label "Venous hypertension" at bounding box center [537, 331] width 76 height 8
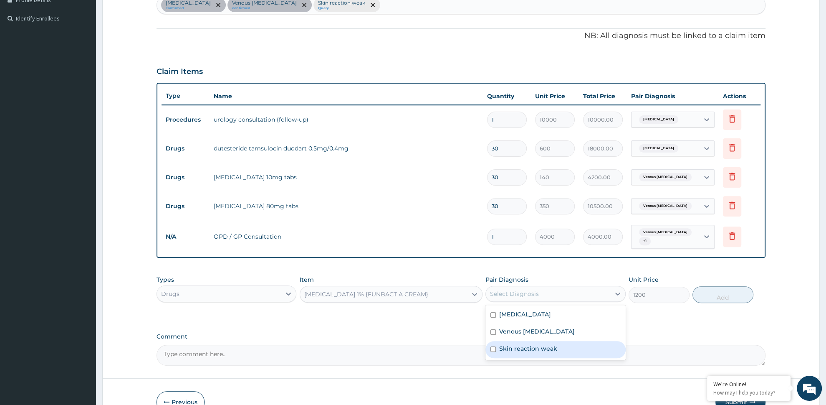
checkbox input "false"
click at [519, 351] on label "Skin reaction weak" at bounding box center [528, 348] width 58 height 8
checkbox input "true"
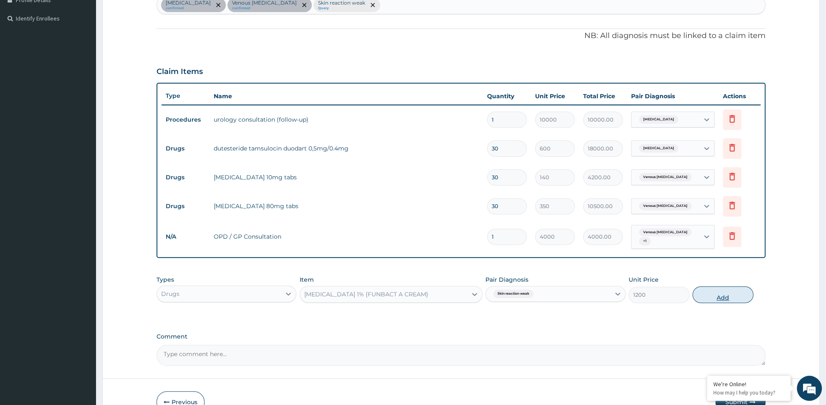
click at [708, 298] on button "Add" at bounding box center [723, 294] width 61 height 17
type input "0"
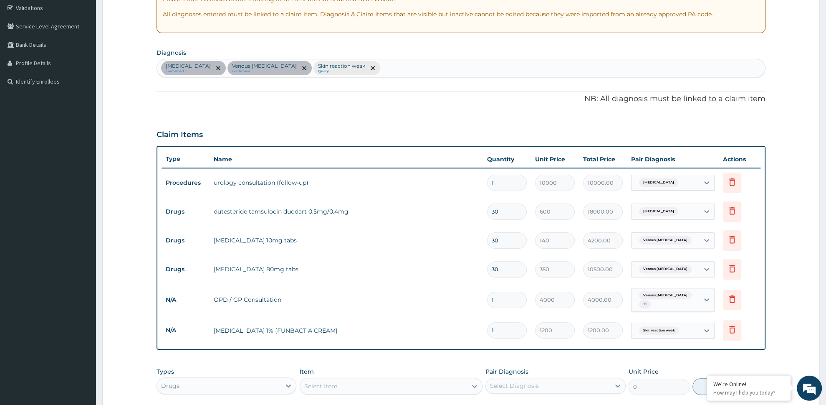
scroll to position [132, 0]
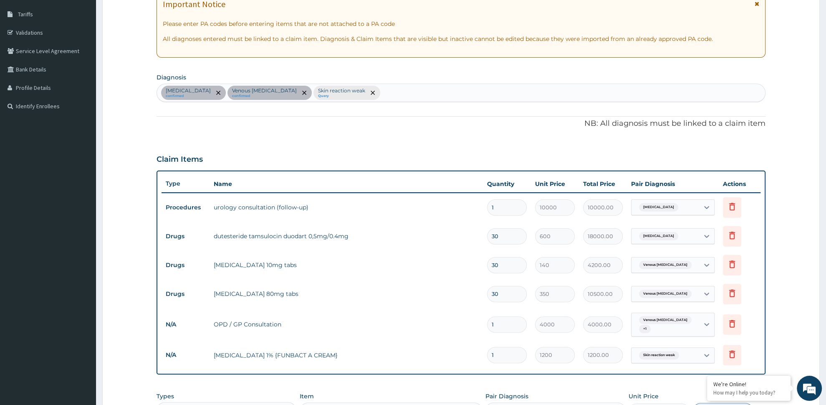
click at [405, 98] on div "Benign prostatic hyperplasia confirmed Venous hypertension confirmed Skin react…" at bounding box center [461, 93] width 608 height 18
type input "DRY COUG"
click at [206, 111] on div "Dry cough Dry cough , Unproductive cough , Non-productive cough Select Status Q…" at bounding box center [461, 119] width 609 height 25
click at [207, 123] on p "Dry cough , Unproductive cough , Non-productive cough" at bounding box center [224, 122] width 124 height 6
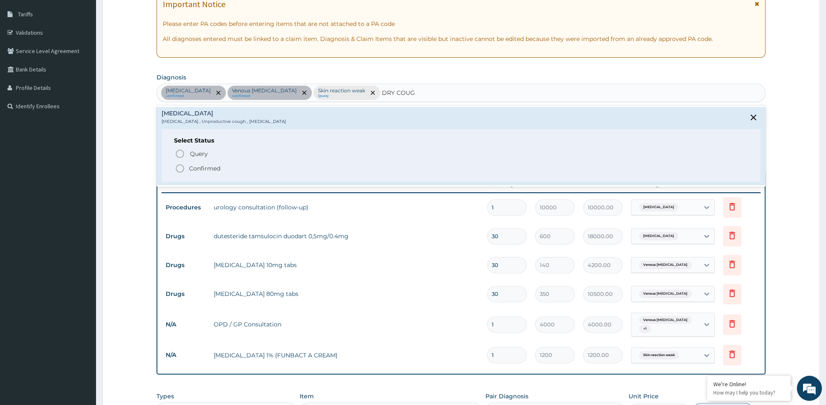
click at [213, 170] on p "Confirmed" at bounding box center [204, 168] width 31 height 8
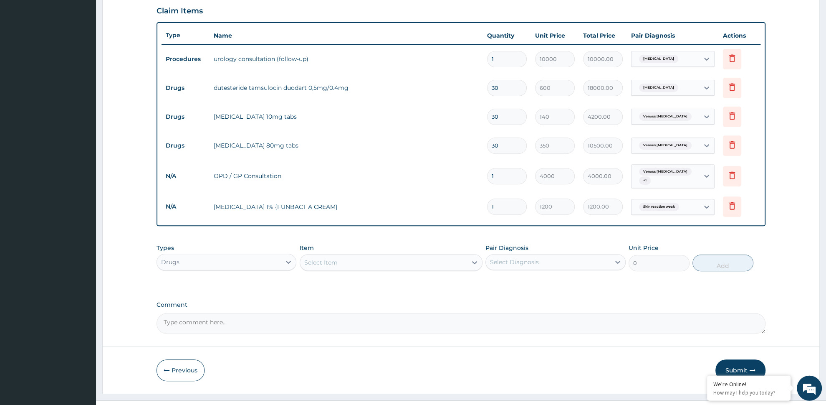
scroll to position [297, 0]
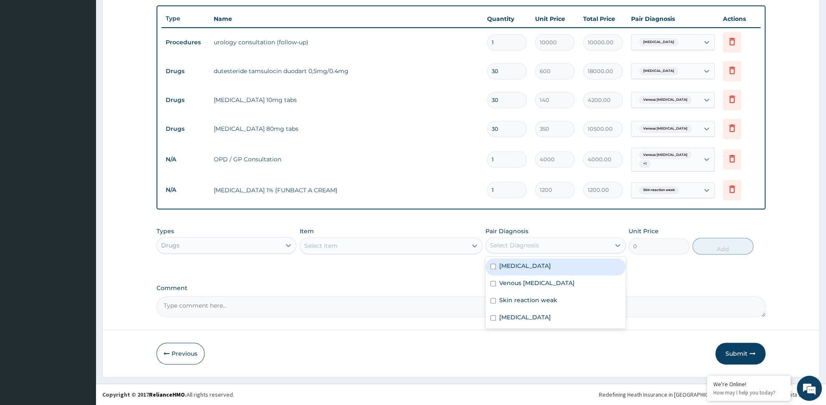
click at [514, 246] on div "Select Diagnosis" at bounding box center [514, 245] width 49 height 8
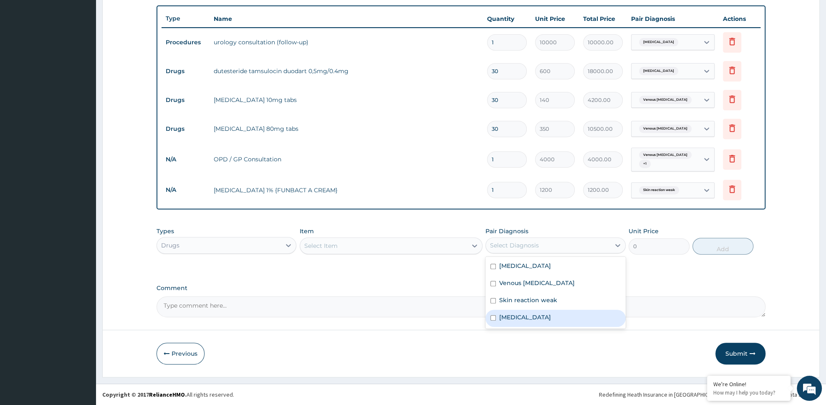
click at [527, 317] on label "Dry cough" at bounding box center [525, 317] width 52 height 8
checkbox input "true"
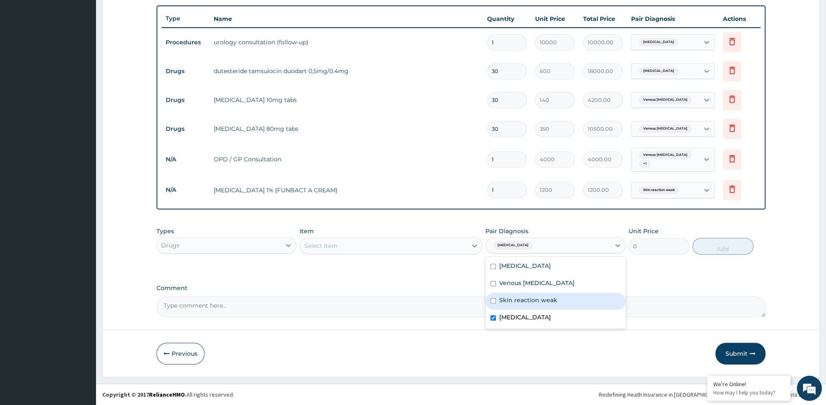
click at [426, 248] on div "Select Item" at bounding box center [383, 245] width 167 height 13
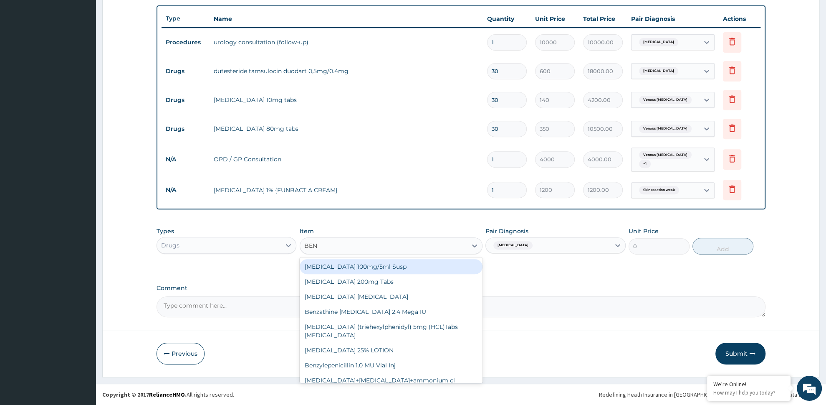
type input "BENY"
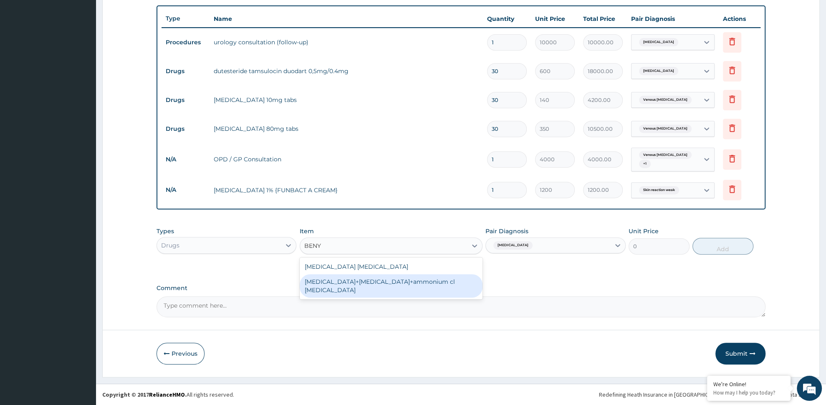
click at [413, 274] on div "bromhexine+dextromethorphan+ammonium cl BENYLIN" at bounding box center [391, 285] width 183 height 23
type input "4800"
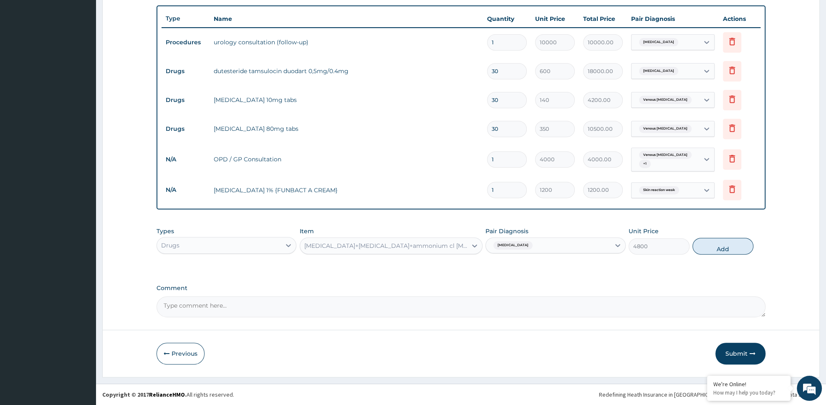
click at [432, 243] on div "bromhexine+dextromethorphan+ammonium cl BENYLIN" at bounding box center [386, 245] width 164 height 8
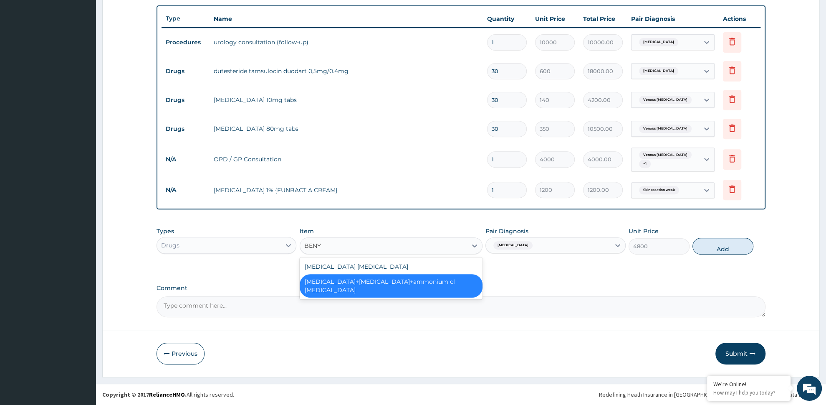
scroll to position [0, 0]
type input "BENYL"
click at [389, 269] on div "BENYLIN DRY COUGH" at bounding box center [391, 266] width 183 height 15
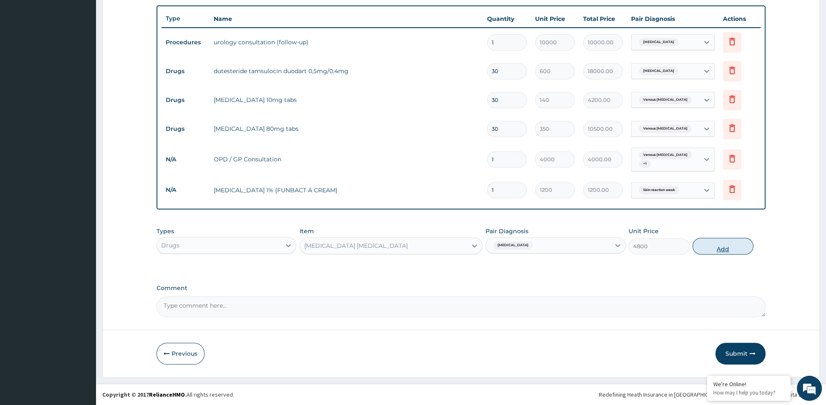
click at [716, 250] on button "Add" at bounding box center [723, 246] width 61 height 17
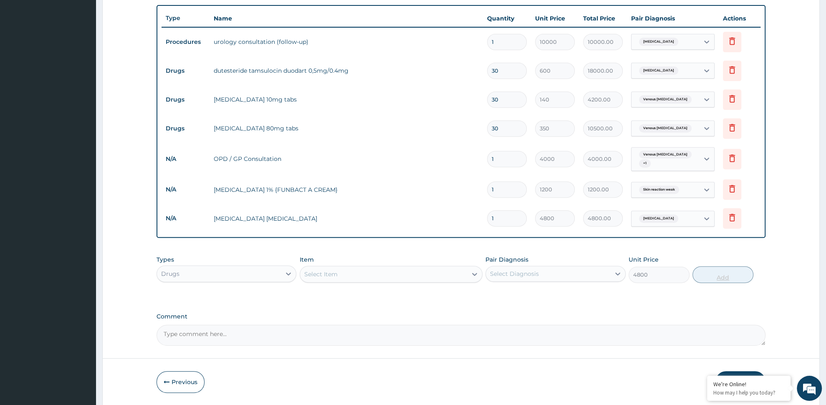
type input "0"
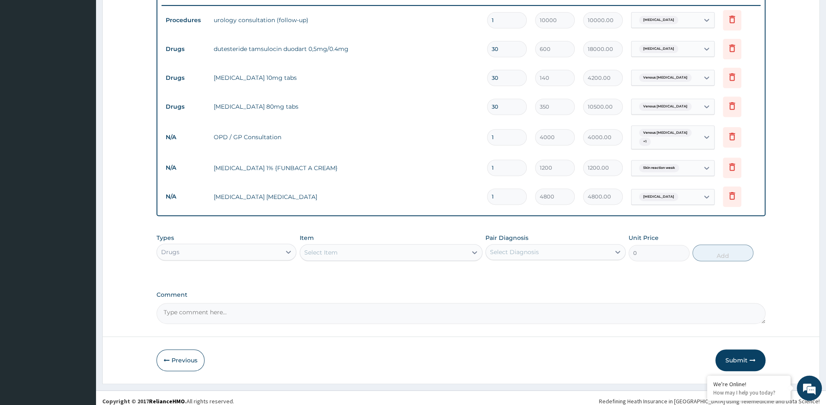
scroll to position [326, 0]
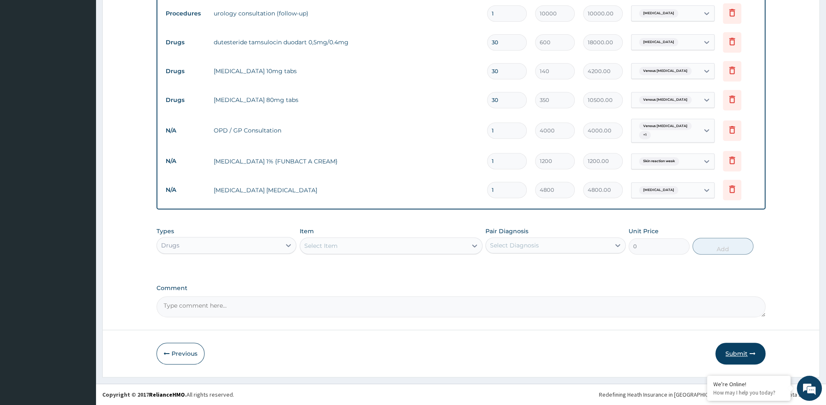
click at [751, 350] on icon "button" at bounding box center [753, 353] width 6 height 6
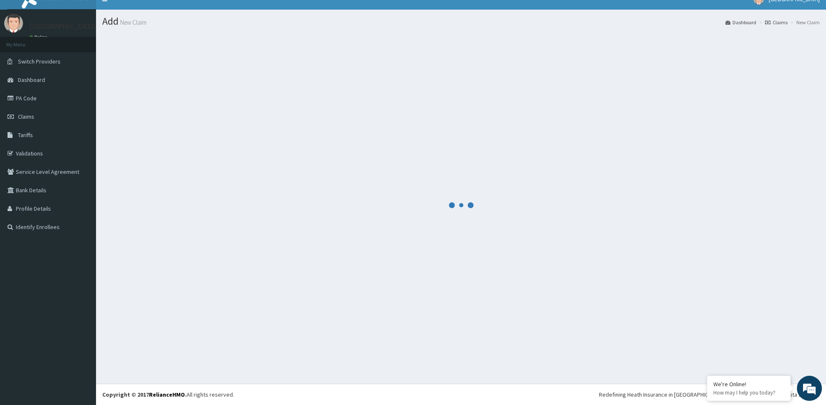
scroll to position [11, 0]
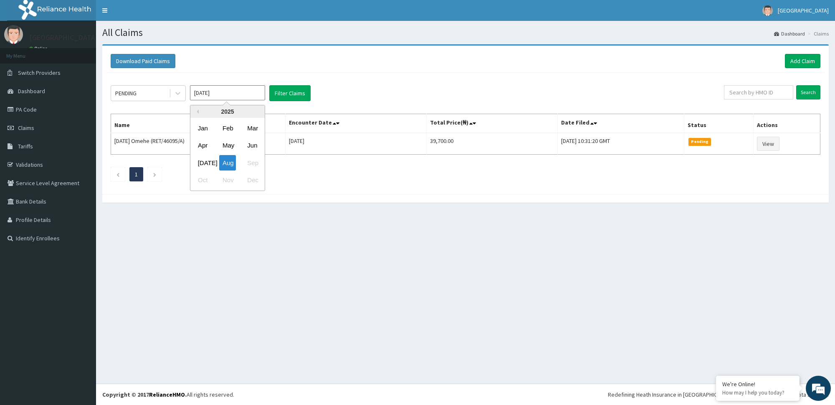
click at [221, 94] on input "[DATE]" at bounding box center [227, 92] width 75 height 15
click at [234, 142] on div "May" at bounding box center [227, 145] width 17 height 15
type input "[DATE]"
click at [303, 94] on button "Filter Claims" at bounding box center [289, 93] width 41 height 16
